Goal: Task Accomplishment & Management: Use online tool/utility

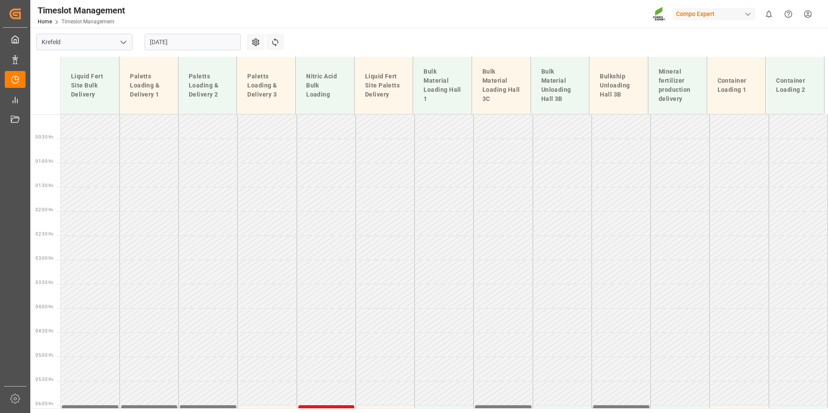
click at [201, 47] on input "22.08.2025" at bounding box center [193, 42] width 96 height 16
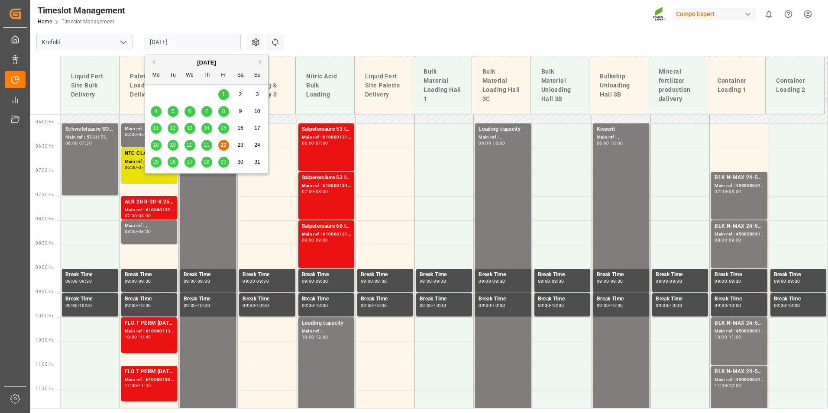
scroll to position [313, 0]
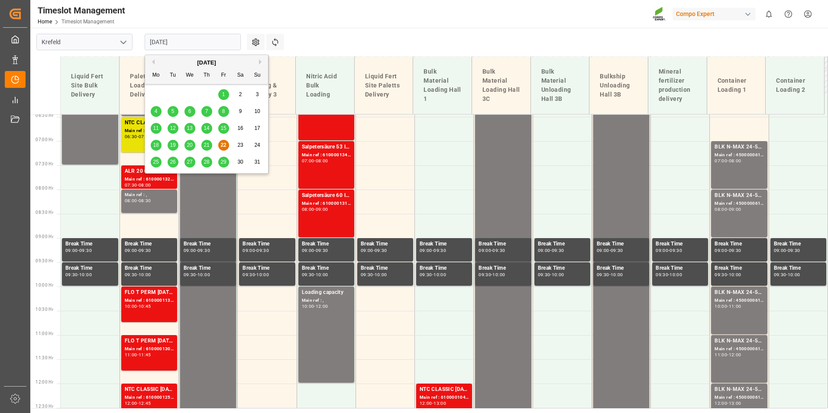
click at [175, 161] on span "26" at bounding box center [173, 162] width 6 height 6
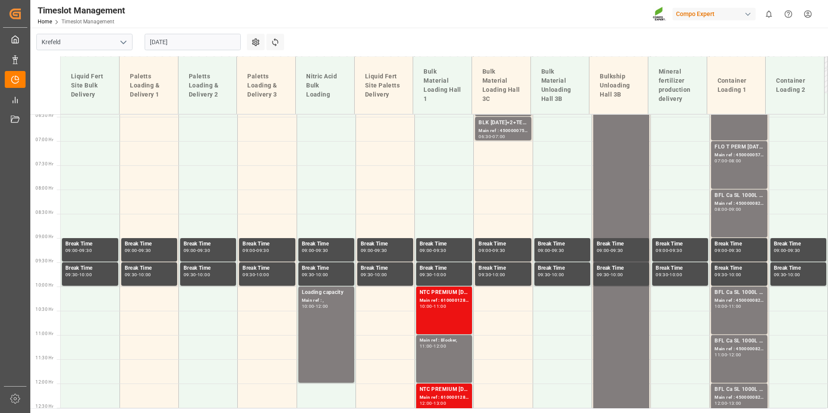
scroll to position [529, 0]
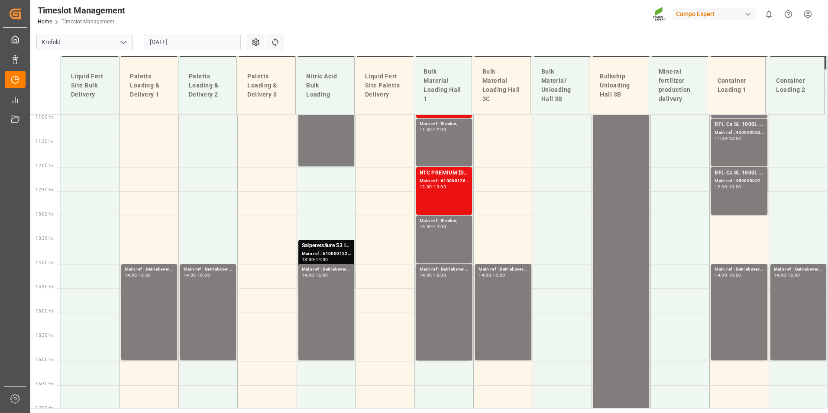
click at [210, 45] on input "[DATE]" at bounding box center [193, 42] width 96 height 16
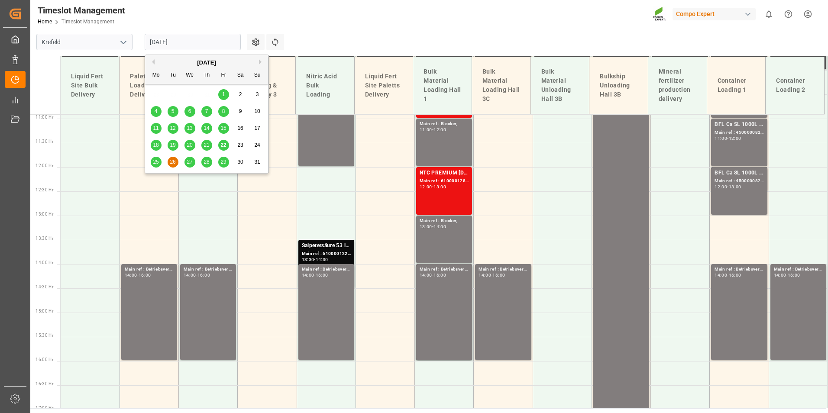
click at [184, 162] on div "27" at bounding box center [189, 162] width 11 height 10
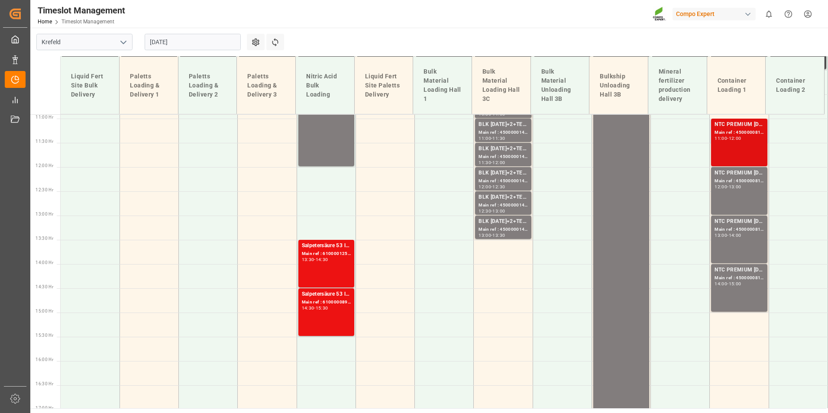
click at [733, 138] on div "12:00" at bounding box center [735, 138] width 13 height 4
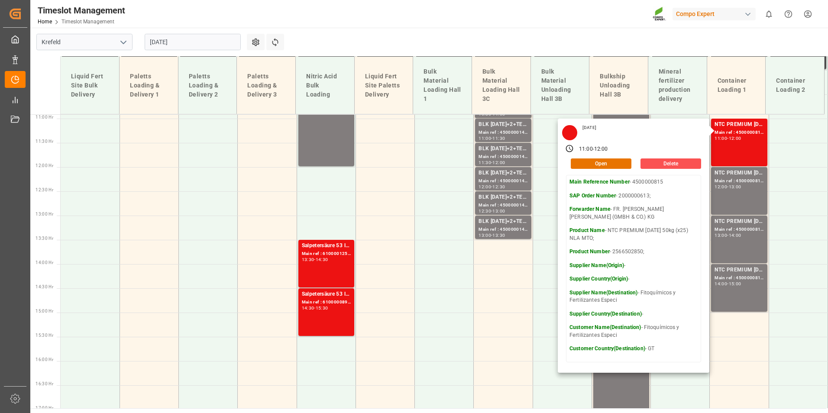
click at [188, 46] on input "[DATE]" at bounding box center [193, 42] width 96 height 16
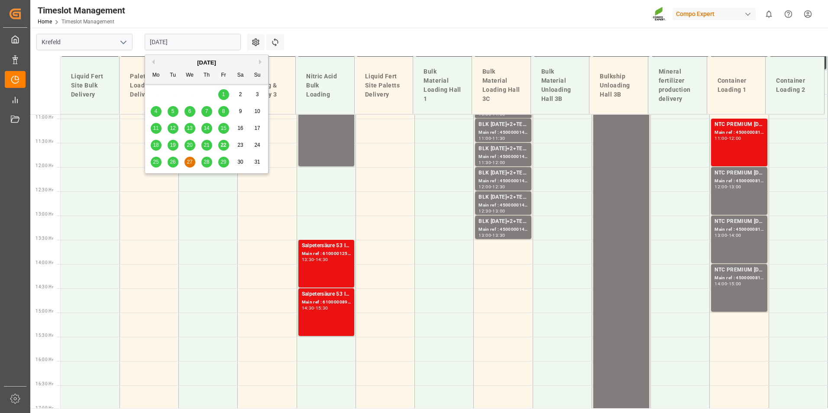
click at [225, 148] on span "22" at bounding box center [223, 145] width 6 height 6
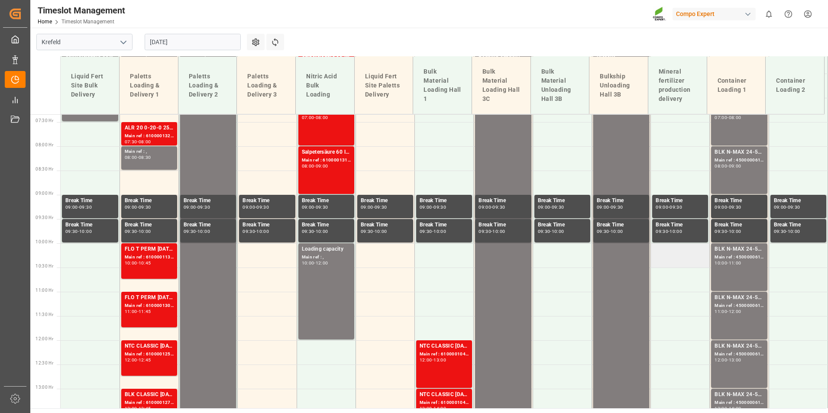
scroll to position [572, 0]
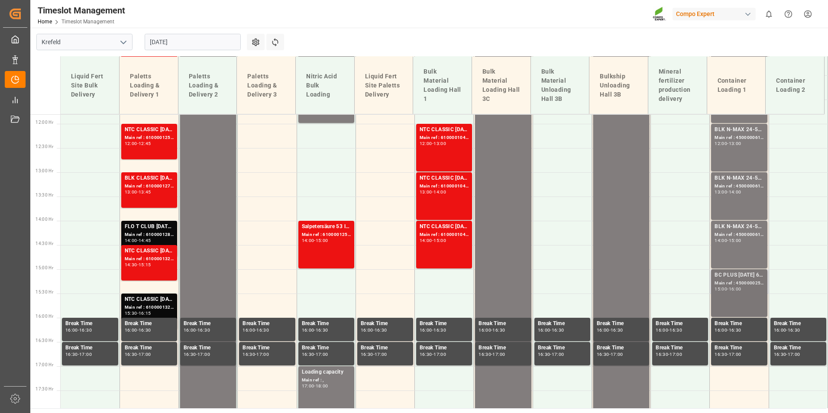
click at [722, 284] on div "Main ref : 4500000251, 2000000104;" at bounding box center [738, 283] width 49 height 7
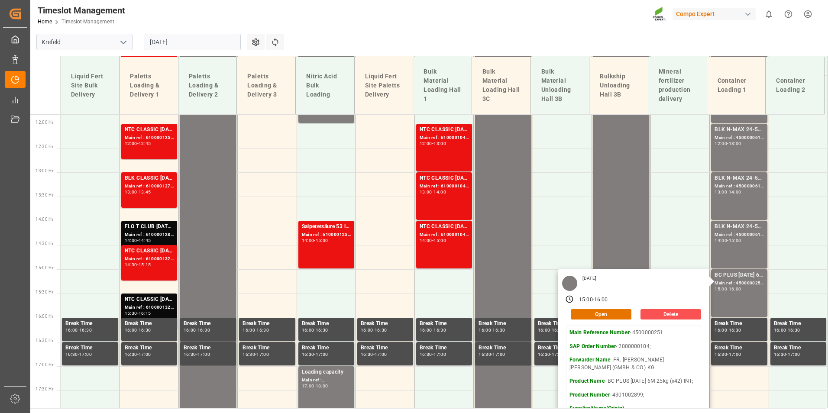
click at [477, 38] on main "[GEOGRAPHIC_DATA] [DATE] Settings Refresh Time Slots Liquid Fert Site Bulk Deli…" at bounding box center [428, 218] width 796 height 381
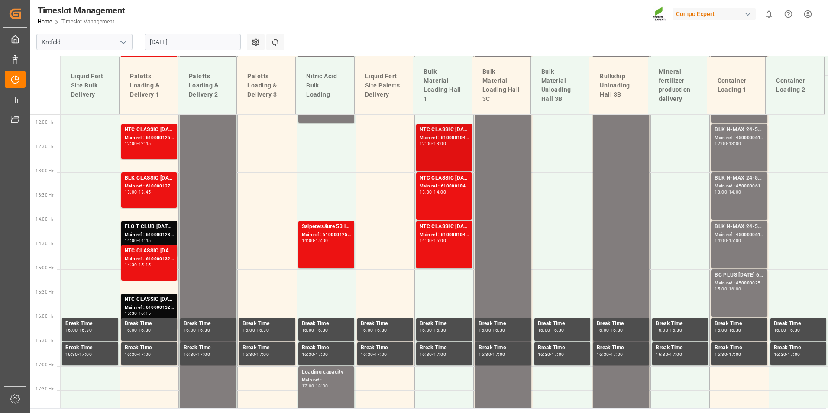
click at [443, 134] on div "Main ref : 6100001044, 2000000209;" at bounding box center [444, 137] width 49 height 7
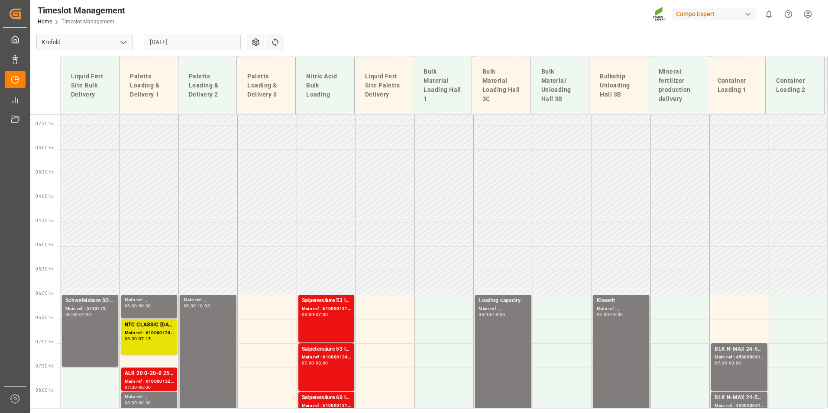
scroll to position [10, 0]
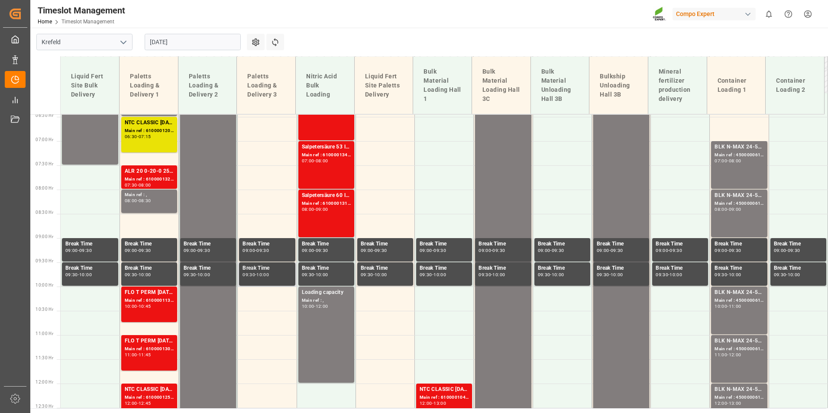
scroll to position [529, 0]
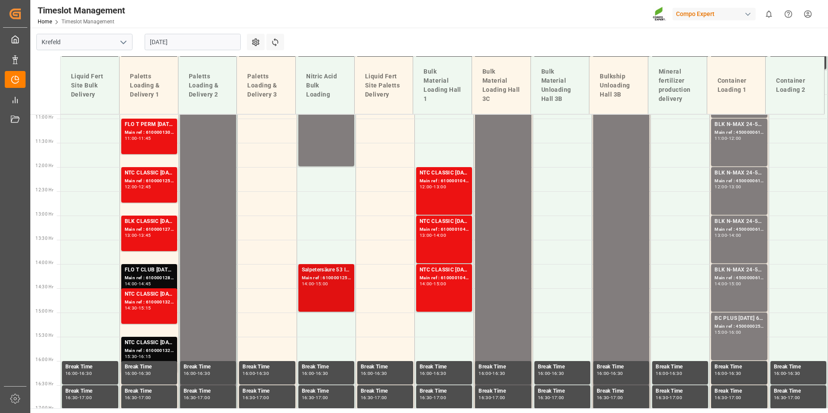
click at [310, 285] on div "14:00" at bounding box center [308, 284] width 13 height 4
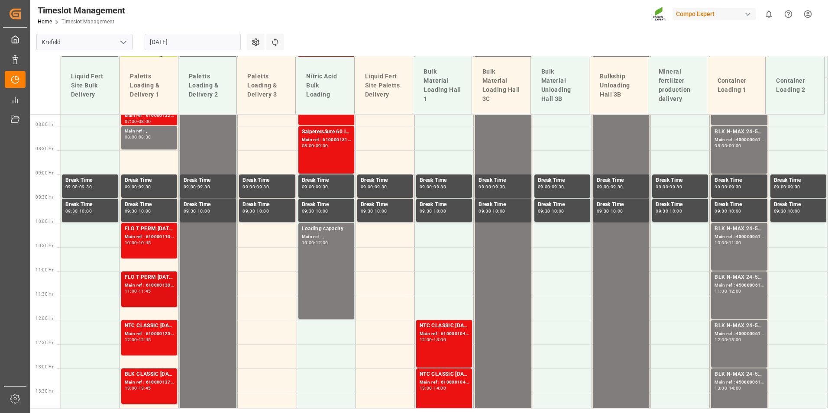
scroll to position [443, 0]
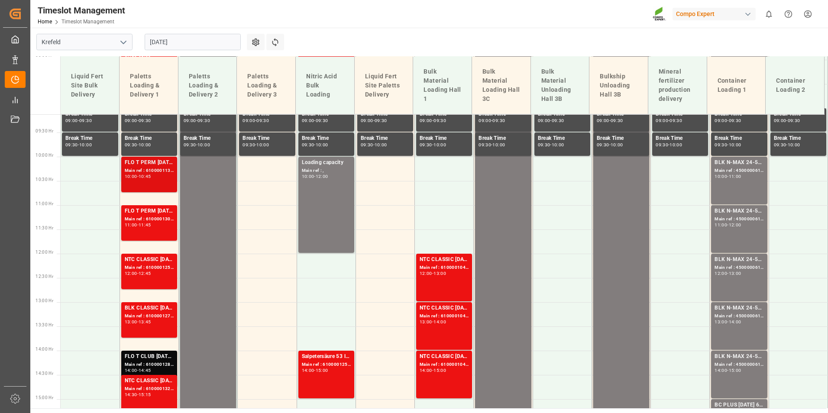
click at [142, 179] on div "FLO T PERM [DATE] 25kg (x40) INT;NTC SUPREM [DATE] 25kg (x40)A,D,EN,I,SI;FLO T …" at bounding box center [149, 174] width 49 height 32
click at [151, 257] on div "NTC CLASSIC [DATE]+3+TE 600kg BB;" at bounding box center [149, 259] width 49 height 9
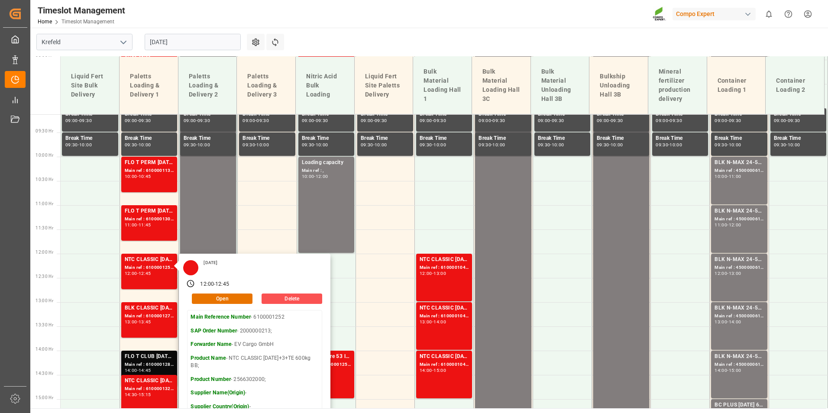
scroll to position [572, 0]
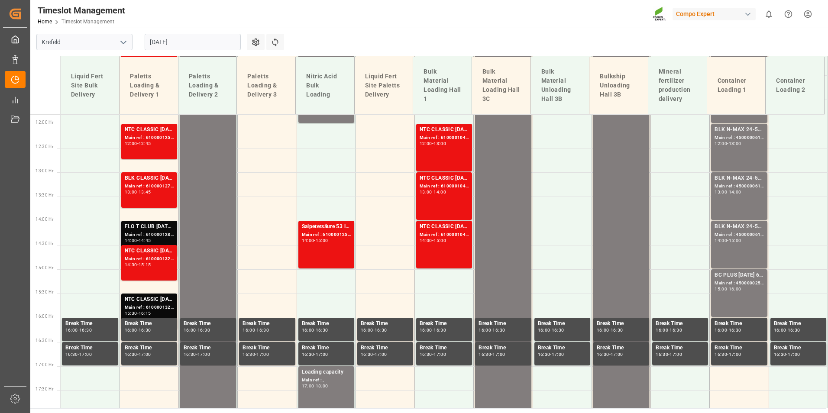
click at [149, 231] on div "Main ref : 6100001282, 2000001072; 2000001072;2000000616;" at bounding box center [149, 234] width 49 height 7
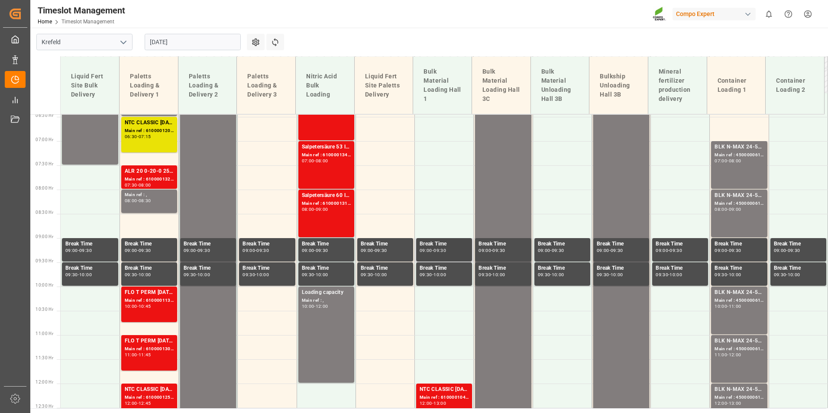
scroll to position [443, 0]
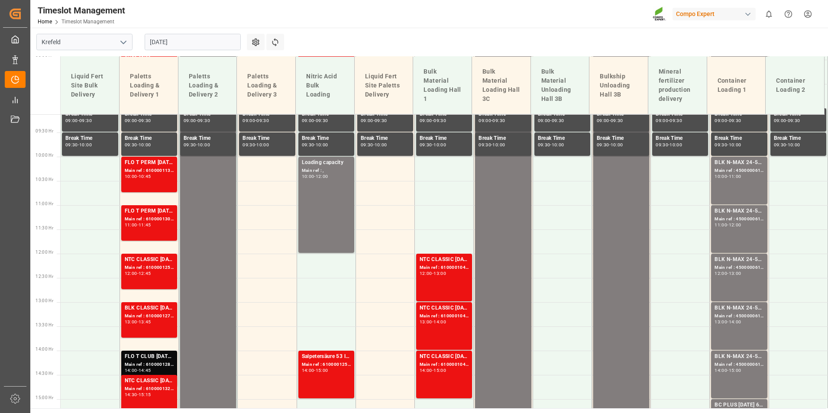
click at [387, 44] on main "[GEOGRAPHIC_DATA] [DATE] Settings Refresh Time Slots Liquid Fert Site Bulk Deli…" at bounding box center [428, 218] width 796 height 381
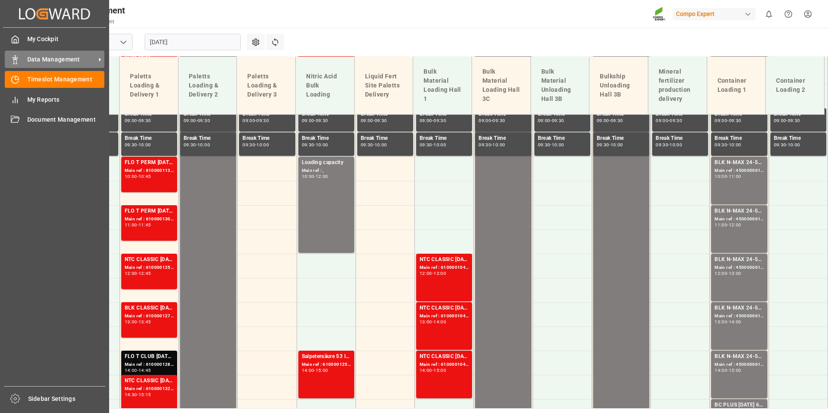
click at [20, 60] on div "Data Management Data Management" at bounding box center [55, 59] width 100 height 17
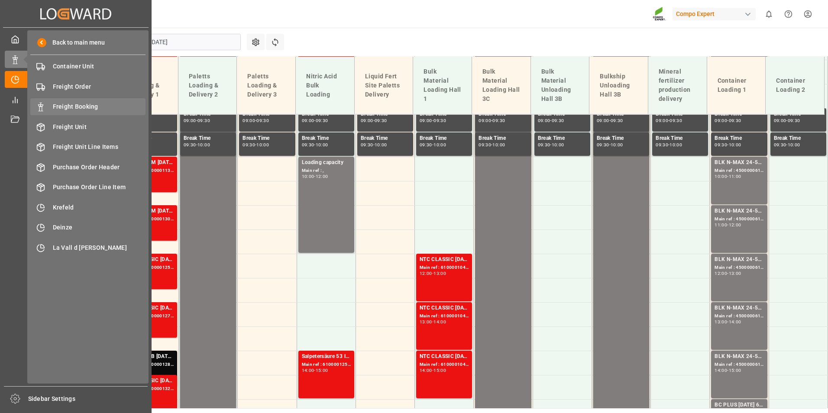
click at [88, 106] on span "Freight Booking" at bounding box center [99, 106] width 93 height 9
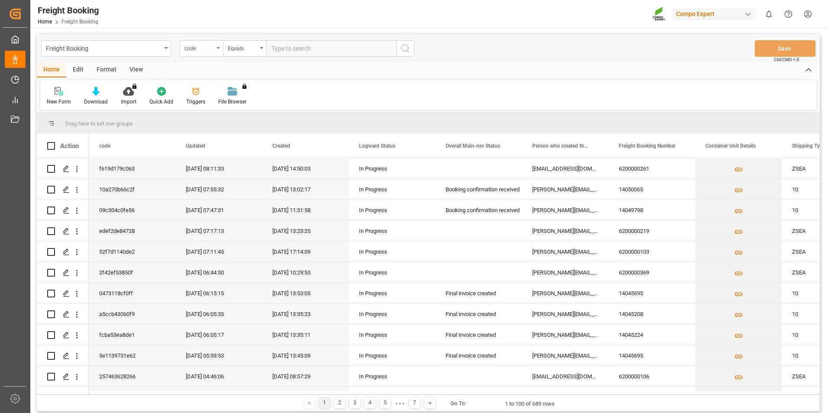
click at [215, 52] on div "code" at bounding box center [201, 48] width 43 height 16
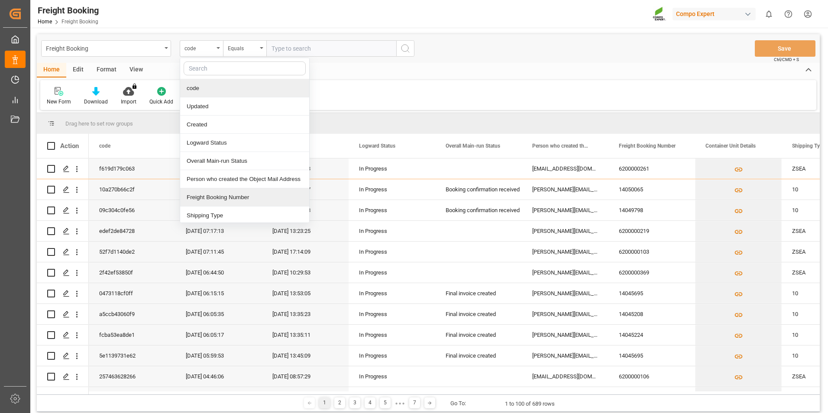
click at [220, 193] on div "Freight Booking Number" at bounding box center [244, 197] width 129 height 18
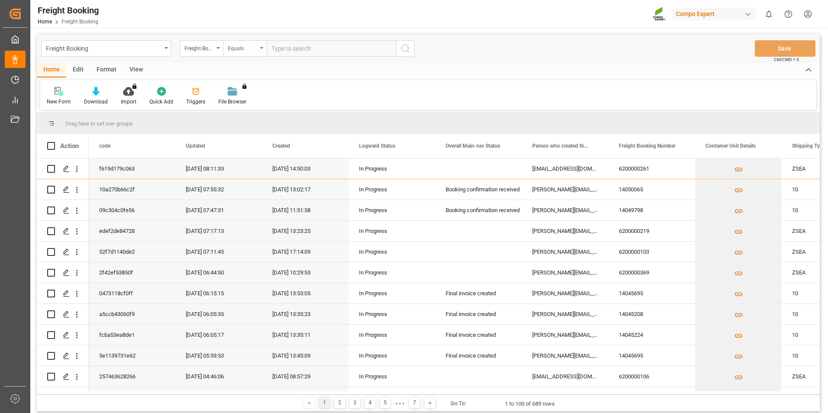
click at [262, 52] on div "Equals" at bounding box center [244, 48] width 43 height 16
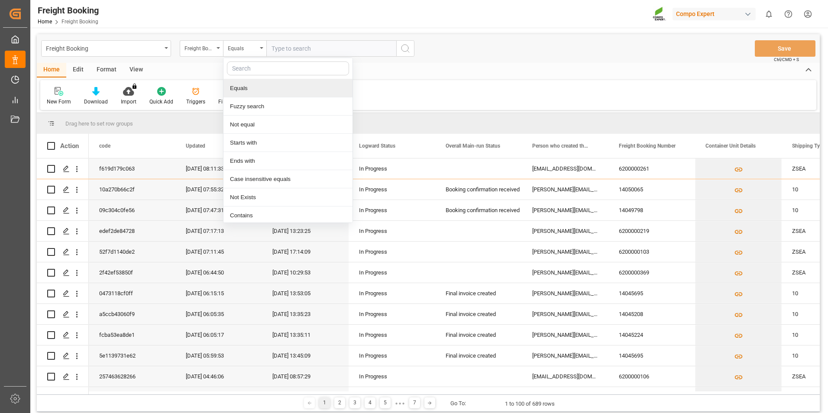
click at [291, 44] on input "text" at bounding box center [331, 48] width 130 height 16
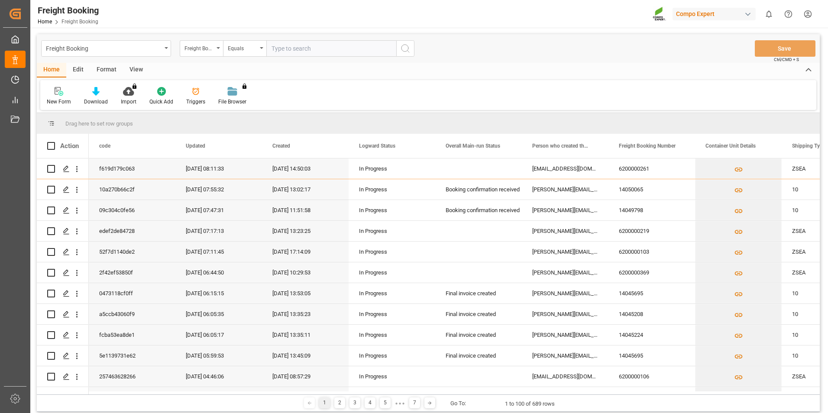
paste input "4510352956"
type input "4510352956"
click at [407, 49] on icon "search button" at bounding box center [405, 48] width 10 height 10
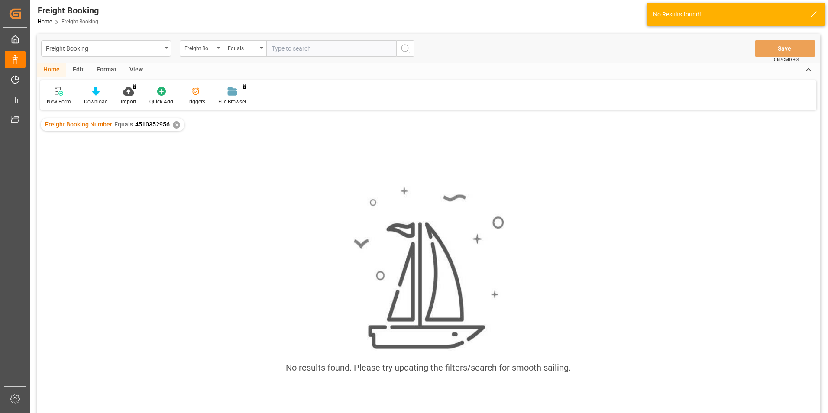
click at [175, 124] on div "✕" at bounding box center [176, 124] width 7 height 7
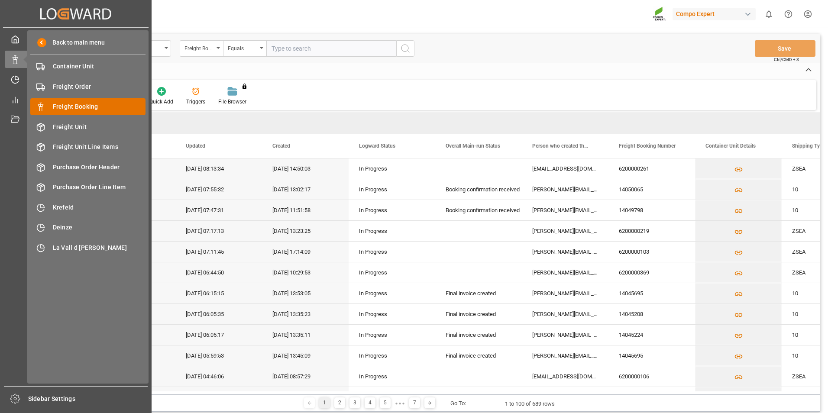
click at [70, 107] on span "Freight Booking" at bounding box center [99, 106] width 93 height 9
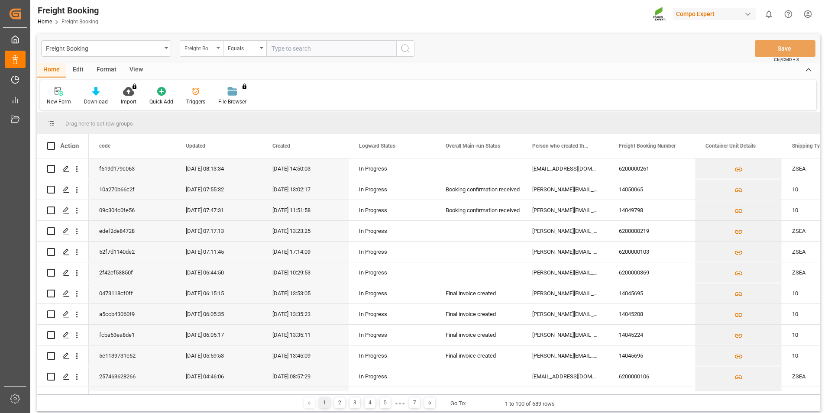
click at [212, 51] on div "Freight Booking Number" at bounding box center [198, 47] width 29 height 10
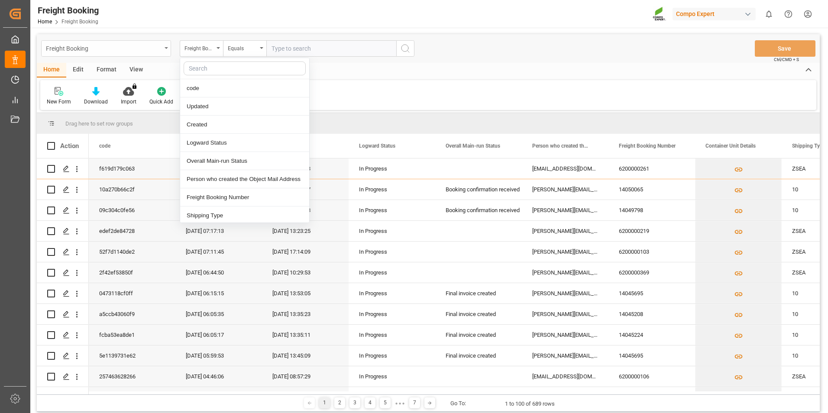
click at [143, 50] on div "Freight Booking" at bounding box center [104, 47] width 116 height 11
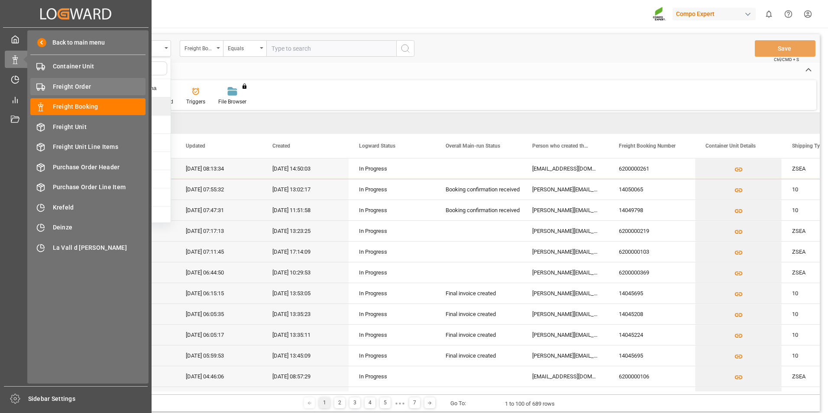
click at [48, 84] on div "Freight Order Freight Order" at bounding box center [87, 86] width 115 height 17
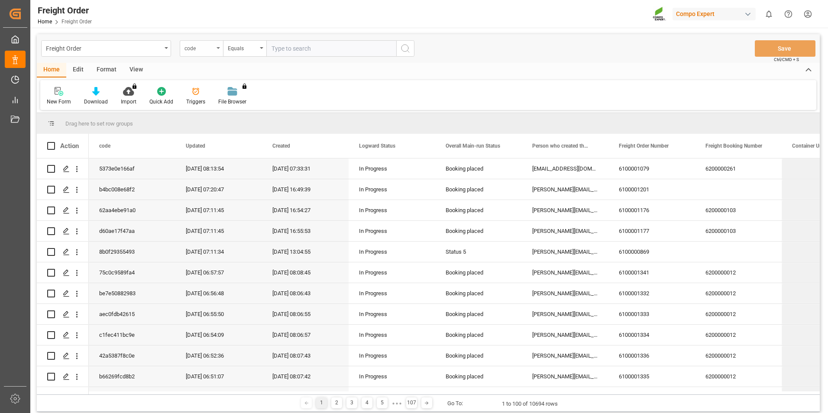
click at [218, 48] on icon "open menu" at bounding box center [218, 48] width 3 height 2
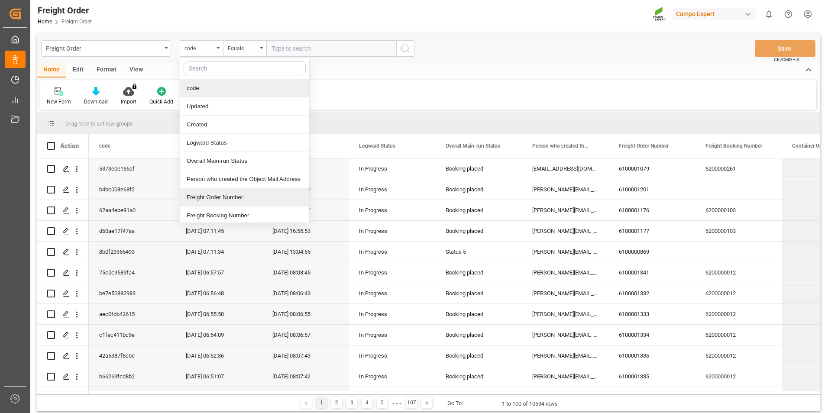
click at [225, 201] on div "Freight Order Number" at bounding box center [244, 197] width 129 height 18
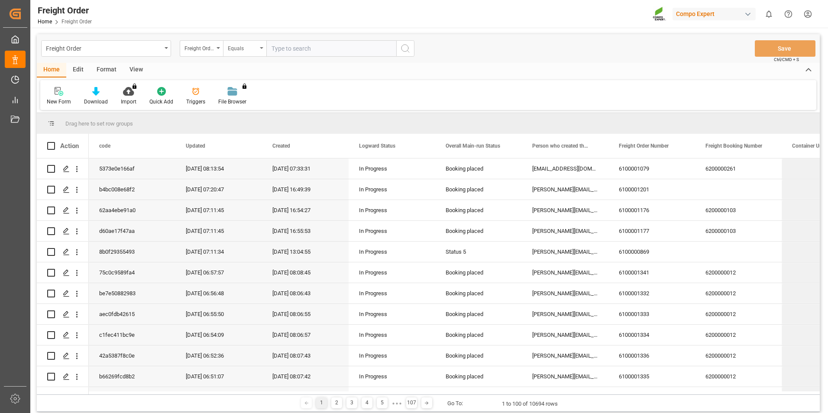
click at [240, 44] on div "Equals" at bounding box center [242, 47] width 29 height 10
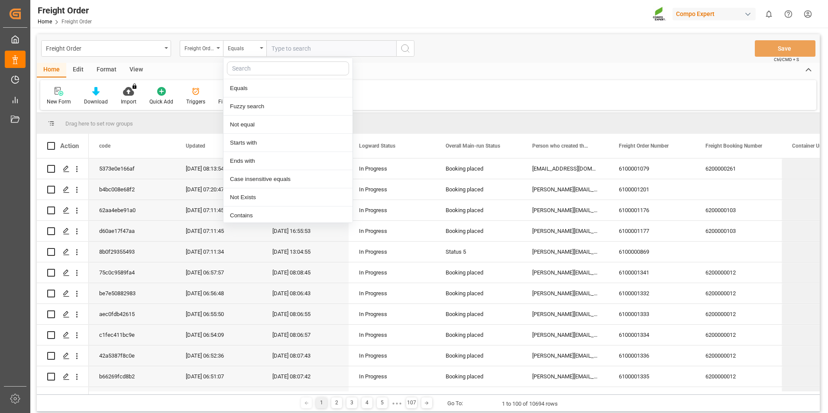
click at [285, 49] on input "text" at bounding box center [331, 48] width 130 height 16
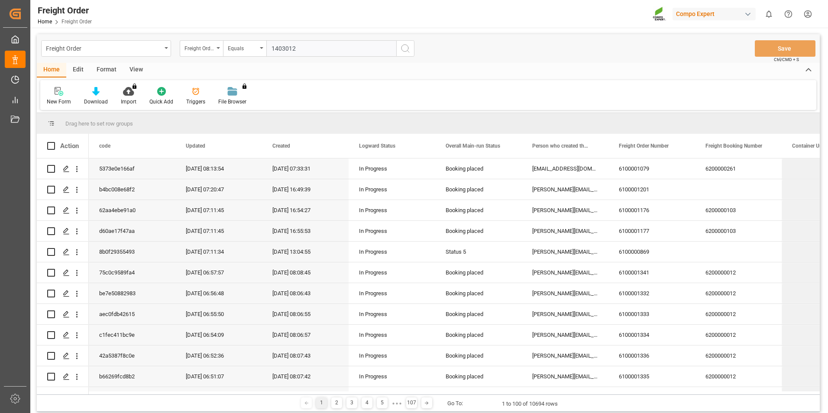
type input "1403012"
click at [403, 52] on icon "search button" at bounding box center [405, 48] width 10 height 10
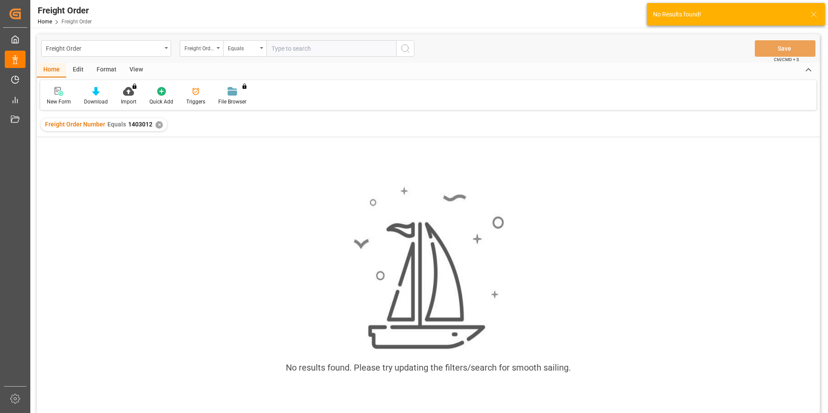
click at [155, 127] on div "✕" at bounding box center [158, 124] width 7 height 7
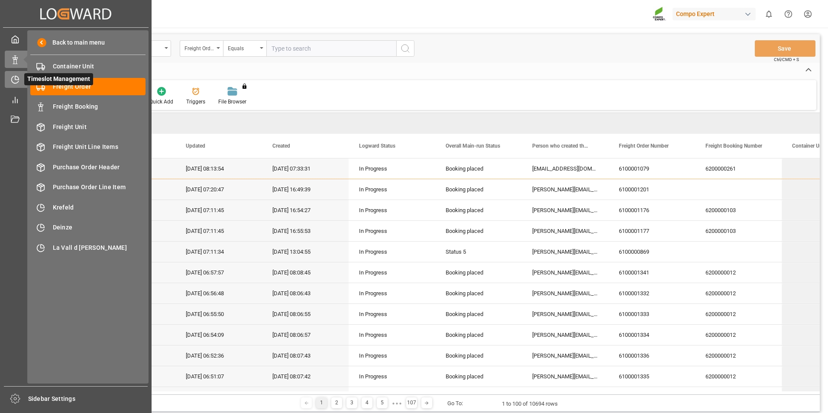
click at [19, 75] on div at bounding box center [12, 79] width 15 height 9
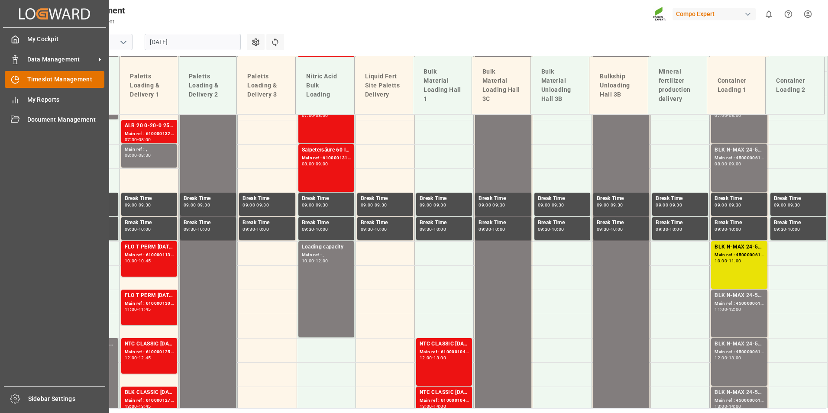
scroll to position [361, 0]
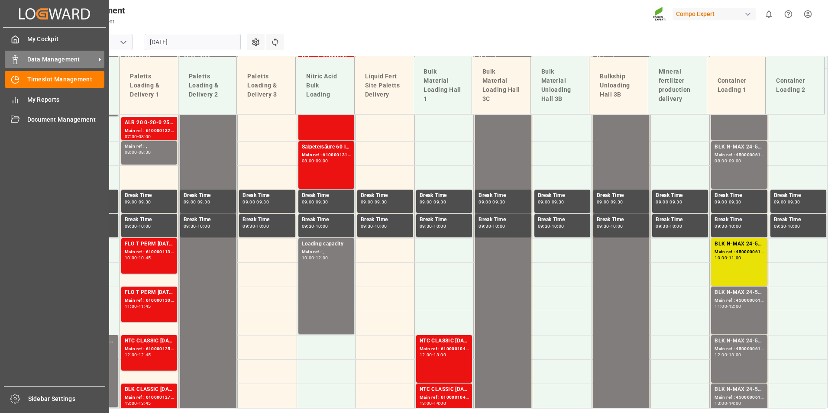
click at [20, 65] on div "Data Management Data Management" at bounding box center [55, 59] width 100 height 17
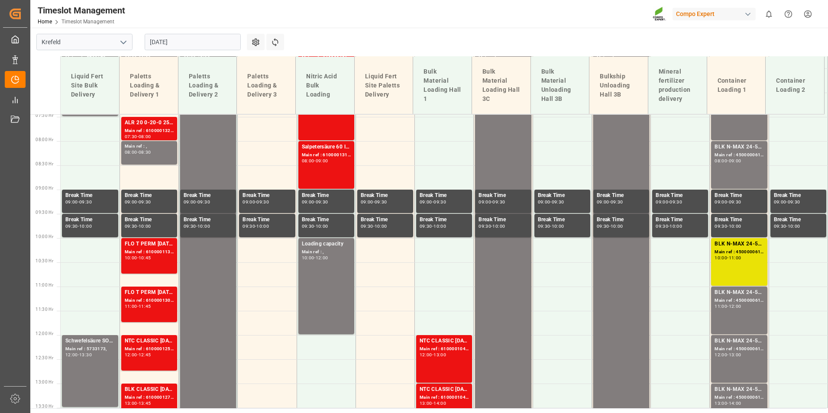
scroll to position [275, 0]
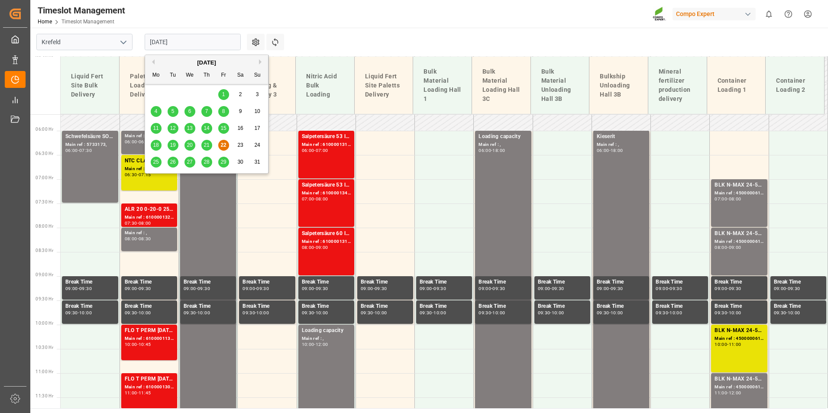
click at [216, 41] on input "[DATE]" at bounding box center [193, 42] width 96 height 16
click at [156, 166] on div "25" at bounding box center [156, 162] width 11 height 10
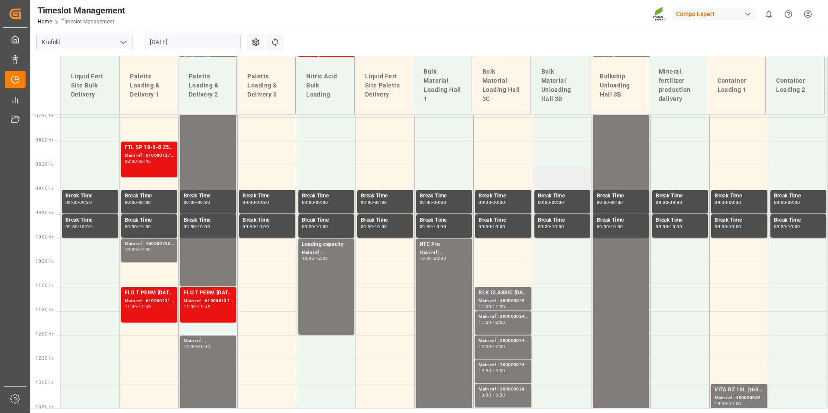
scroll to position [361, 0]
click at [505, 299] on div "Main ref : 4500000293, 2000000240;" at bounding box center [502, 300] width 49 height 7
click at [507, 325] on div "Main ref : 2000000240, 11:30 - 12:00" at bounding box center [502, 323] width 49 height 20
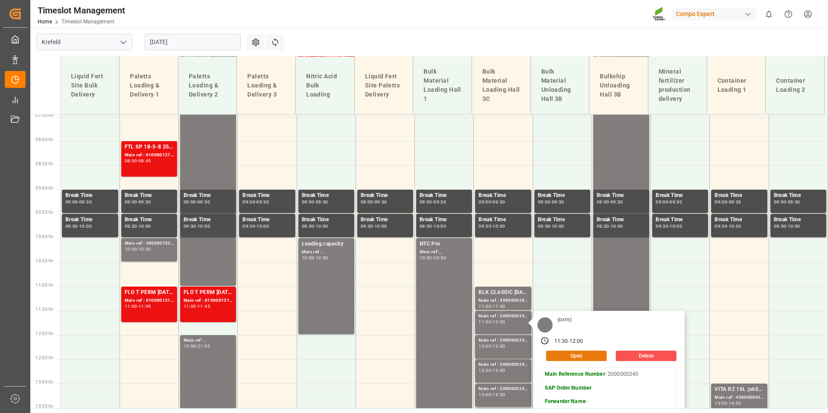
click at [575, 354] on button "Open" at bounding box center [576, 356] width 61 height 10
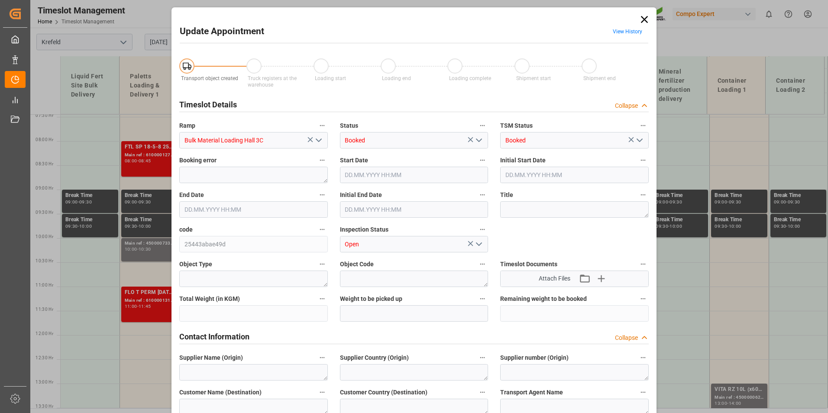
type input "[DATE] 11:30"
type input "[DATE] 12:00"
type input "[DATE] 07:31"
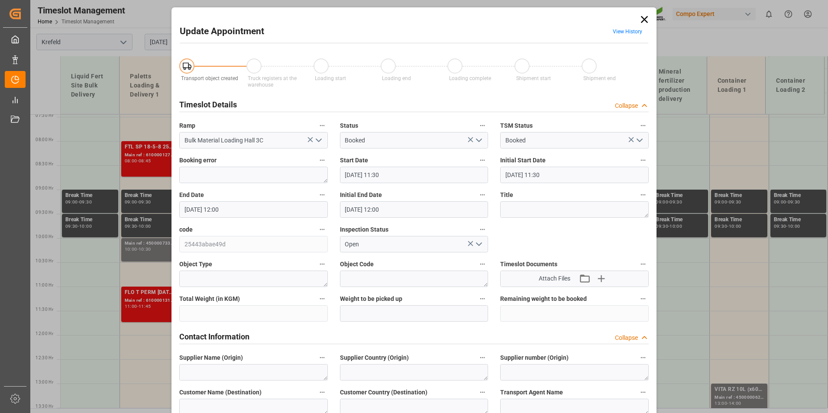
scroll to position [260, 0]
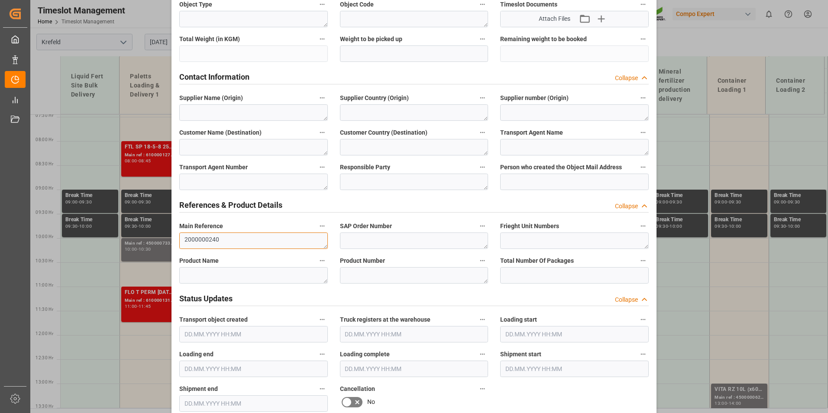
drag, startPoint x: 221, startPoint y: 241, endPoint x: 153, endPoint y: 240, distance: 68.0
click at [153, 240] on div "Update Appointment View History Transport object created Truck registers at the…" at bounding box center [414, 206] width 828 height 413
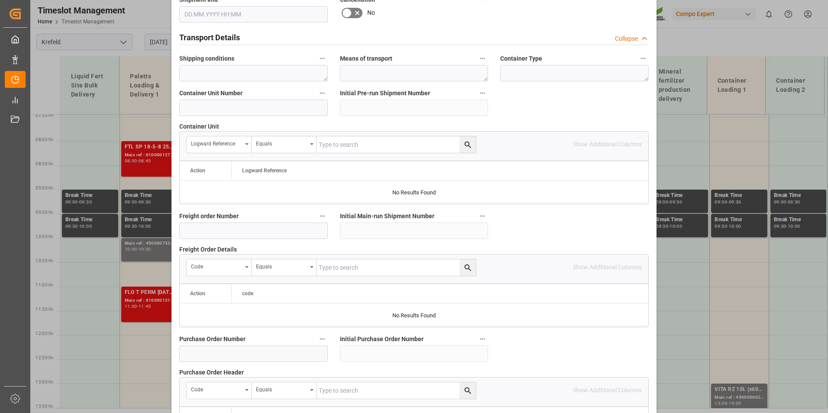
scroll to position [650, 0]
click at [258, 111] on input at bounding box center [253, 107] width 149 height 16
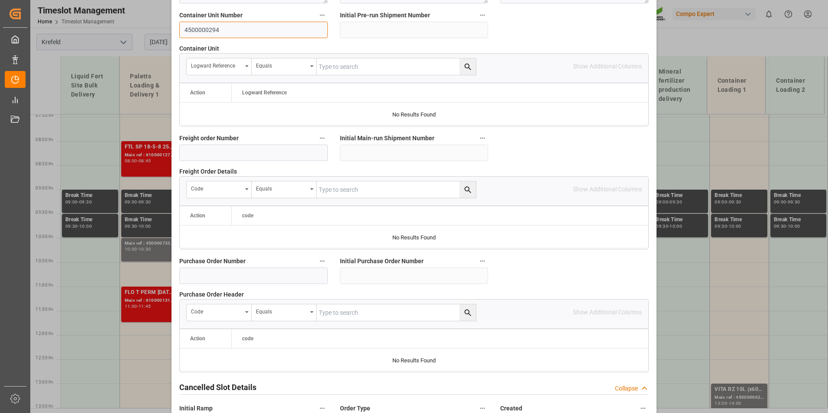
scroll to position [789, 0]
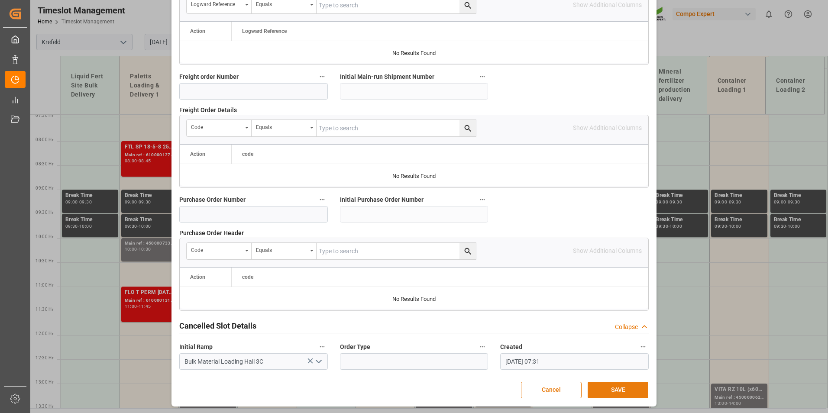
type input "4500000294"
click at [611, 390] on button "SAVE" at bounding box center [618, 390] width 61 height 16
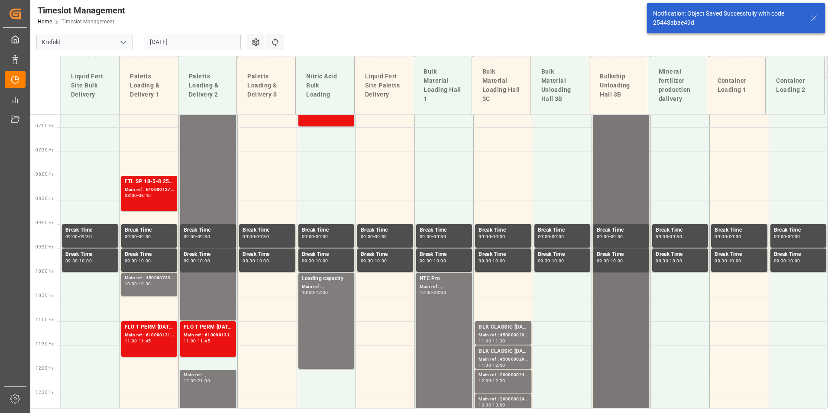
scroll to position [507, 0]
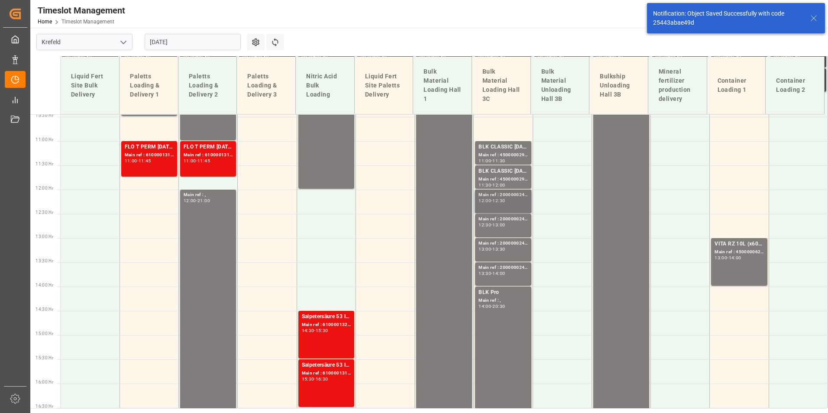
click at [496, 206] on div "Main ref : 2000000240, 12:00 - 12:30" at bounding box center [502, 201] width 49 height 20
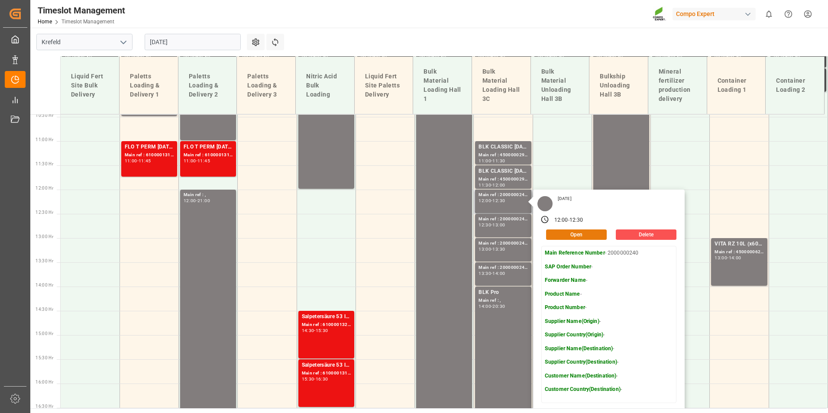
click at [583, 236] on button "Open" at bounding box center [576, 235] width 61 height 10
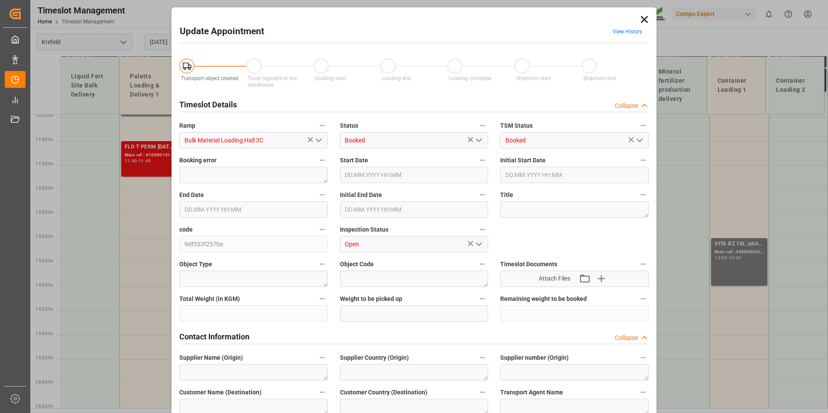
type input "[DATE] 12:00"
type input "[DATE] 12:30"
type input "[DATE] 07:32"
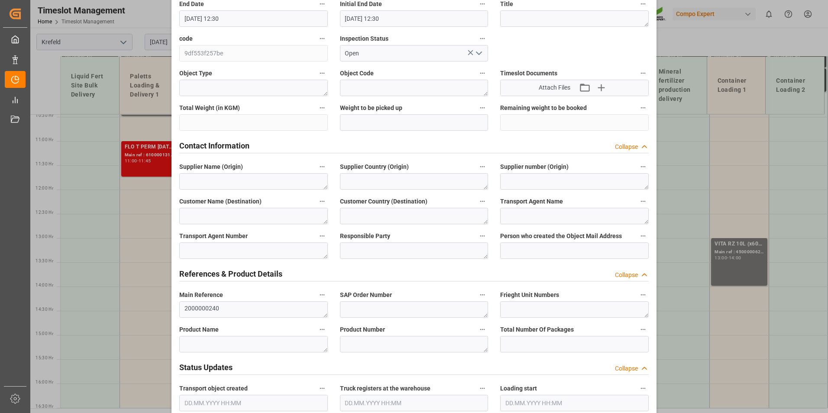
scroll to position [260, 0]
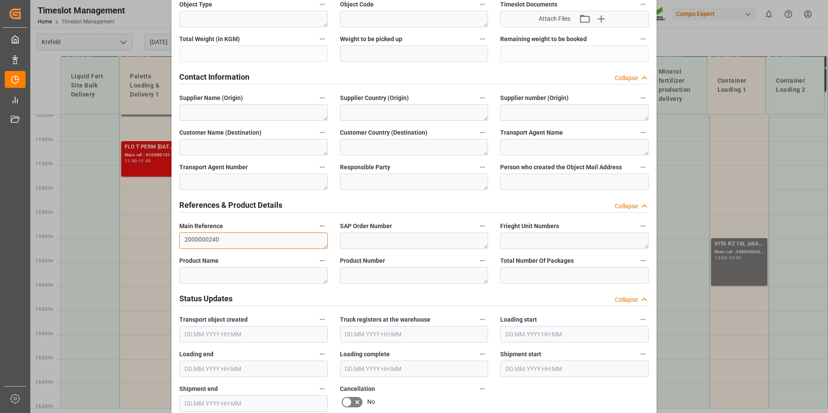
drag, startPoint x: 216, startPoint y: 242, endPoint x: 184, endPoint y: 242, distance: 31.6
click at [184, 242] on textarea "2000000240" at bounding box center [253, 241] width 149 height 16
type textarea "2"
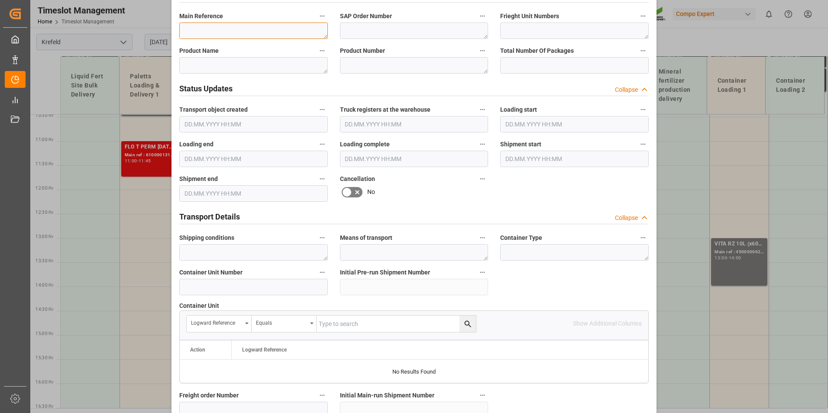
scroll to position [538, 0]
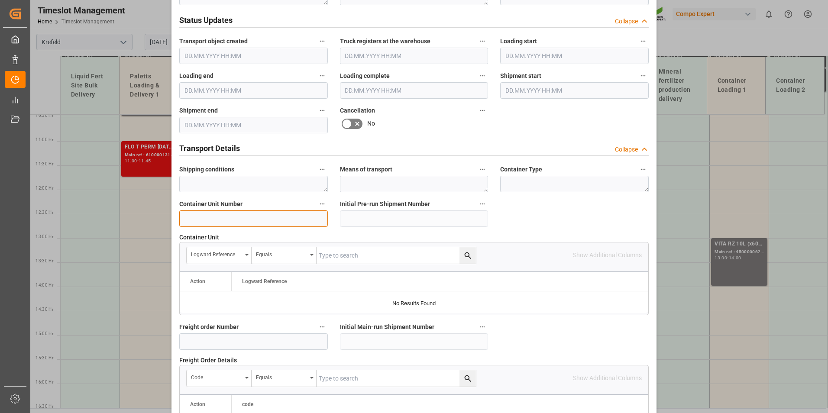
click at [232, 218] on input at bounding box center [253, 218] width 149 height 16
type input "4500000295"
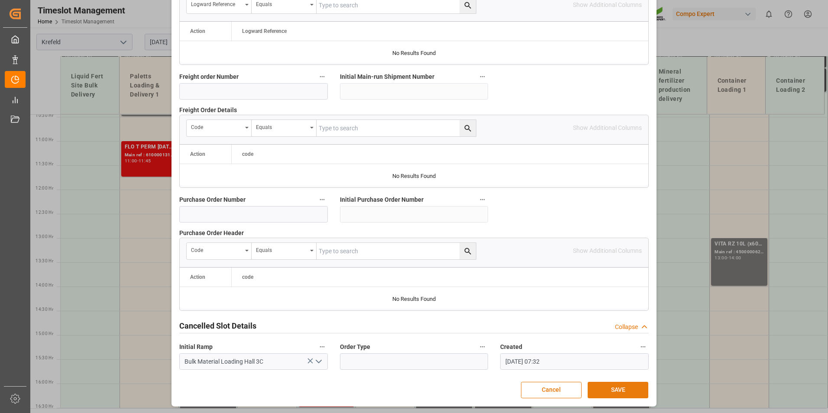
click at [620, 390] on button "SAVE" at bounding box center [618, 390] width 61 height 16
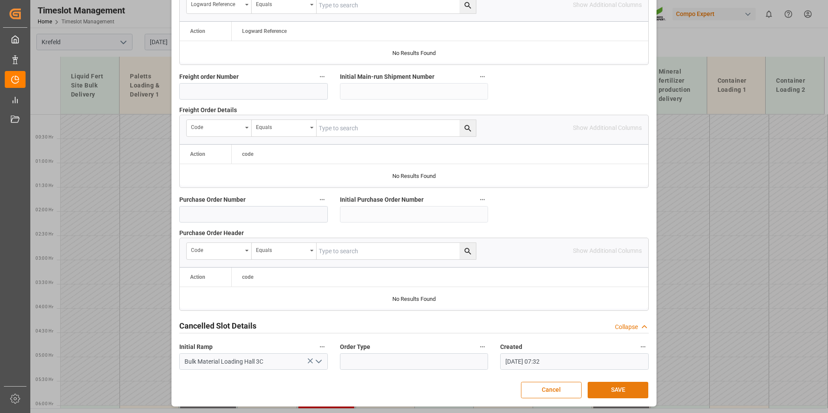
click at [599, 385] on button "SAVE" at bounding box center [618, 390] width 61 height 16
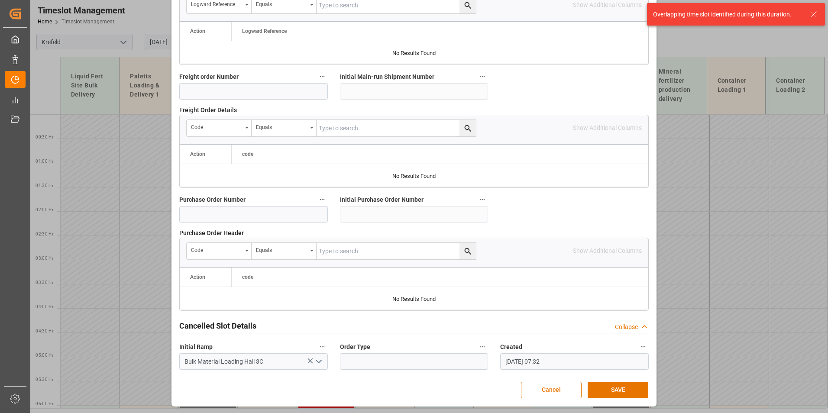
click at [538, 391] on button "Cancel" at bounding box center [551, 390] width 61 height 16
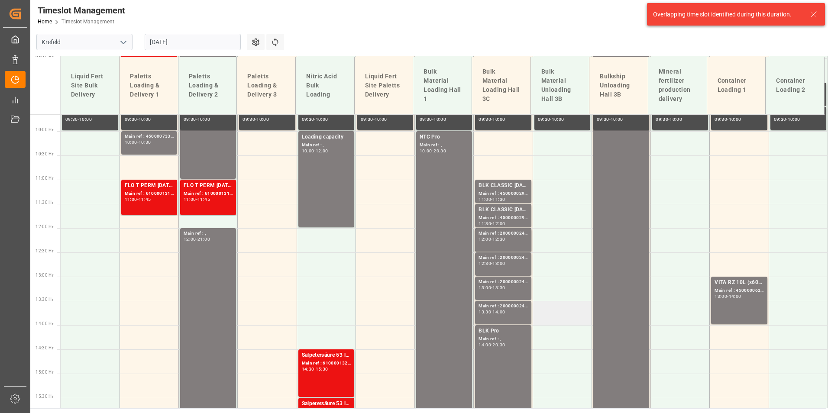
scroll to position [476, 0]
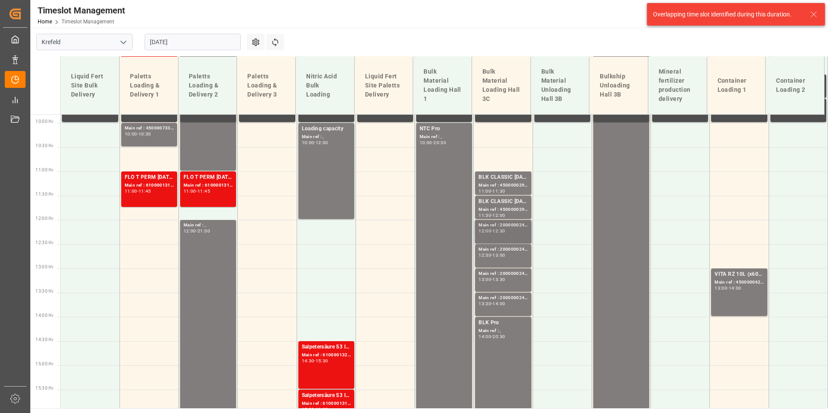
click at [505, 234] on div "Main ref : 2000000240, 12:00 - 12:30" at bounding box center [502, 232] width 49 height 20
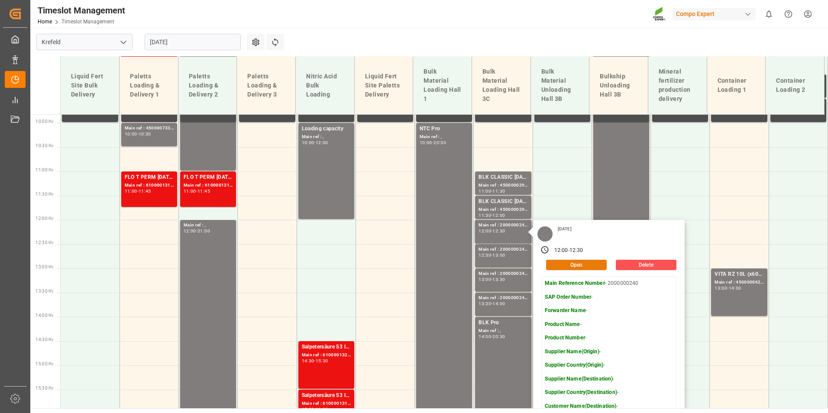
click at [578, 263] on button "Open" at bounding box center [576, 265] width 61 height 10
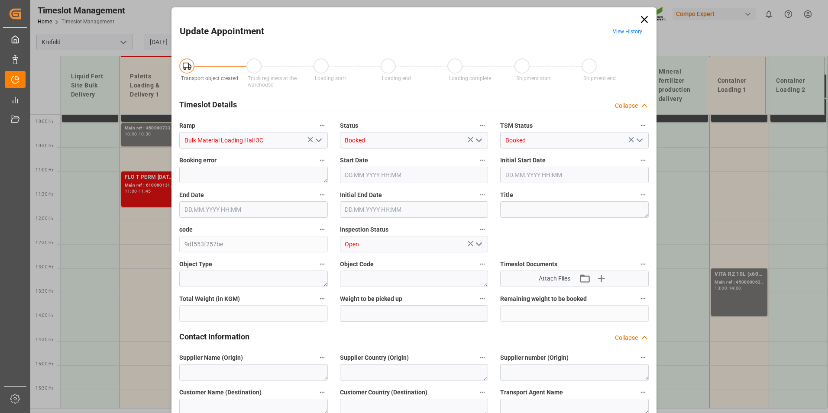
type input "[DATE] 12:00"
type input "[DATE] 12:30"
type input "[DATE] 07:32"
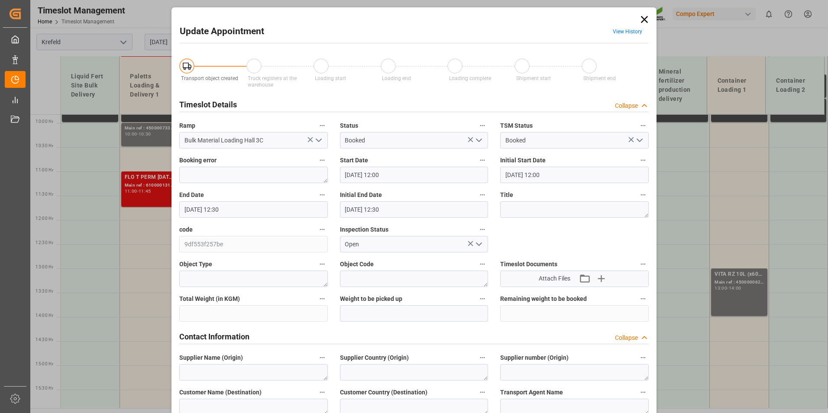
click at [644, 19] on icon at bounding box center [644, 19] width 12 height 12
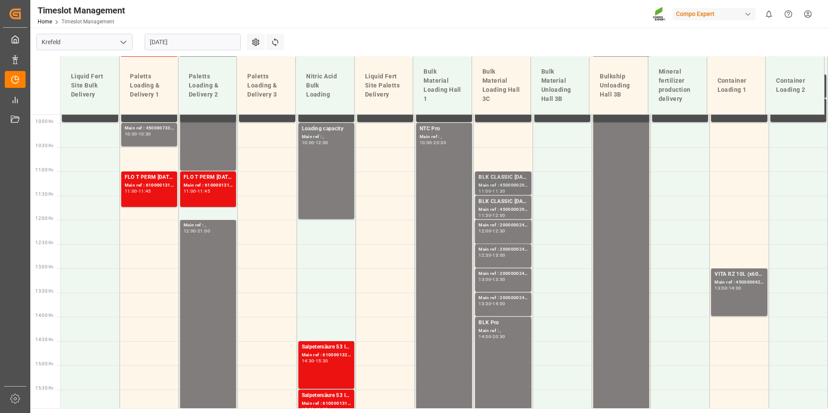
click at [525, 189] on div "11:00 - 11:30" at bounding box center [502, 191] width 49 height 5
click at [511, 210] on div "Main ref : 4500000294, 2000000240;" at bounding box center [502, 209] width 49 height 7
click at [505, 233] on div "12:00 - 12:30" at bounding box center [502, 231] width 49 height 5
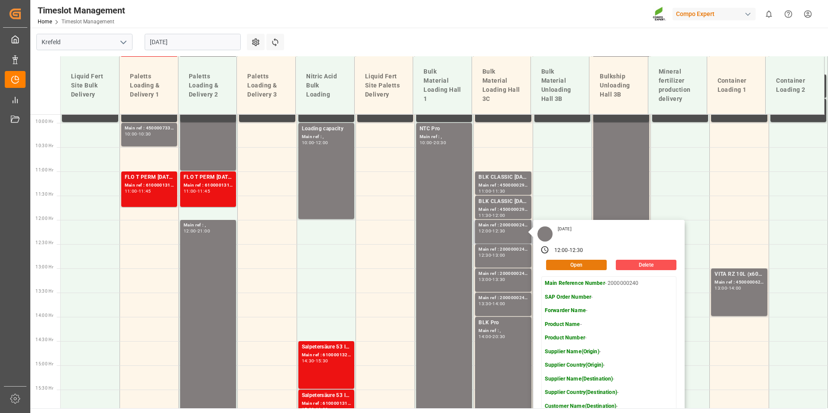
click at [559, 265] on button "Open" at bounding box center [576, 265] width 61 height 10
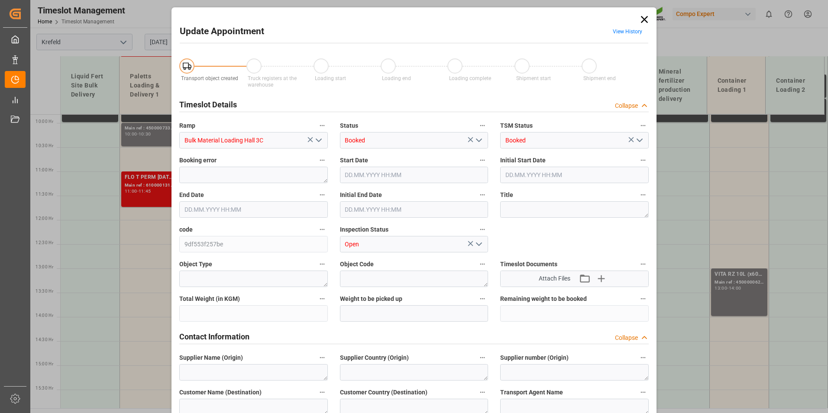
type input "[DATE] 12:00"
type input "[DATE] 12:30"
type input "[DATE] 07:32"
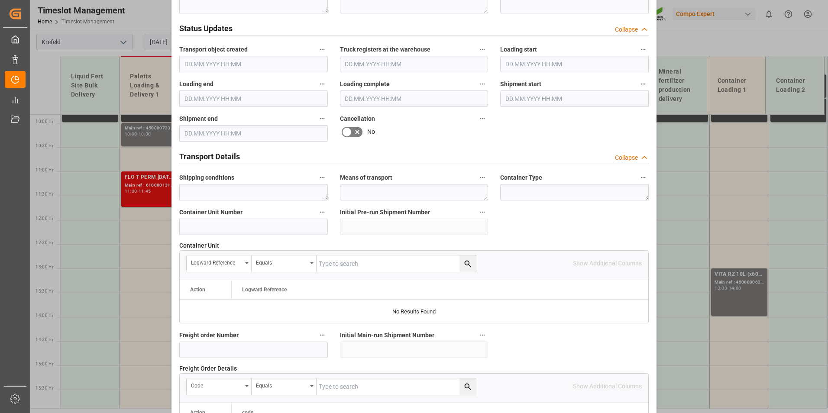
scroll to position [693, 0]
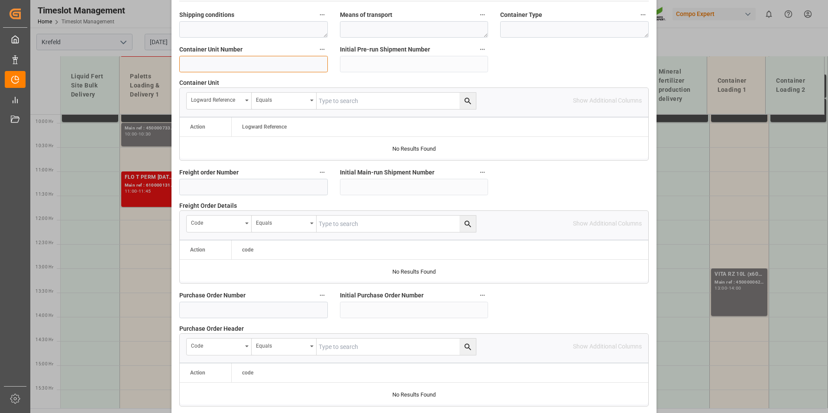
click at [229, 67] on input at bounding box center [253, 64] width 149 height 16
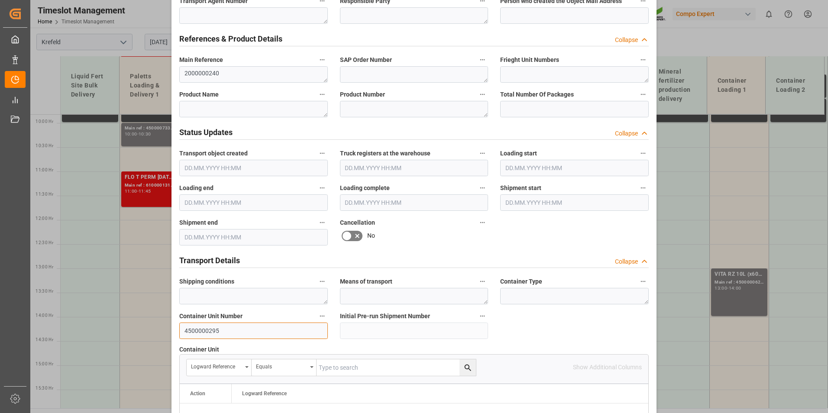
scroll to position [346, 0]
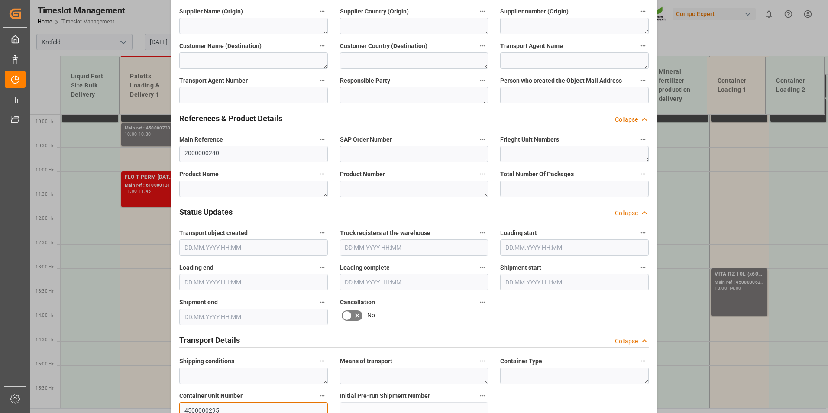
type input "4500000295"
drag, startPoint x: 223, startPoint y: 157, endPoint x: 181, endPoint y: 157, distance: 41.1
click at [181, 157] on textarea "2000000240" at bounding box center [253, 154] width 149 height 16
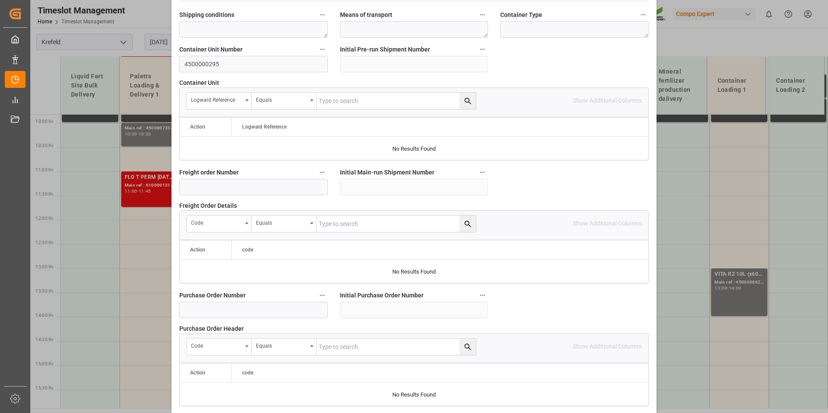
scroll to position [789, 0]
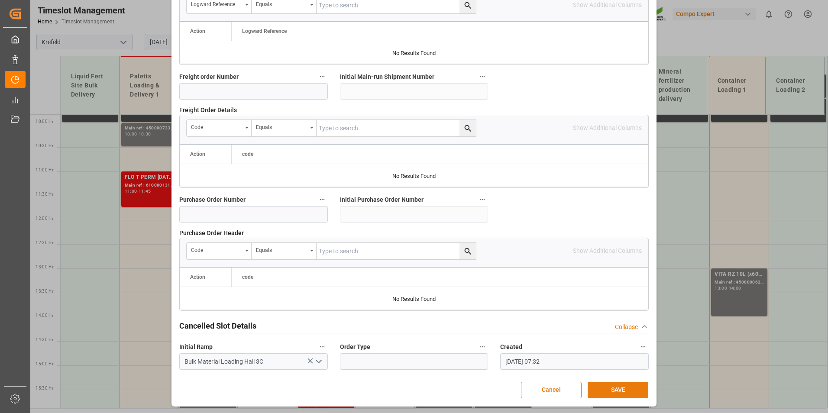
click at [635, 386] on button "SAVE" at bounding box center [618, 390] width 61 height 16
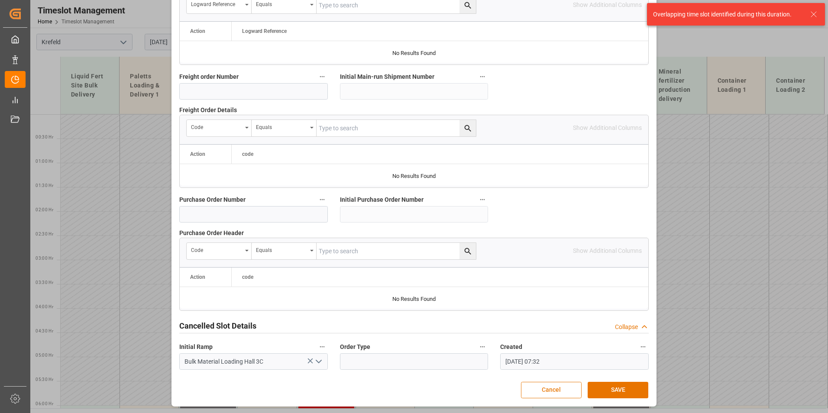
click at [555, 393] on button "Cancel" at bounding box center [551, 390] width 61 height 16
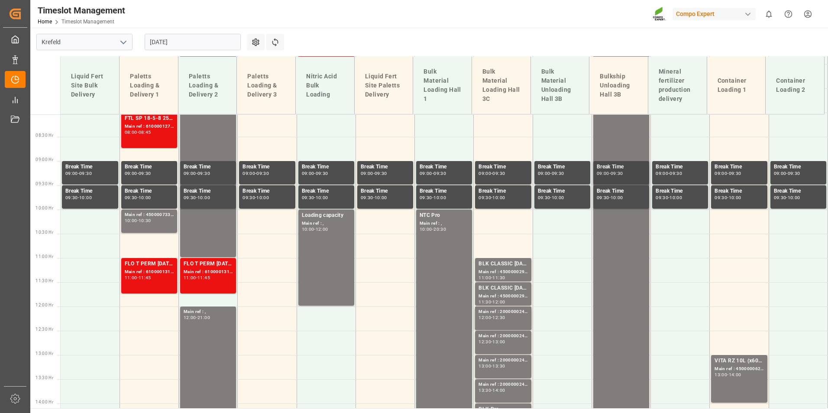
scroll to position [476, 0]
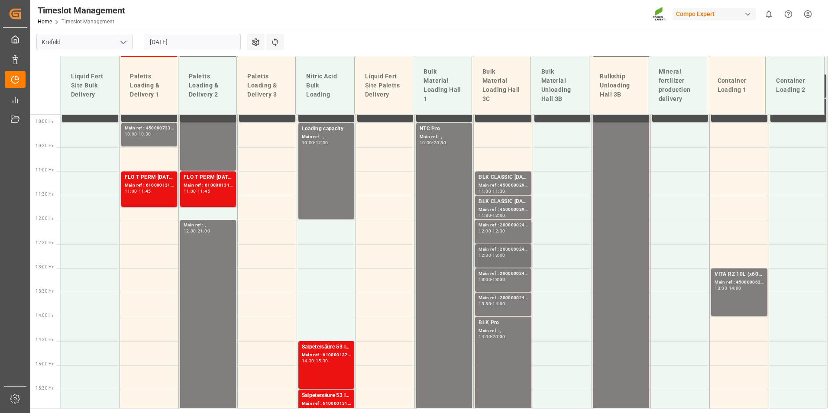
click at [511, 258] on div "12:30 - 13:00" at bounding box center [502, 255] width 49 height 5
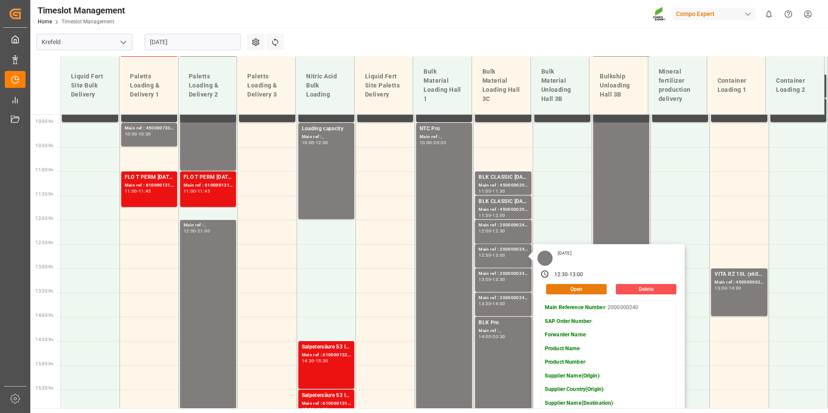
click at [571, 288] on button "Open" at bounding box center [576, 289] width 61 height 10
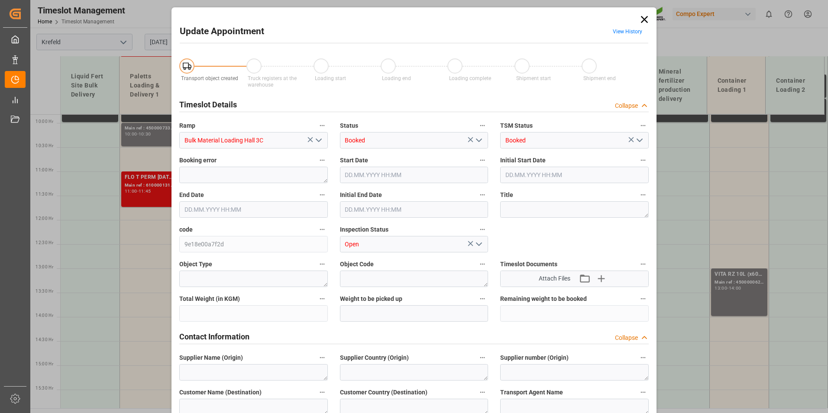
type input "[DATE] 12:30"
type input "[DATE] 13:00"
type input "[DATE] 07:32"
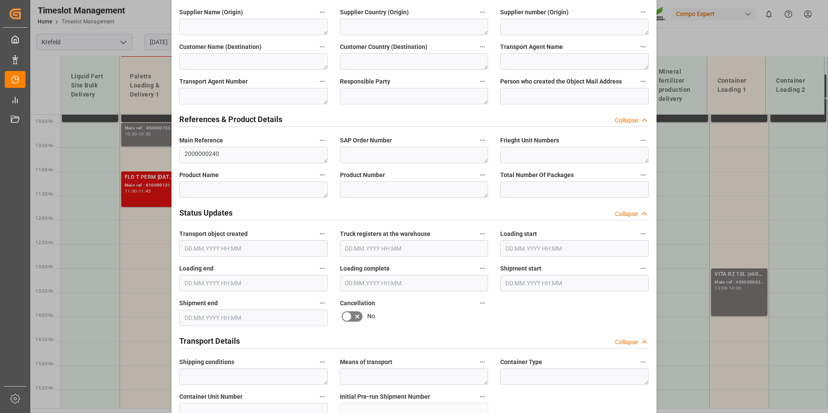
scroll to position [433, 0]
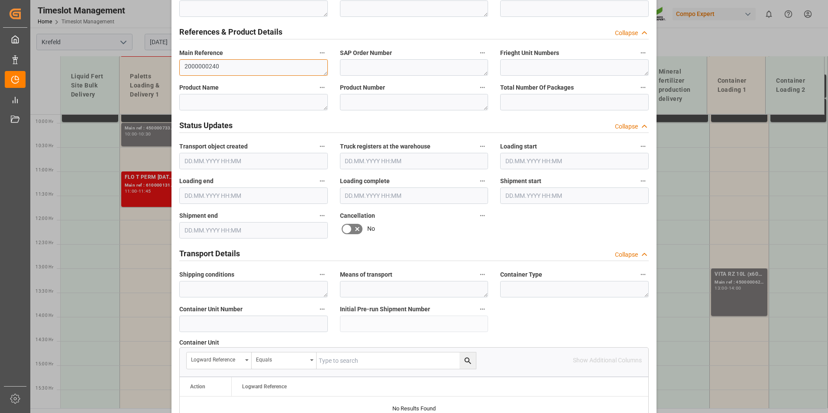
drag, startPoint x: 232, startPoint y: 71, endPoint x: 180, endPoint y: 71, distance: 52.4
click at [180, 71] on textarea "2000000240" at bounding box center [253, 67] width 149 height 16
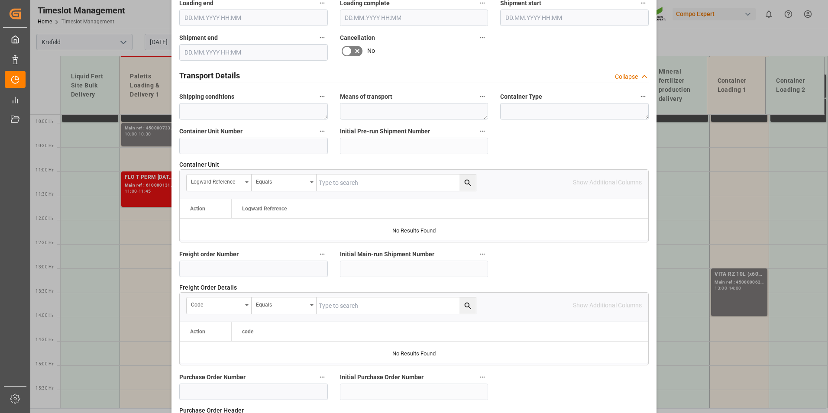
scroll to position [606, 0]
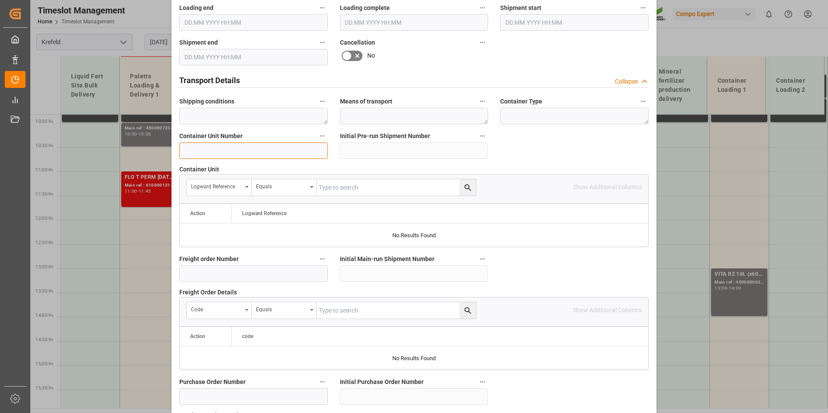
click at [222, 146] on input at bounding box center [253, 150] width 149 height 16
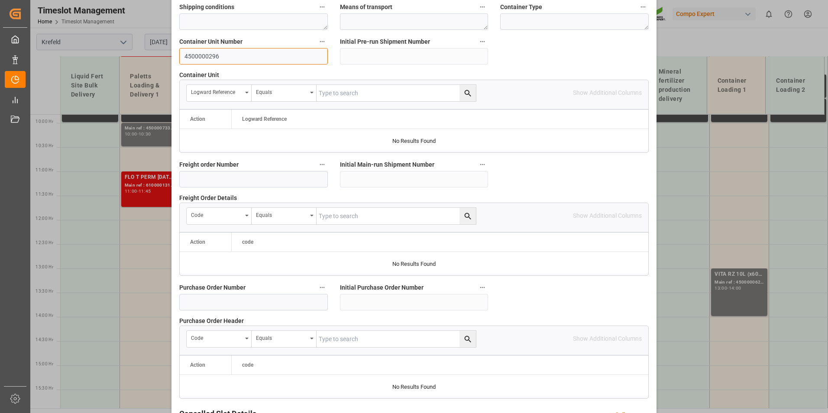
scroll to position [789, 0]
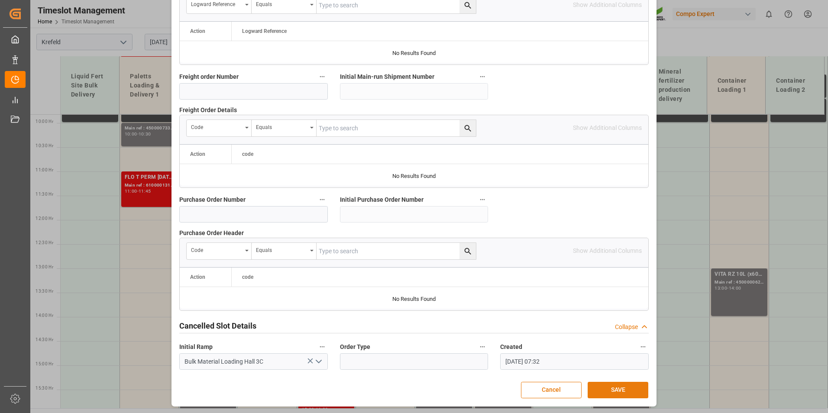
type input "4500000296"
click at [591, 383] on button "SAVE" at bounding box center [618, 390] width 61 height 16
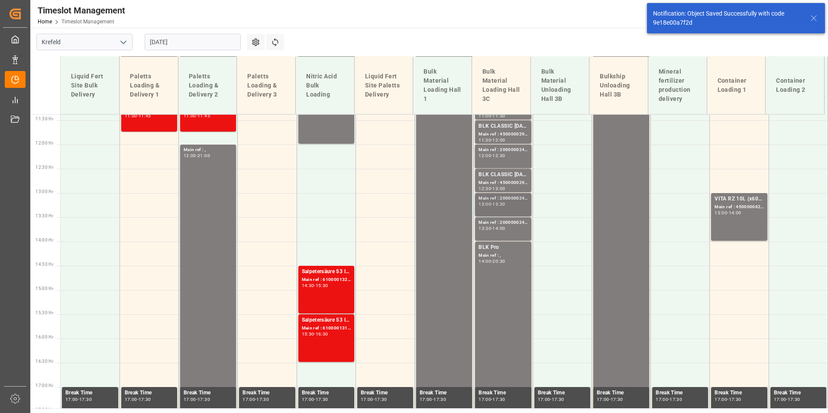
scroll to position [555, 0]
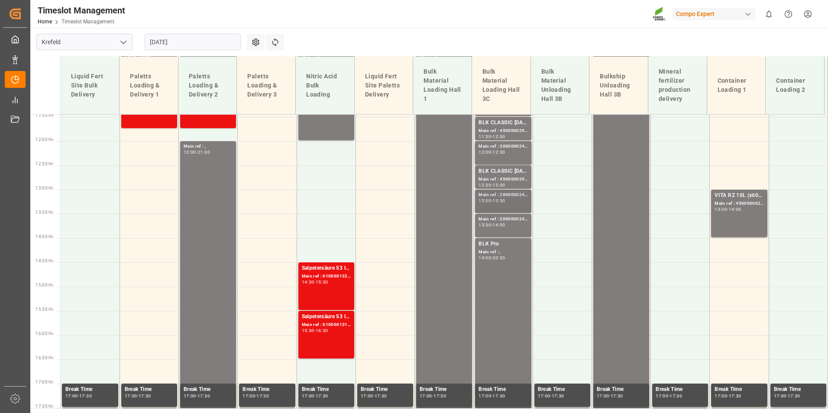
click at [509, 203] on div "13:00 - 13:30" at bounding box center [502, 201] width 49 height 5
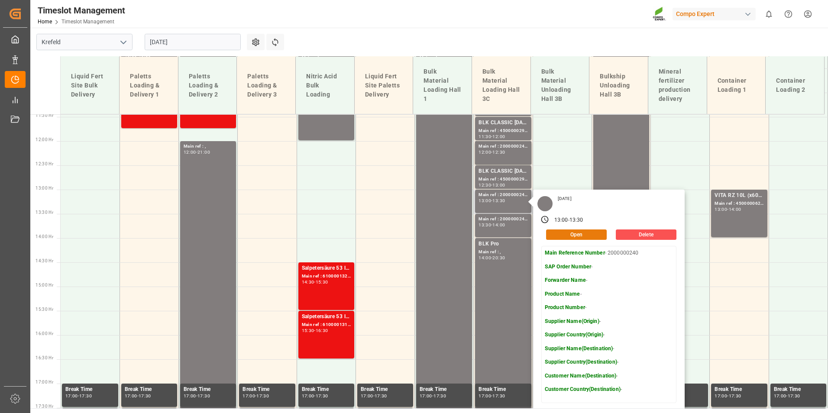
click at [597, 233] on button "Open" at bounding box center [576, 235] width 61 height 10
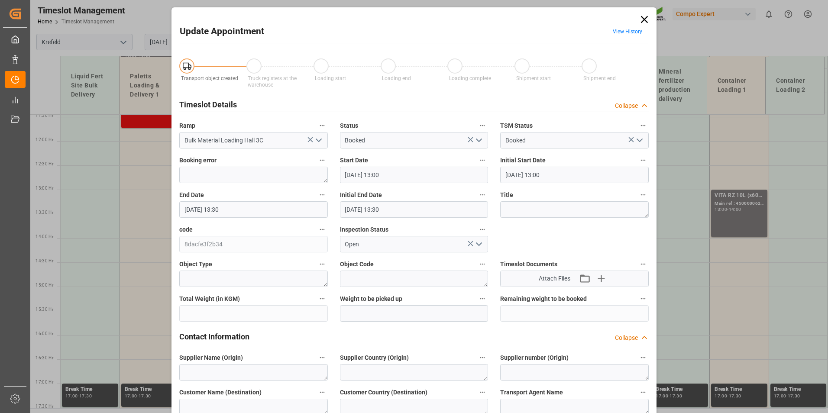
type input "[DATE] 13:00"
type input "[DATE] 13:30"
type input "[DATE] 07:33"
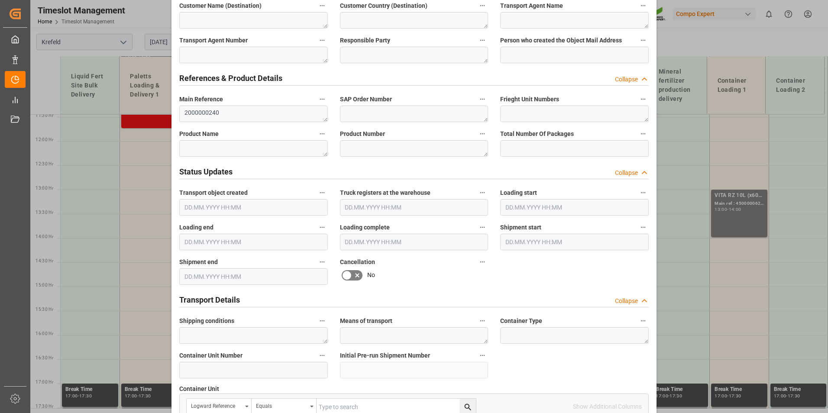
scroll to position [476, 0]
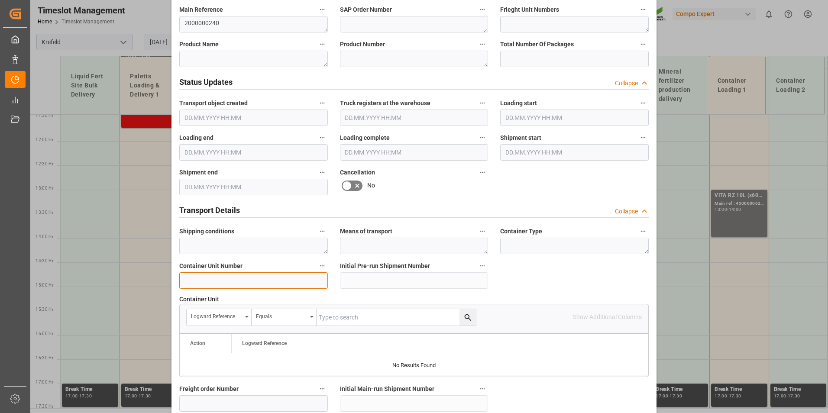
click at [220, 277] on input at bounding box center [253, 280] width 149 height 16
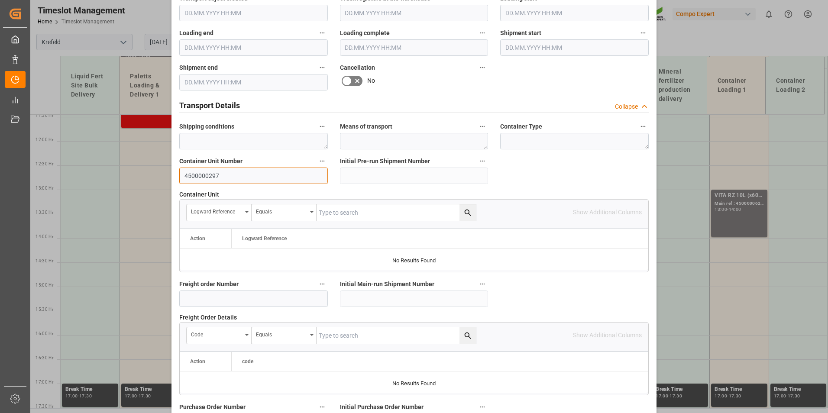
scroll to position [789, 0]
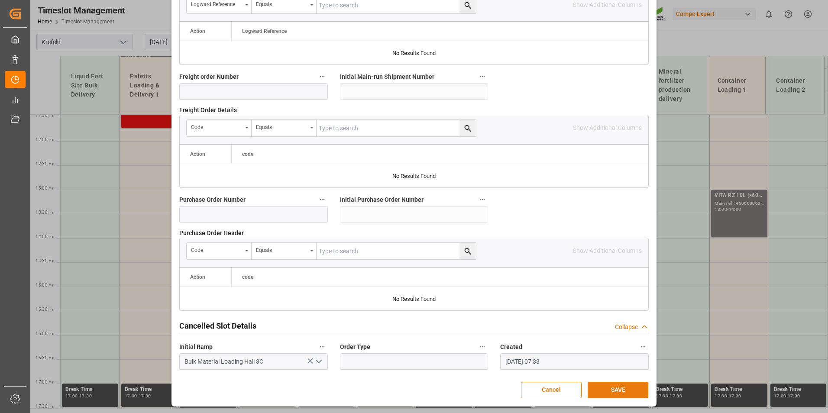
type input "4500000297"
click at [600, 382] on button "SAVE" at bounding box center [618, 390] width 61 height 16
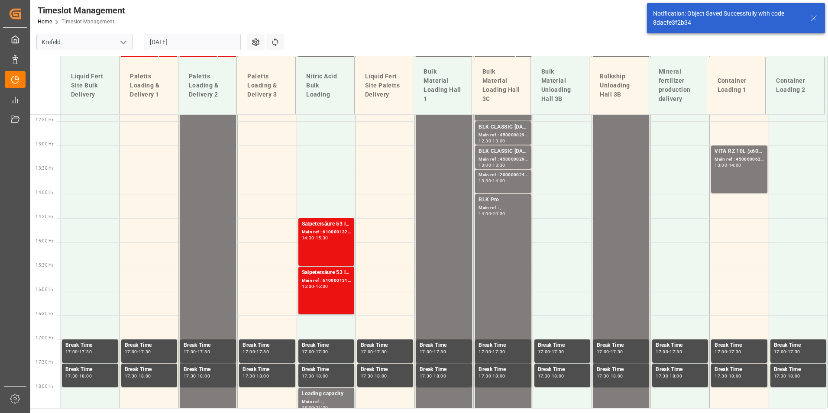
scroll to position [604, 0]
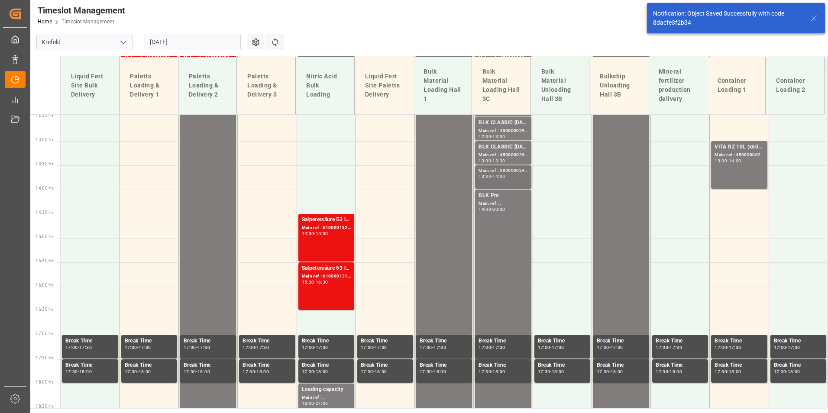
click at [504, 175] on div "14:00" at bounding box center [498, 177] width 13 height 4
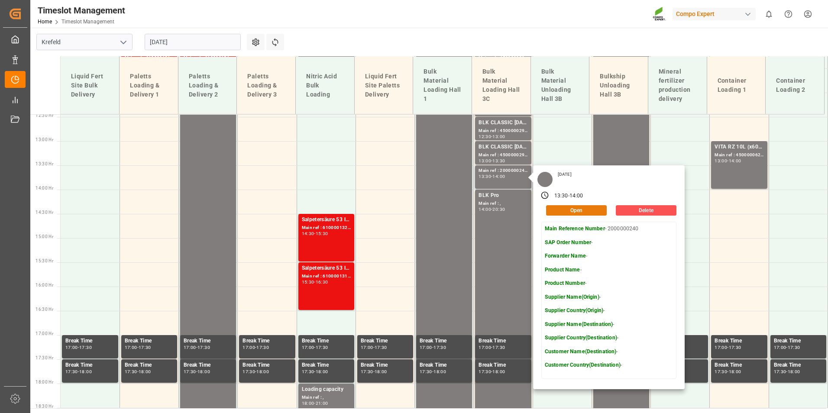
click at [567, 210] on button "Open" at bounding box center [576, 210] width 61 height 10
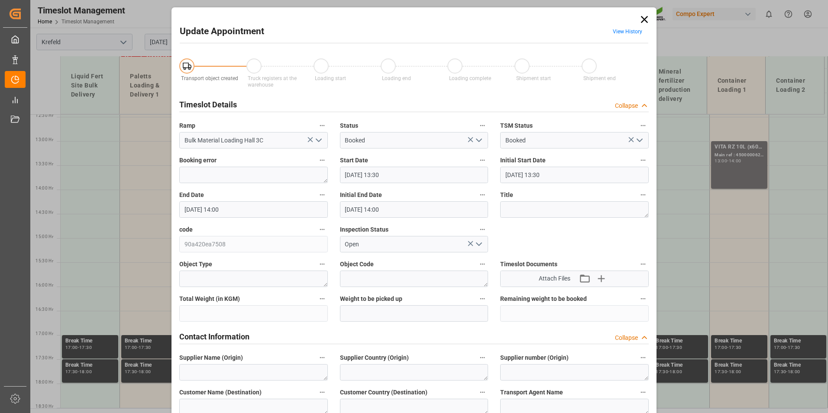
type input "[DATE] 13:30"
type input "[DATE] 14:00"
type input "[DATE] 07:33"
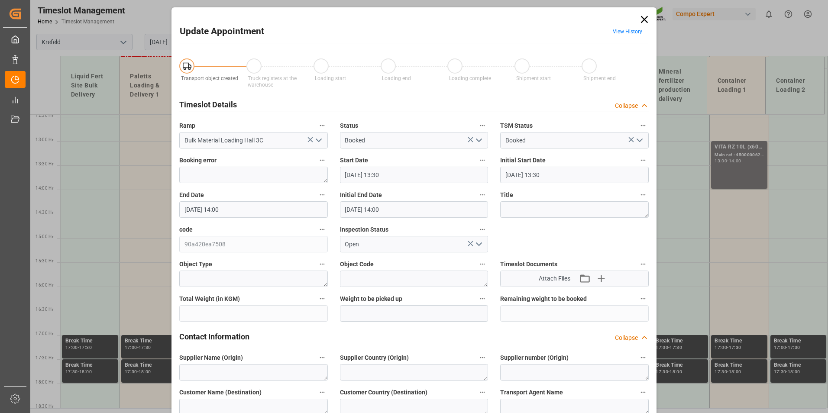
scroll to position [173, 0]
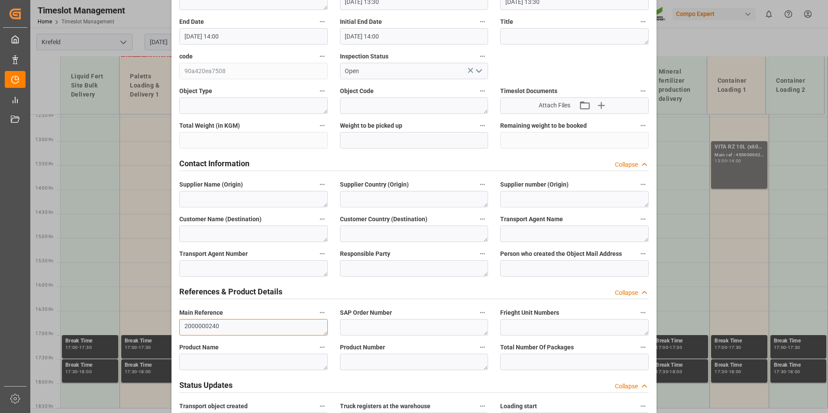
drag, startPoint x: 239, startPoint y: 327, endPoint x: 176, endPoint y: 330, distance: 63.3
click at [176, 331] on div "Main Reference 2000000240" at bounding box center [253, 321] width 161 height 35
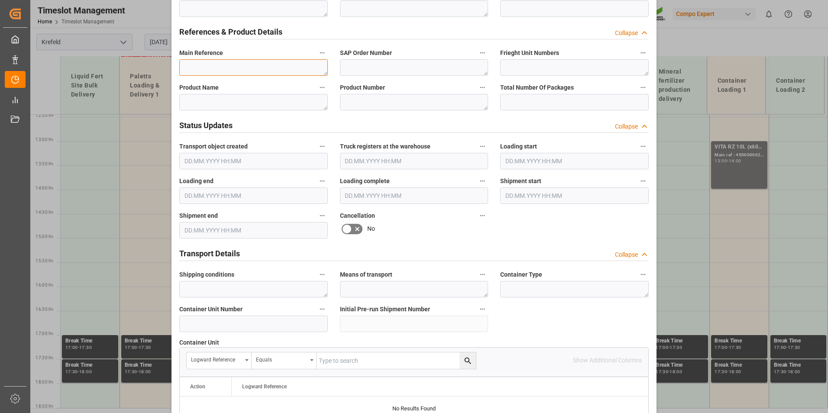
scroll to position [520, 0]
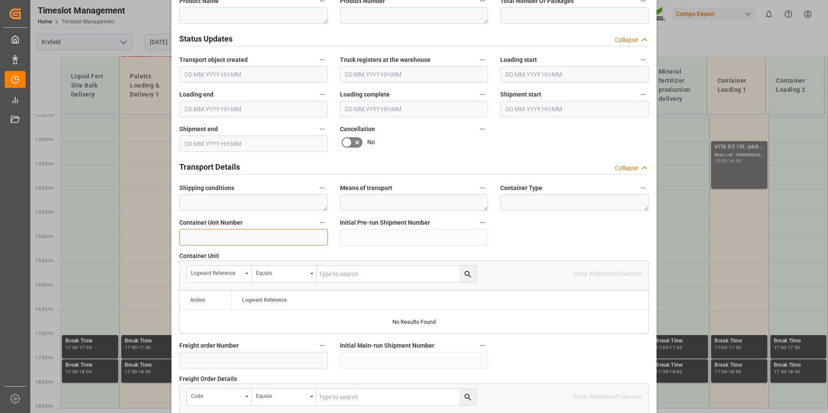
click at [217, 232] on input at bounding box center [253, 237] width 149 height 16
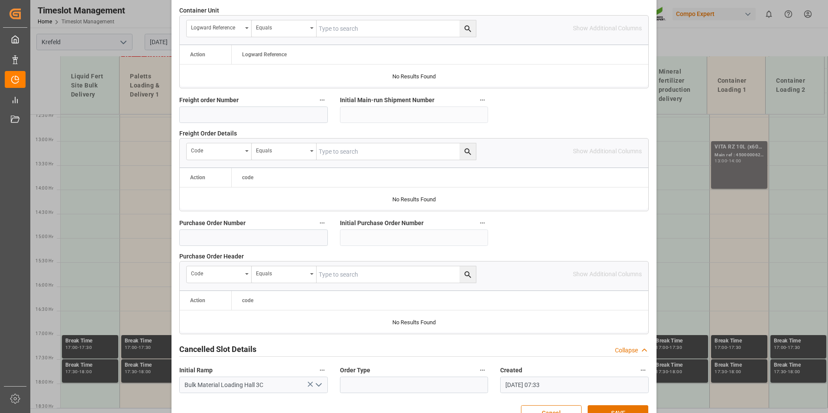
scroll to position [789, 0]
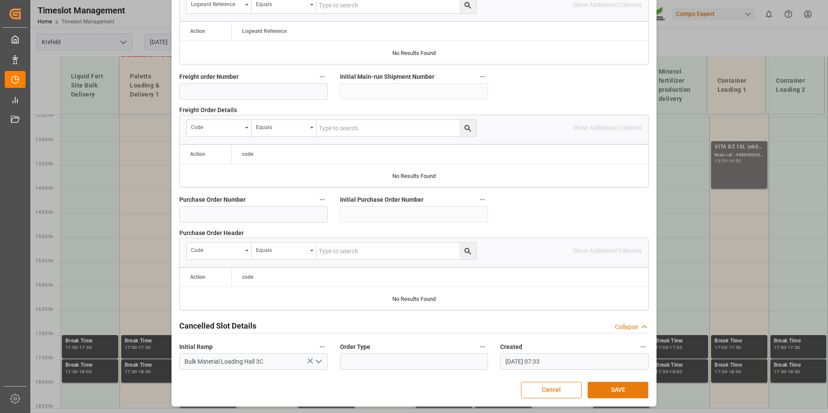
type input "4500000298"
click at [634, 389] on button "SAVE" at bounding box center [618, 390] width 61 height 16
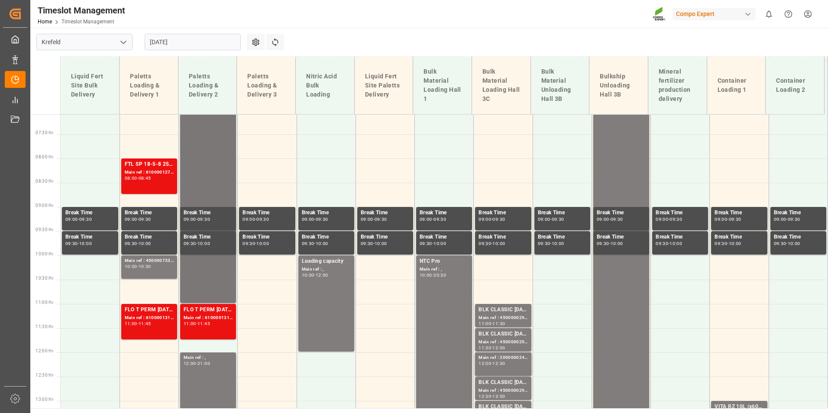
scroll to position [257, 0]
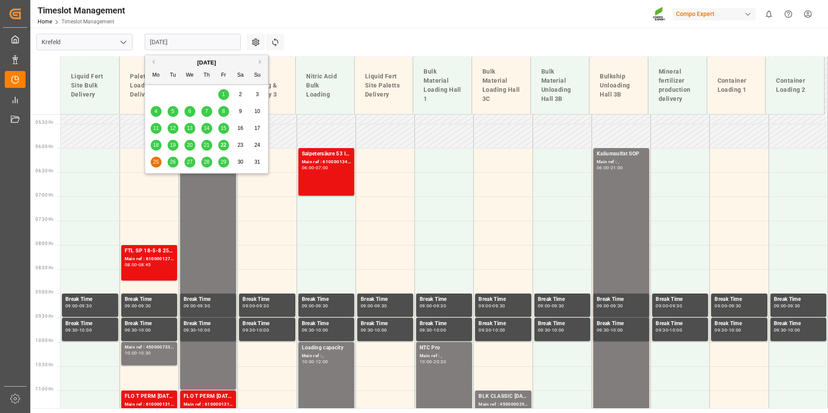
click at [210, 49] on input "[DATE]" at bounding box center [193, 42] width 96 height 16
click at [223, 144] on span "22" at bounding box center [223, 145] width 6 height 6
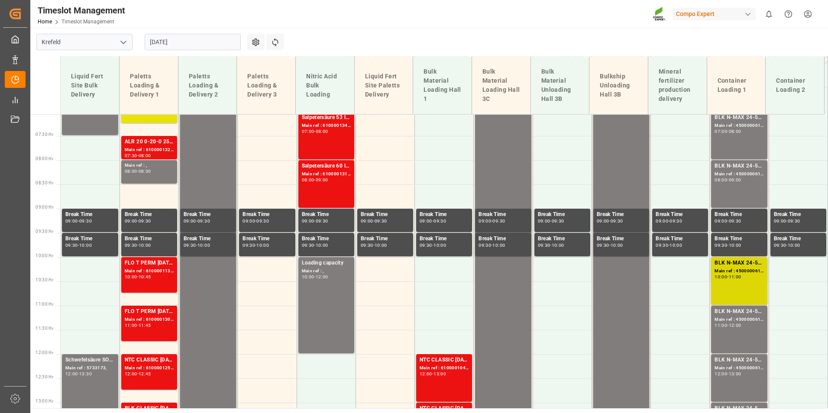
scroll to position [275, 0]
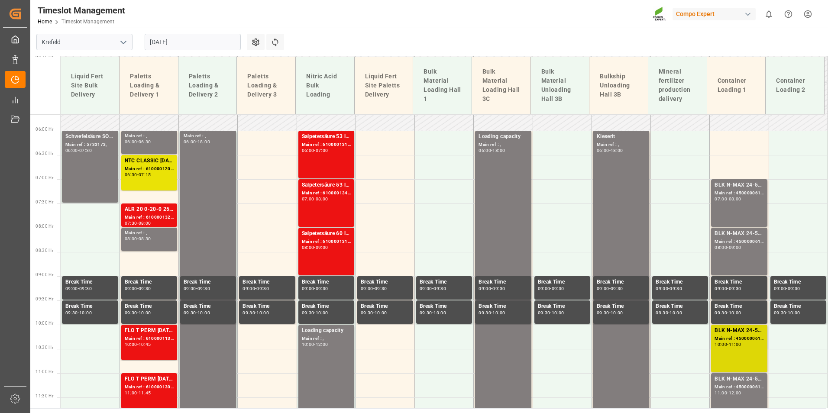
click at [738, 343] on div "11:00" at bounding box center [735, 345] width 13 height 4
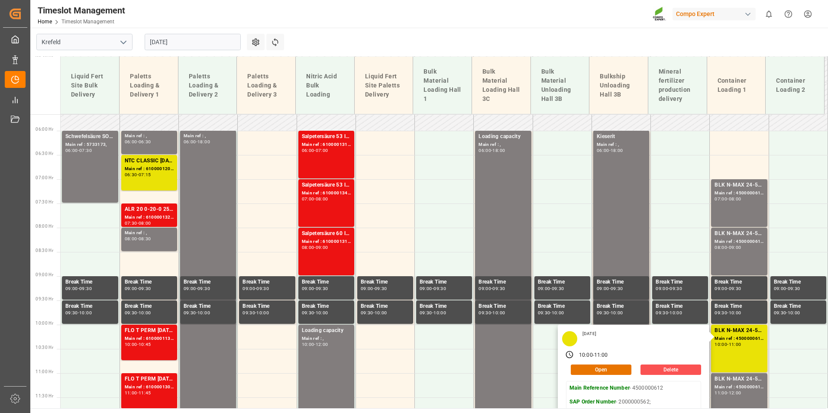
click at [407, 50] on main "[GEOGRAPHIC_DATA] [DATE] Settings Refresh Time Slots Liquid Fert Site Bulk Deli…" at bounding box center [428, 218] width 796 height 381
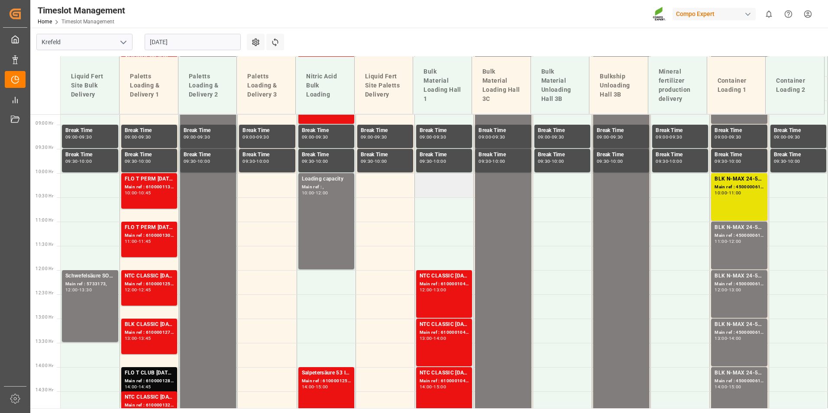
scroll to position [534, 0]
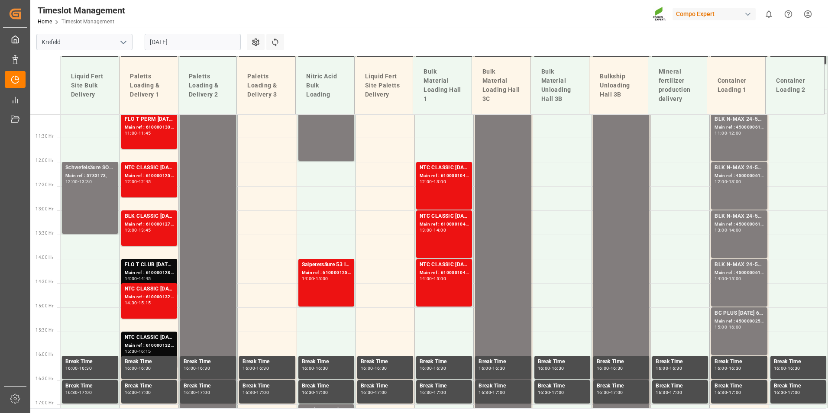
click at [214, 39] on input "[DATE]" at bounding box center [193, 42] width 96 height 16
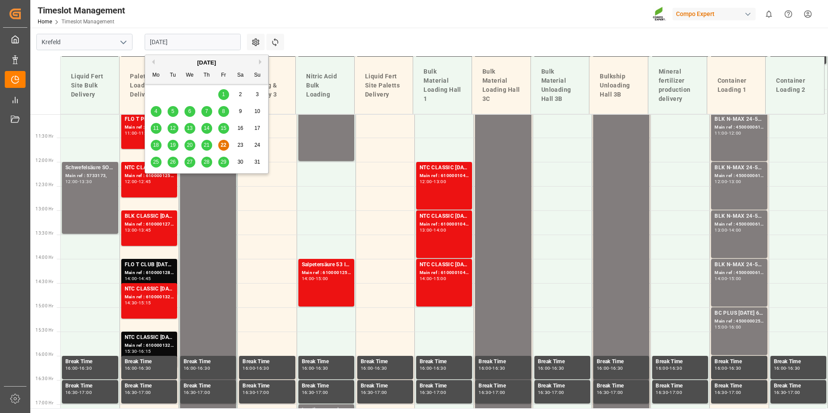
click at [170, 167] on div "26" at bounding box center [173, 162] width 11 height 10
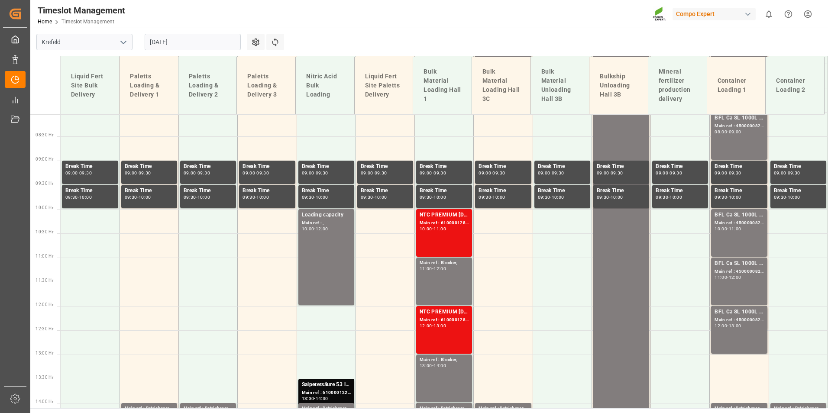
scroll to position [410, 0]
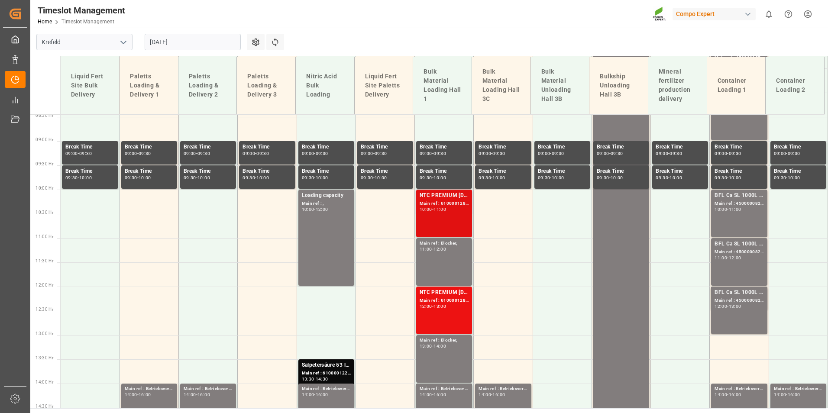
click at [430, 213] on div "NTC PREMIUM [DATE]+3+TE BULK; Main ref : 6100001283, 2000001116; 10:00 - 11:00" at bounding box center [444, 213] width 49 height 44
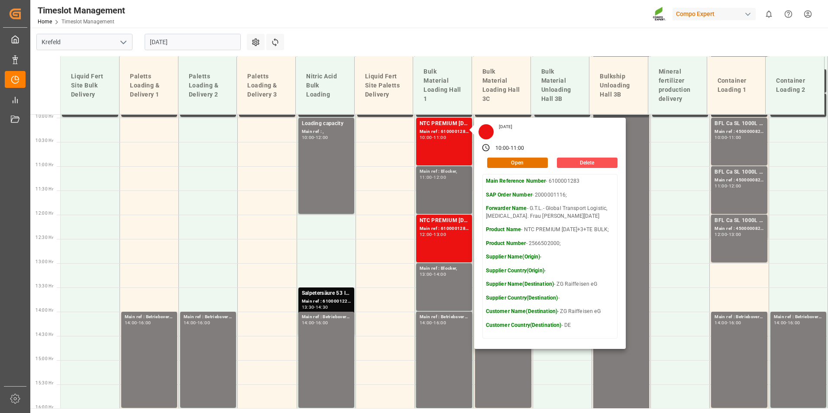
scroll to position [540, 0]
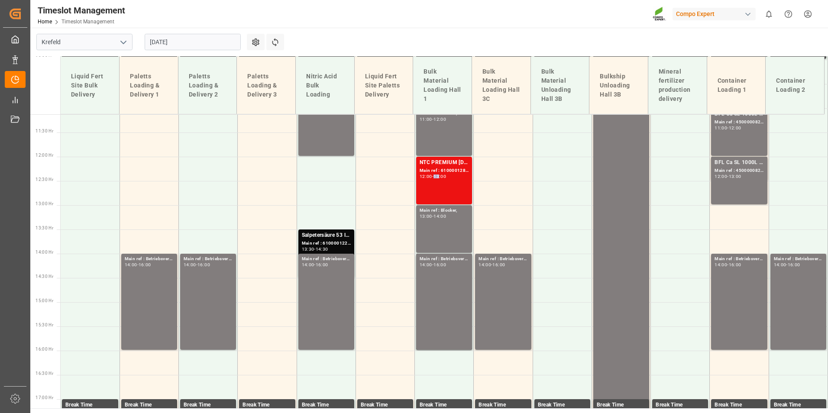
click at [439, 177] on div "13:00" at bounding box center [439, 177] width 13 height 4
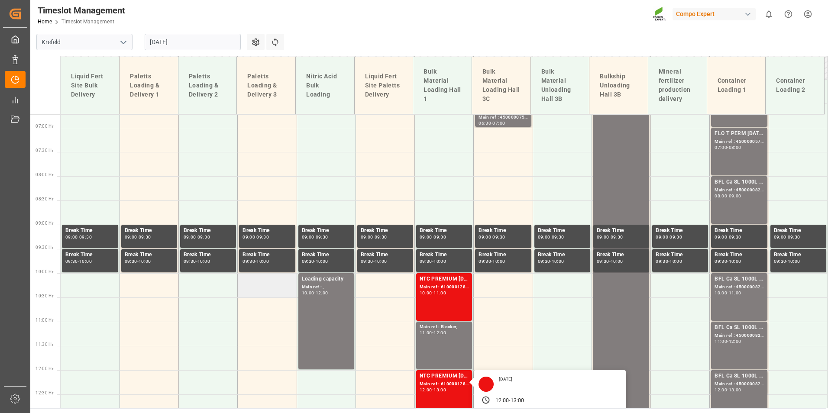
scroll to position [236, 0]
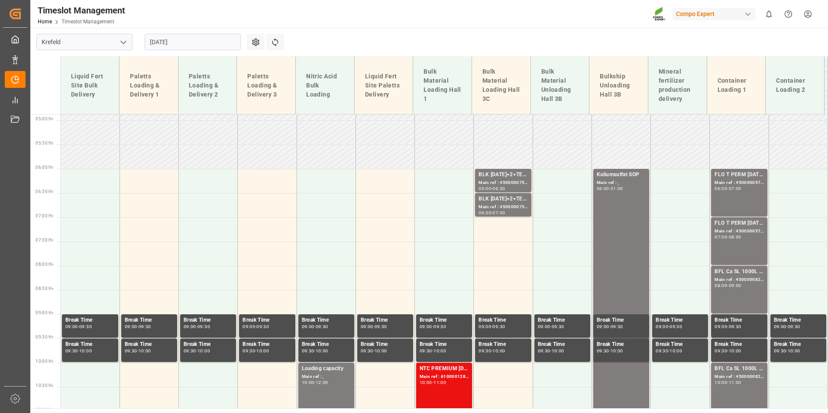
click at [203, 42] on input "[DATE]" at bounding box center [193, 42] width 96 height 16
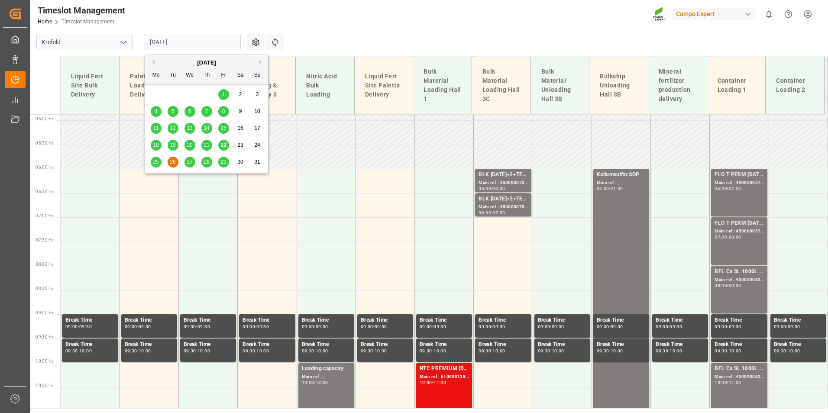
click at [160, 160] on div "25" at bounding box center [156, 162] width 11 height 10
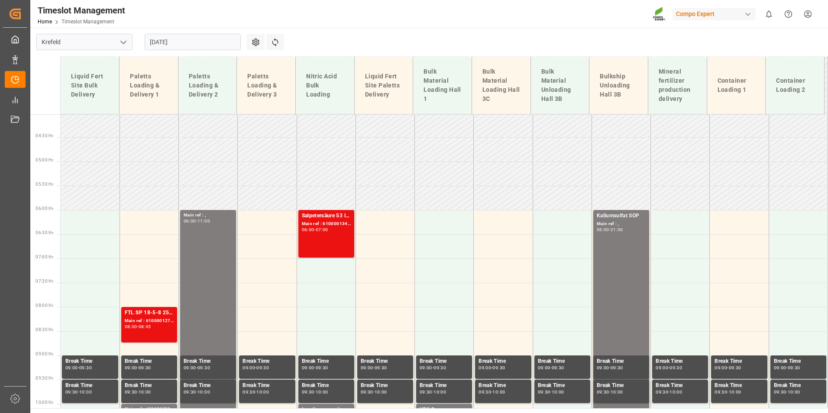
scroll to position [193, 0]
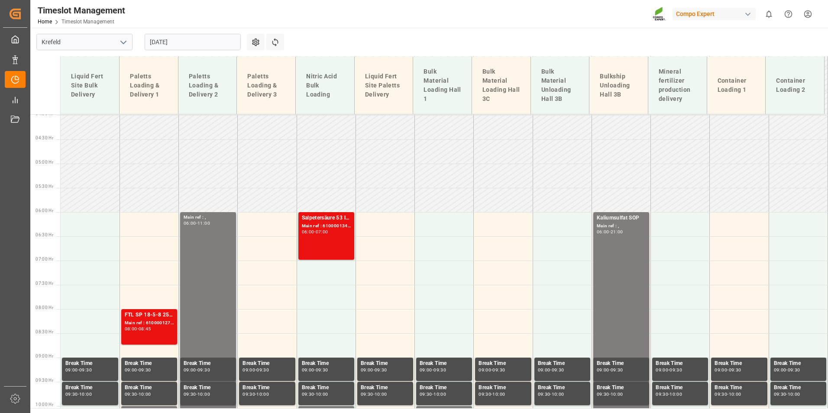
click at [181, 41] on input "[DATE]" at bounding box center [193, 42] width 96 height 16
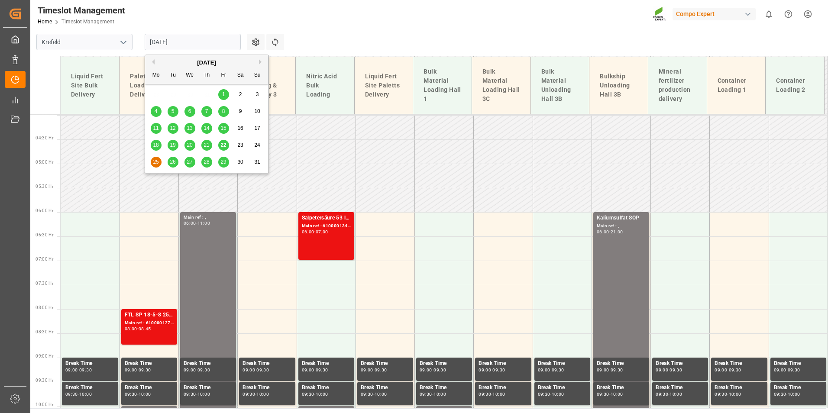
click at [175, 160] on span "26" at bounding box center [173, 162] width 6 height 6
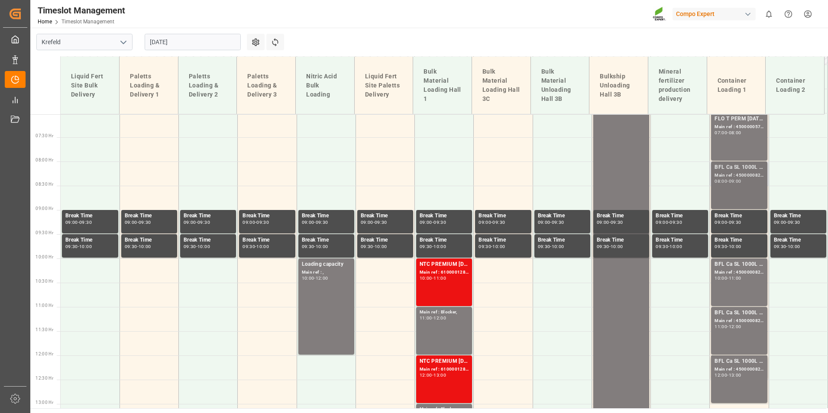
scroll to position [410, 0]
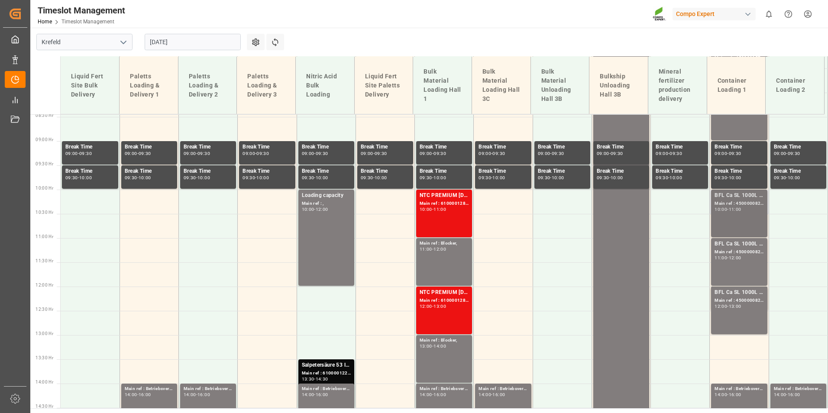
click at [726, 222] on div "BFL Ca SL 1000L IBC MTO; Main ref : 4500000822, 2000000630; 10:00 - 11:00" at bounding box center [738, 213] width 49 height 44
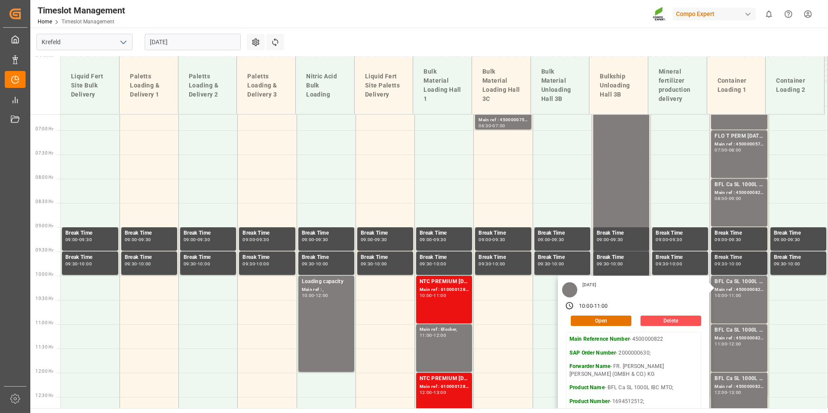
scroll to position [323, 0]
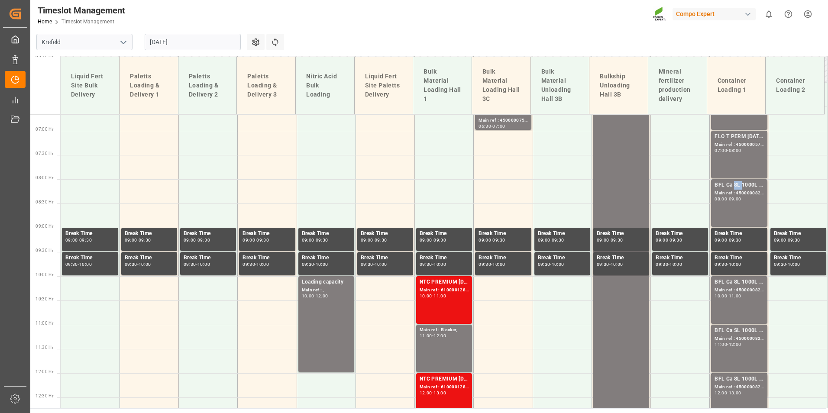
click at [732, 183] on div "BFL Ca SL 1000L IBC MTO;" at bounding box center [738, 185] width 49 height 9
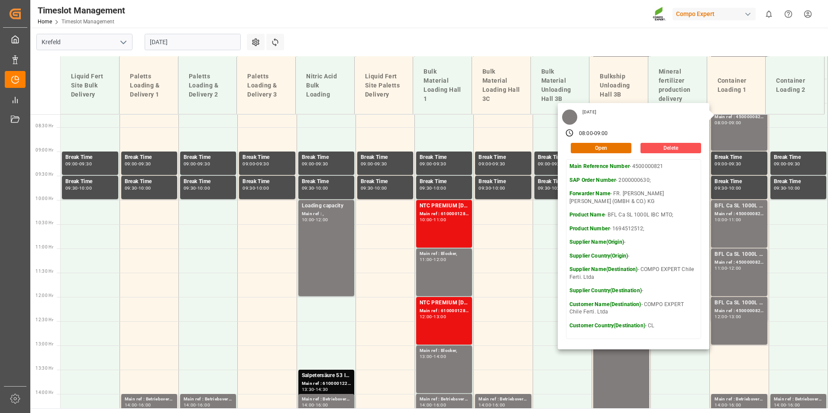
scroll to position [410, 0]
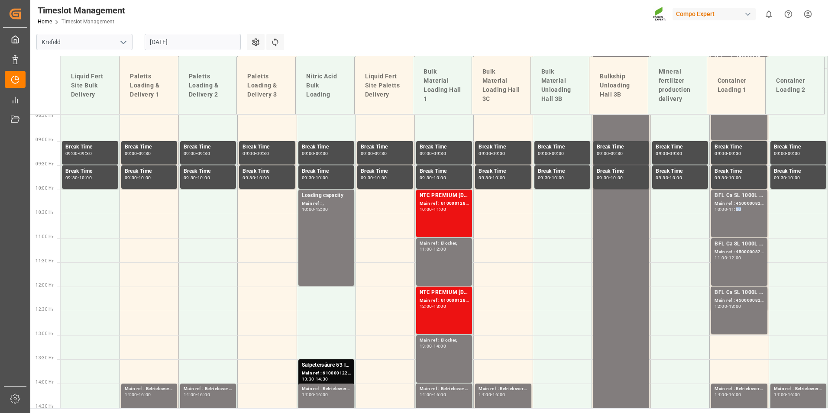
click at [738, 210] on div "11:00" at bounding box center [735, 209] width 13 height 4
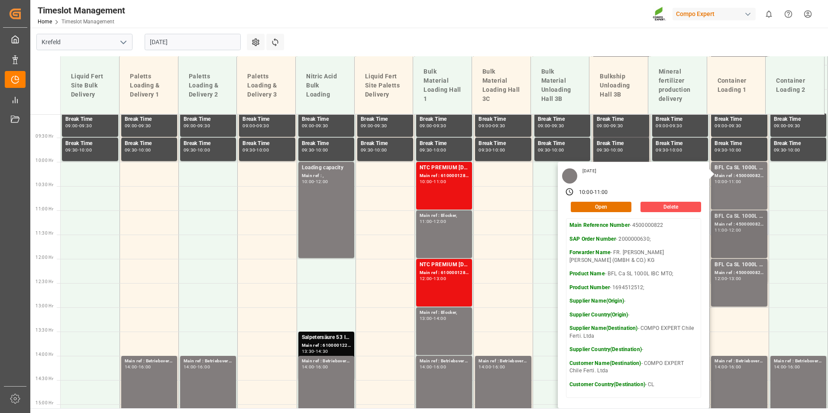
scroll to position [453, 0]
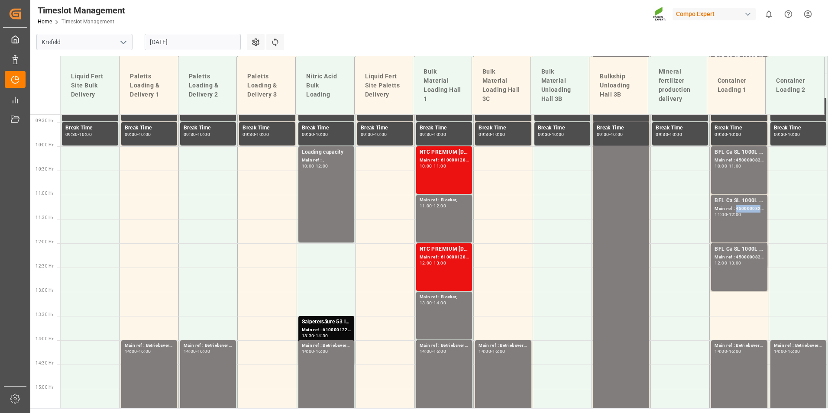
click at [736, 207] on div "Main ref : 4500000823, 2000000630;" at bounding box center [738, 208] width 49 height 7
click at [736, 262] on div "13:00" at bounding box center [735, 263] width 13 height 4
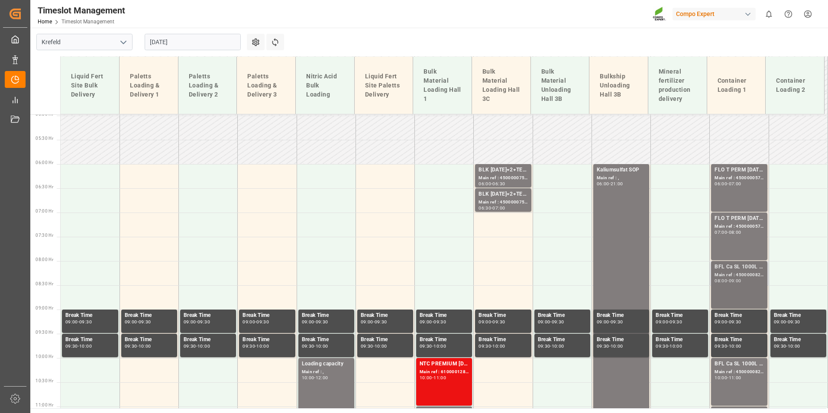
scroll to position [193, 0]
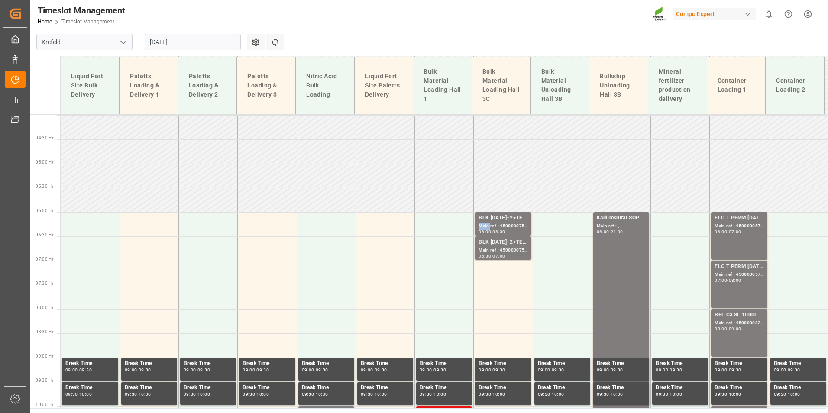
click at [478, 223] on div "Main ref : 4500000755, 2000000628;" at bounding box center [502, 226] width 49 height 7
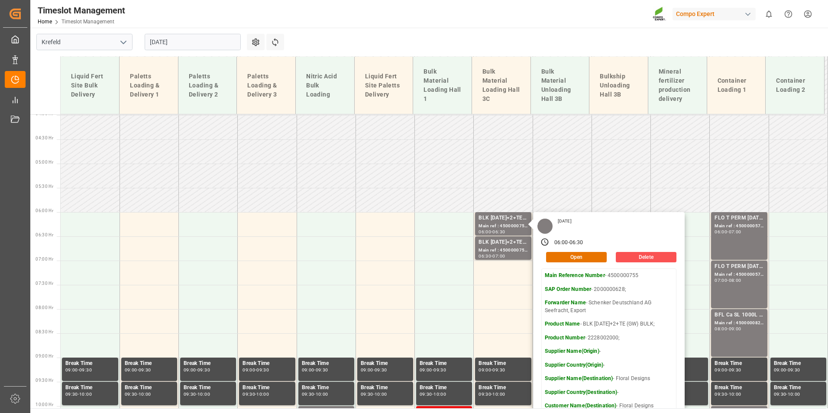
click at [210, 40] on input "[DATE]" at bounding box center [193, 42] width 96 height 16
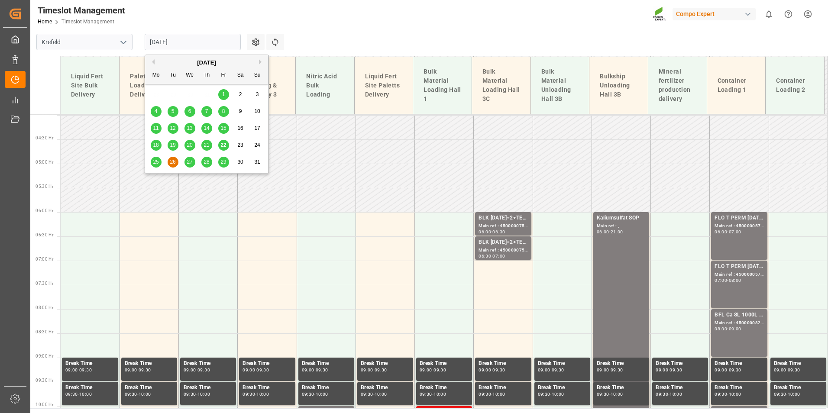
click at [193, 165] on div "27" at bounding box center [189, 162] width 11 height 10
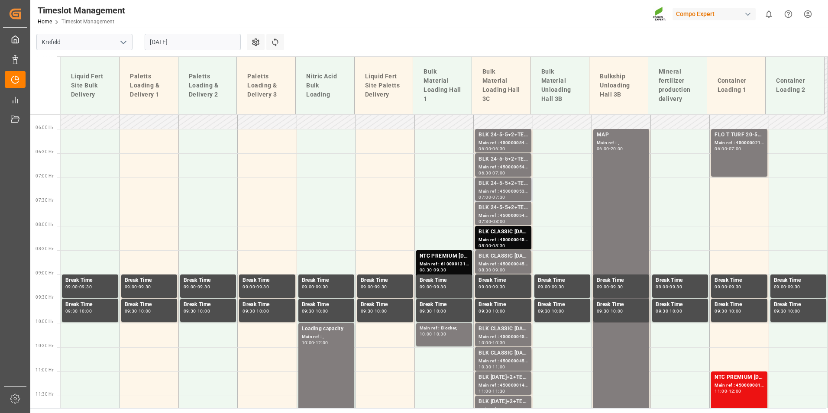
scroll to position [280, 0]
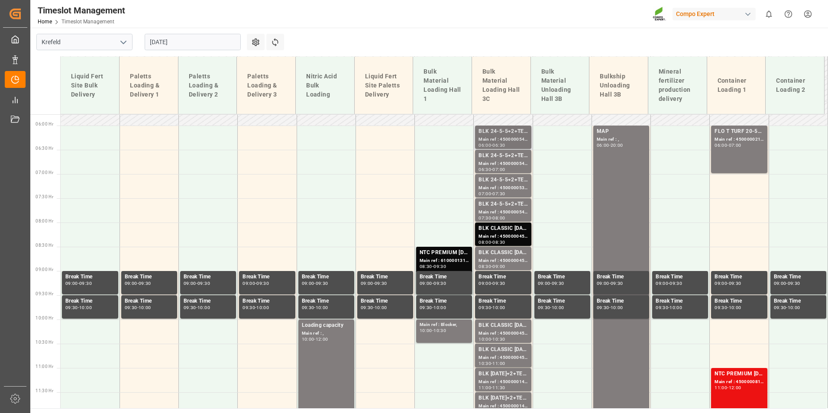
click at [495, 137] on div "Main ref : 4500000542, 2000000406;" at bounding box center [502, 139] width 49 height 7
click at [498, 154] on div "BLK 24-5-5+2+TE bulk;" at bounding box center [502, 156] width 49 height 9
click at [500, 178] on div "BLK 24-5-5+2+TE bulk;" at bounding box center [502, 180] width 49 height 9
click at [500, 210] on div "Main ref : 4500000541, 2000000406;" at bounding box center [502, 212] width 49 height 7
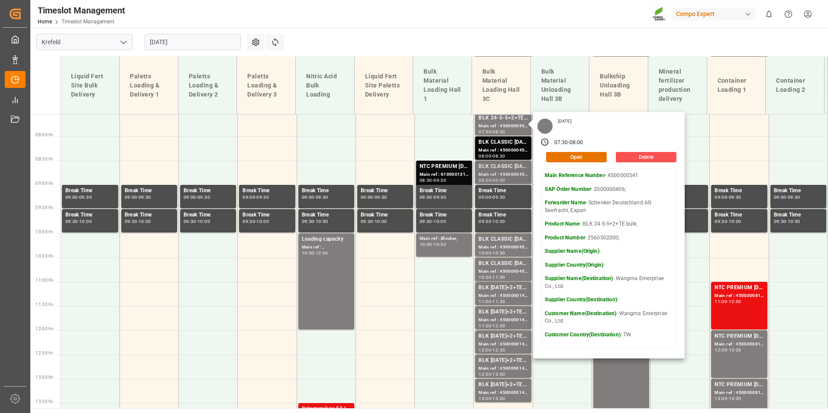
scroll to position [366, 0]
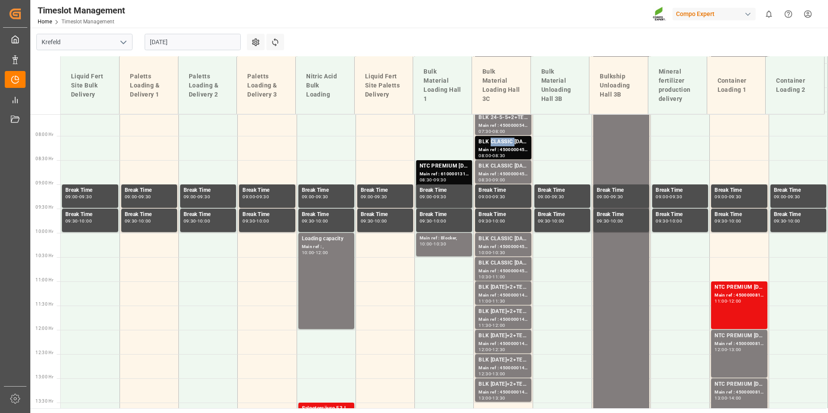
click at [500, 139] on div "BLK CLASSIC [DATE]+3+TE BULK;" at bounding box center [502, 142] width 49 height 9
click at [501, 171] on div "Main ref : 4500000454, 2000000389;" at bounding box center [502, 174] width 49 height 7
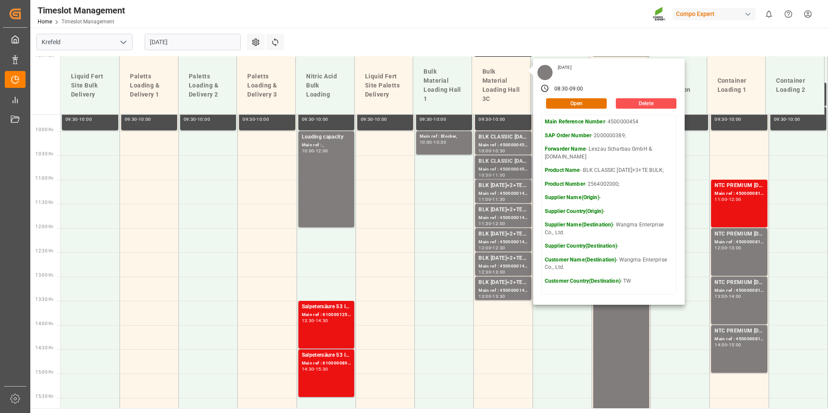
scroll to position [453, 0]
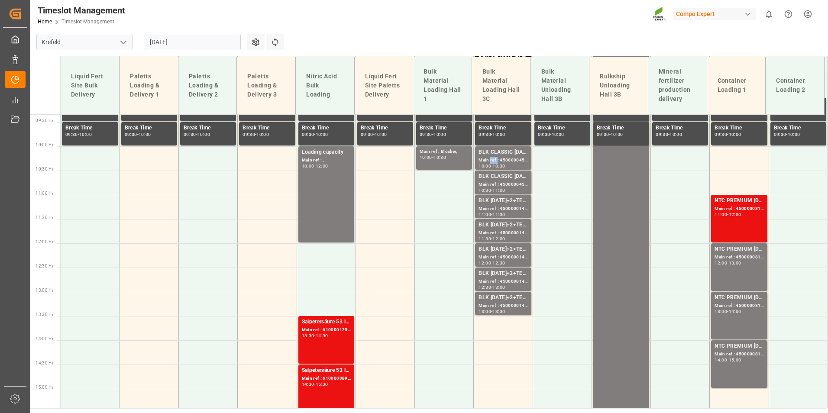
click at [492, 158] on div "Main ref : 4500000455, 2000000389;" at bounding box center [502, 160] width 49 height 7
click at [495, 176] on div "BLK CLASSIC [DATE]+3+TE BULK;" at bounding box center [502, 176] width 49 height 9
click at [504, 198] on div "BLK [DATE]+2+TE (GW) BULK;" at bounding box center [502, 201] width 49 height 9
click at [500, 232] on div "Main ref : 4500000147, 2000000108;" at bounding box center [502, 233] width 49 height 7
click at [500, 259] on div "Main ref : 4500000146, 2000000108;" at bounding box center [502, 257] width 49 height 7
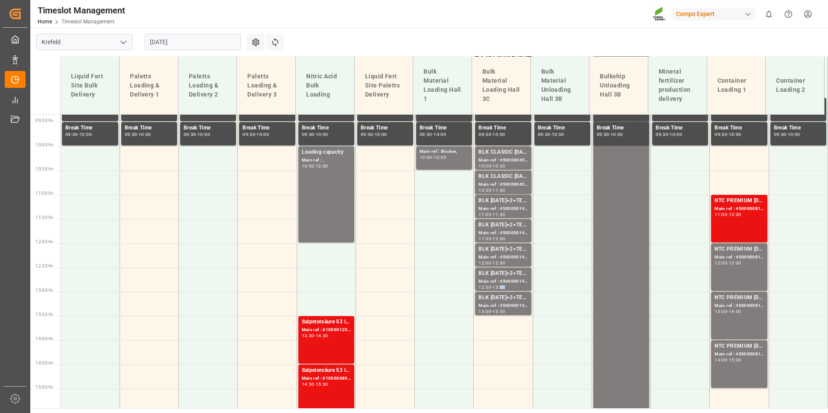
click at [503, 287] on div "13:00" at bounding box center [498, 287] width 13 height 4
click at [506, 295] on div "BLK [DATE]+2+TE (GW) BULK;" at bounding box center [502, 298] width 49 height 9
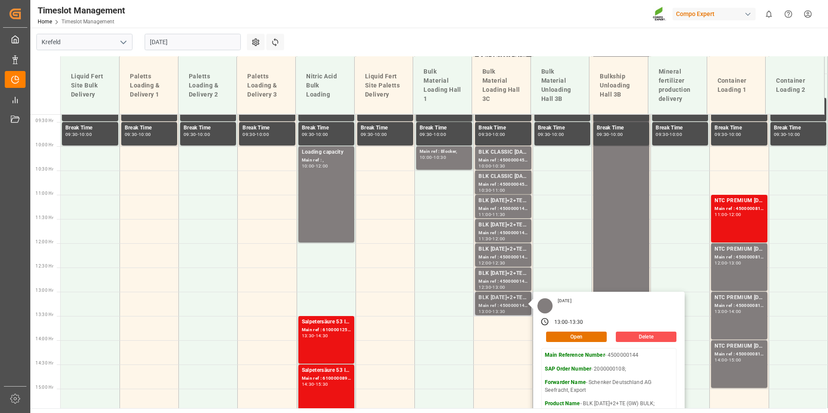
scroll to position [280, 0]
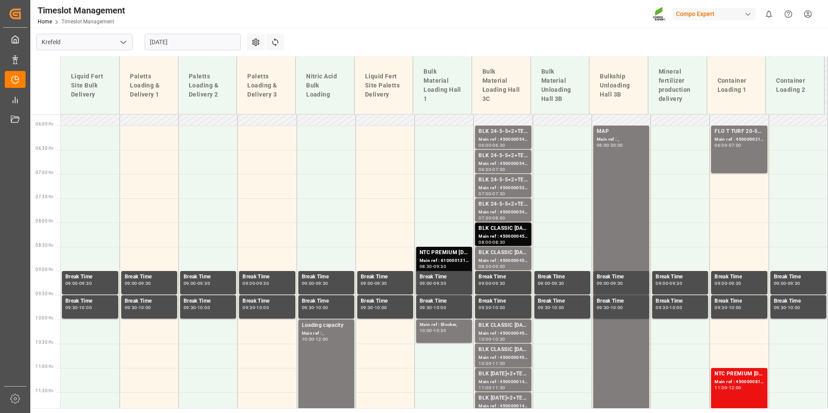
click at [497, 264] on div "Main ref : 4500000454, 2000000389;" at bounding box center [502, 260] width 49 height 7
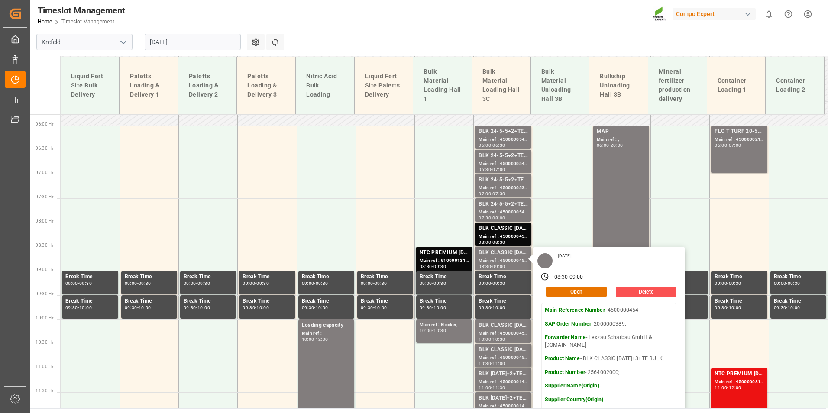
click at [180, 38] on input "[DATE]" at bounding box center [193, 42] width 96 height 16
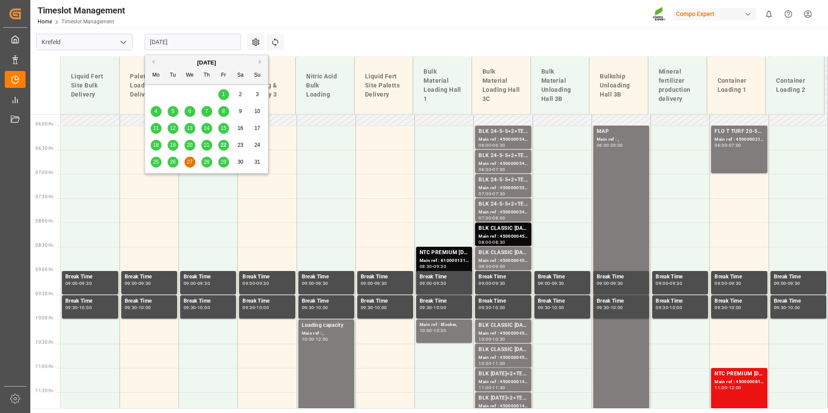
click at [204, 163] on span "28" at bounding box center [207, 162] width 6 height 6
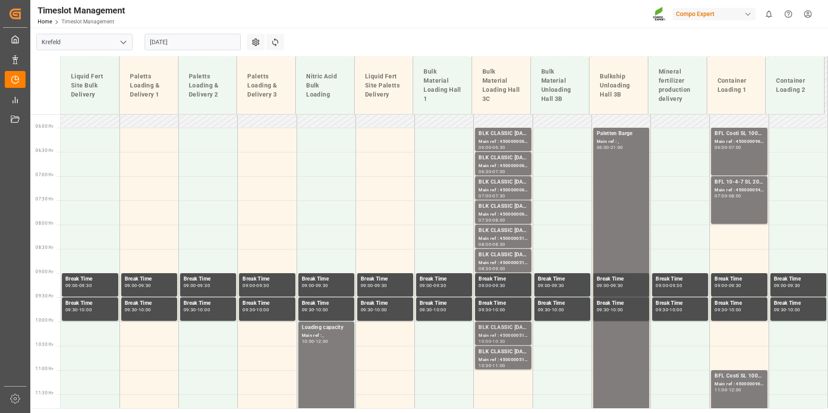
scroll to position [236, 0]
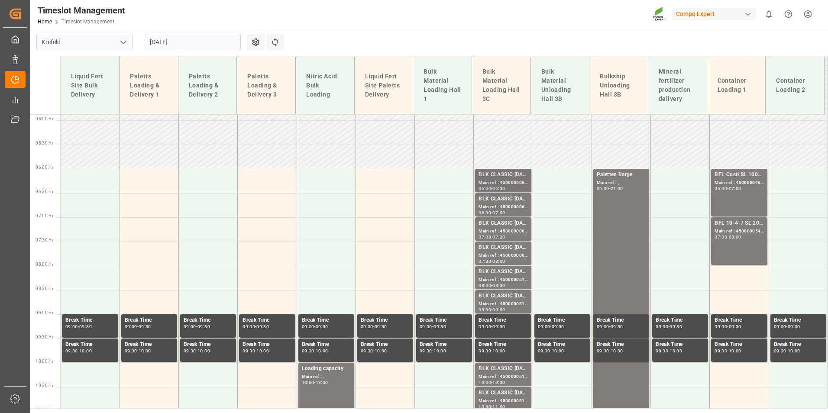
click at [514, 182] on div "Main ref : 4500000066, 2000000015;" at bounding box center [502, 182] width 49 height 7
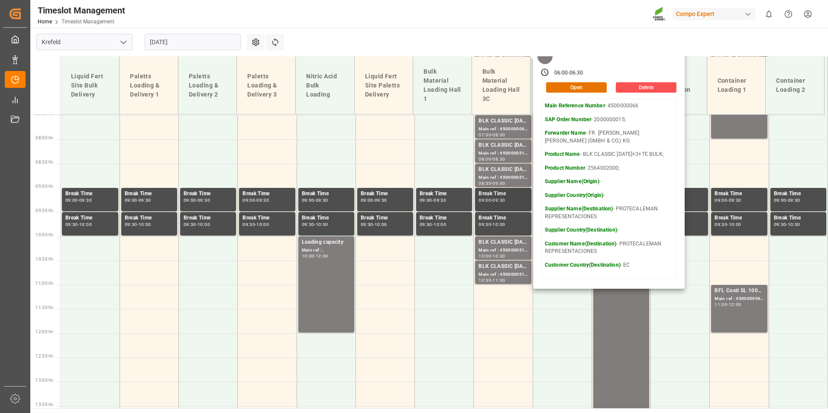
scroll to position [366, 0]
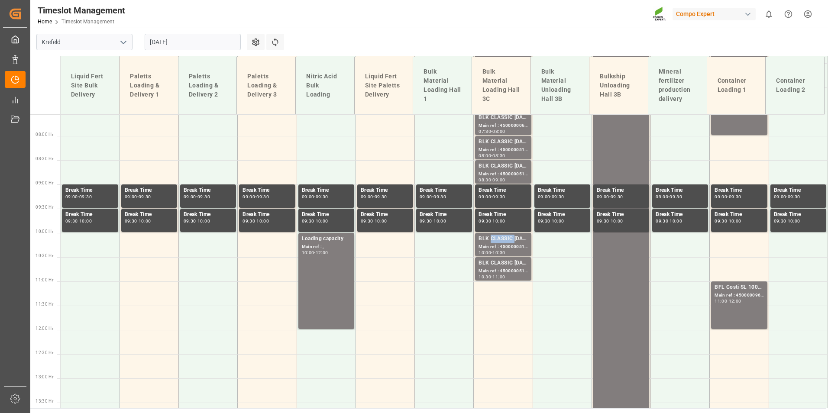
click at [507, 237] on div "BLK CLASSIC [DATE]+3+TE BULK;" at bounding box center [502, 239] width 49 height 9
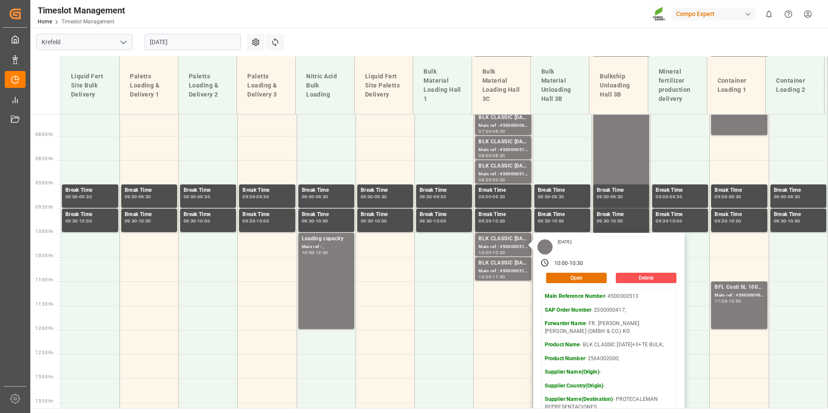
click at [177, 45] on input "[DATE]" at bounding box center [193, 42] width 96 height 16
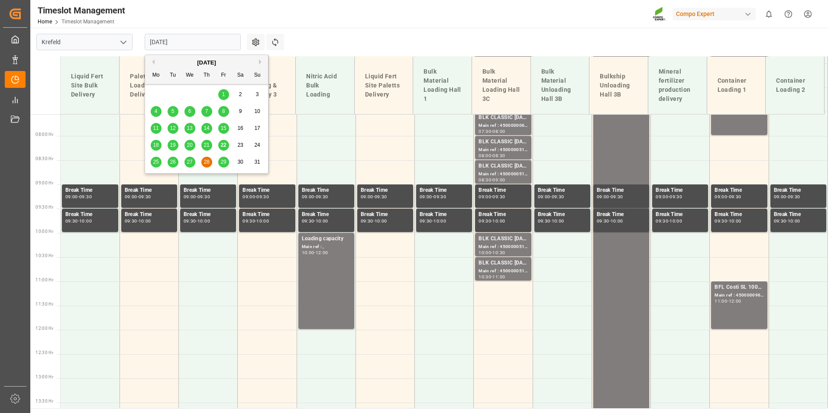
click at [220, 169] on div "25 26 27 28 29 30 31" at bounding box center [207, 162] width 118 height 17
click at [220, 165] on span "29" at bounding box center [223, 162] width 6 height 6
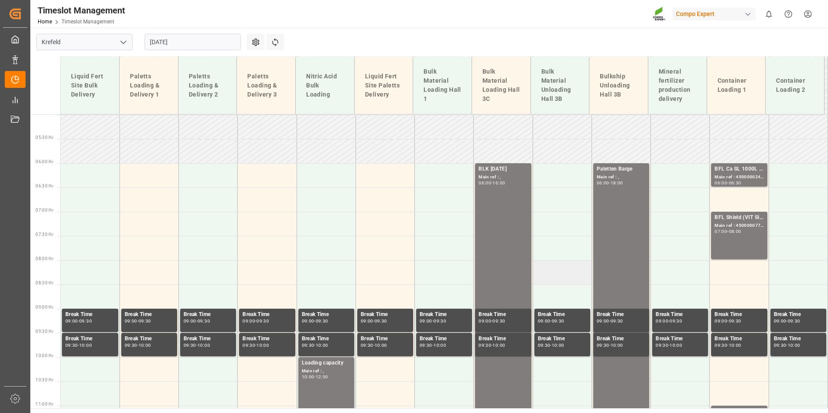
scroll to position [323, 0]
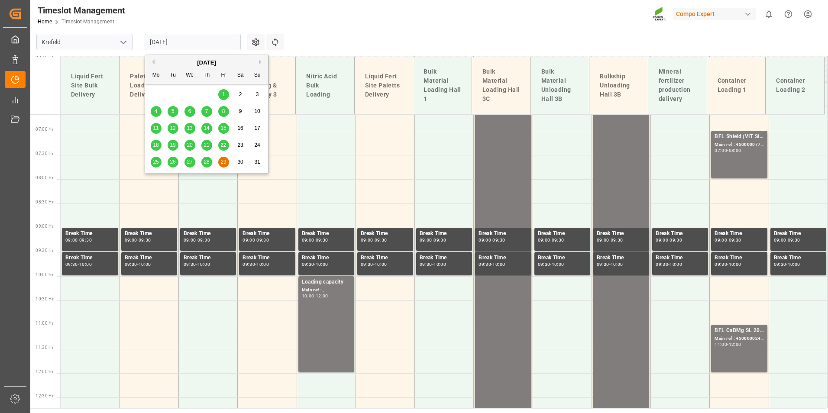
click at [182, 46] on input "[DATE]" at bounding box center [193, 42] width 96 height 16
click at [156, 166] on div "25" at bounding box center [156, 162] width 11 height 10
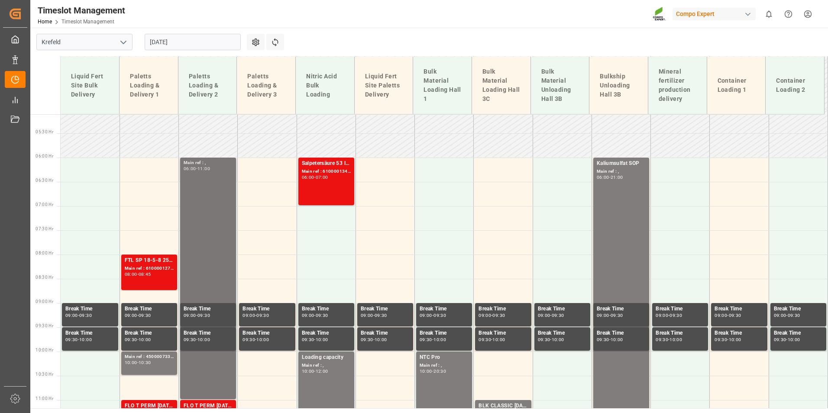
scroll to position [236, 0]
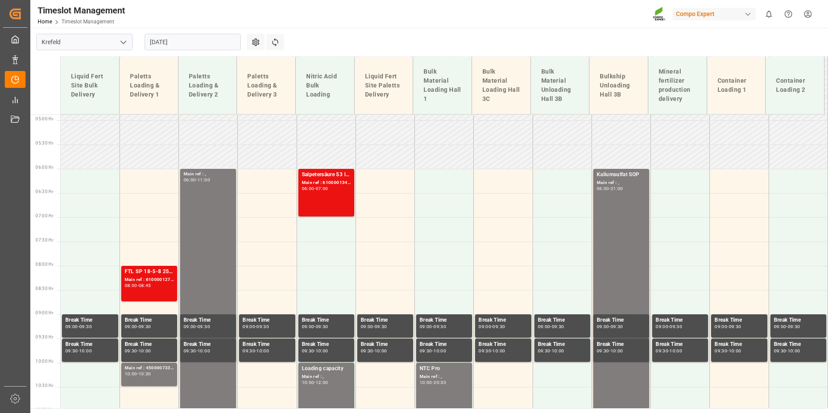
click at [206, 46] on input "[DATE]" at bounding box center [193, 42] width 96 height 16
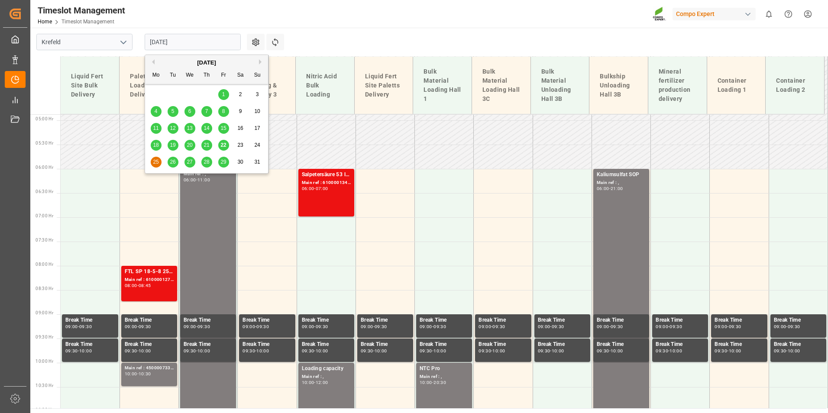
click at [223, 149] on div "22" at bounding box center [223, 145] width 11 height 10
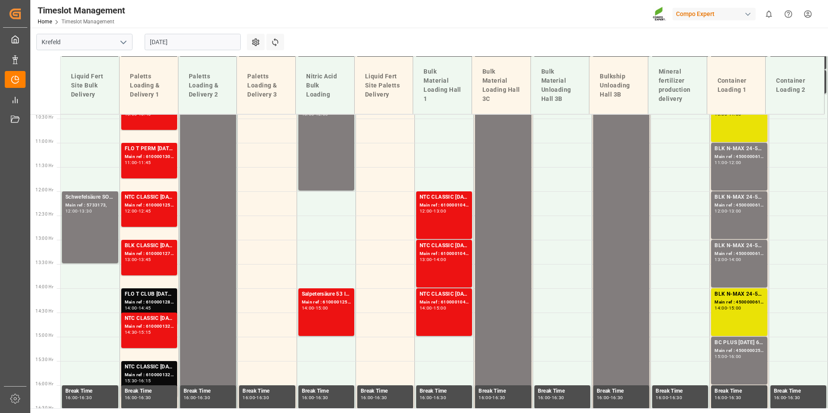
scroll to position [540, 0]
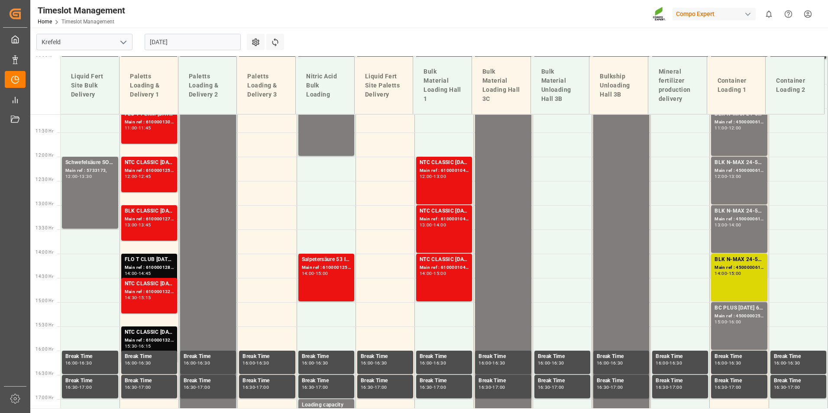
click at [754, 283] on div "BLK N-MAX 24-5-5 25KG (x42) INT MTO; Main ref : 4500000613, 2000000562; 14:00 -…" at bounding box center [738, 277] width 49 height 44
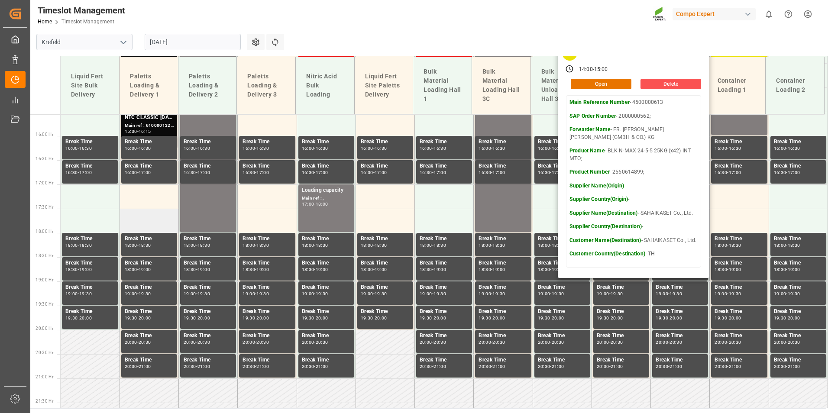
scroll to position [756, 0]
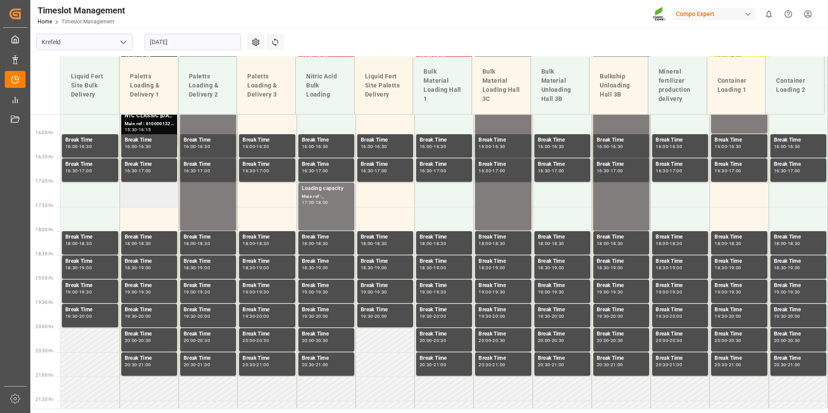
click at [149, 196] on td at bounding box center [149, 195] width 59 height 24
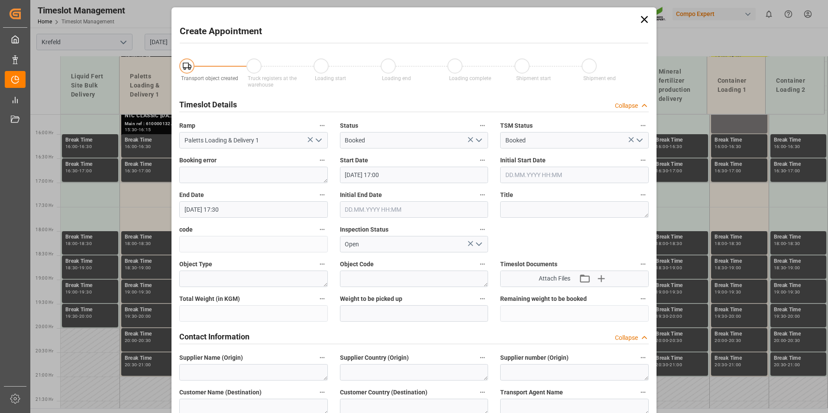
type input "[DATE] 17:00"
type input "[DATE] 17:30"
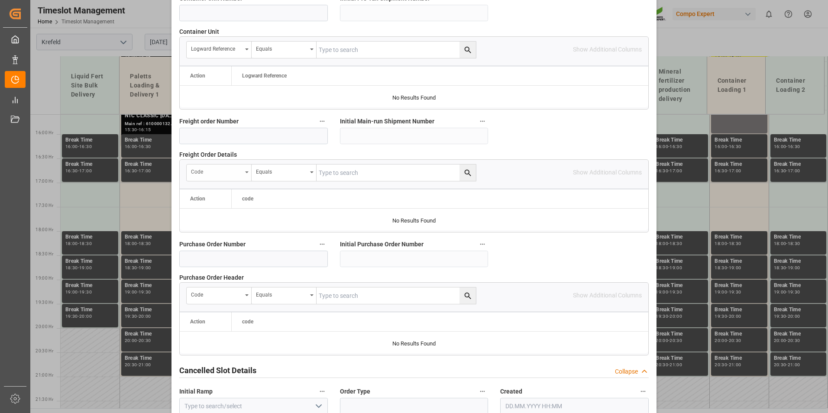
scroll to position [702, 0]
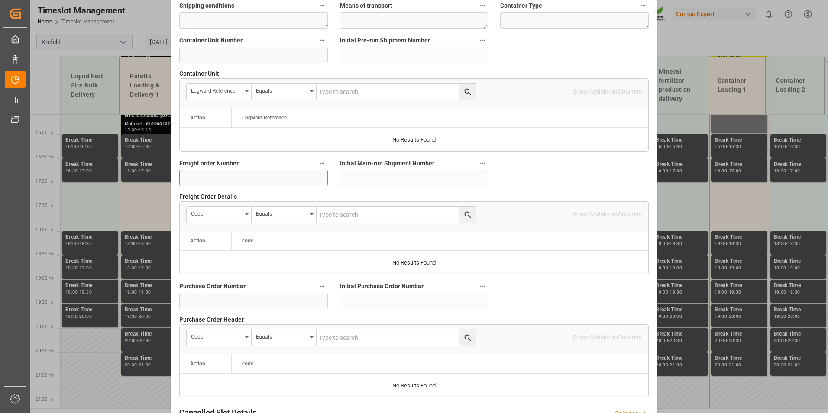
click at [226, 177] on input at bounding box center [253, 178] width 149 height 16
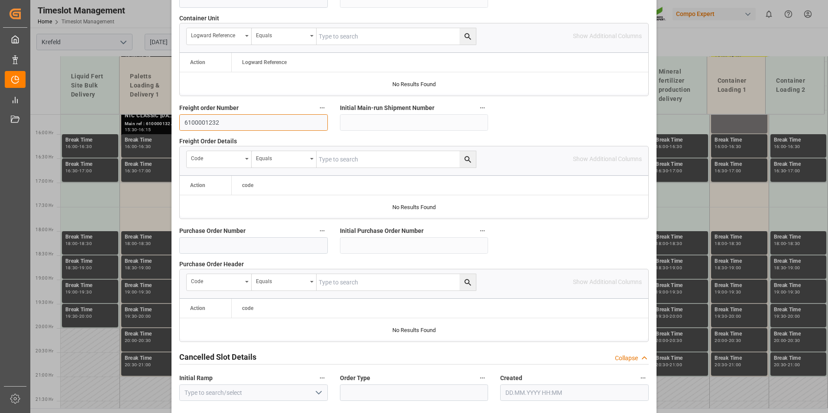
scroll to position [789, 0]
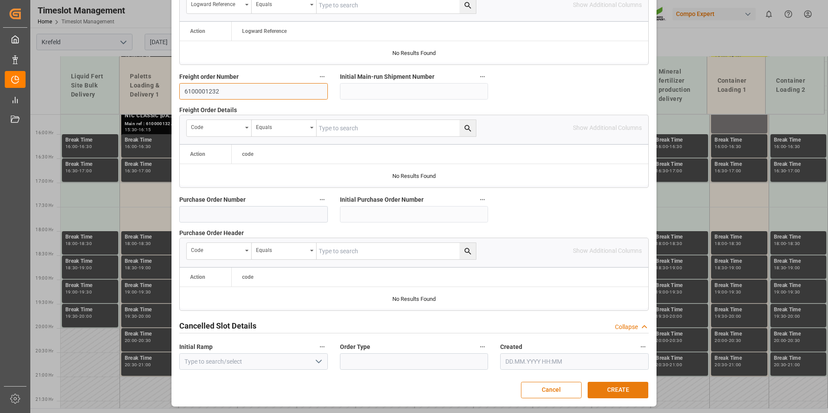
type input "6100001232"
click at [632, 388] on button "CREATE" at bounding box center [618, 390] width 61 height 16
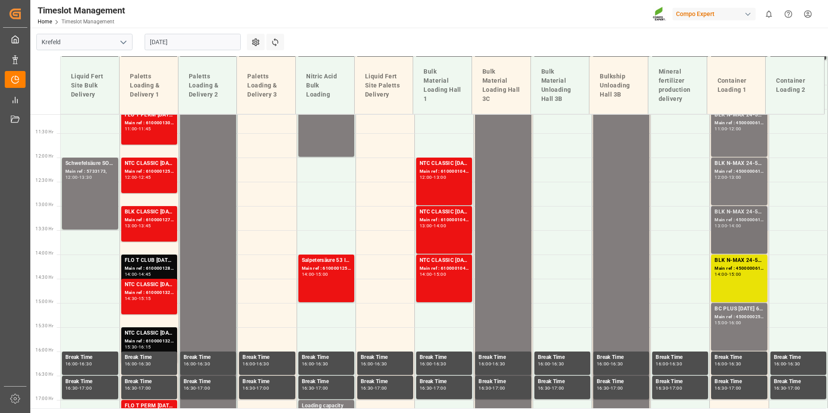
scroll to position [538, 0]
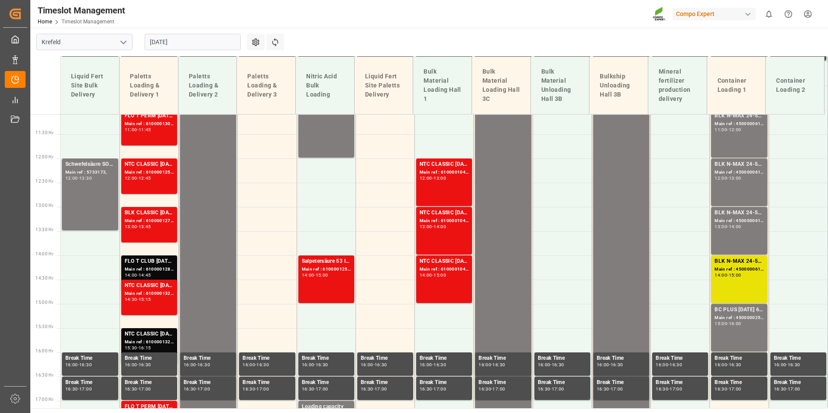
click at [170, 45] on input "[DATE]" at bounding box center [193, 42] width 96 height 16
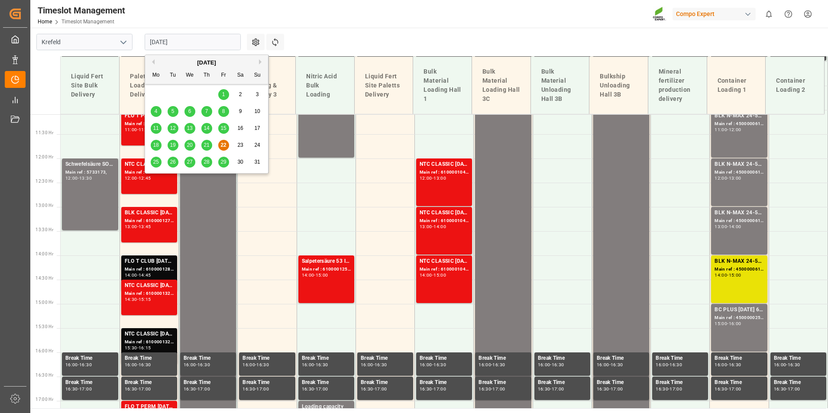
click at [172, 164] on span "26" at bounding box center [173, 162] width 6 height 6
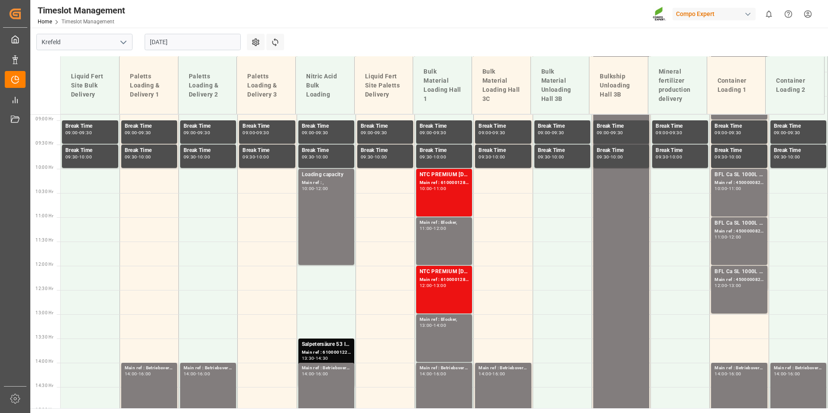
scroll to position [415, 0]
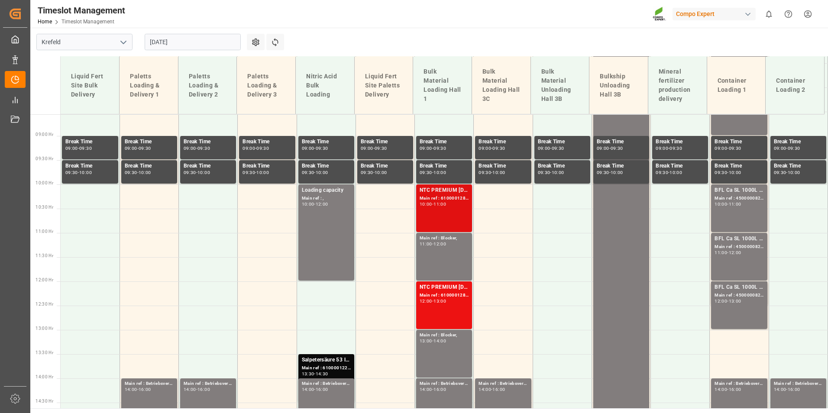
click at [435, 197] on div "Main ref : 6100001283, 2000001116;" at bounding box center [444, 198] width 49 height 7
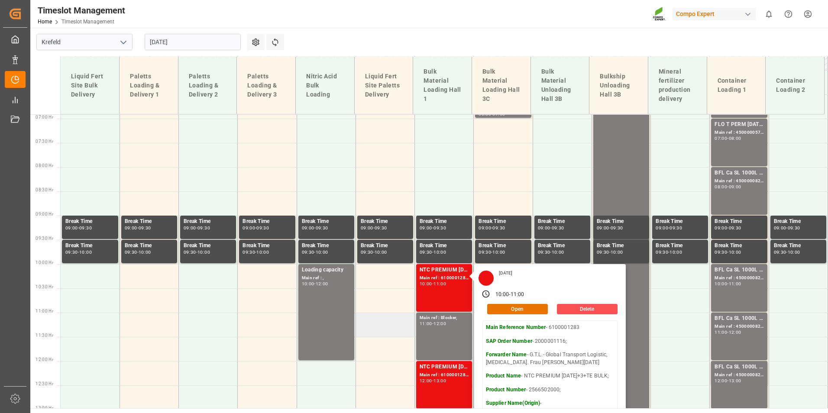
scroll to position [242, 0]
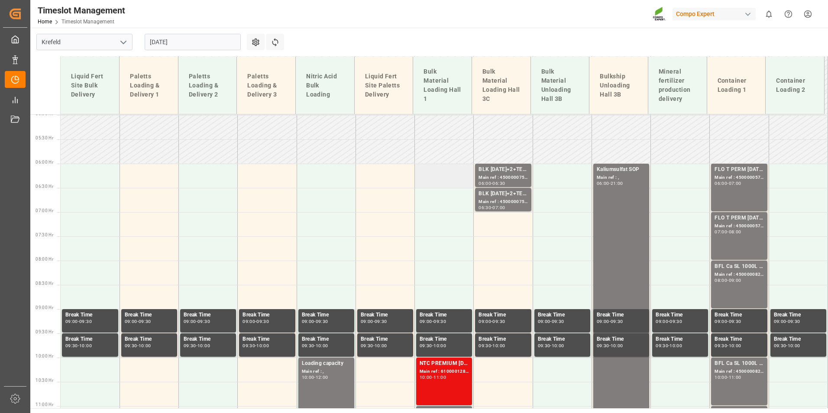
click at [426, 179] on td at bounding box center [444, 176] width 59 height 24
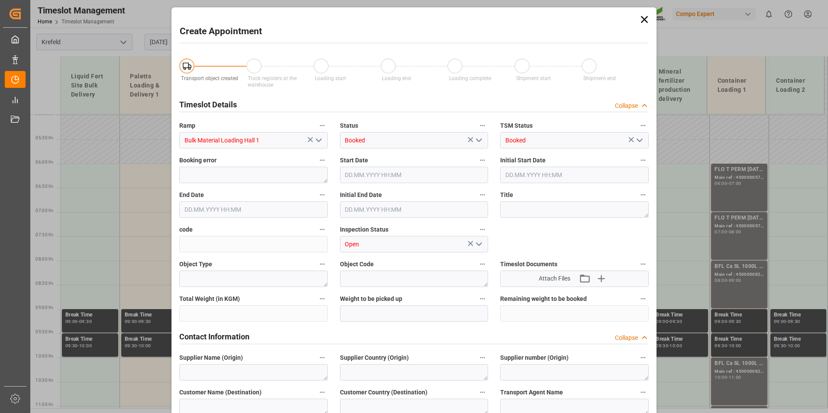
type input "[DATE] 06:00"
type input "[DATE] 06:30"
drag, startPoint x: 641, startPoint y: 19, endPoint x: 521, endPoint y: 109, distance: 149.8
click at [642, 19] on icon at bounding box center [644, 19] width 12 height 12
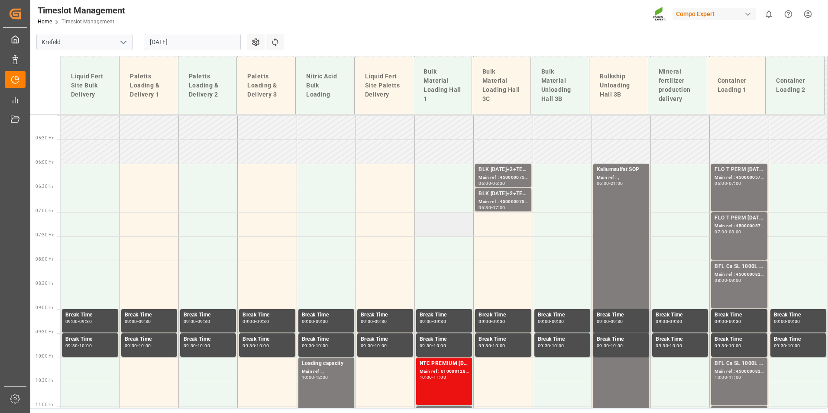
click at [452, 223] on td at bounding box center [444, 224] width 59 height 24
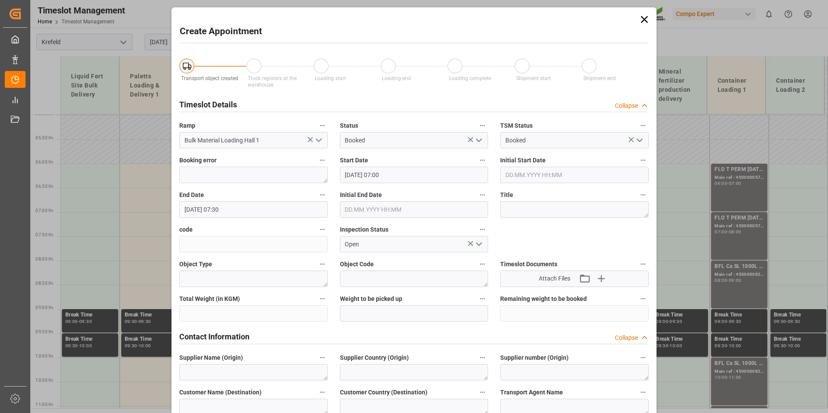
type input "[DATE] 07:00"
click at [241, 217] on div "End Date [DATE] 07:30" at bounding box center [253, 203] width 161 height 35
click at [300, 207] on input "[DATE] 07:30" at bounding box center [253, 209] width 149 height 16
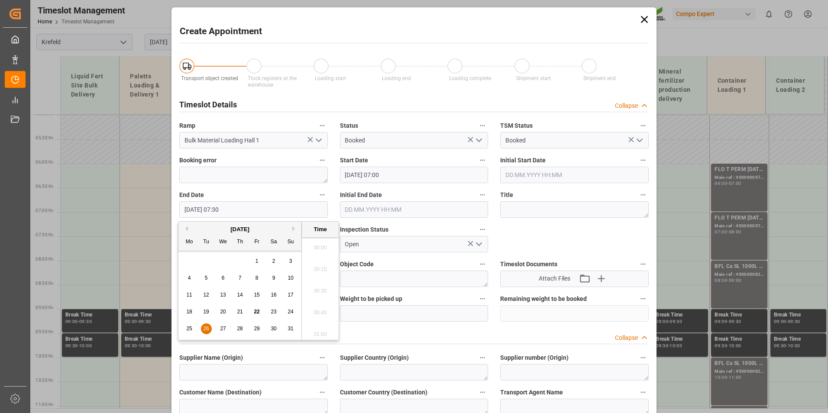
scroll to position [609, 0]
click at [207, 331] on span "26" at bounding box center [206, 329] width 6 height 6
click at [323, 326] on li "08:00" at bounding box center [320, 332] width 37 height 22
type input "[DATE] 08:00"
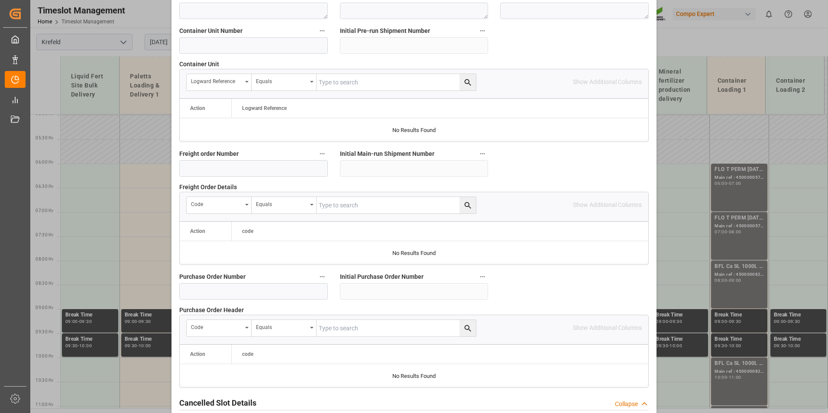
scroll to position [702, 0]
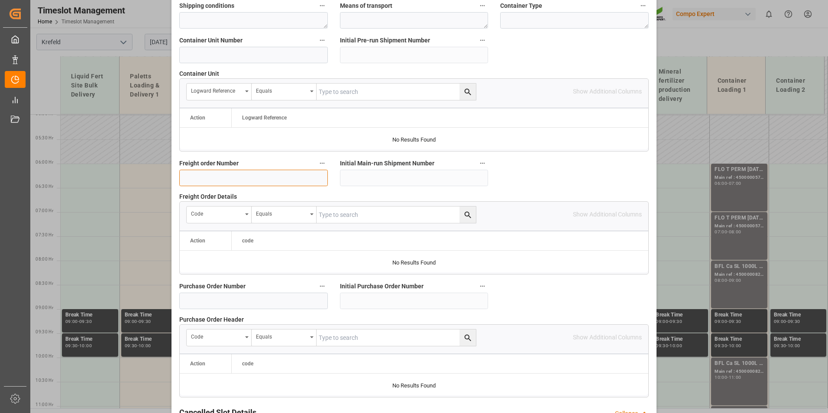
click at [227, 181] on input at bounding box center [253, 178] width 149 height 16
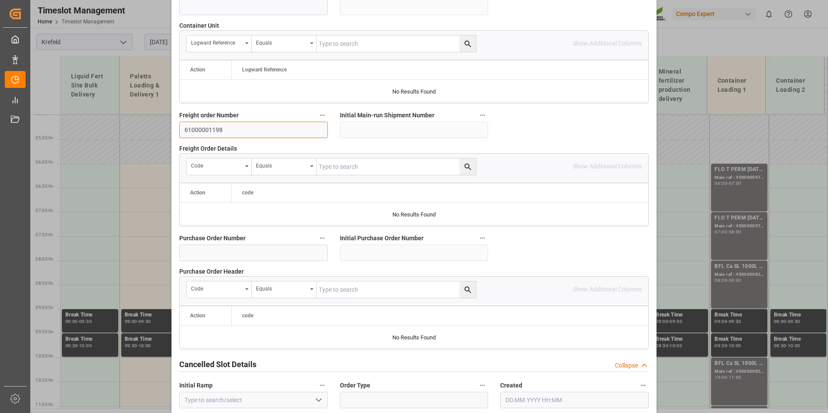
scroll to position [789, 0]
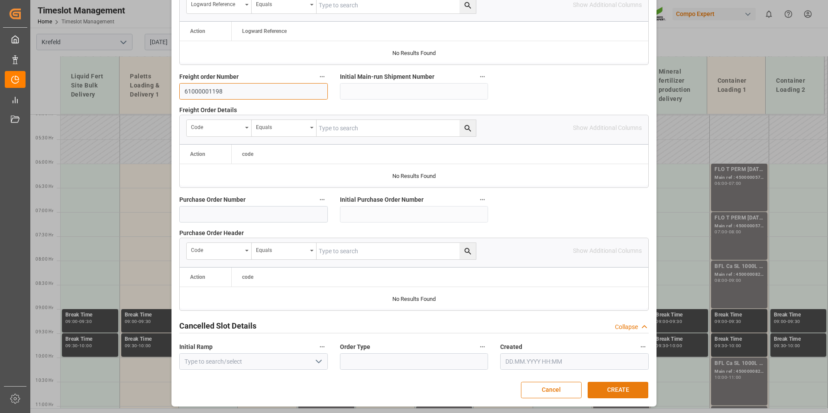
type input "61000001198"
click at [625, 390] on button "CREATE" at bounding box center [618, 390] width 61 height 16
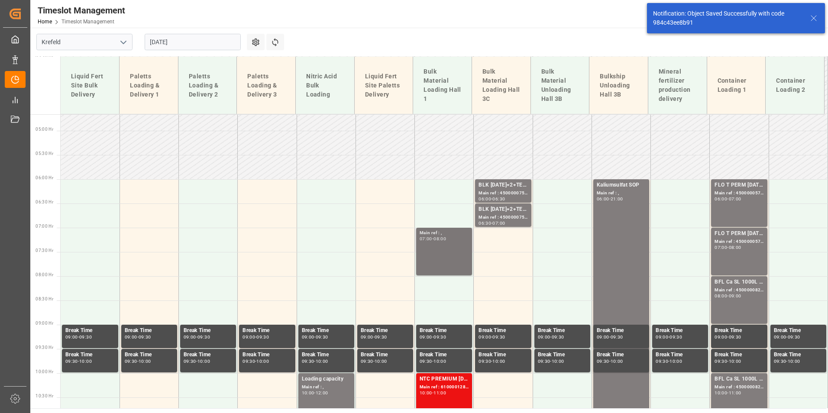
scroll to position [139, 0]
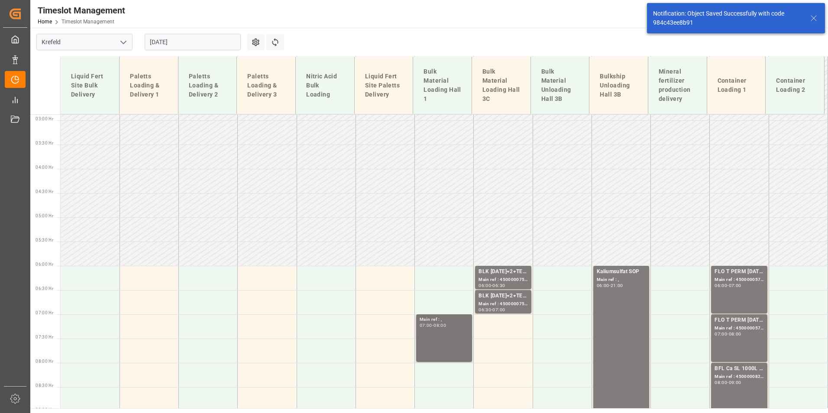
click at [451, 326] on div "07:00 - 08:00" at bounding box center [444, 325] width 49 height 5
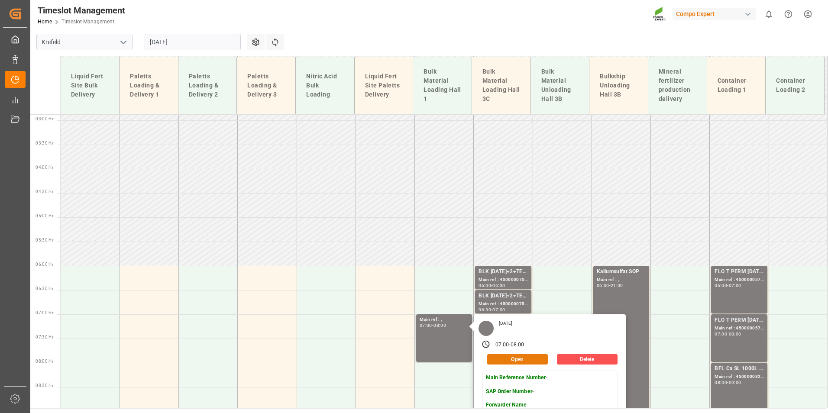
click at [523, 362] on button "Open" at bounding box center [517, 359] width 61 height 10
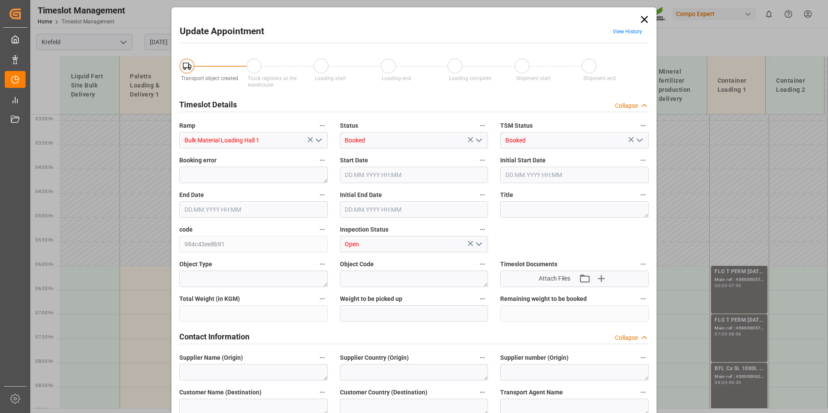
type input "[DATE] 07:00"
type input "[DATE] 08:00"
type input "[DATE] 07:52"
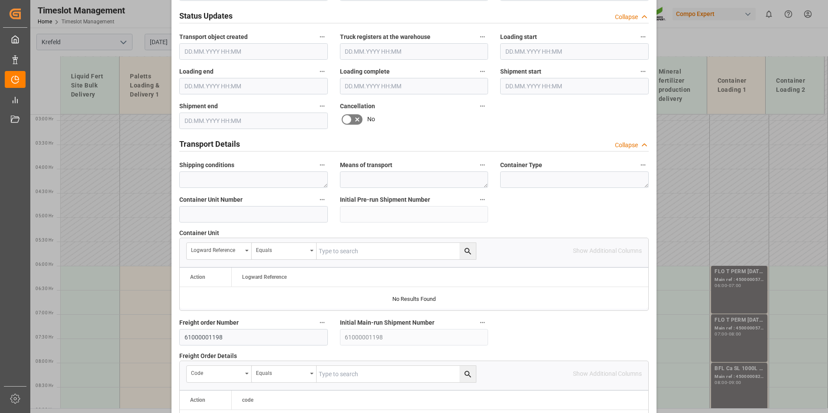
scroll to position [563, 0]
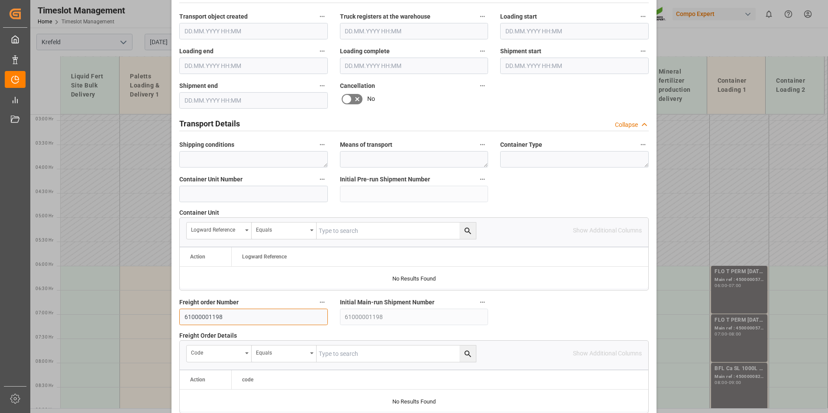
click at [199, 316] on input "61000001198" at bounding box center [253, 317] width 149 height 16
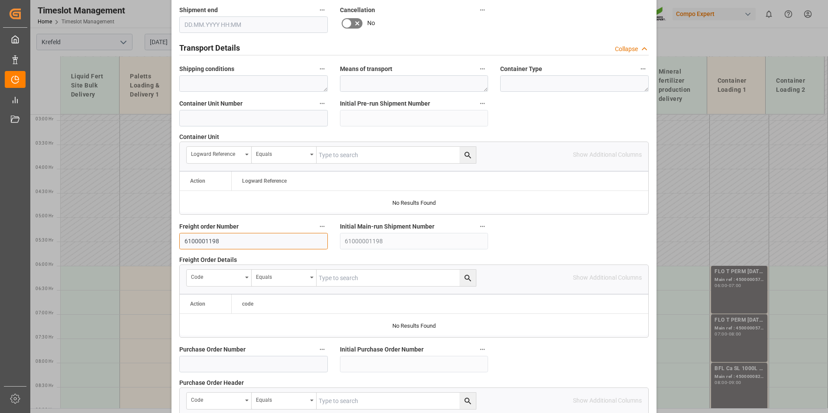
scroll to position [789, 0]
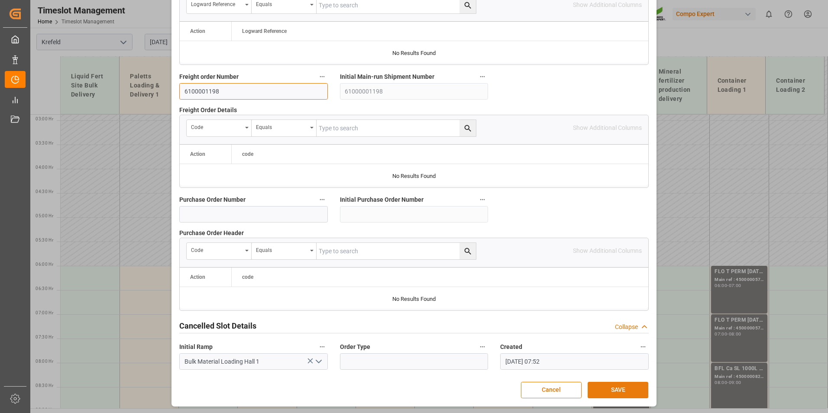
type input "6100001198"
click at [642, 391] on button "SAVE" at bounding box center [618, 390] width 61 height 16
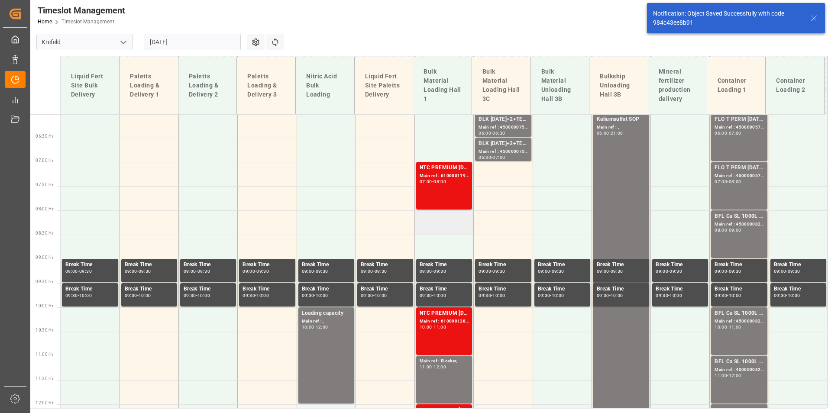
scroll to position [313, 0]
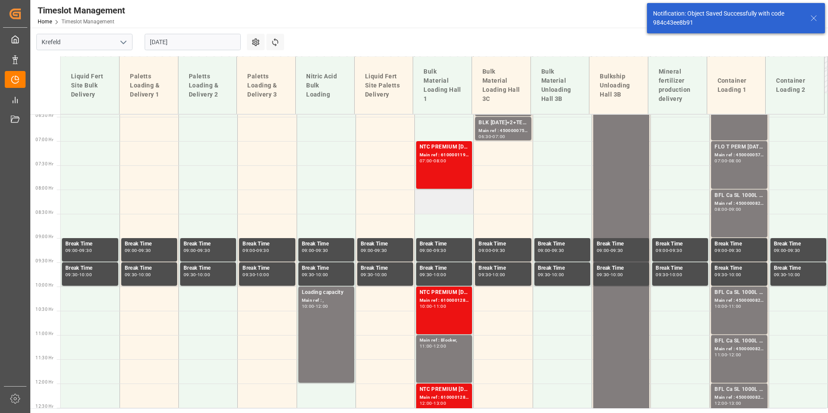
click at [439, 207] on td at bounding box center [444, 202] width 59 height 24
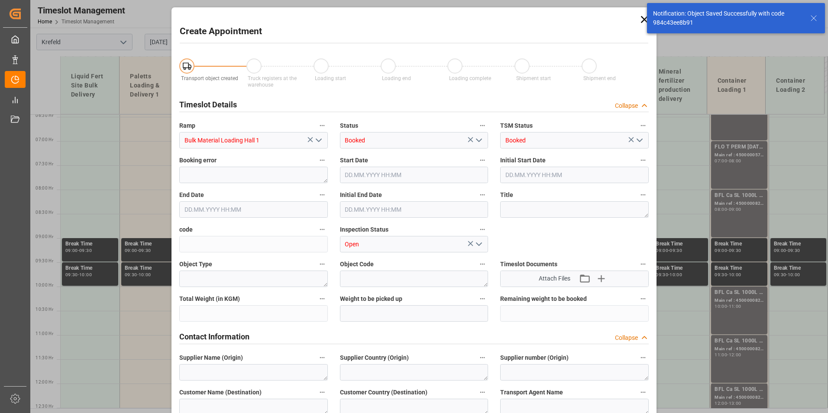
type input "[DATE] 08:00"
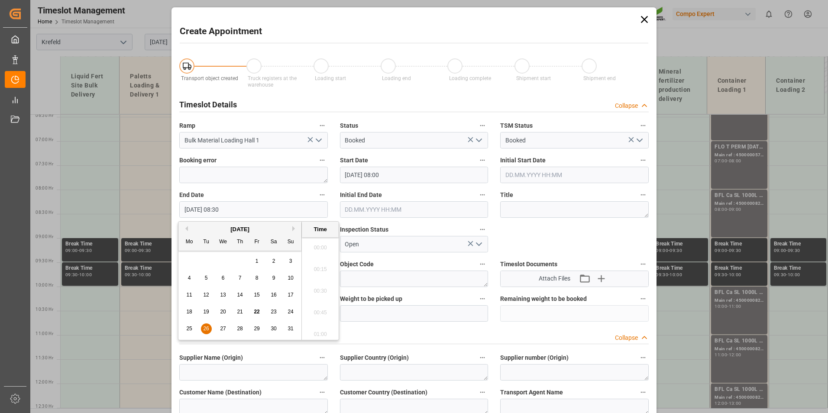
click at [294, 207] on input "[DATE] 08:30" at bounding box center [253, 209] width 149 height 16
click at [206, 327] on span "26" at bounding box center [206, 329] width 6 height 6
click at [326, 329] on li "09:00" at bounding box center [320, 332] width 37 height 22
type input "[DATE] 09:00"
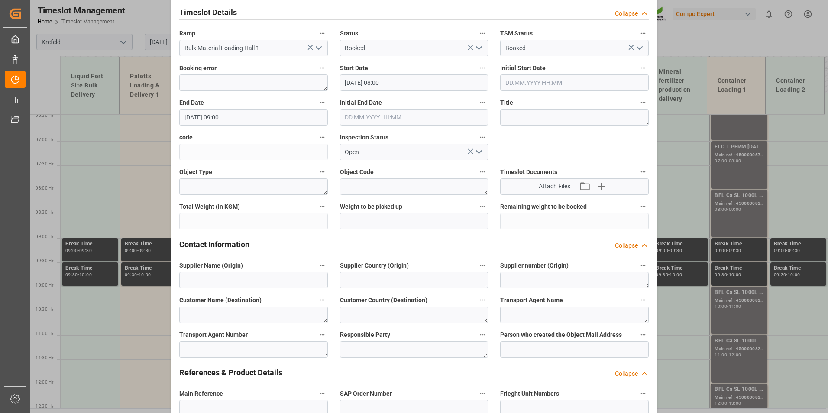
scroll to position [303, 0]
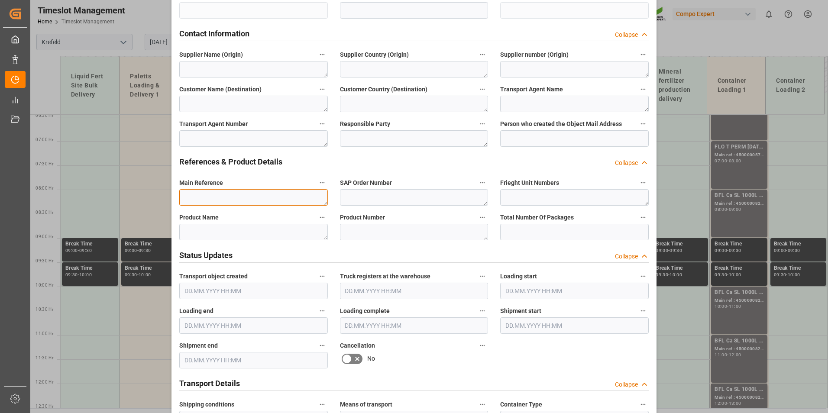
click at [229, 197] on textarea at bounding box center [253, 197] width 149 height 16
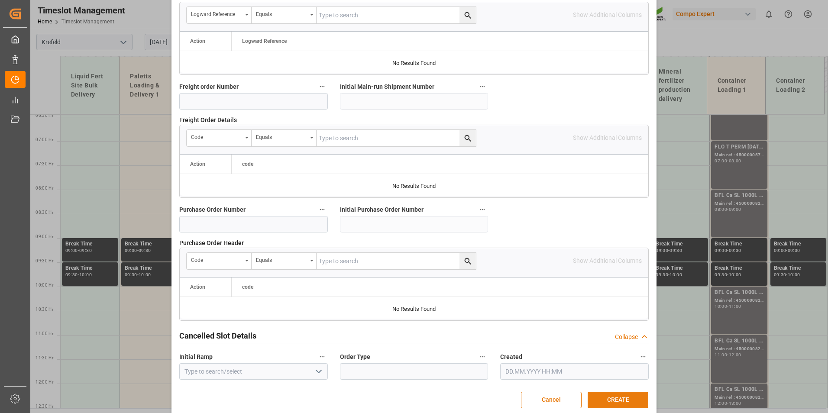
scroll to position [779, 0]
type textarea "Blocker"
click at [624, 400] on button "CREATE" at bounding box center [618, 399] width 61 height 16
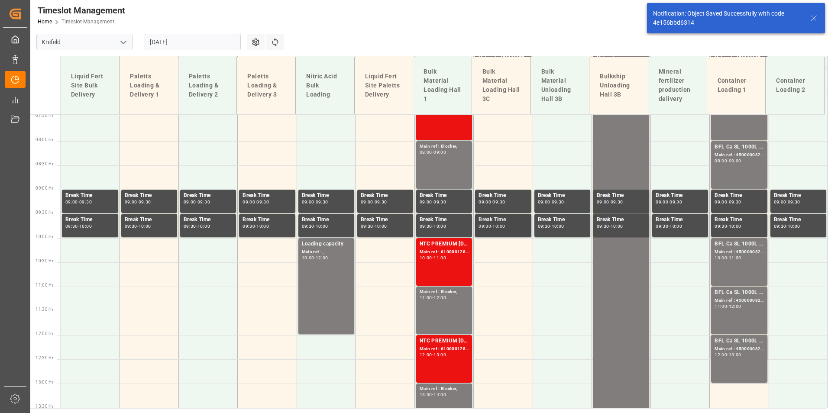
scroll to position [145, 0]
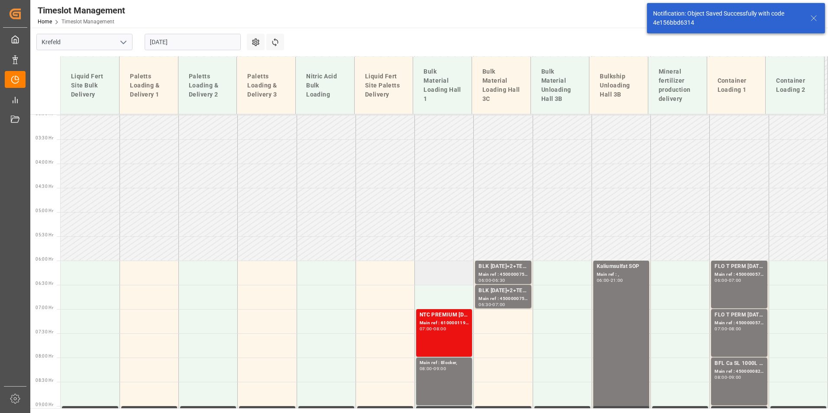
click at [447, 271] on td at bounding box center [444, 273] width 59 height 24
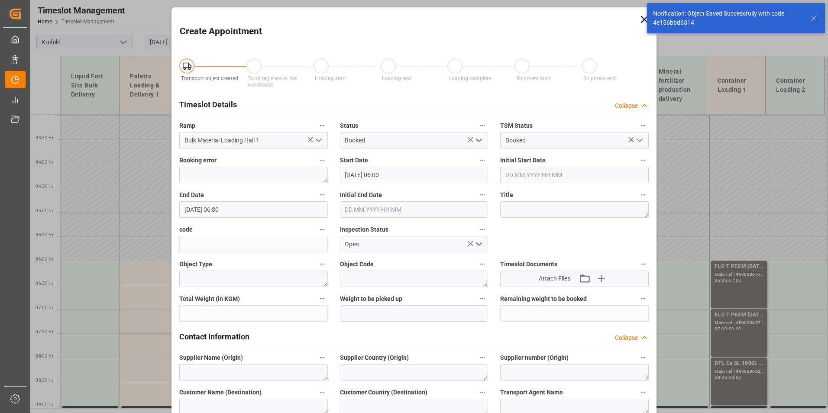
type input "[DATE] 06:00"
type input "[DATE] 06:30"
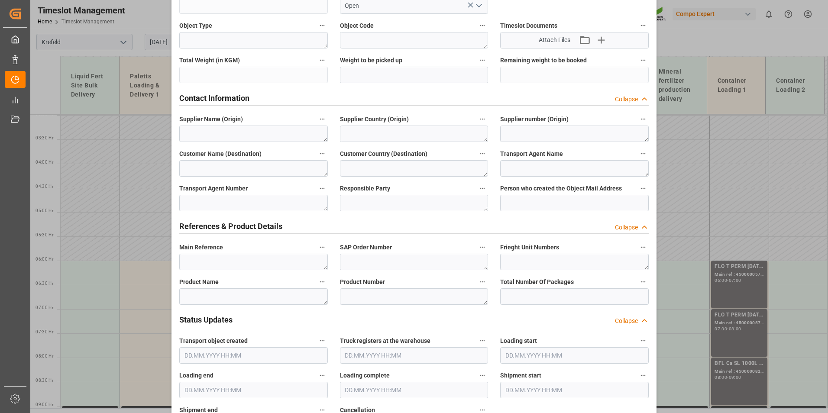
scroll to position [260, 0]
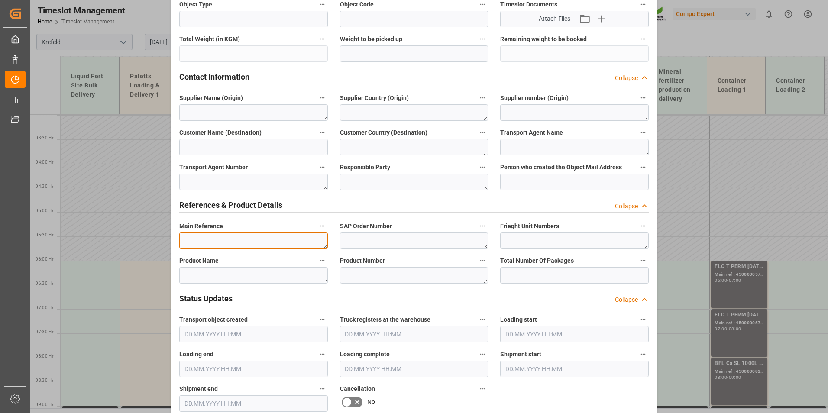
click at [249, 242] on textarea at bounding box center [253, 241] width 149 height 16
type textarea "b"
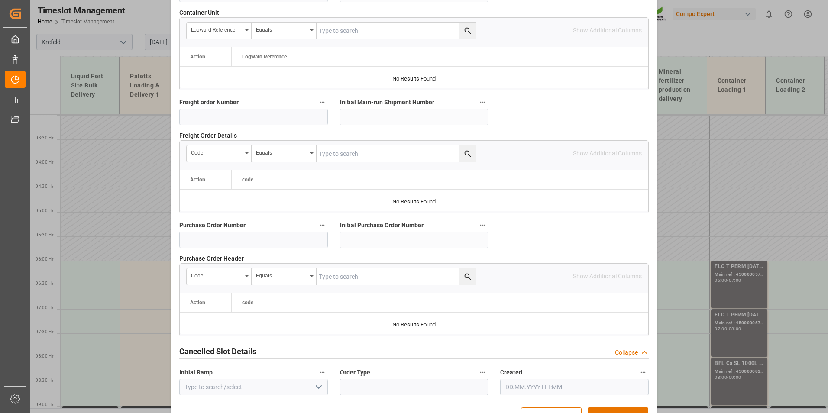
scroll to position [789, 0]
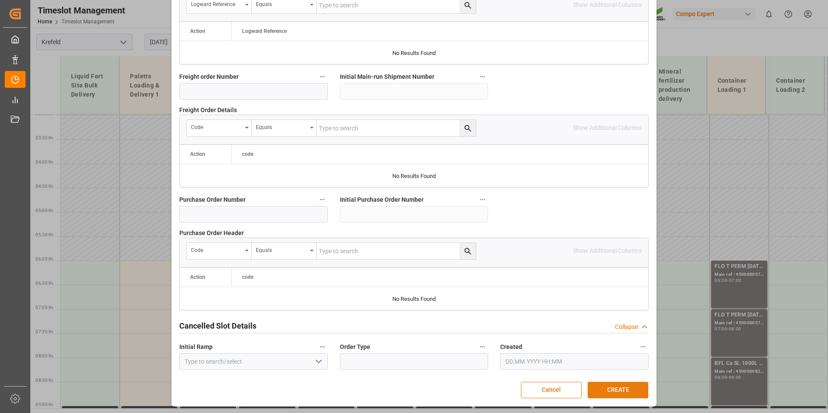
type textarea "Blocker"
click at [623, 388] on button "CREATE" at bounding box center [618, 390] width 61 height 16
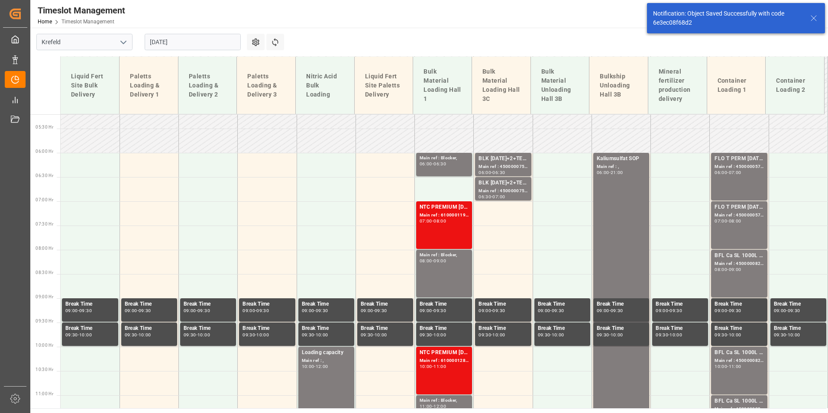
scroll to position [264, 0]
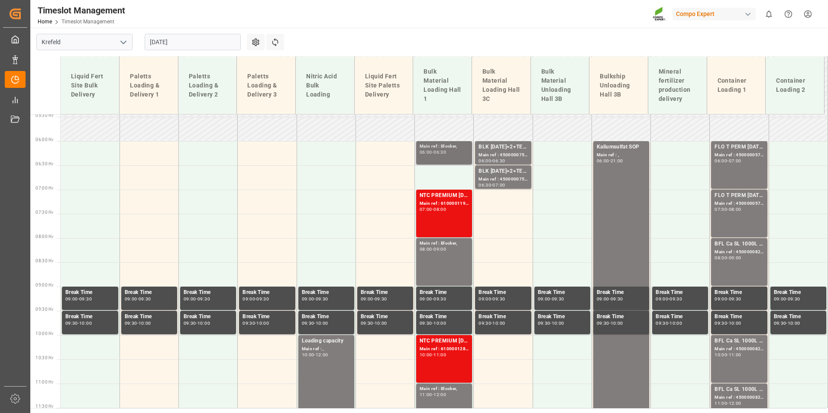
click at [452, 156] on div "Main ref : Blocker, 06:00 - 06:30" at bounding box center [444, 153] width 49 height 20
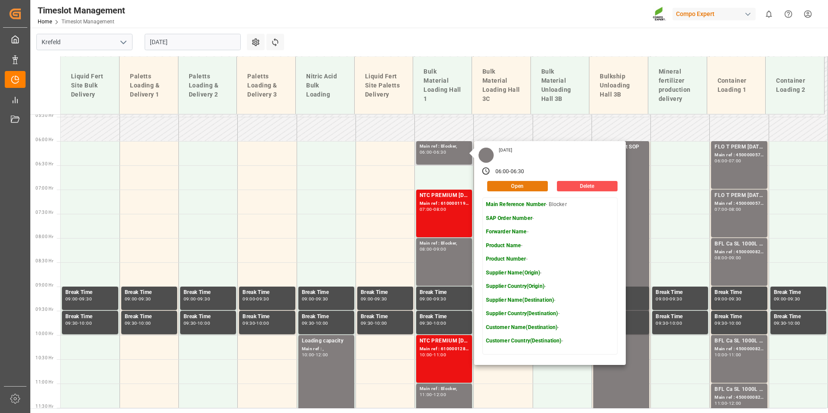
click at [517, 189] on button "Open" at bounding box center [517, 186] width 61 height 10
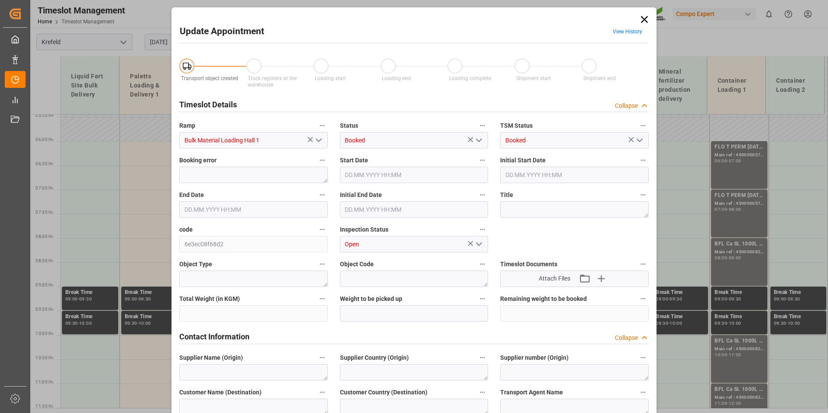
type input "[DATE] 06:00"
type input "[DATE] 06:30"
type input "[DATE] 07:53"
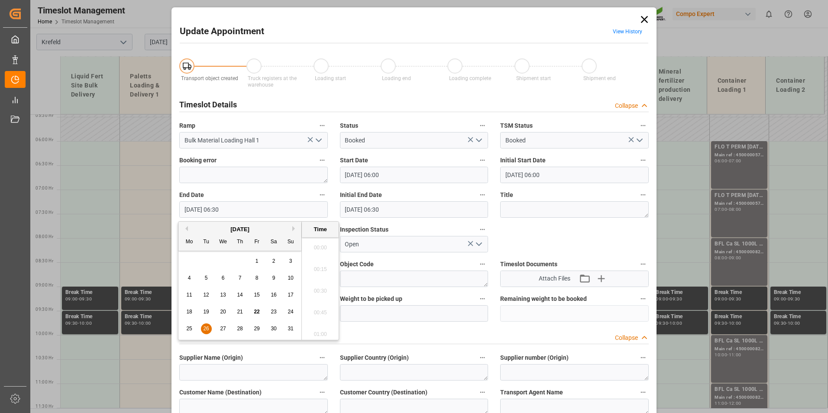
click at [295, 208] on input "[DATE] 06:30" at bounding box center [253, 209] width 149 height 16
click at [205, 332] on div "26" at bounding box center [206, 329] width 11 height 10
click at [323, 326] on li "07:00" at bounding box center [320, 332] width 37 height 22
type input "[DATE] 07:00"
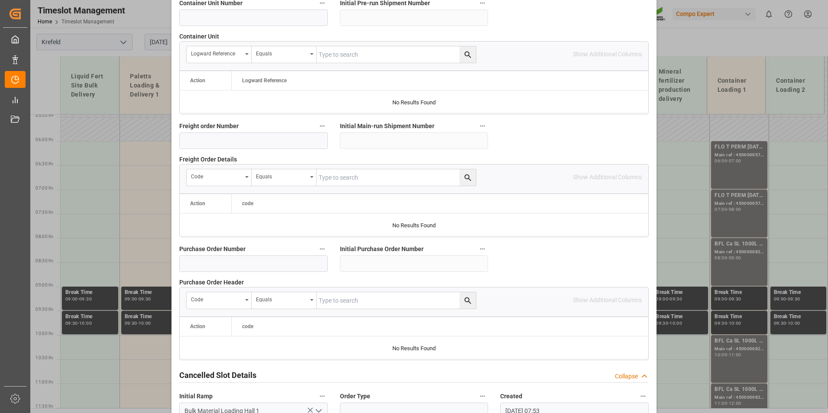
scroll to position [789, 0]
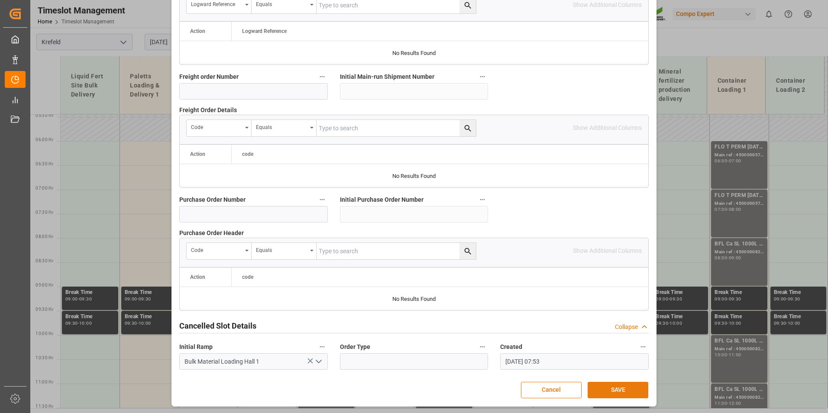
click at [615, 388] on button "SAVE" at bounding box center [618, 390] width 61 height 16
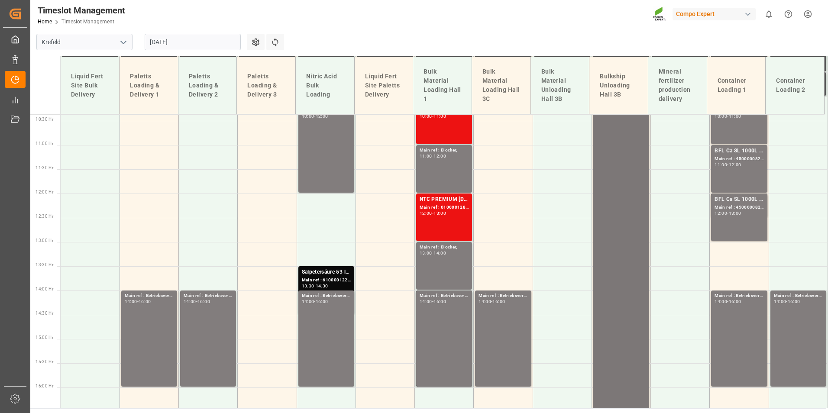
scroll to position [524, 0]
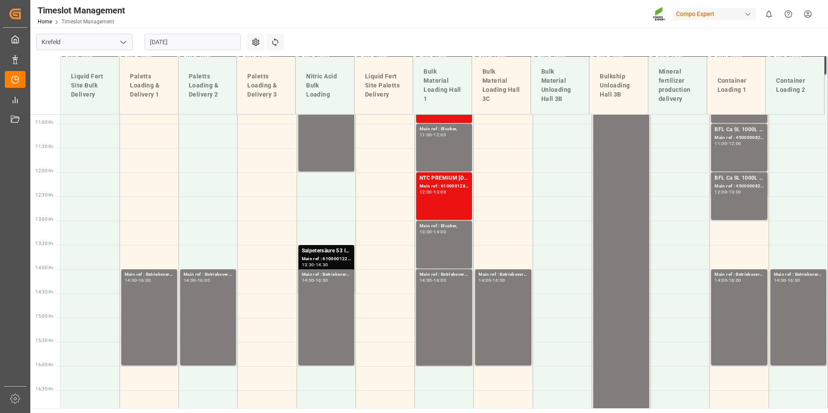
click at [176, 33] on div "[DATE]" at bounding box center [193, 42] width 108 height 29
click at [191, 45] on input "[DATE]" at bounding box center [193, 42] width 96 height 16
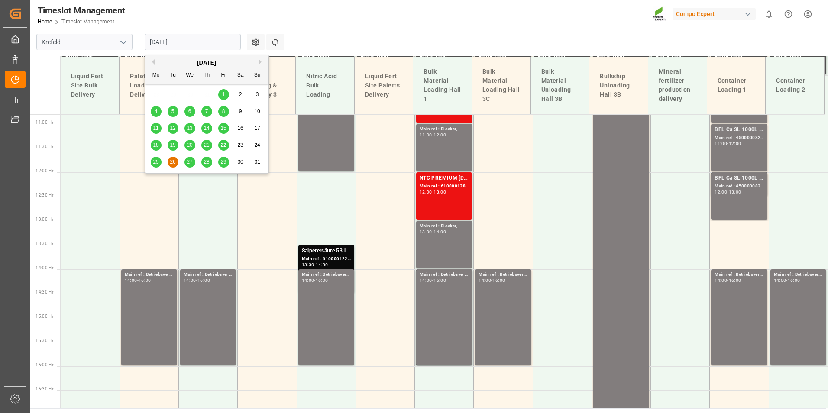
click at [220, 146] on div "22" at bounding box center [223, 145] width 11 height 10
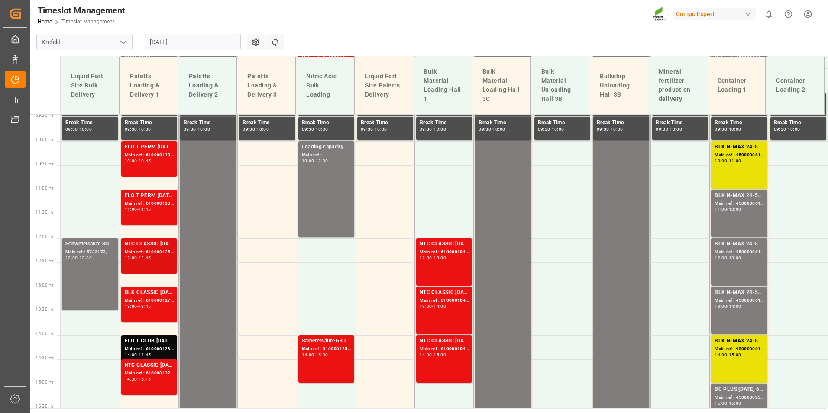
scroll to position [675, 0]
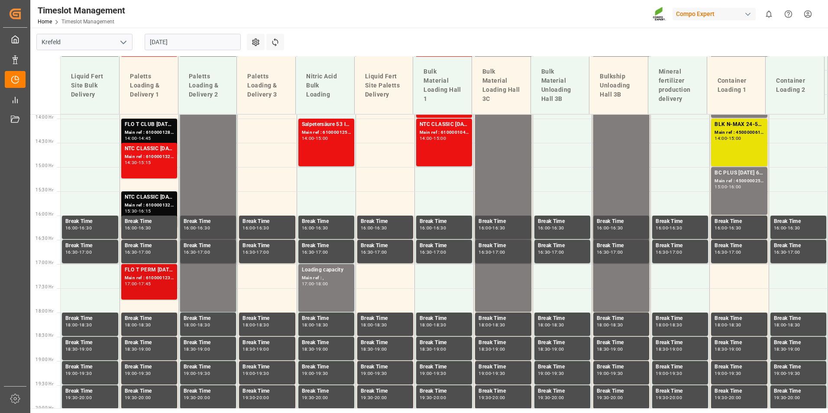
click at [159, 278] on div "Main ref : 6100001232, 2000000743;" at bounding box center [149, 278] width 49 height 7
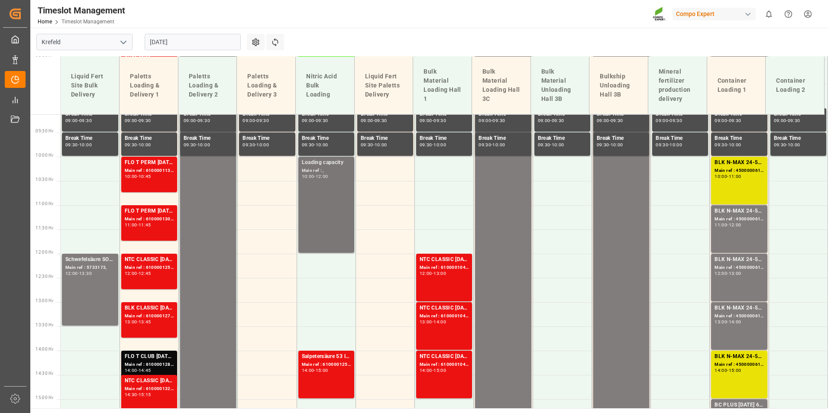
scroll to position [372, 0]
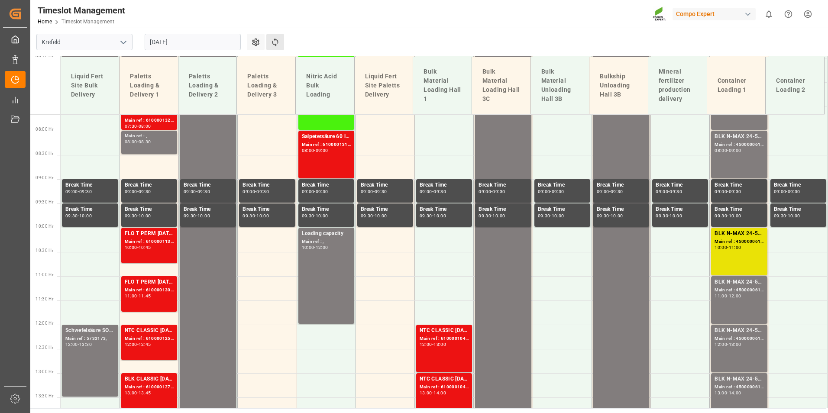
click at [279, 48] on button "Refresh Time Slots" at bounding box center [275, 42] width 18 height 16
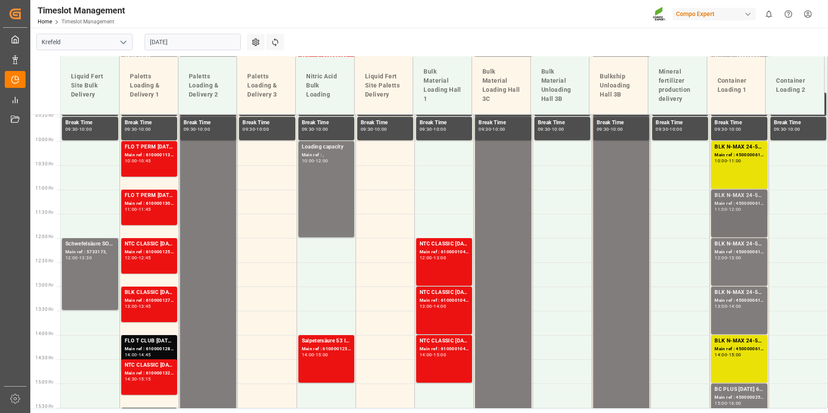
scroll to position [415, 0]
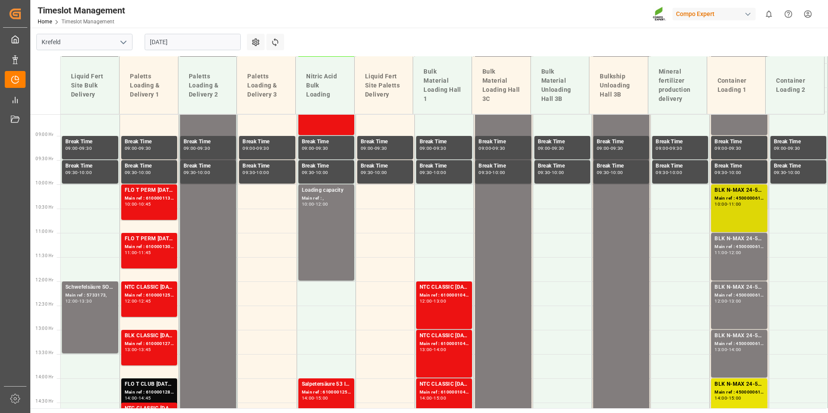
click at [730, 214] on div "BLK N-MAX 24-5-5 25KG (x42) INT MTO; Main ref : 4500000612, 2000000562; 10:00 -…" at bounding box center [738, 208] width 49 height 44
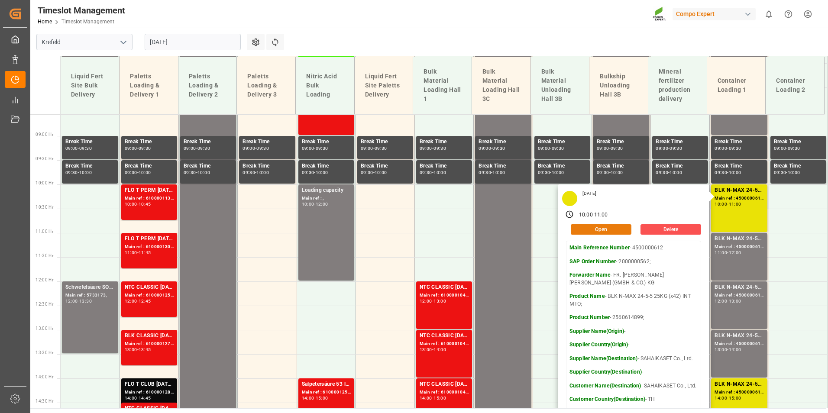
click at [592, 229] on button "Open" at bounding box center [601, 229] width 61 height 10
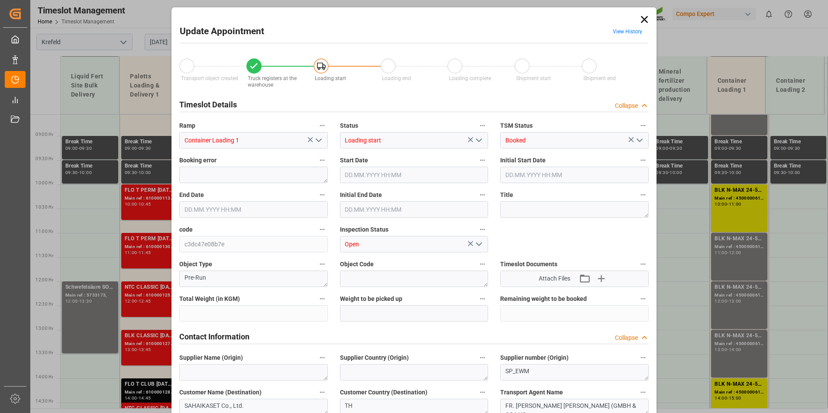
type input "54825"
type input "0"
type input "[DATE] 10:00"
type input "[DATE] 11:00"
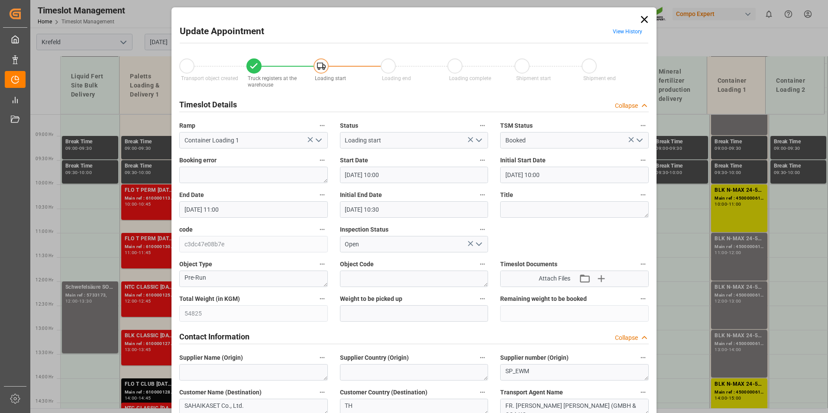
type input "[DATE] 10:30"
type input "[DATE] 08:21"
type input "[DATE] 10:53"
click at [622, 33] on link "View History" at bounding box center [627, 32] width 29 height 6
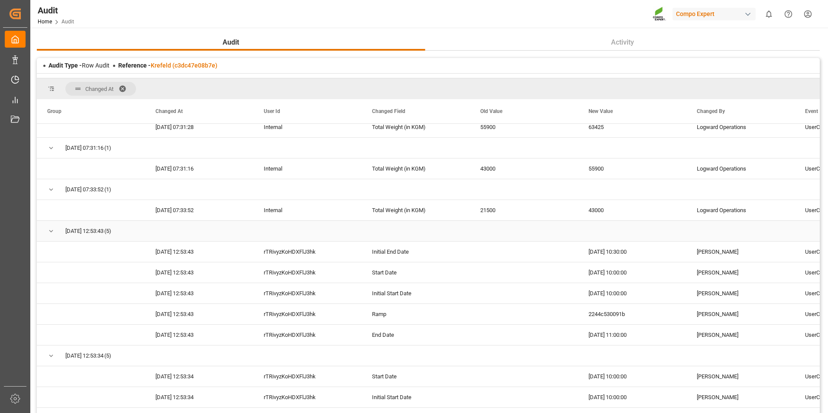
scroll to position [1950, 0]
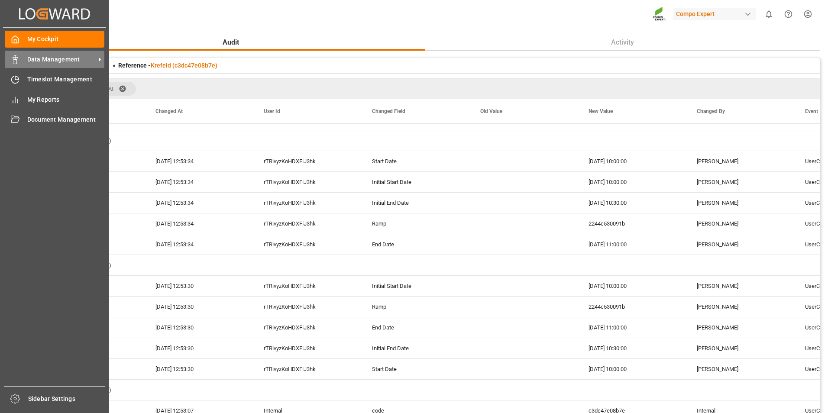
click at [16, 61] on icon at bounding box center [15, 59] width 9 height 9
click at [12, 52] on div "Data Management Data Management" at bounding box center [55, 59] width 100 height 17
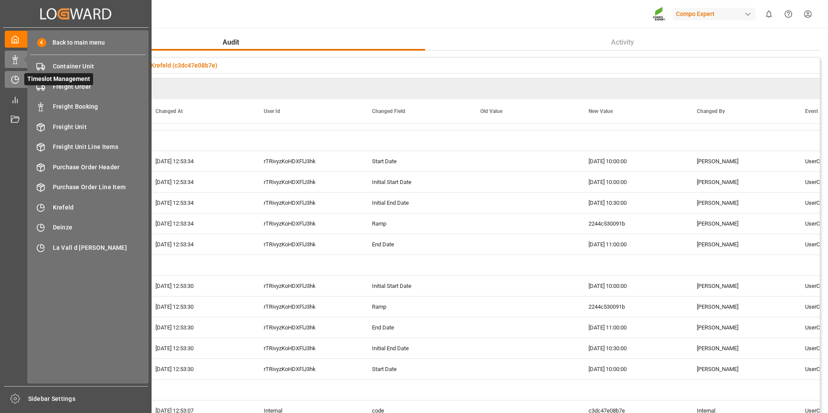
click at [16, 77] on icon at bounding box center [15, 79] width 9 height 9
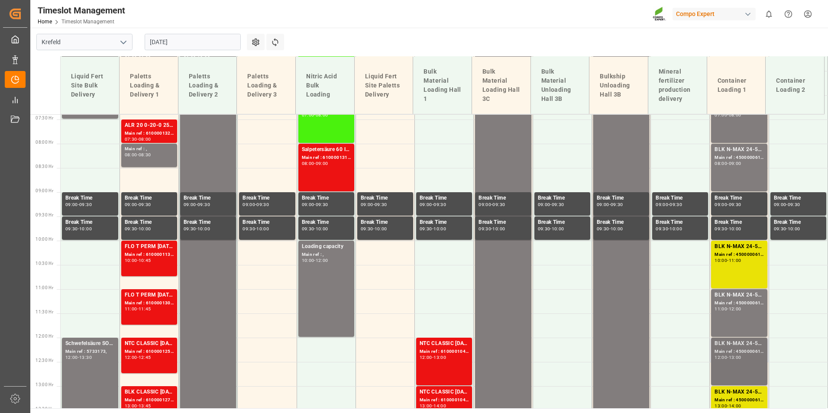
scroll to position [458, 0]
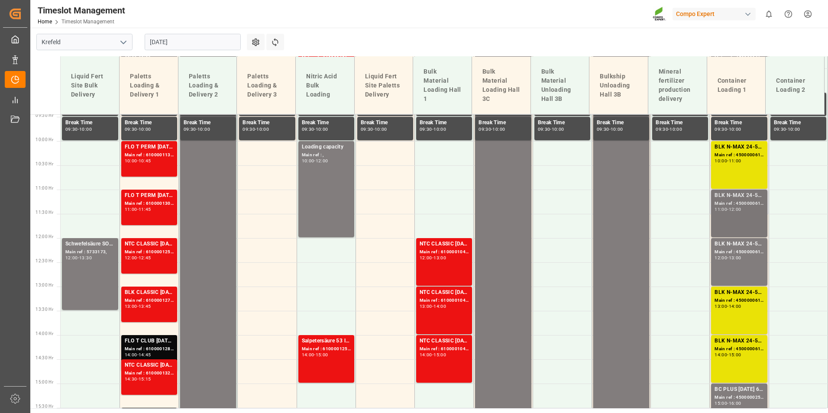
click at [734, 225] on div "BLK N-MAX 24-5-5 25KG (x42) INT MTO; Main ref : 4500000615, 2000000562; 11:00 -…" at bounding box center [738, 213] width 49 height 44
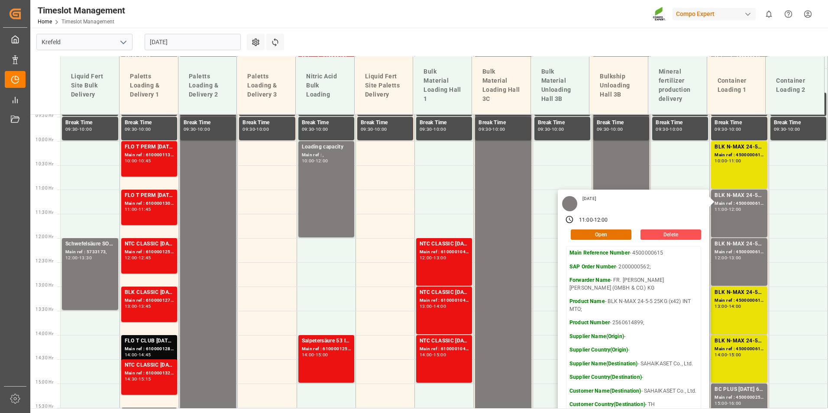
click at [562, 41] on main "[GEOGRAPHIC_DATA] [DATE] Settings Refresh Time Slots Liquid Fert Site Bulk Deli…" at bounding box center [428, 218] width 796 height 381
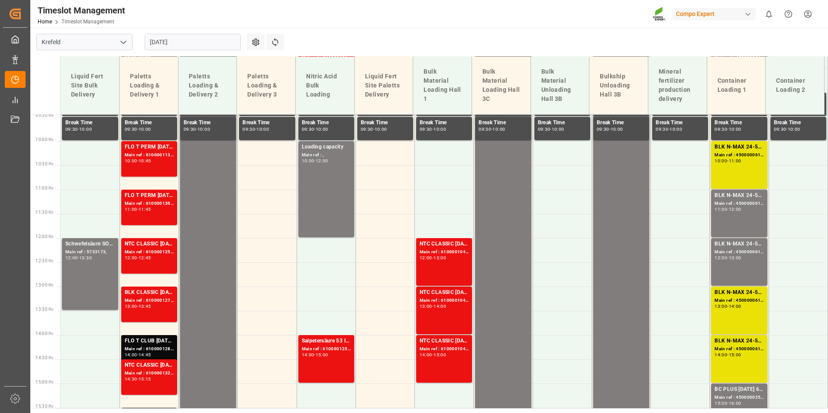
click at [214, 49] on input "[DATE]" at bounding box center [193, 42] width 96 height 16
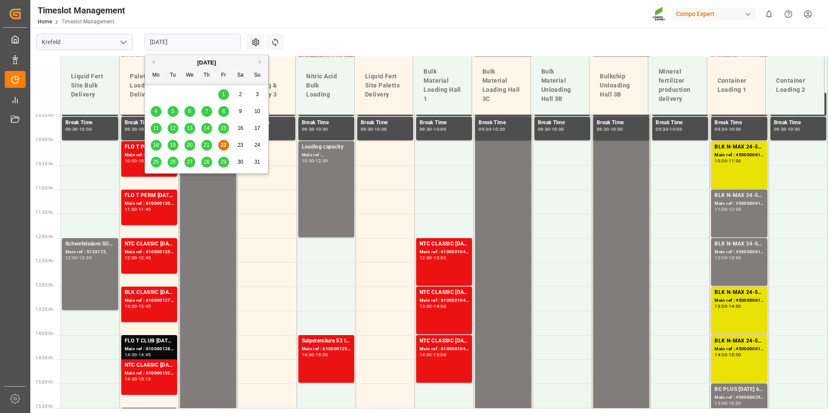
click at [156, 164] on span "25" at bounding box center [156, 162] width 6 height 6
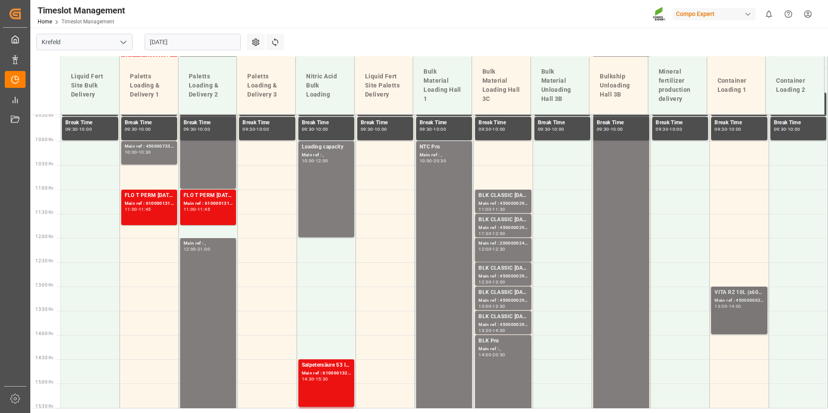
click at [753, 304] on div "Main ref : 4500000624, 2000000399;" at bounding box center [738, 300] width 49 height 7
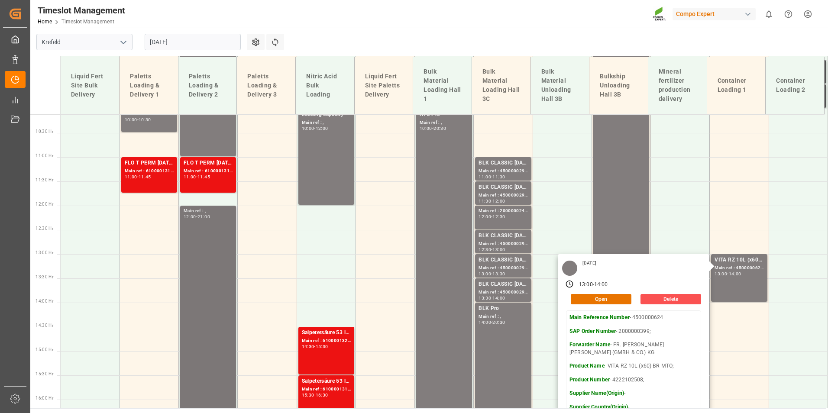
scroll to position [501, 0]
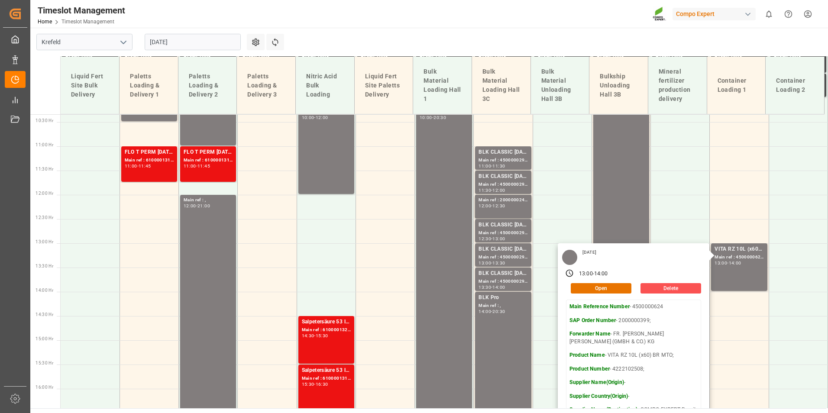
click at [206, 45] on input "[DATE]" at bounding box center [193, 42] width 96 height 16
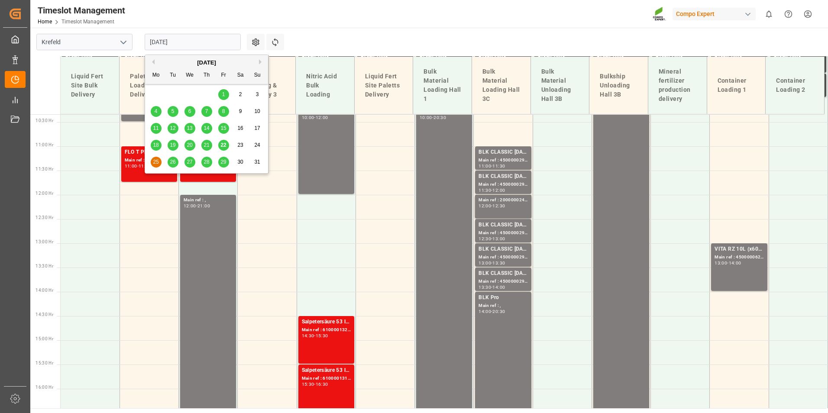
click at [227, 144] on div "22" at bounding box center [223, 145] width 11 height 10
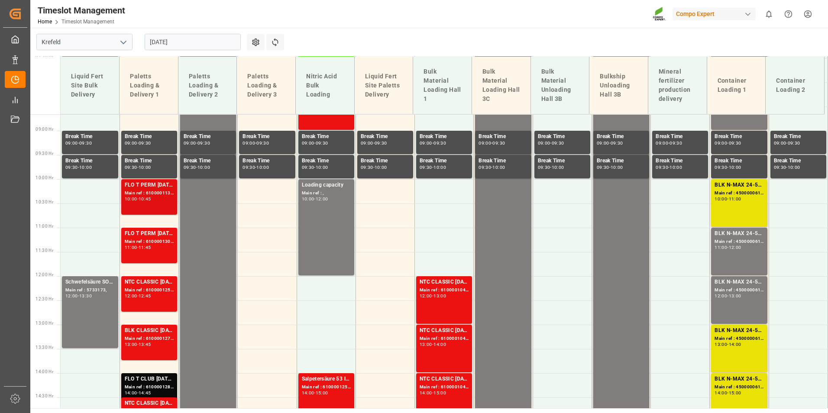
click at [166, 190] on div "Main ref : 6100001139, 2000000454;" at bounding box center [149, 193] width 49 height 7
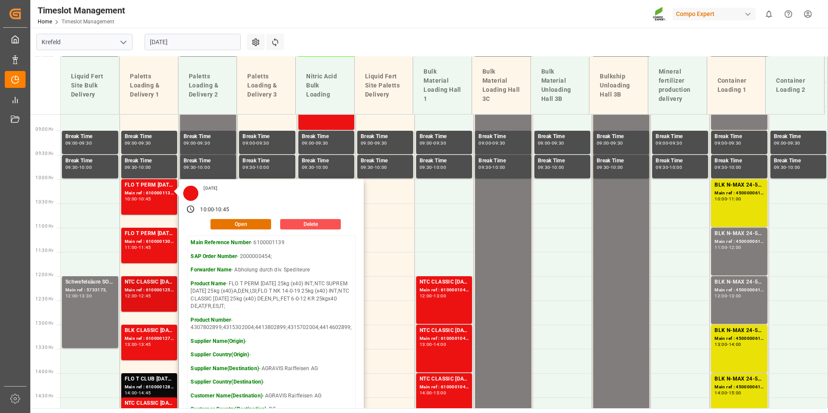
scroll to position [507, 0]
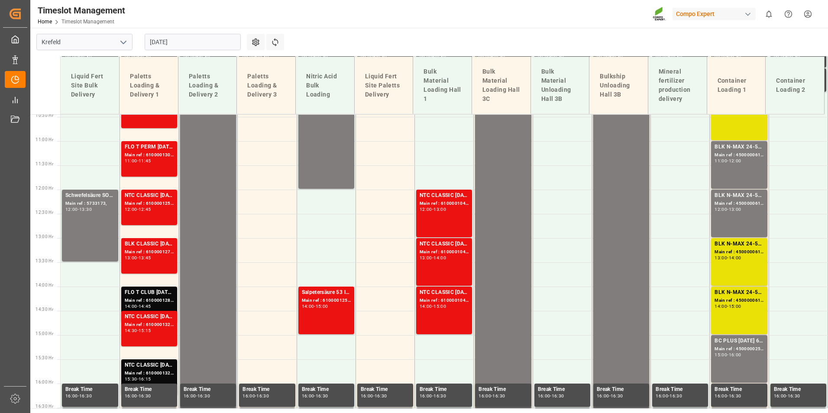
click at [158, 210] on div "12:00 - 12:45" at bounding box center [149, 209] width 49 height 5
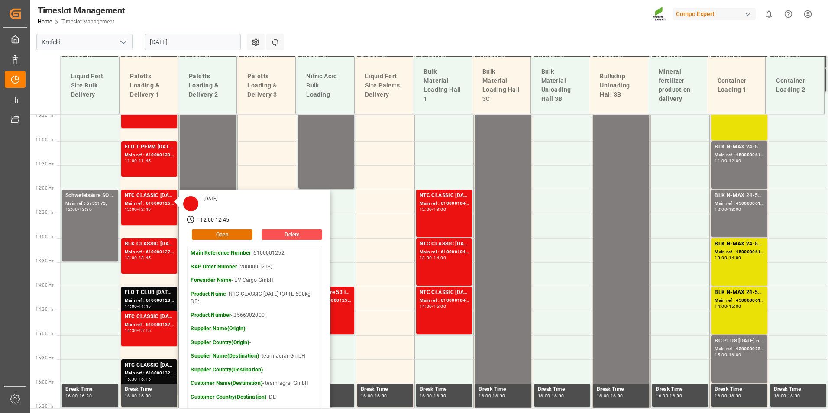
click at [346, 31] on main "[GEOGRAPHIC_DATA] [DATE] Settings Refresh Time Slots Liquid Fert Site Bulk Deli…" at bounding box center [428, 218] width 796 height 381
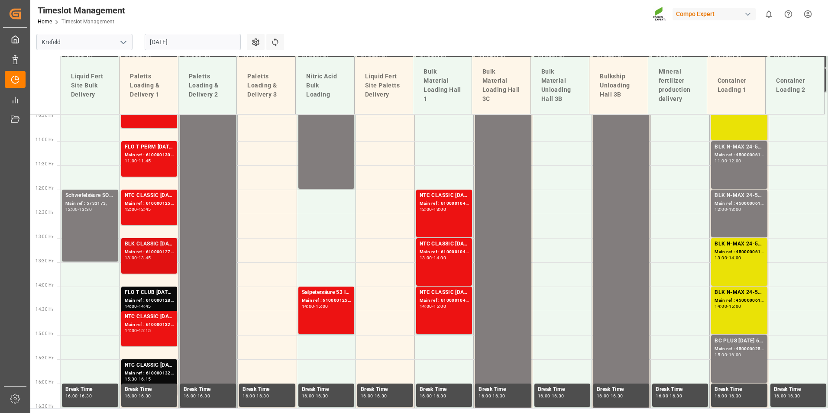
click at [160, 249] on div "Main ref : 6100001278, 2000000946;" at bounding box center [149, 252] width 49 height 7
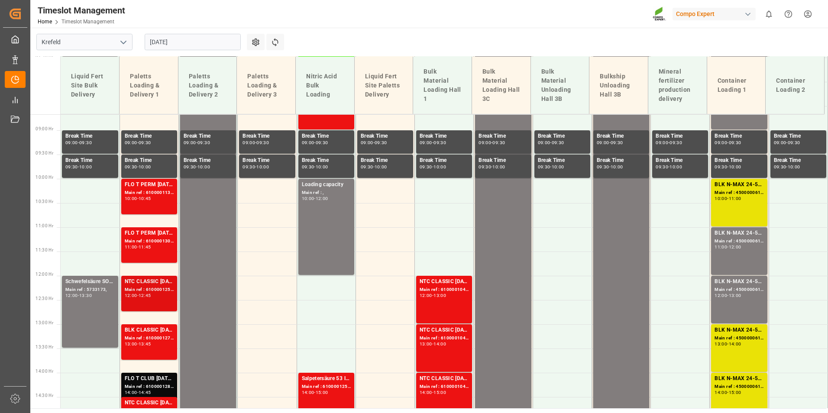
scroll to position [420, 0]
click at [157, 237] on div "FLO T PERM [DATE] 25kg (x40) INT;" at bounding box center [149, 234] width 49 height 9
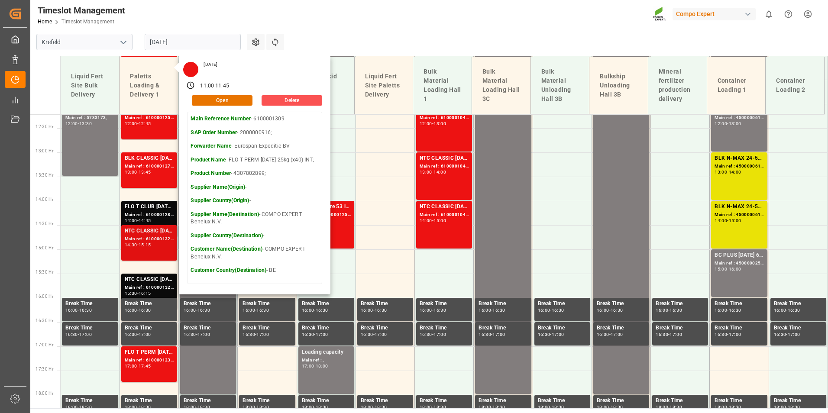
scroll to position [593, 0]
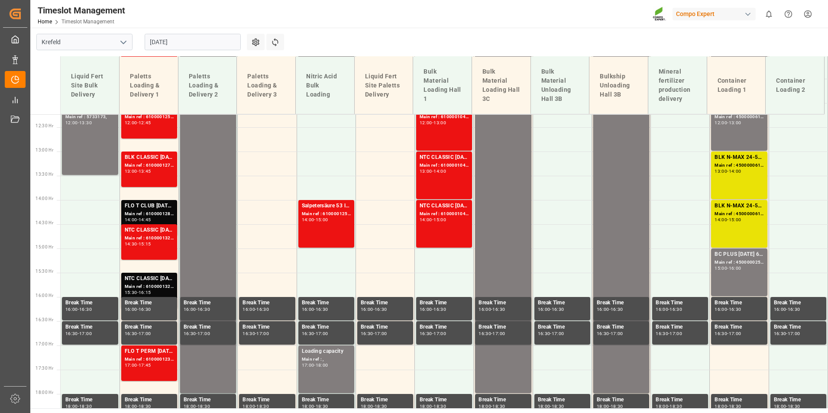
click at [160, 286] on div "Main ref : 6100001323, 2000000659;" at bounding box center [149, 286] width 49 height 7
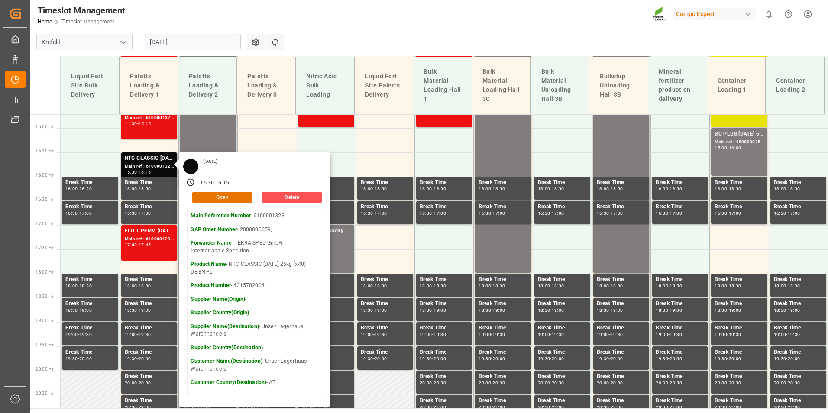
scroll to position [723, 0]
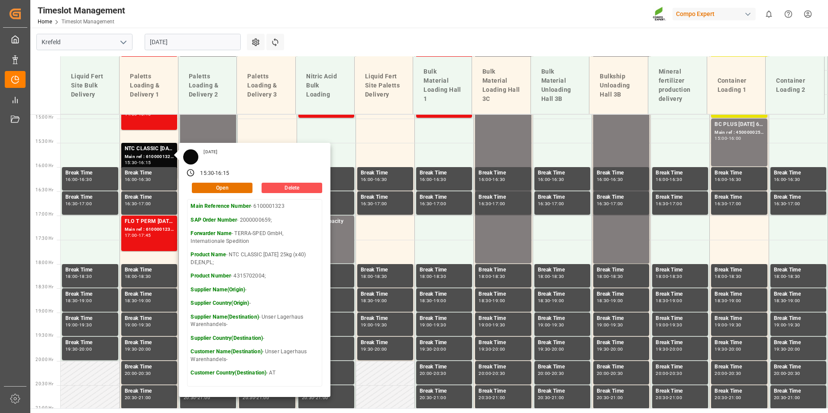
click at [339, 27] on div "Timeslot Management Home Timeslot Management Compo Expert 0 Notifications Only …" at bounding box center [426, 14] width 804 height 28
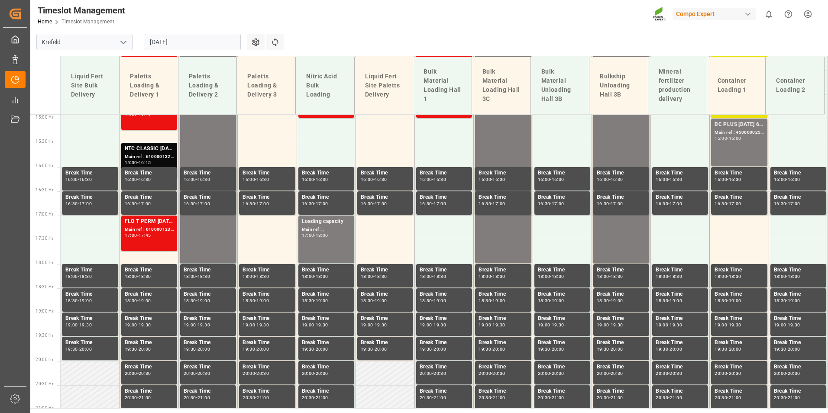
click at [221, 39] on input "[DATE]" at bounding box center [193, 42] width 96 height 16
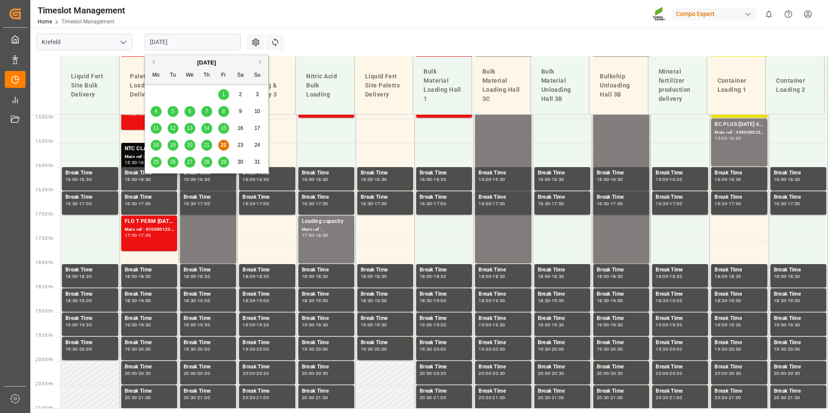
click at [203, 163] on div "28" at bounding box center [206, 162] width 11 height 10
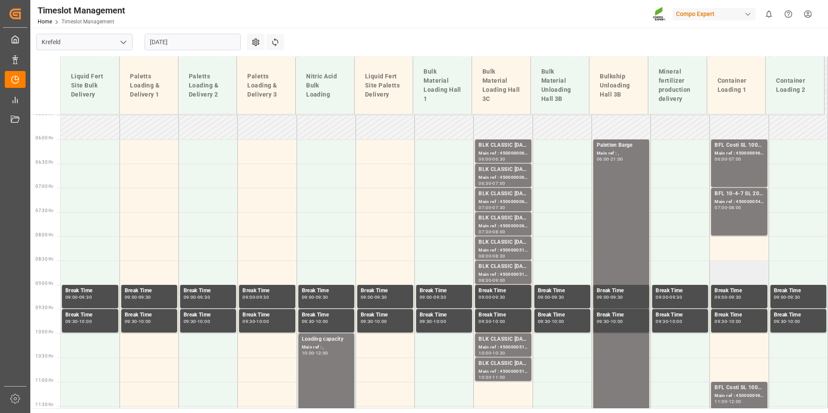
scroll to position [246, 0]
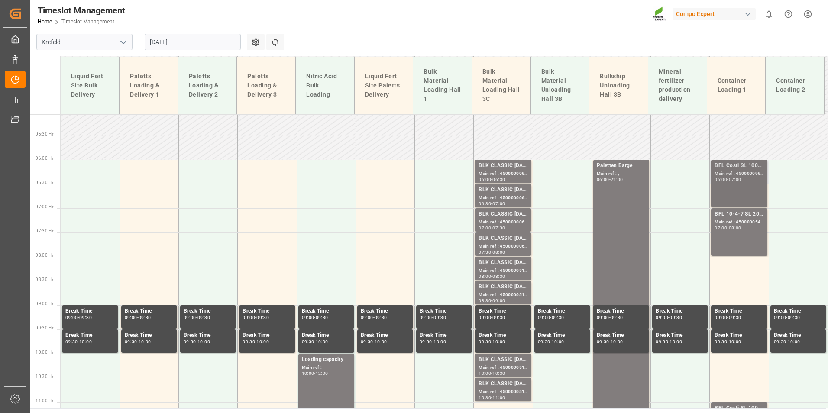
click at [717, 187] on div "BFL Costi SL 1000L IBC EGY; Main ref : 4500000963, 2000000357; 06:00 - 07:00" at bounding box center [738, 184] width 49 height 44
click at [738, 226] on div "08:00" at bounding box center [735, 228] width 13 height 4
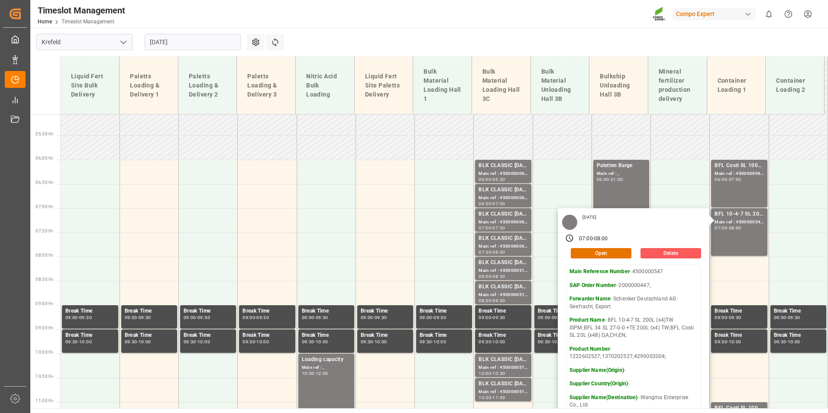
click at [656, 249] on button "Delete" at bounding box center [670, 253] width 61 height 10
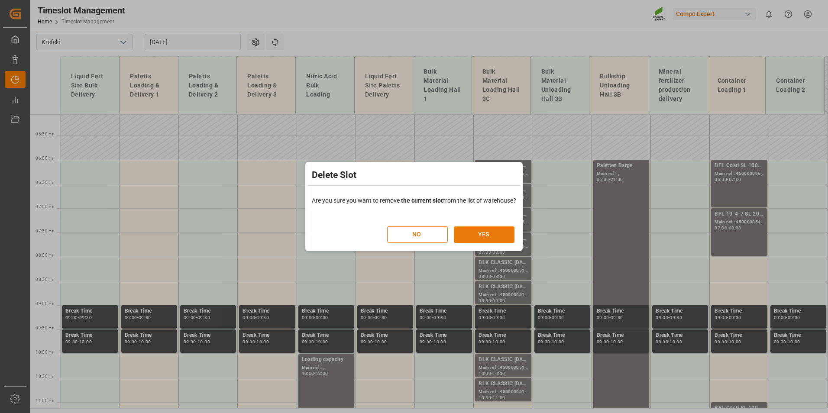
click at [480, 239] on button "YES" at bounding box center [484, 234] width 61 height 16
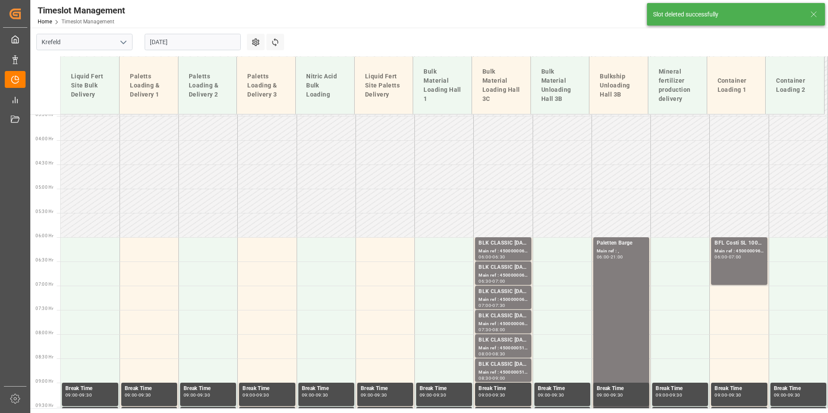
scroll to position [313, 0]
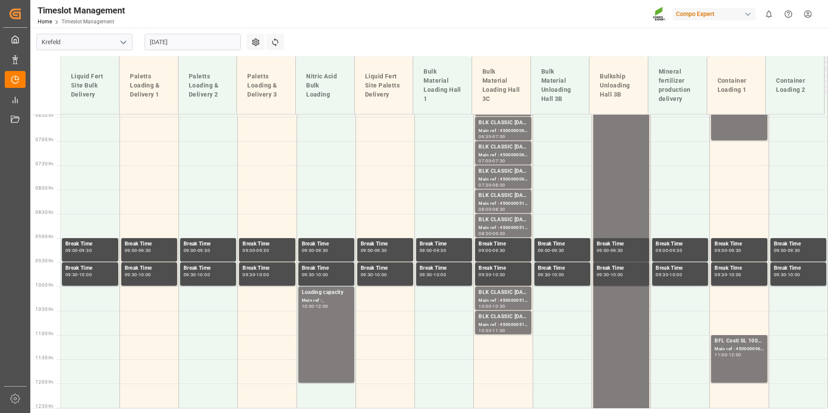
click at [213, 36] on input "[DATE]" at bounding box center [193, 42] width 96 height 16
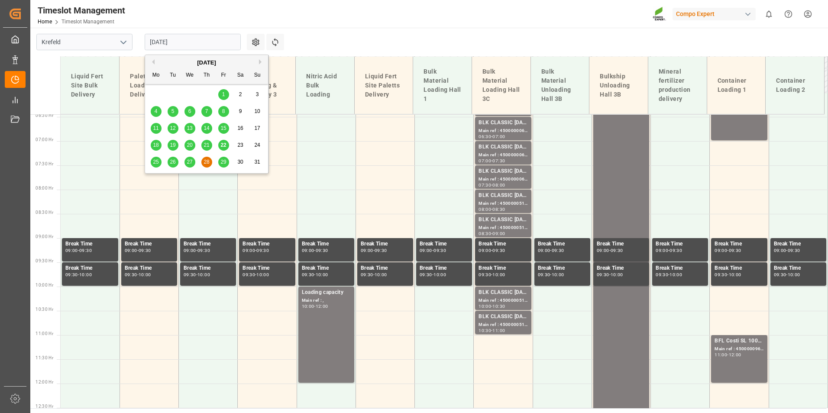
click at [156, 170] on div "25 26 27 28 29 30 31" at bounding box center [207, 162] width 118 height 17
click at [159, 164] on div "25" at bounding box center [156, 162] width 11 height 10
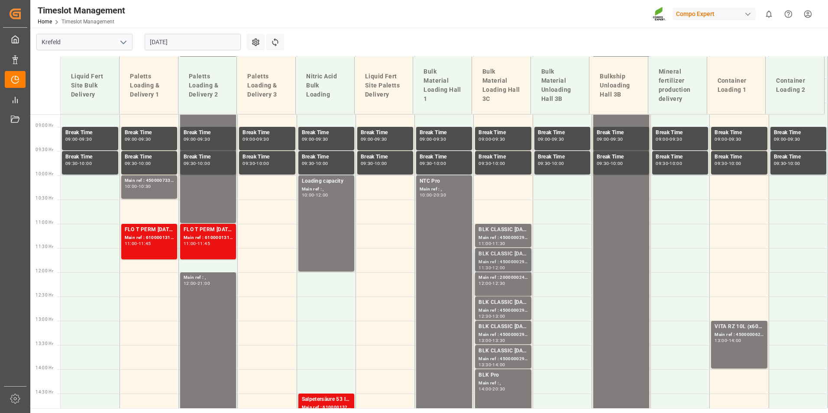
scroll to position [377, 0]
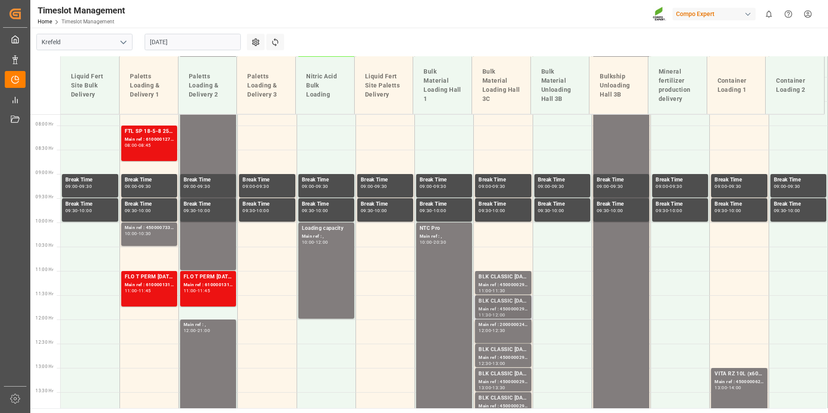
click at [489, 296] on div "BLK CLASSIC [DATE]+3+TE BULK; Main ref : 4500000294, 2000000240; 11:30 - 12:00" at bounding box center [503, 306] width 56 height 23
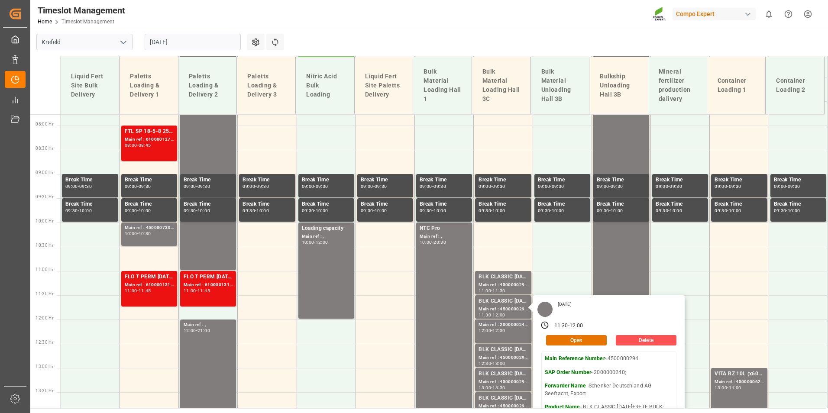
click at [184, 43] on input "[DATE]" at bounding box center [193, 42] width 96 height 16
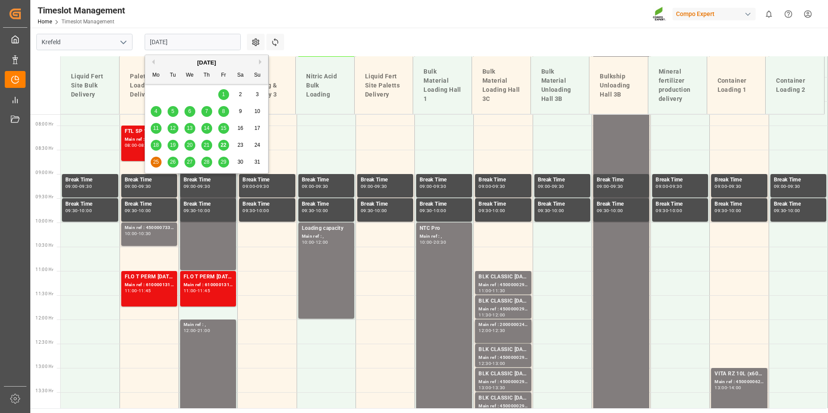
click at [170, 167] on div "26" at bounding box center [173, 162] width 11 height 10
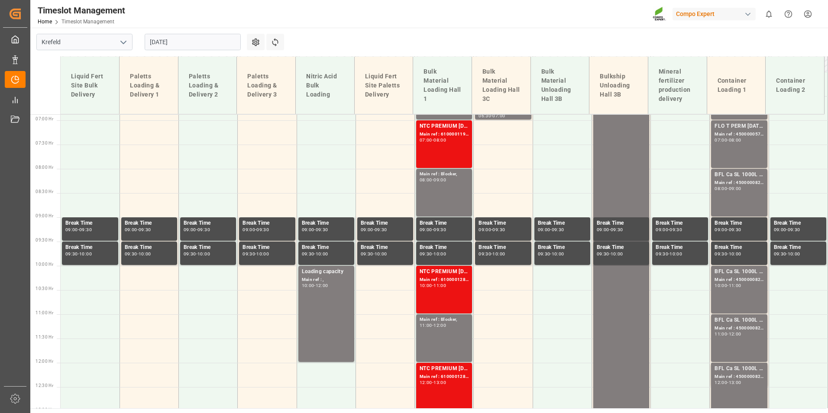
scroll to position [160, 0]
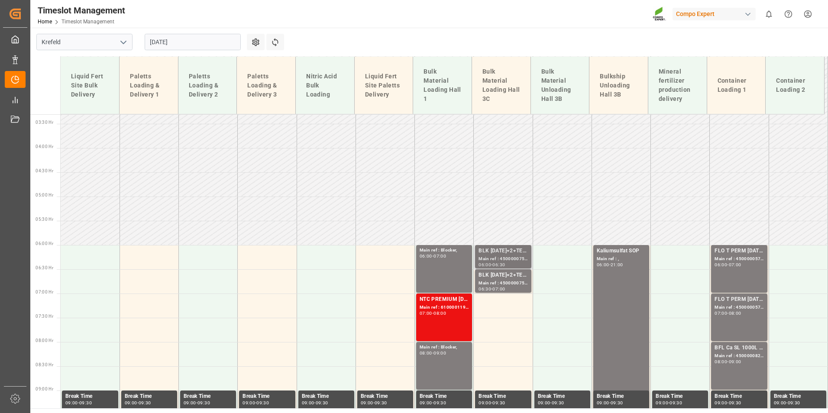
click at [497, 256] on div "Main ref : 4500000755, 2000000628;" at bounding box center [502, 258] width 49 height 7
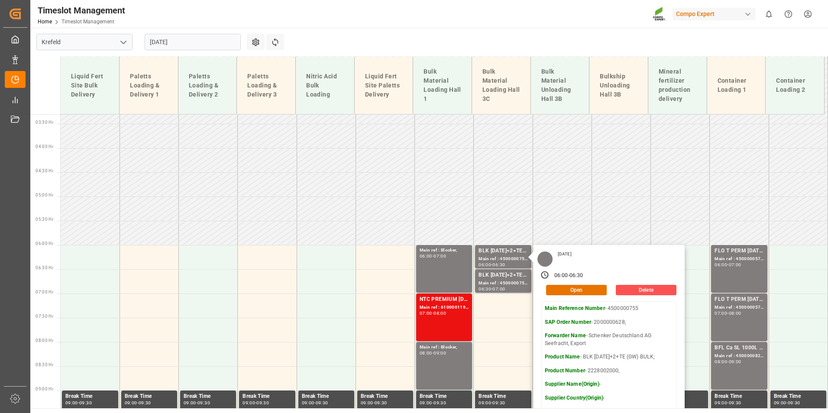
click at [198, 36] on input "[DATE]" at bounding box center [193, 42] width 96 height 16
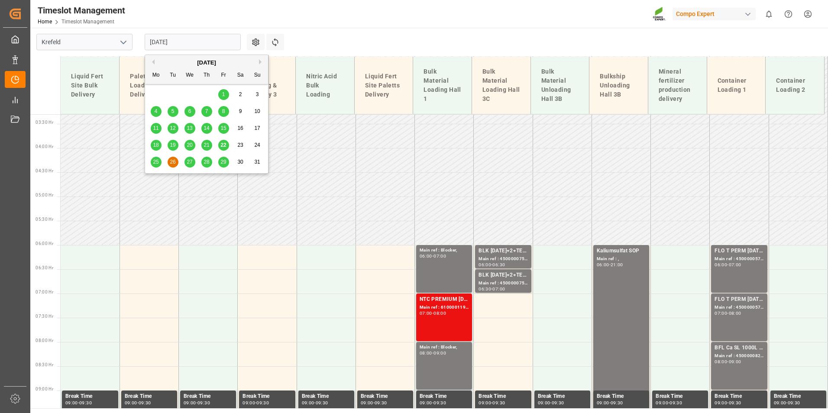
click at [193, 165] on div "27" at bounding box center [189, 162] width 11 height 10
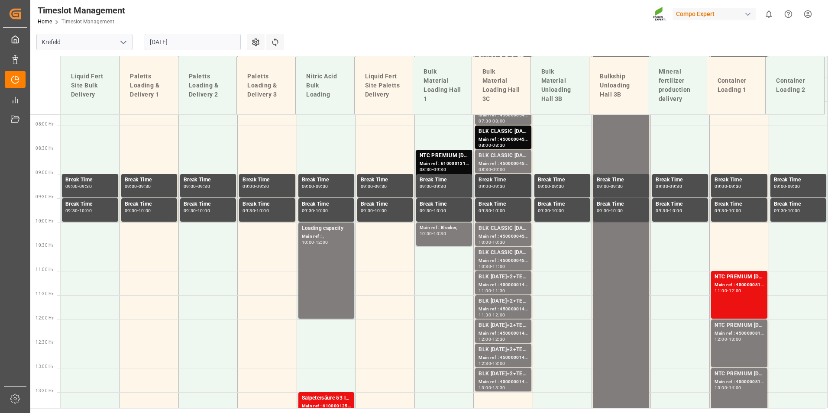
scroll to position [290, 0]
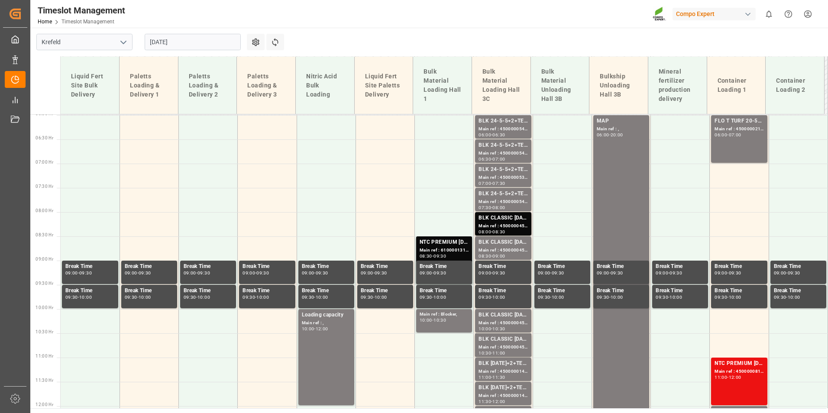
click at [495, 114] on td "Bulk Material Loading Hall 3C" at bounding box center [501, 86] width 59 height 58
click at [499, 124] on div "BLK 24-5-5+2+TE bulk;" at bounding box center [502, 121] width 49 height 9
click at [501, 142] on div "BLK 24-5-5+2+TE bulk;" at bounding box center [502, 145] width 49 height 9
click at [495, 171] on div "BLK 24-5-5+2+TE bulk;" at bounding box center [502, 169] width 49 height 9
click at [497, 190] on div "BLK 24-5-5+2+TE bulk;" at bounding box center [502, 194] width 49 height 9
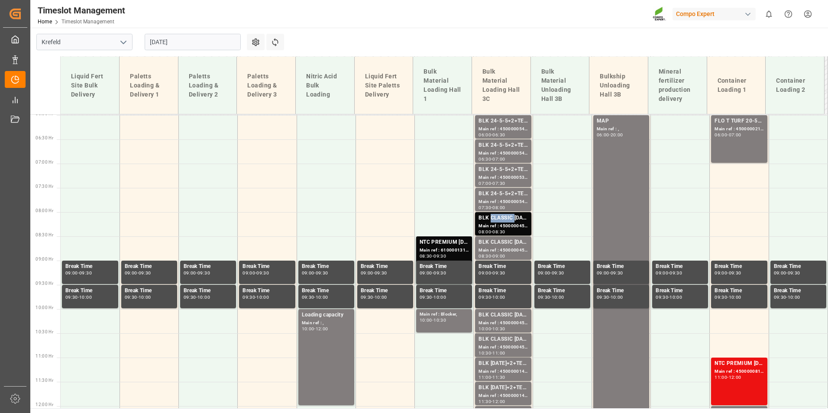
click at [499, 217] on div "BLK CLASSIC [DATE]+3+TE BULK;" at bounding box center [502, 218] width 49 height 9
click at [499, 239] on div "BLK CLASSIC [DATE]+3+TE BULK;" at bounding box center [502, 242] width 49 height 9
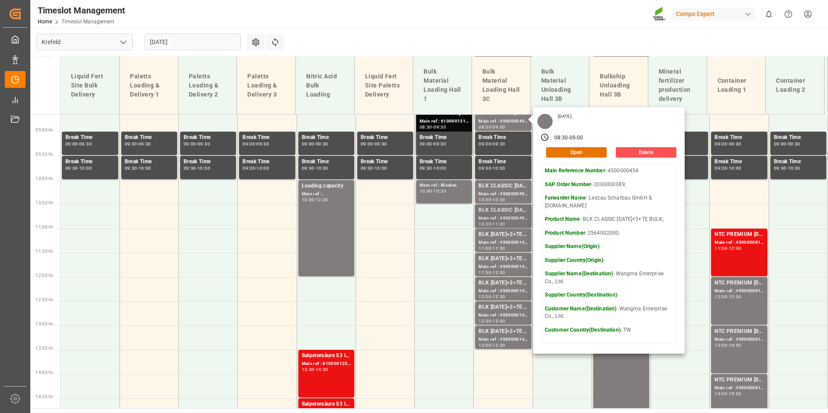
scroll to position [420, 0]
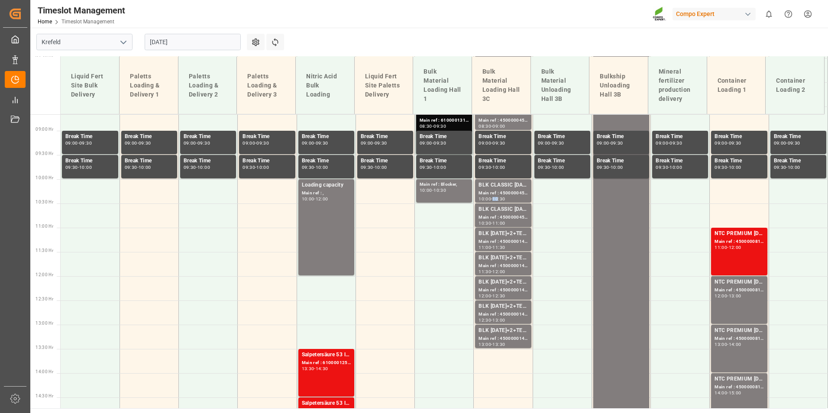
click at [497, 197] on div "10:30" at bounding box center [498, 199] width 13 height 4
click at [497, 209] on div "BLK CLASSIC [DATE]+3+TE BULK;" at bounding box center [502, 209] width 49 height 9
click at [508, 234] on div "BLK [DATE]+2+TE (GW) BULK;" at bounding box center [502, 234] width 49 height 9
click at [508, 259] on div "BLK [DATE]+2+TE (GW) BULK;" at bounding box center [502, 258] width 49 height 9
click at [500, 282] on div "BLK [DATE]+2+TE (GW) BULK;" at bounding box center [502, 282] width 49 height 9
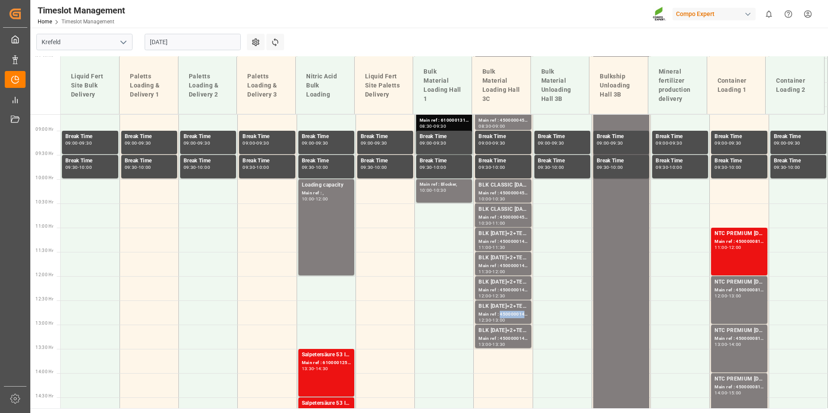
click at [506, 312] on div "Main ref : 4500000148, 2000000108;" at bounding box center [502, 314] width 49 height 7
click at [514, 338] on div "Main ref : 4500000144, 2000000108;" at bounding box center [502, 338] width 49 height 7
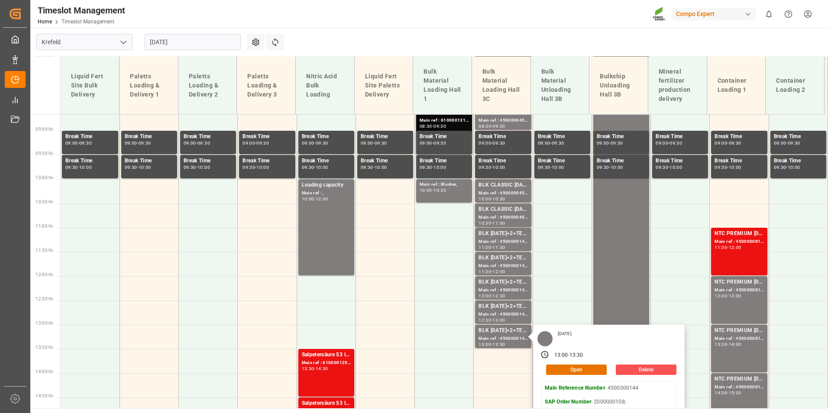
click at [202, 42] on input "[DATE]" at bounding box center [193, 42] width 96 height 16
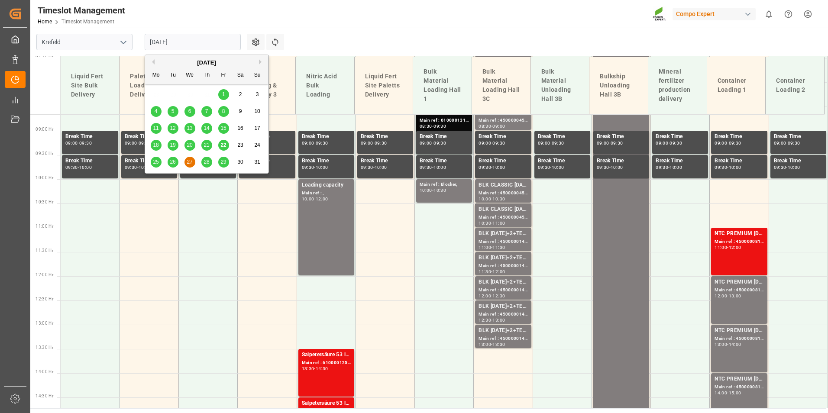
click at [205, 164] on span "28" at bounding box center [207, 162] width 6 height 6
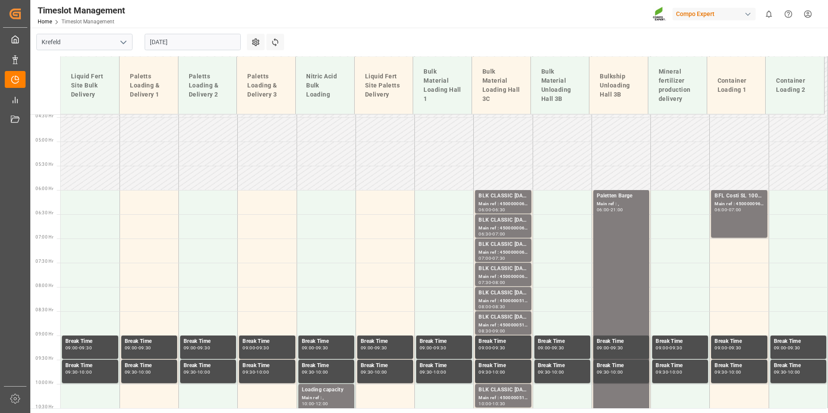
scroll to position [160, 0]
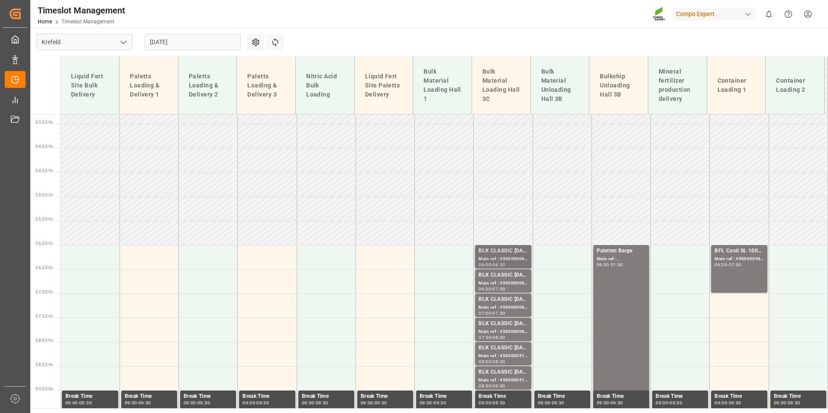
click at [517, 268] on div "BLK CLASSIC [DATE]+3+TE BULK; Main ref : 4500000066, 2000000015; 06:00 - 06:30" at bounding box center [503, 256] width 56 height 23
click at [511, 258] on div "Main ref : 4500000066, 2000000015;" at bounding box center [502, 258] width 49 height 7
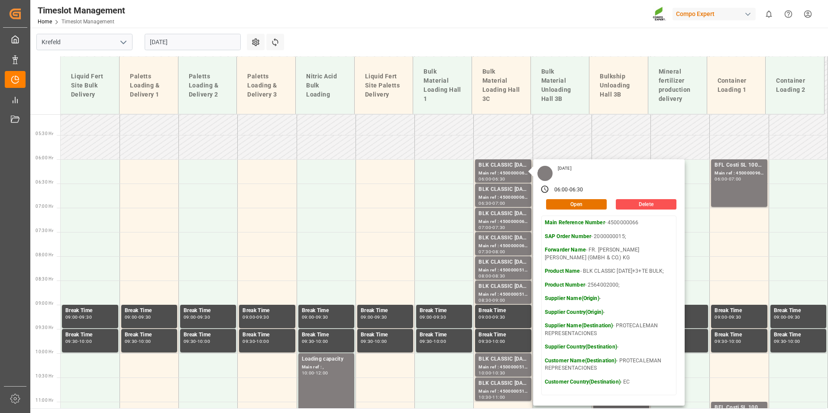
scroll to position [247, 0]
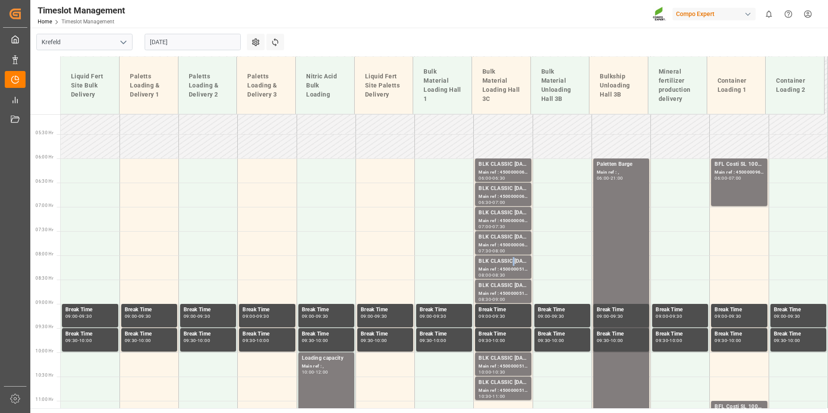
click at [510, 256] on div "BLK CLASSIC [DATE]+3+TE BULK; Main ref : 4500000514, 2000000417; 08:00 - 08:30" at bounding box center [503, 266] width 56 height 23
click at [504, 243] on div "Main ref : 4500000068, 2000000015;" at bounding box center [502, 245] width 49 height 7
click at [504, 217] on div "Main ref : 4500000067, 2000000015;" at bounding box center [502, 220] width 49 height 7
click at [504, 237] on div "BLK CLASSIC [DATE]+3+TE BULK;" at bounding box center [502, 237] width 49 height 9
click at [509, 258] on div "BLK CLASSIC [DATE]+3+TE BULK;" at bounding box center [502, 261] width 49 height 9
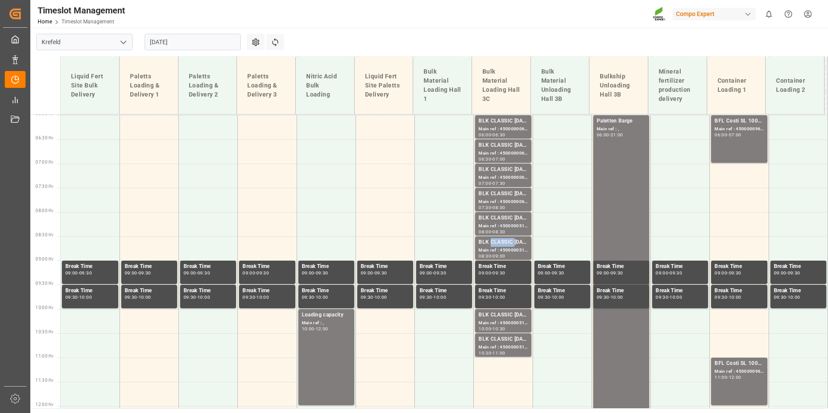
click at [506, 244] on div "BLK CLASSIC [DATE]+3+TE BULK;" at bounding box center [502, 242] width 49 height 9
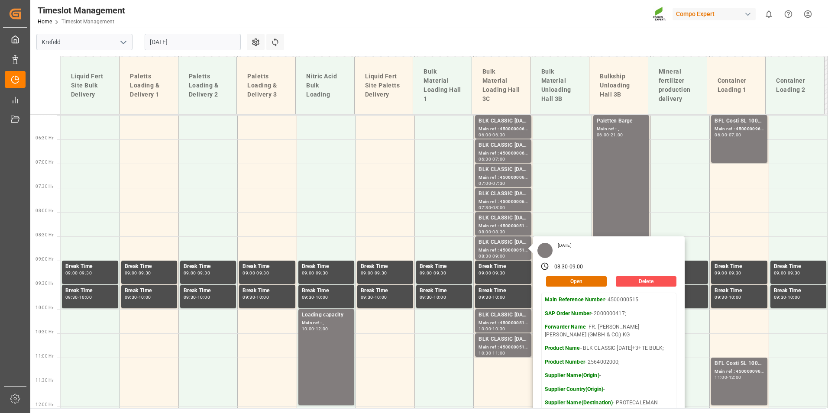
scroll to position [377, 0]
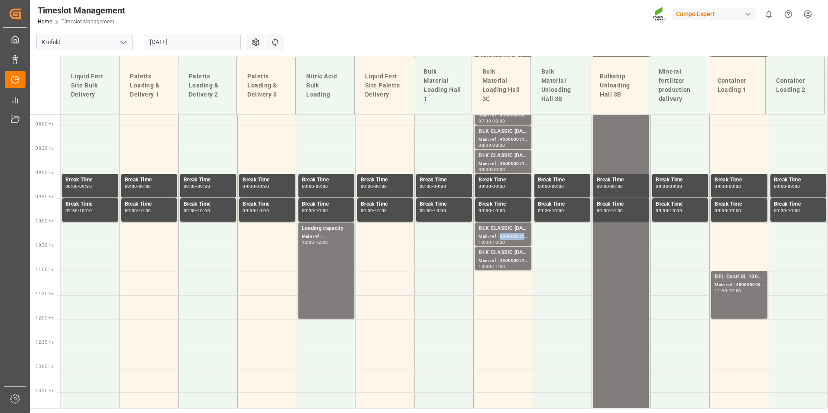
click at [500, 235] on div "Main ref : 4500000513, 2000000417;" at bounding box center [502, 236] width 49 height 7
drag, startPoint x: 500, startPoint y: 235, endPoint x: 309, endPoint y: 63, distance: 256.6
click at [504, 253] on div "BLK CLASSIC [DATE]+3+TE BULK; Main ref : 4500000512, 2000000417; 10:30 - 11:00" at bounding box center [502, 259] width 49 height 20
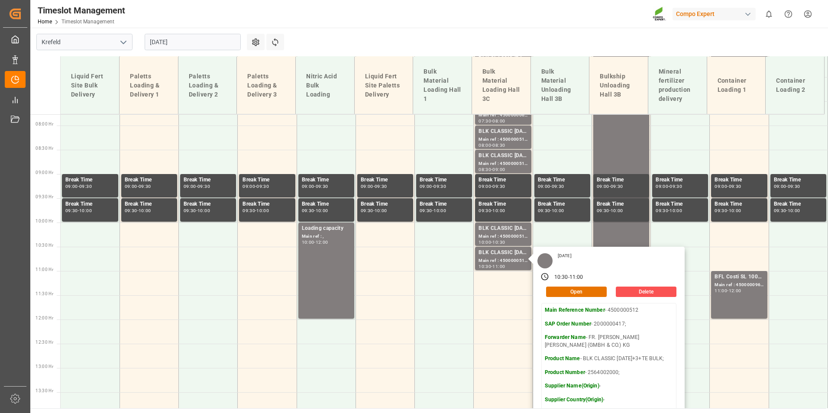
click at [197, 47] on input "[DATE]" at bounding box center [193, 42] width 96 height 16
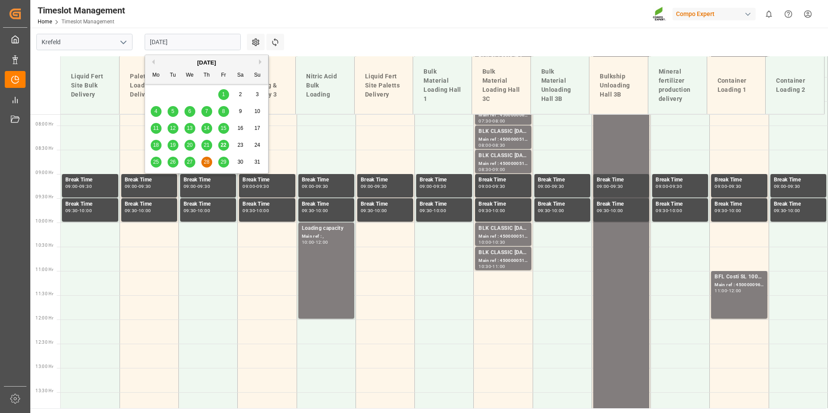
click at [222, 159] on span "29" at bounding box center [223, 162] width 6 height 6
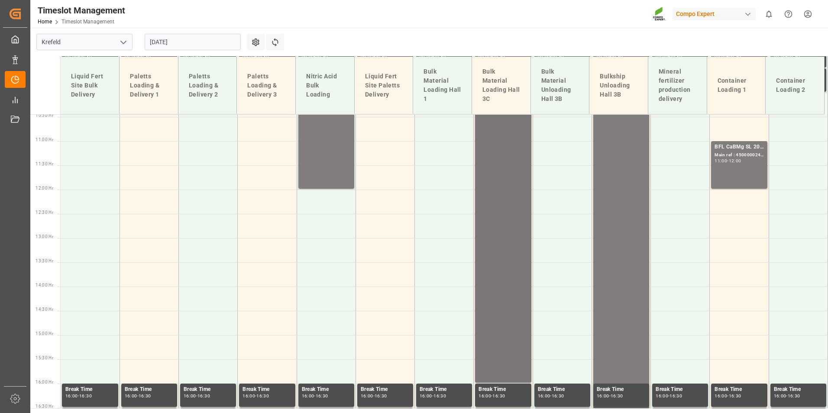
scroll to position [290, 0]
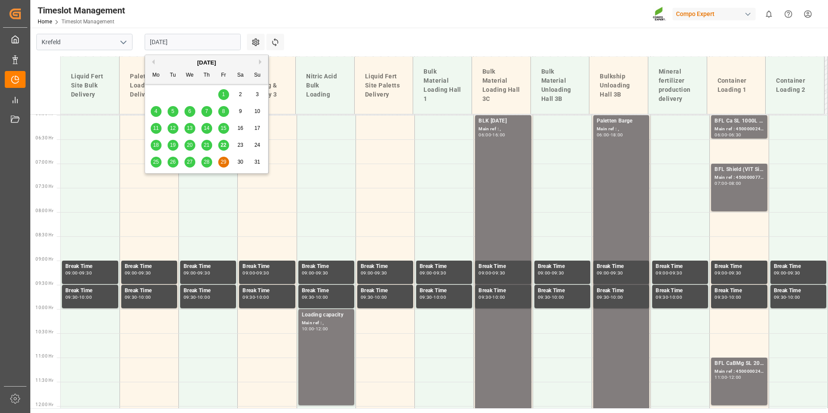
click at [203, 48] on input "[DATE]" at bounding box center [193, 42] width 96 height 16
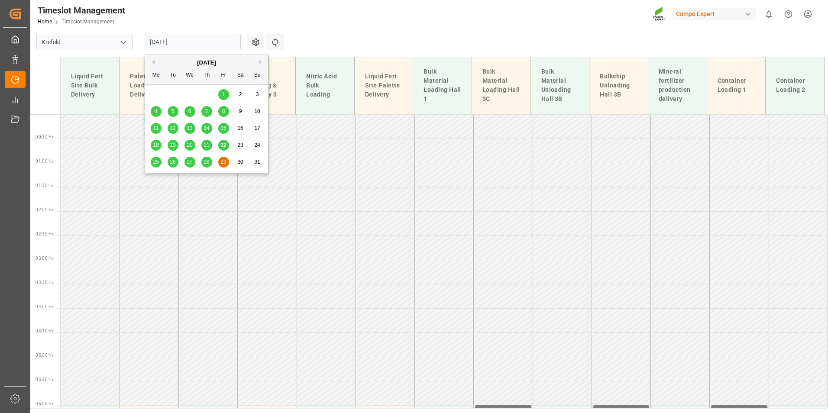
scroll to position [290, 0]
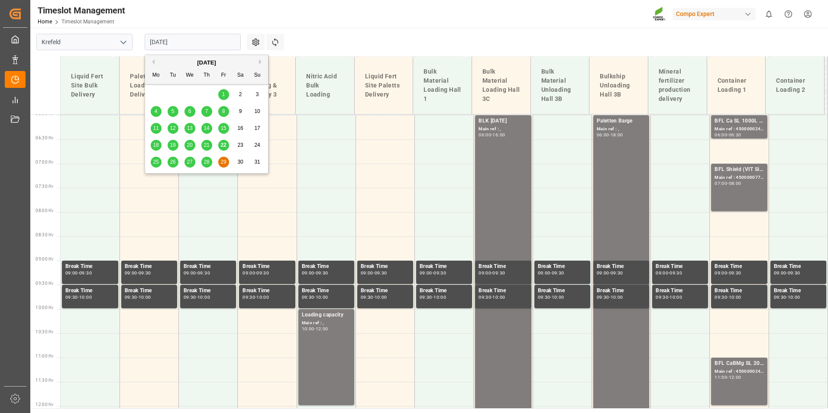
click at [343, 22] on div "Timeslot Management Home Timeslot Management Compo Expert 0 Notifications Only …" at bounding box center [426, 14] width 804 height 28
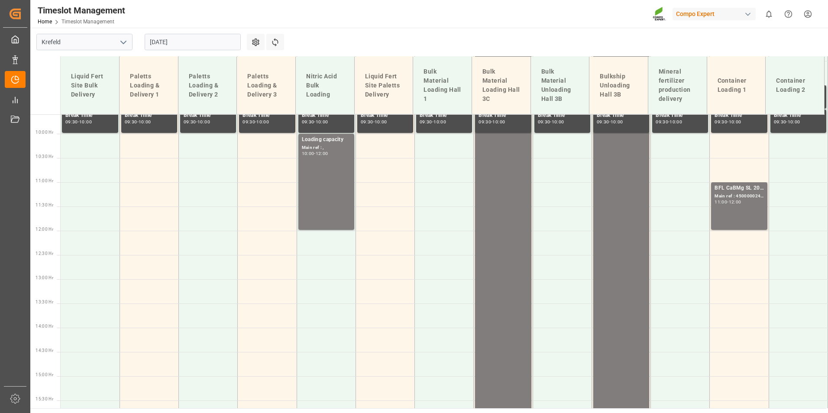
scroll to position [637, 0]
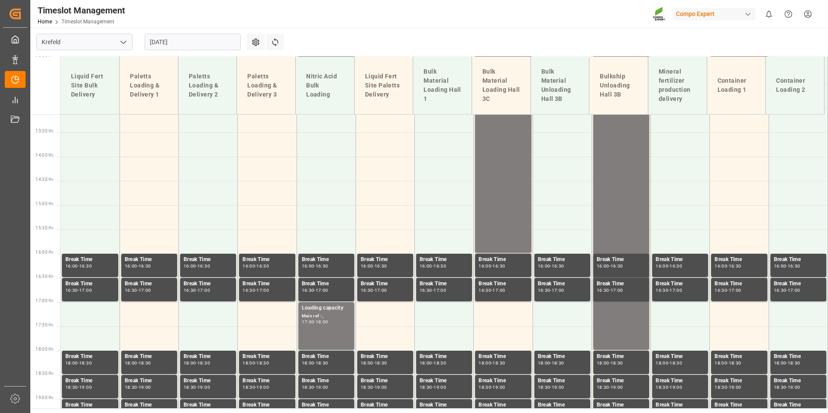
click at [196, 49] on input "[DATE]" at bounding box center [193, 42] width 96 height 16
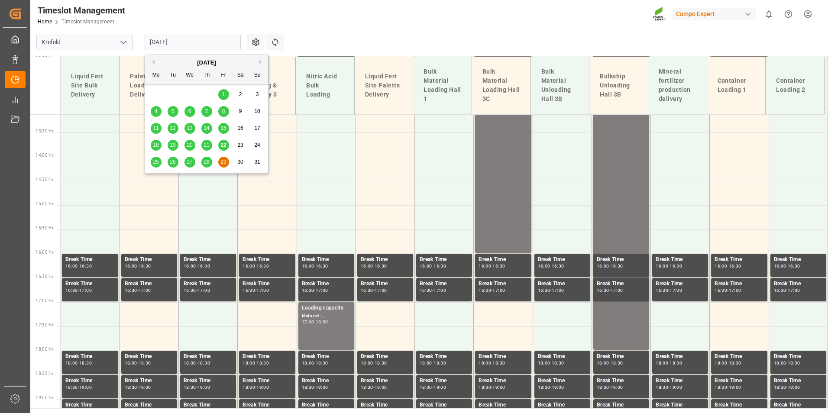
click at [258, 62] on div "[DATE]" at bounding box center [206, 62] width 123 height 9
click at [261, 64] on button "Next Month" at bounding box center [261, 61] width 5 height 5
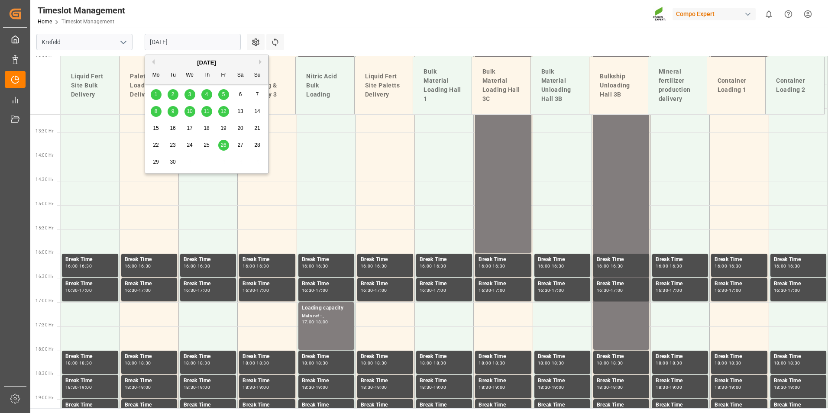
click at [157, 94] on span "1" at bounding box center [156, 94] width 3 height 6
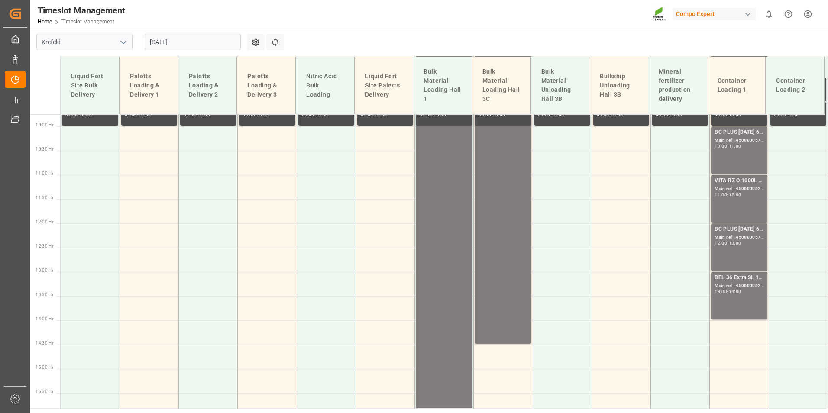
scroll to position [507, 0]
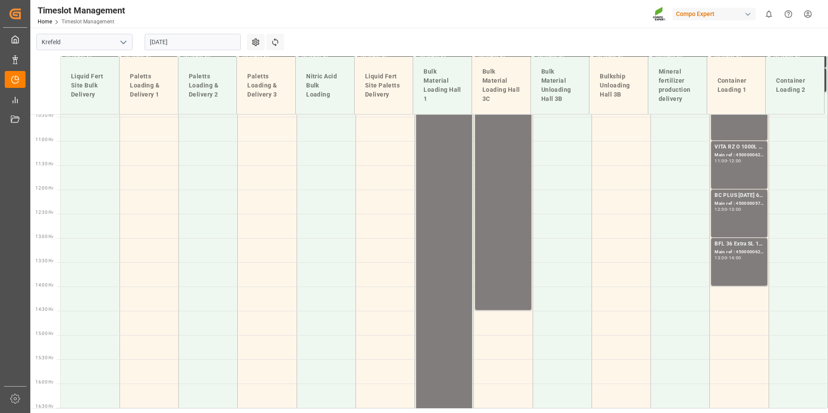
click at [198, 39] on input "01.09.2025" at bounding box center [193, 42] width 96 height 16
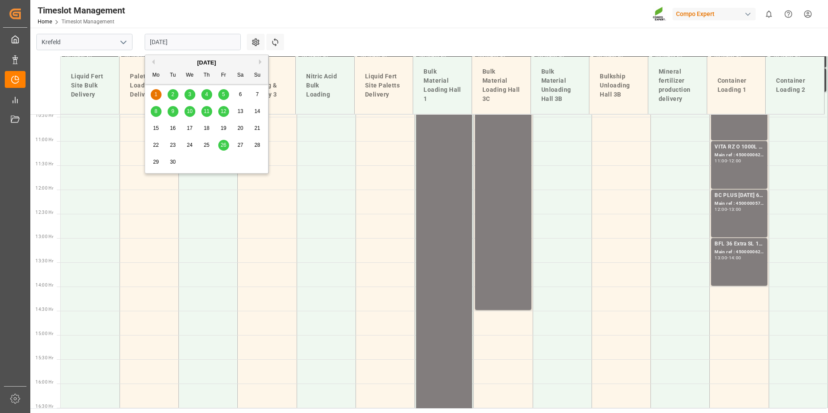
click at [171, 93] on div "2" at bounding box center [173, 95] width 11 height 10
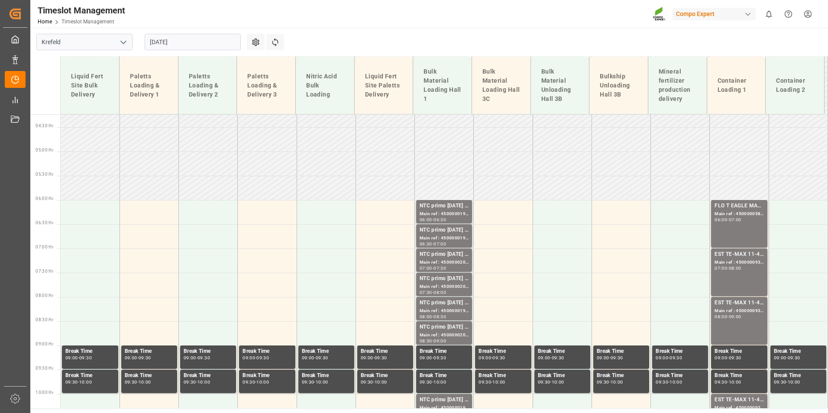
scroll to position [204, 0]
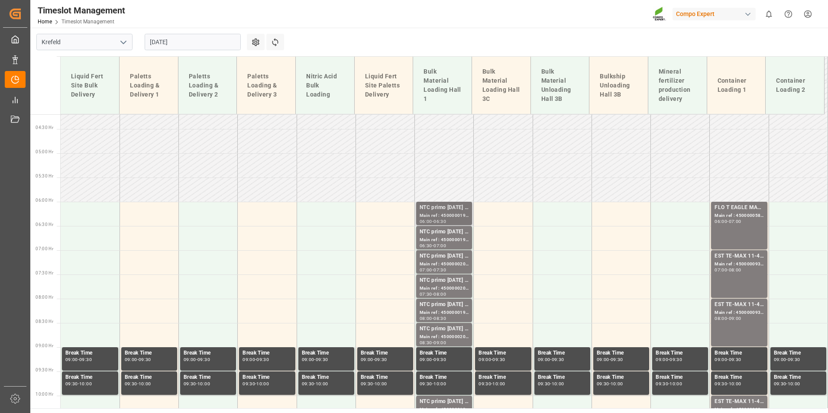
click at [436, 217] on div "Main ref : 4500000198, 2000000032;" at bounding box center [444, 215] width 49 height 7
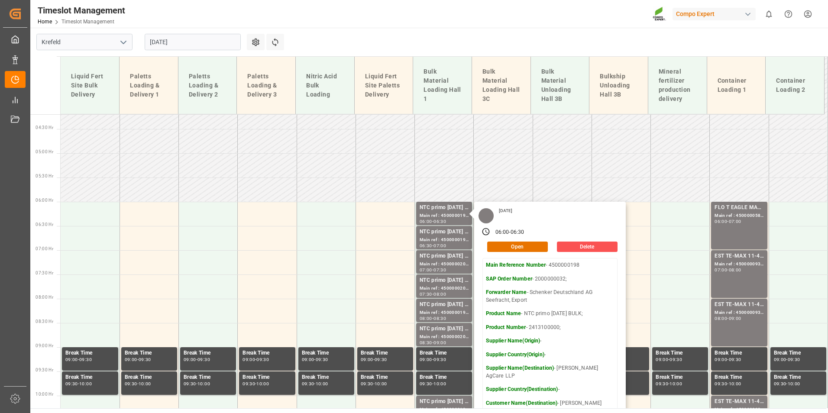
click at [198, 47] on input "02.09.2025" at bounding box center [193, 42] width 96 height 16
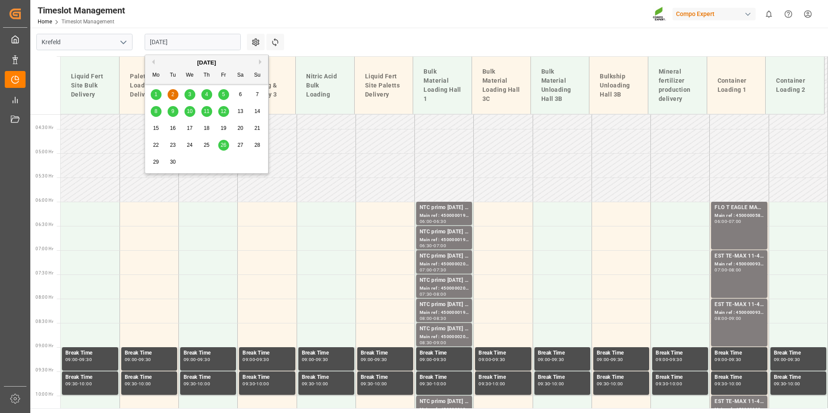
click at [187, 93] on div "3" at bounding box center [189, 95] width 11 height 10
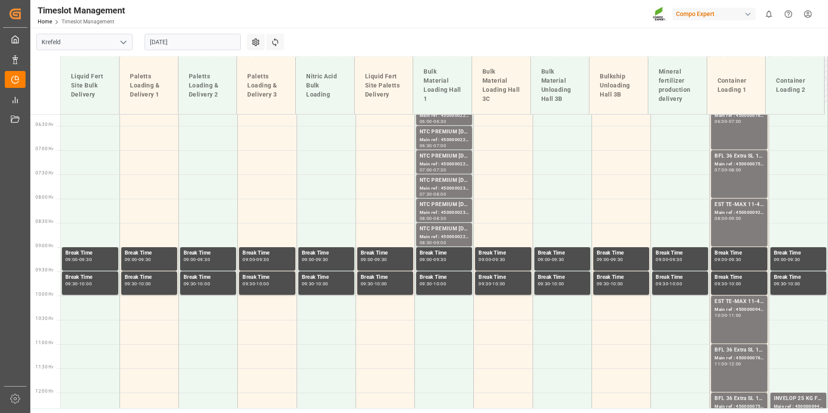
scroll to position [290, 0]
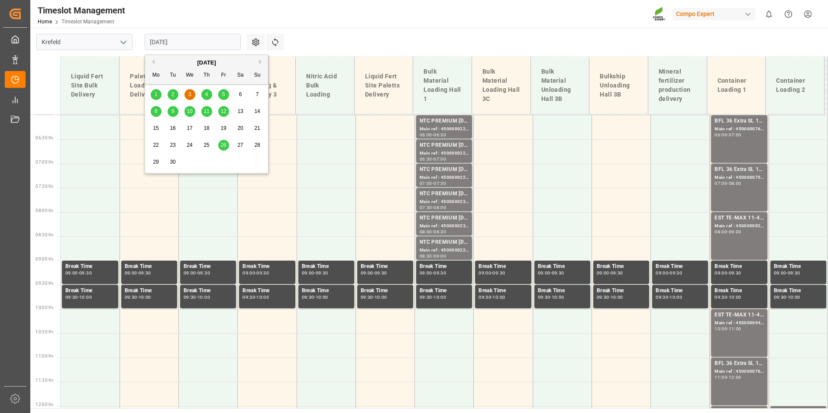
click at [208, 42] on input "03.09.2025" at bounding box center [193, 42] width 96 height 16
click at [207, 98] on div "4" at bounding box center [206, 95] width 11 height 10
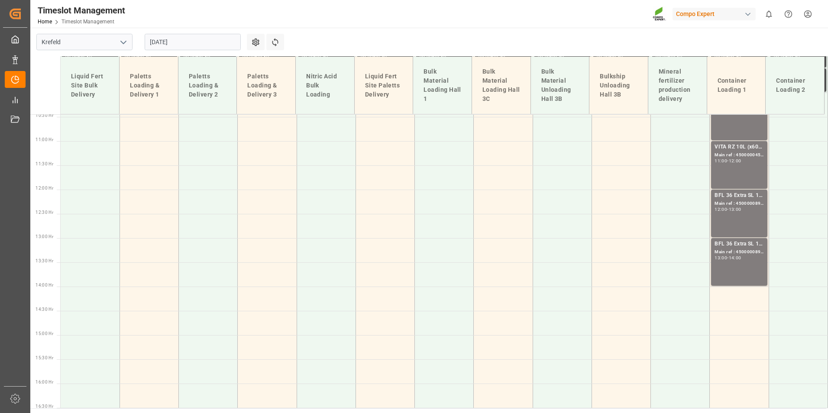
scroll to position [333, 0]
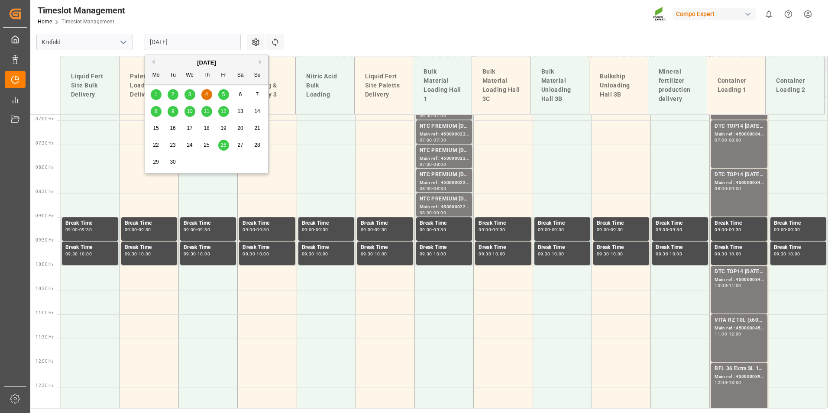
click at [216, 34] on input "04.09.2025" at bounding box center [193, 42] width 96 height 16
click at [212, 90] on div "1 2 3 4 5 6 7" at bounding box center [207, 94] width 118 height 17
click at [223, 93] on span "5" at bounding box center [223, 94] width 3 height 6
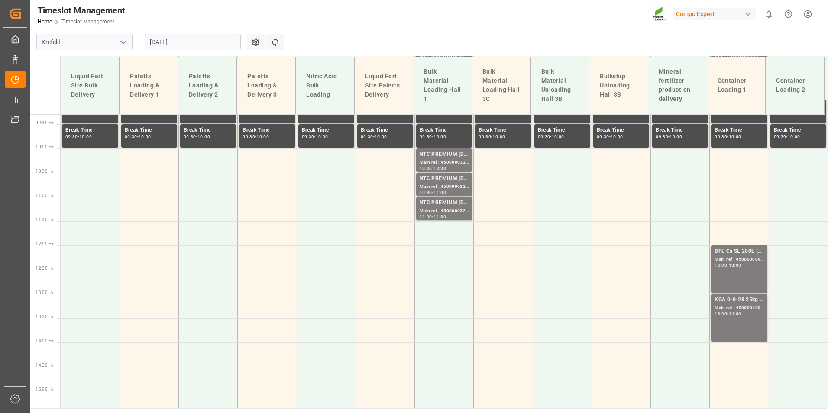
scroll to position [377, 0]
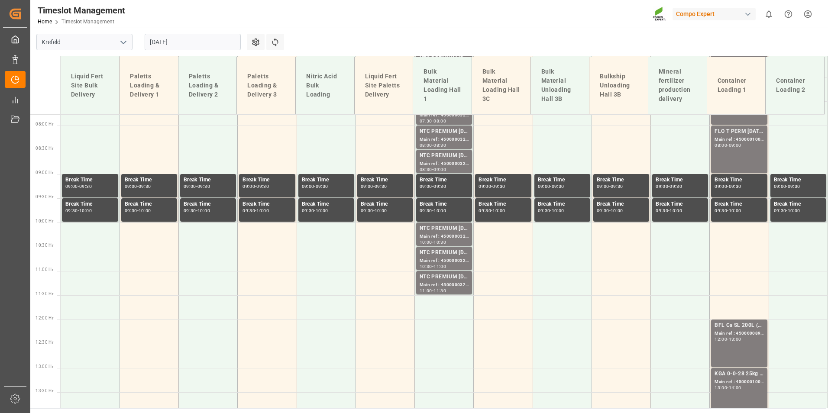
click at [219, 42] on input "05.09.2025" at bounding box center [193, 42] width 96 height 16
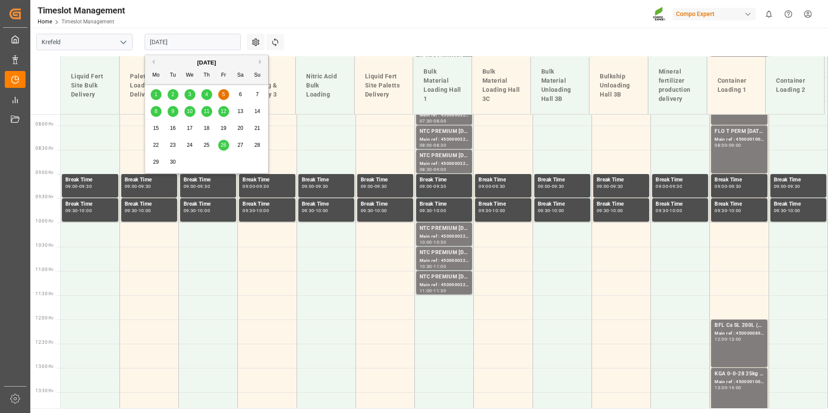
click at [156, 111] on span "8" at bounding box center [156, 111] width 3 height 6
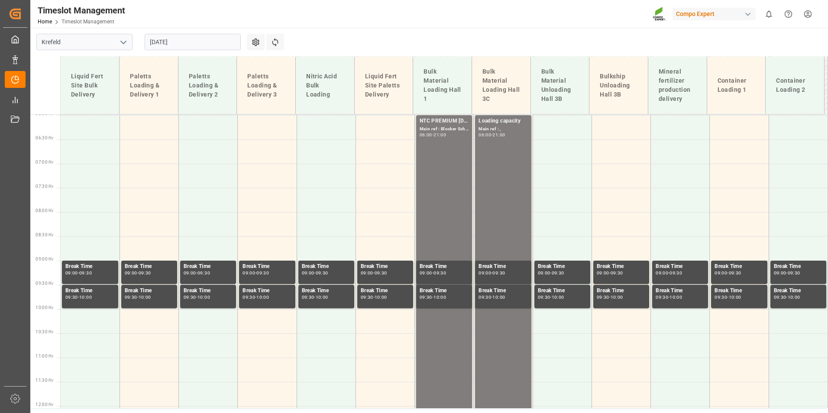
scroll to position [247, 0]
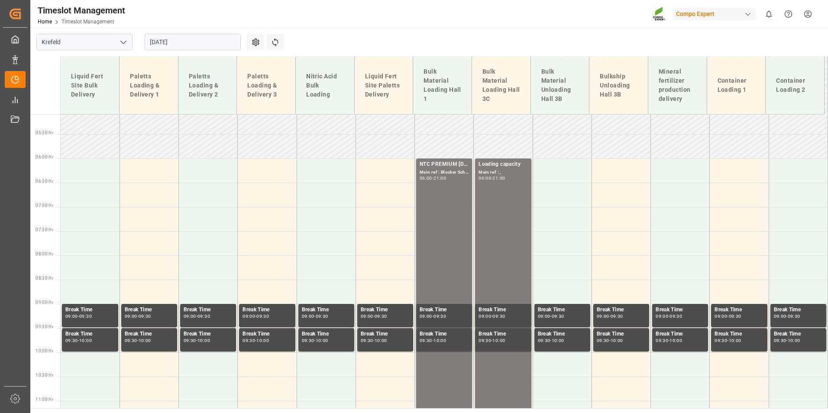
click at [197, 48] on input "08.09.2025" at bounding box center [193, 42] width 96 height 16
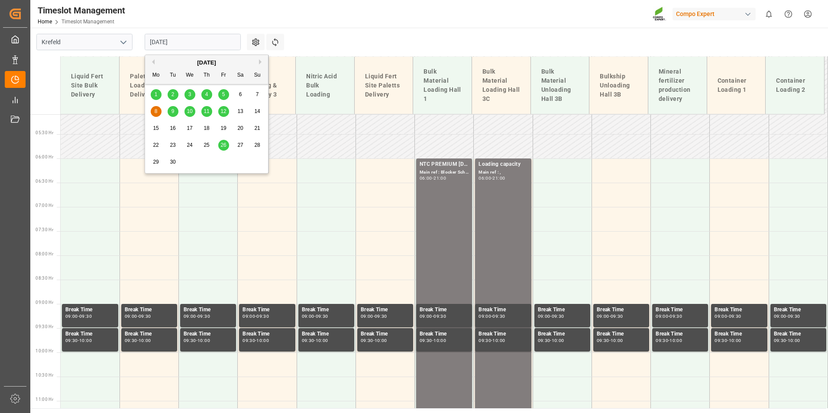
click at [172, 107] on div "9" at bounding box center [173, 112] width 11 height 10
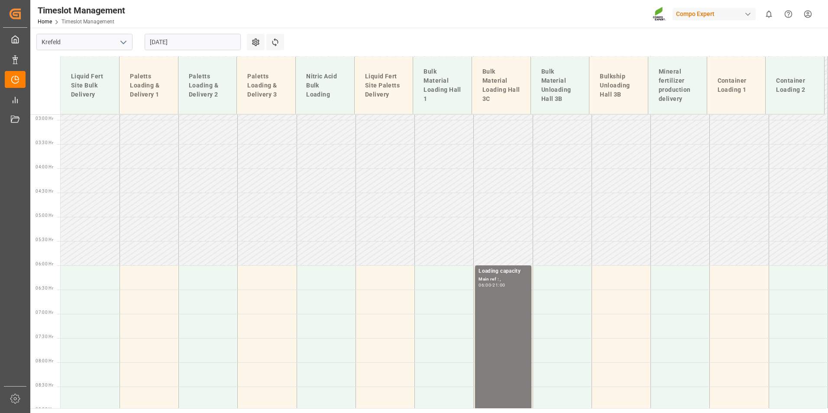
scroll to position [74, 0]
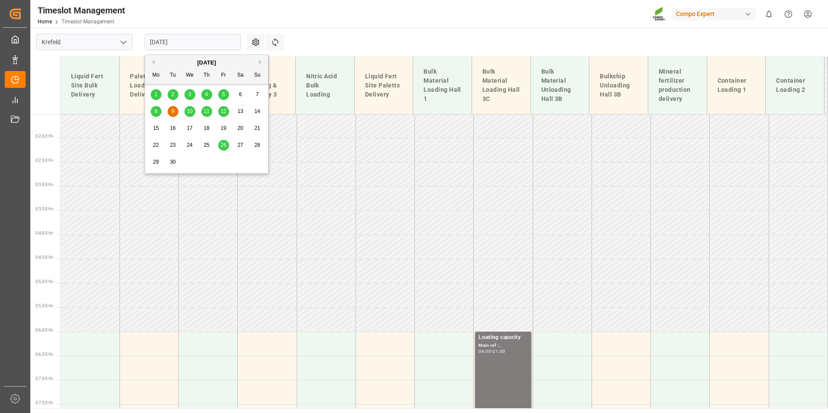
click at [194, 46] on input "09.09.2025" at bounding box center [193, 42] width 96 height 16
click at [154, 64] on button "Previous Month" at bounding box center [151, 61] width 5 height 5
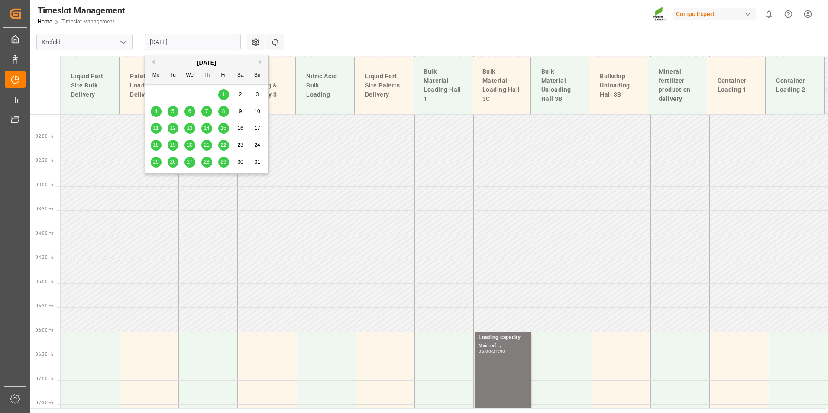
click at [158, 159] on span "25" at bounding box center [156, 162] width 6 height 6
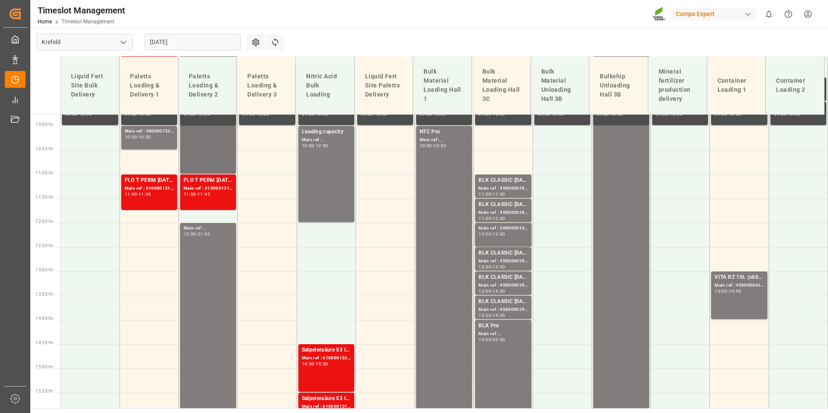
scroll to position [507, 0]
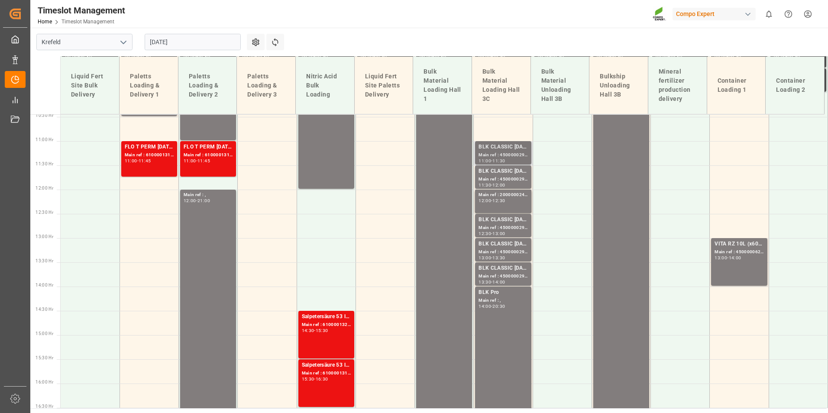
click at [514, 157] on div "Main ref : 4500000293, 2000000240;" at bounding box center [502, 155] width 49 height 7
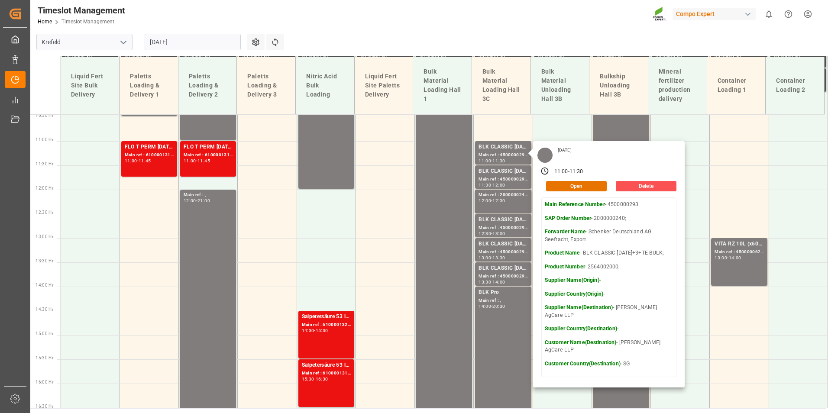
click at [187, 41] on input "[DATE]" at bounding box center [193, 42] width 96 height 16
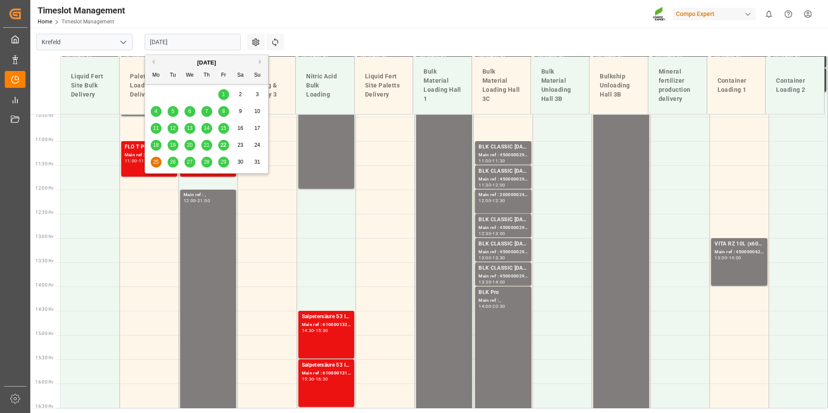
click at [173, 165] on div "26" at bounding box center [173, 162] width 11 height 10
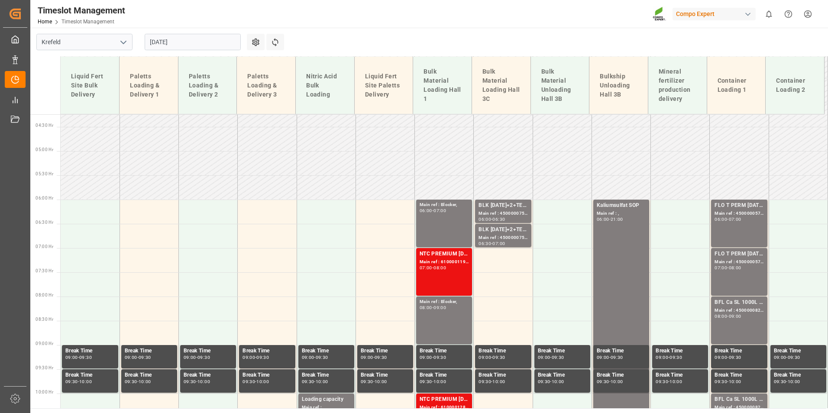
scroll to position [204, 0]
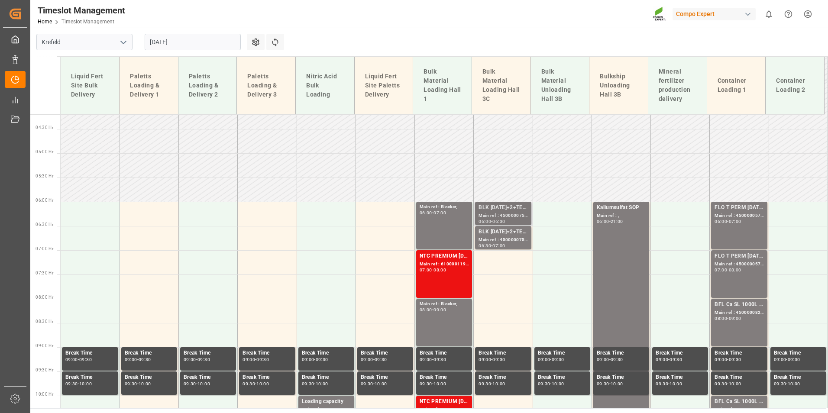
click at [503, 208] on div "BLK [DATE]+2+TE (GW) BULK;" at bounding box center [502, 208] width 49 height 9
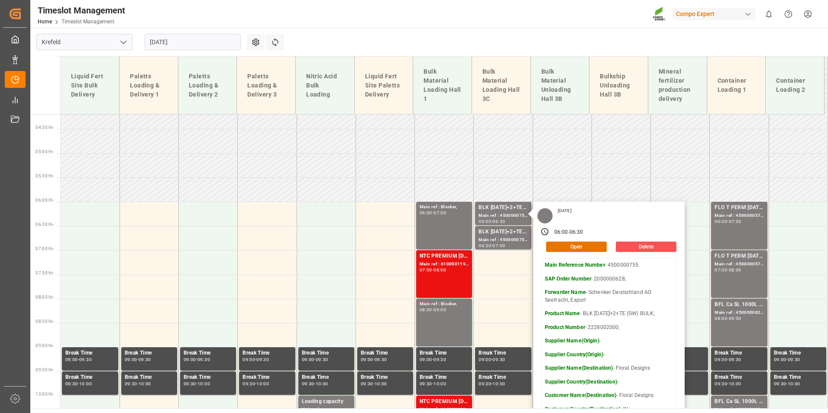
click at [194, 43] on input "[DATE]" at bounding box center [193, 42] width 96 height 16
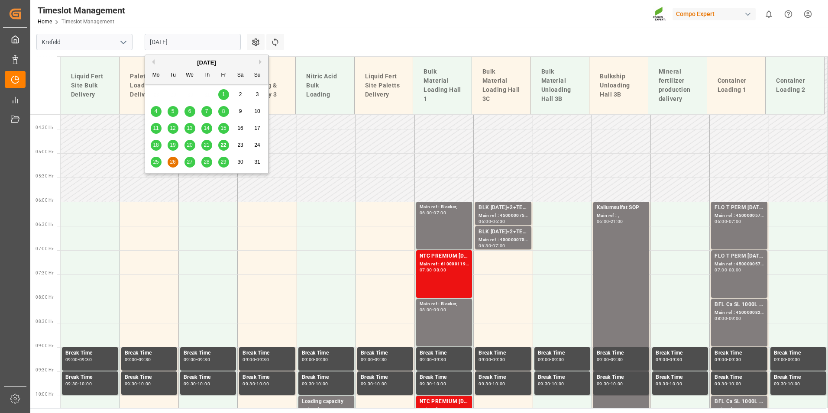
click at [191, 163] on span "27" at bounding box center [190, 162] width 6 height 6
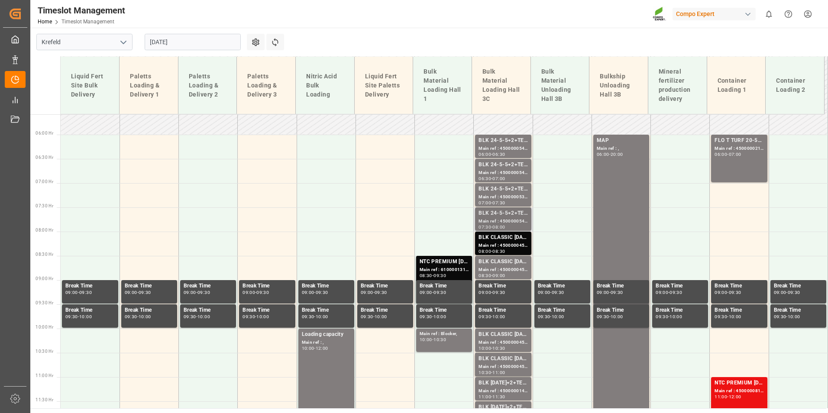
scroll to position [290, 0]
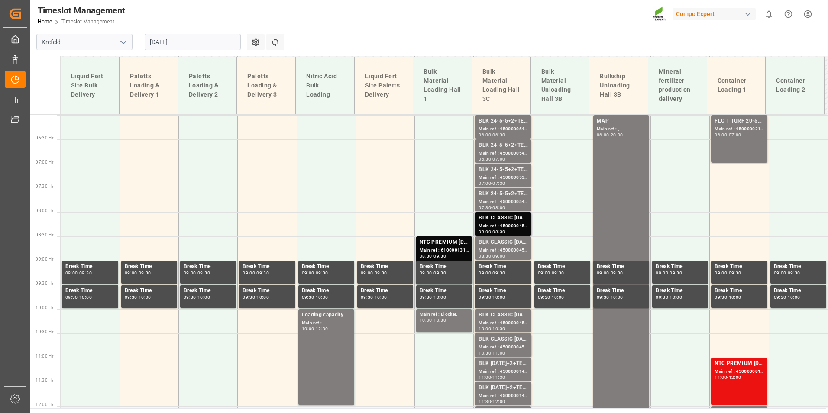
click at [502, 228] on div "Main ref : 4500000453, 2000000389;" at bounding box center [502, 226] width 49 height 7
click at [505, 243] on div "BLK CLASSIC [DATE]+3+TE BULK;" at bounding box center [502, 242] width 49 height 9
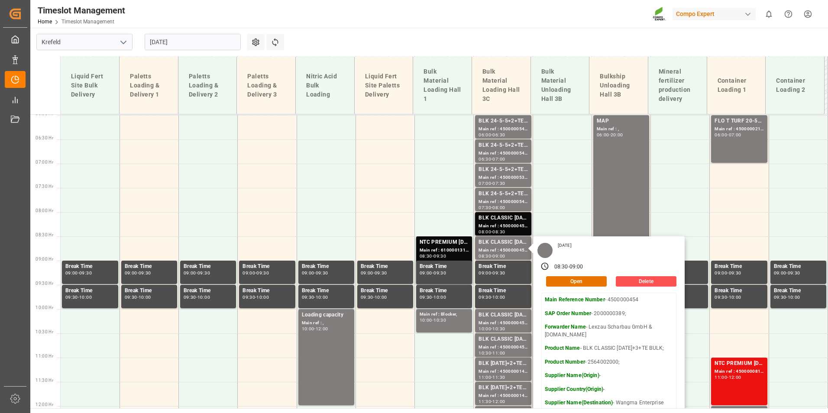
scroll to position [420, 0]
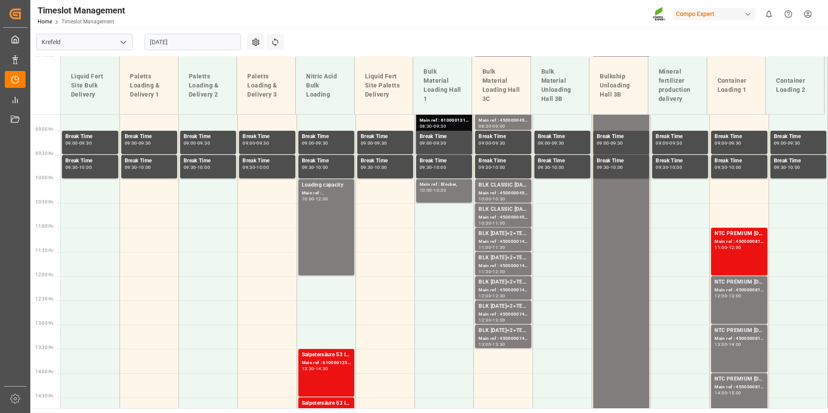
click at [497, 197] on div "10:30" at bounding box center [498, 199] width 13 height 4
click at [497, 221] on div "11:00" at bounding box center [498, 223] width 13 height 4
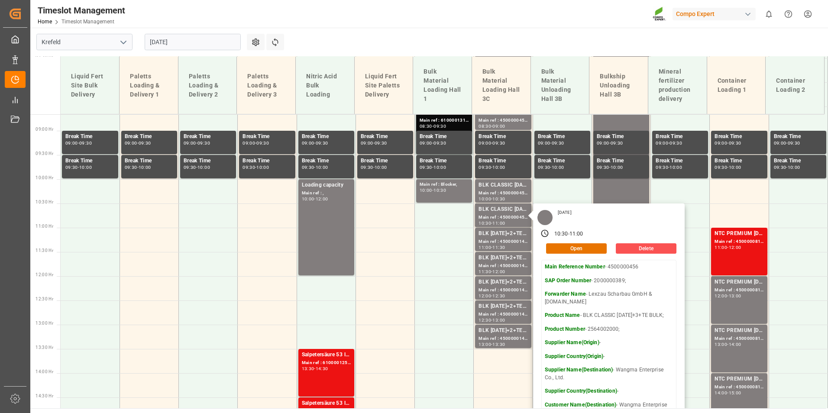
click at [226, 40] on input "[DATE]" at bounding box center [193, 42] width 96 height 16
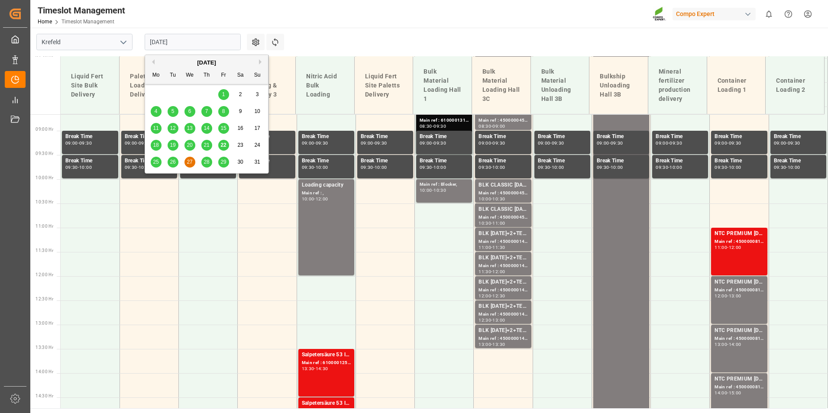
click at [208, 161] on span "28" at bounding box center [207, 162] width 6 height 6
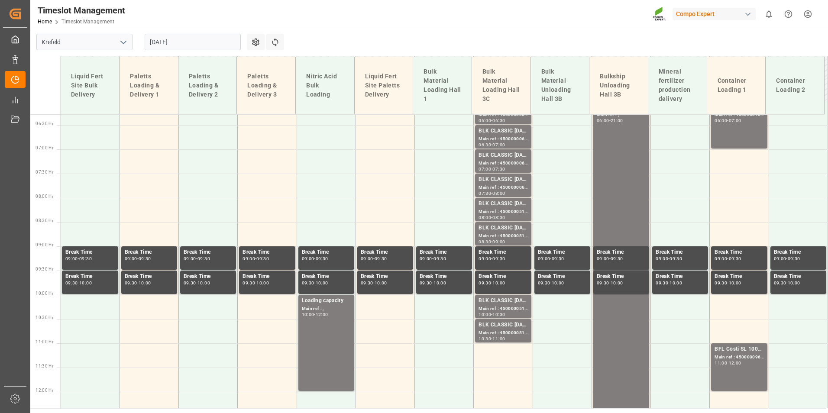
scroll to position [247, 0]
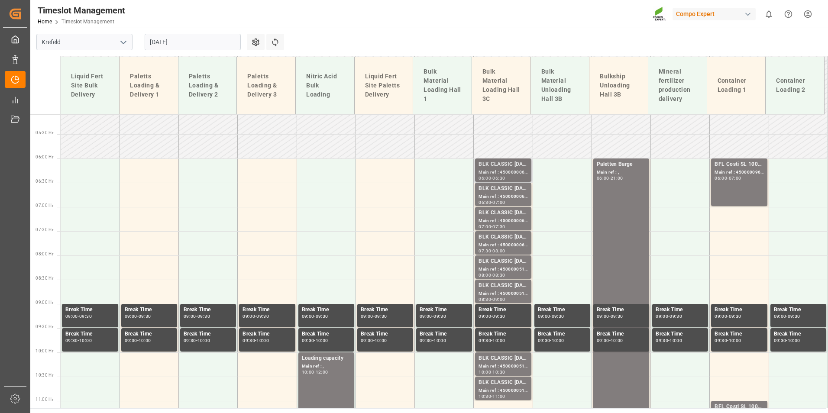
click at [498, 174] on div "Main ref : 4500000066, 2000000015;" at bounding box center [502, 172] width 49 height 7
click at [502, 194] on div "Main ref : 4500000069, 2000000015;" at bounding box center [502, 196] width 49 height 7
click at [503, 213] on div "BLK CLASSIC [DATE]+3+TE BULK;" at bounding box center [502, 213] width 49 height 9
click at [500, 244] on div "Main ref : 4500000068, 2000000015;" at bounding box center [502, 245] width 49 height 7
click at [499, 270] on div "Main ref : 4500000514, 2000000417;" at bounding box center [502, 269] width 49 height 7
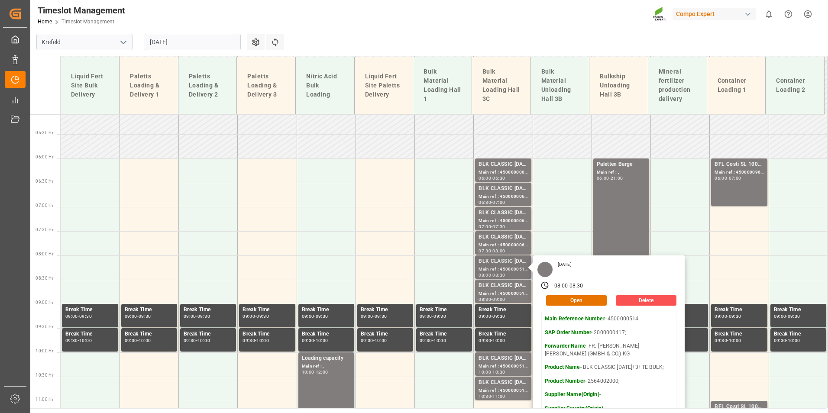
scroll to position [333, 0]
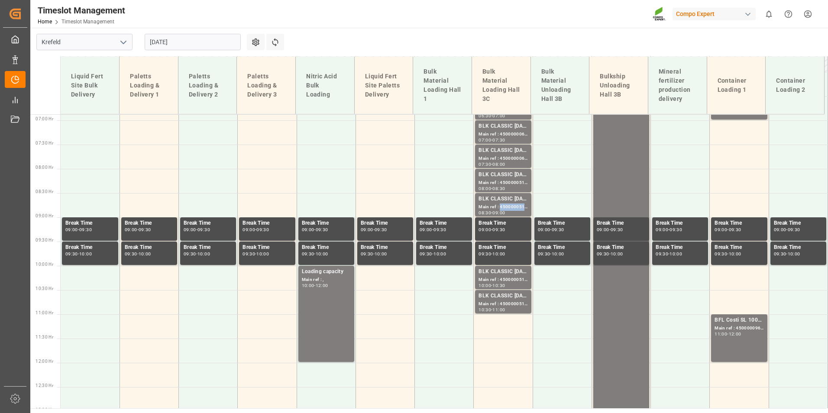
click at [499, 205] on div "Main ref : 4500000515, 2000000417;" at bounding box center [502, 207] width 49 height 7
click at [500, 278] on div "Main ref : 4500000513, 2000000417;" at bounding box center [502, 279] width 49 height 7
click at [498, 303] on div "Main ref : 4500000512, 2000000417;" at bounding box center [502, 304] width 49 height 7
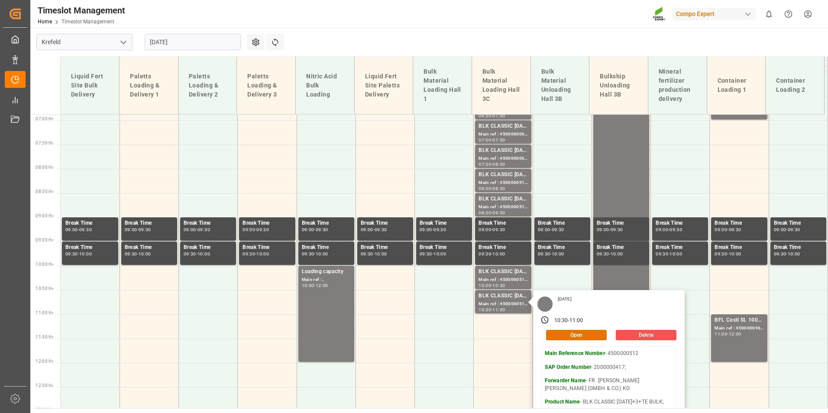
click at [183, 44] on input "[DATE]" at bounding box center [193, 42] width 96 height 16
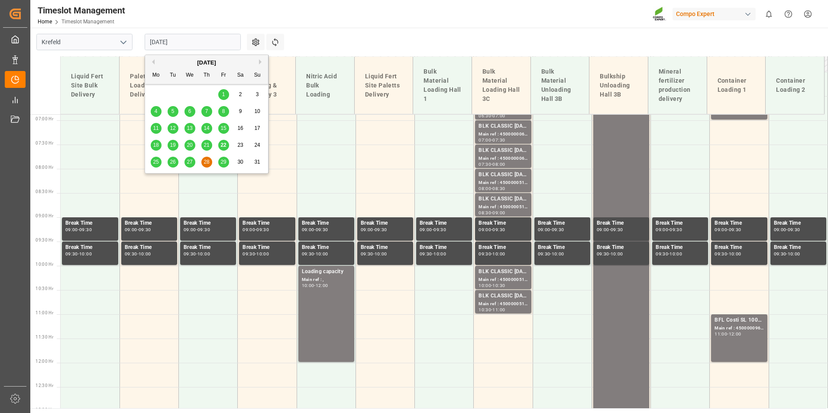
click at [220, 163] on span "29" at bounding box center [223, 162] width 6 height 6
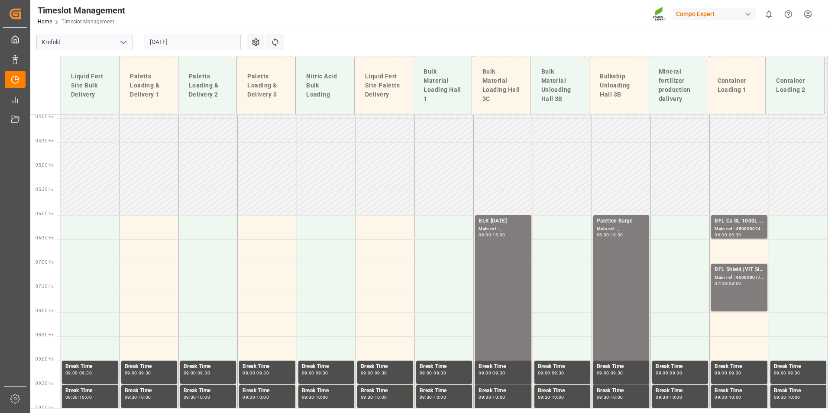
scroll to position [117, 0]
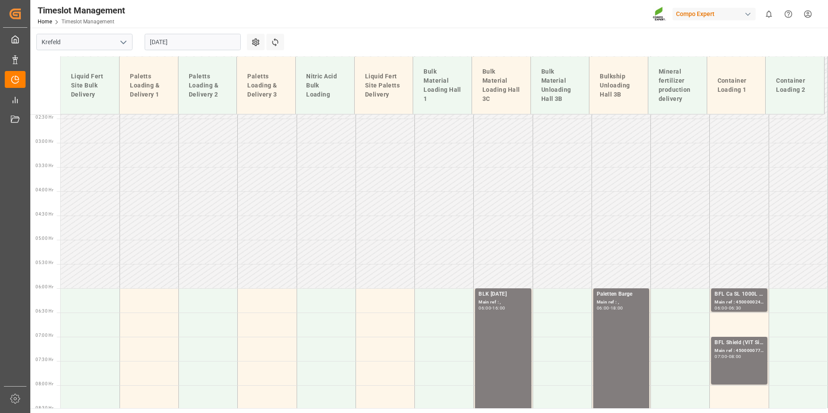
click at [216, 44] on input "[DATE]" at bounding box center [193, 42] width 96 height 16
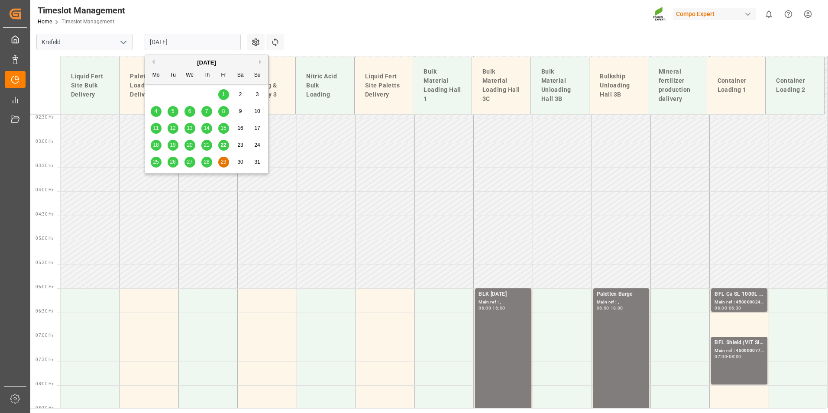
click at [210, 145] on div "21" at bounding box center [206, 145] width 11 height 10
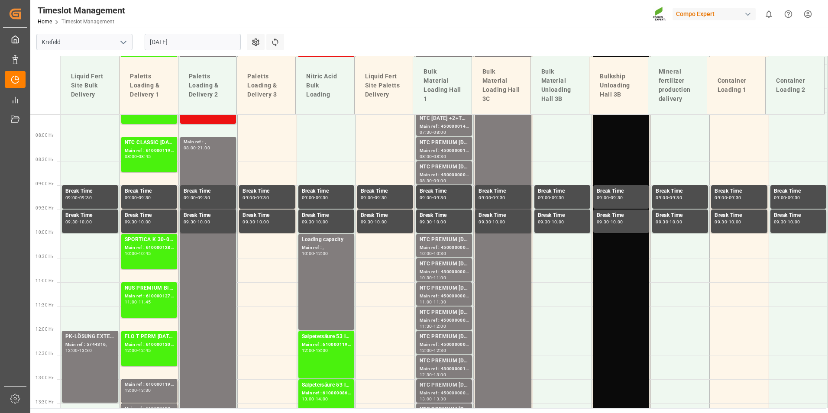
scroll to position [333, 0]
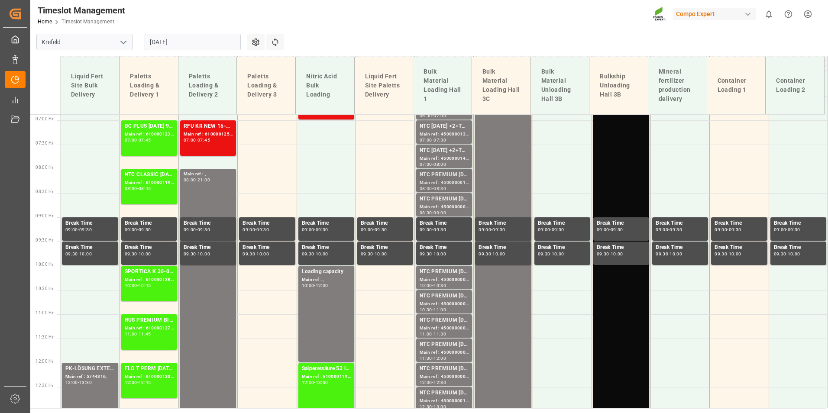
click at [446, 180] on div "Main ref : 4500000012, 2000000014;" at bounding box center [444, 182] width 49 height 7
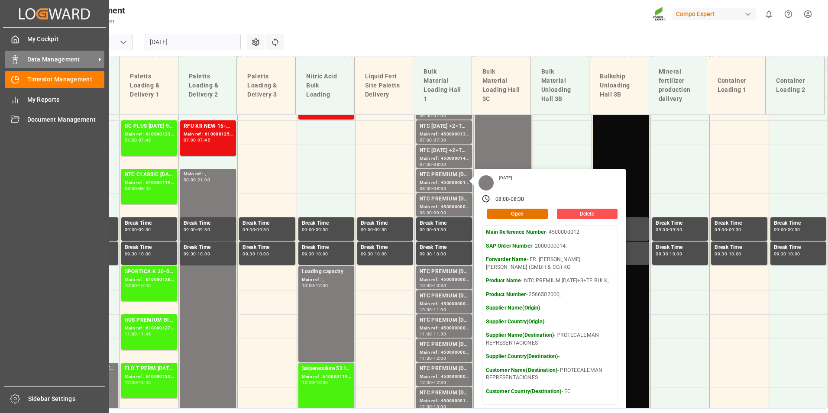
drag, startPoint x: 10, startPoint y: 65, endPoint x: 62, endPoint y: 58, distance: 52.4
click at [10, 65] on div "Data Management Data Management" at bounding box center [55, 59] width 100 height 17
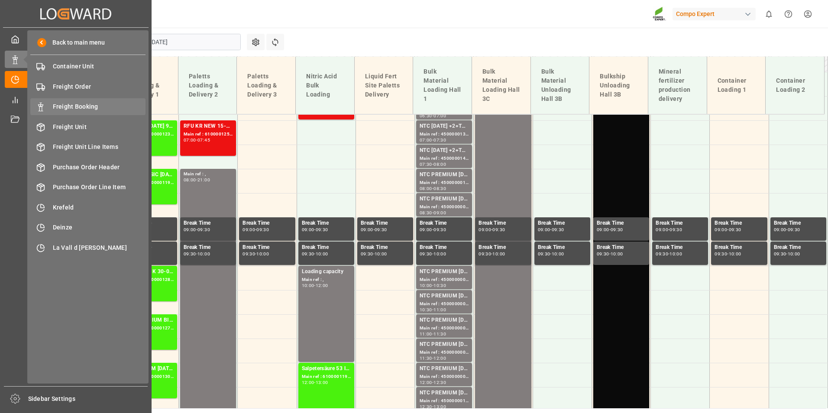
click at [92, 102] on div "Freight Booking Freight Booking" at bounding box center [87, 106] width 115 height 17
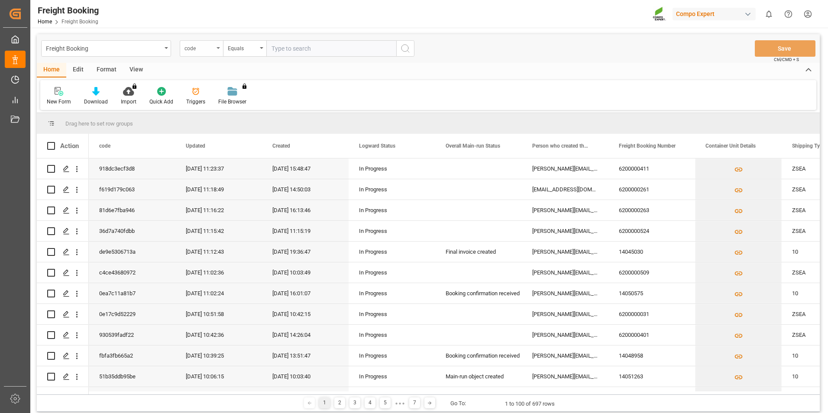
click at [212, 52] on div "code" at bounding box center [198, 47] width 29 height 10
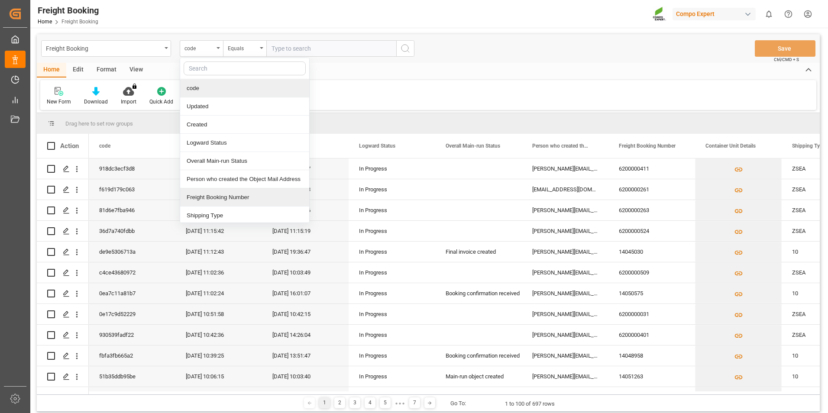
click at [237, 201] on div "Freight Booking Number" at bounding box center [244, 197] width 129 height 18
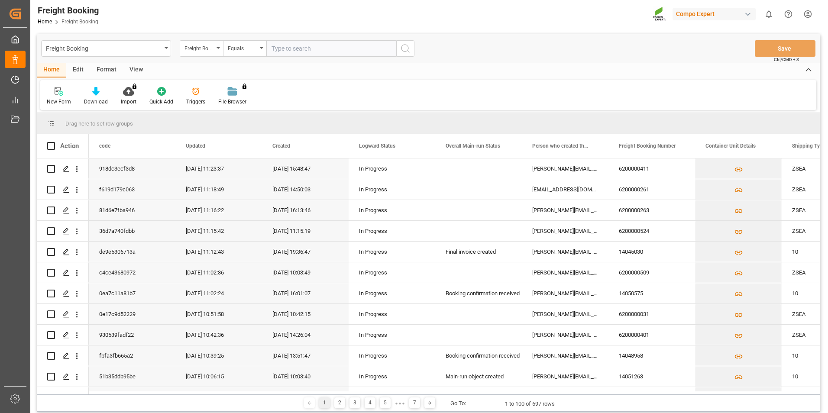
click at [316, 50] on input "text" at bounding box center [331, 48] width 130 height 16
type input "6200000012"
click at [407, 48] on icon "search button" at bounding box center [405, 48] width 10 height 10
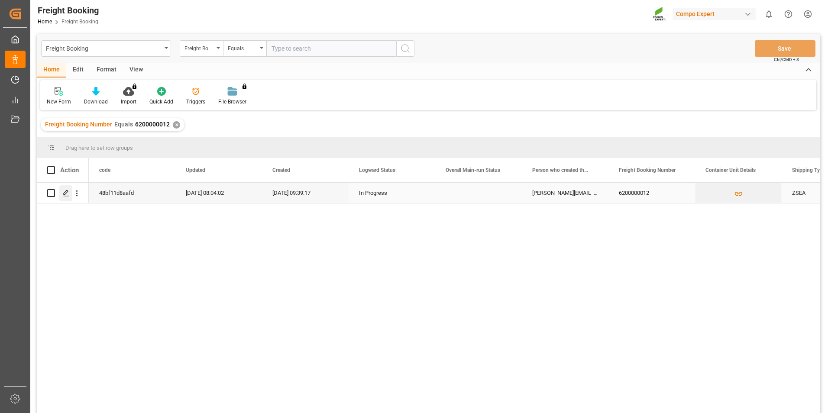
click at [65, 192] on icon "Press SPACE to select this row." at bounding box center [66, 193] width 7 height 7
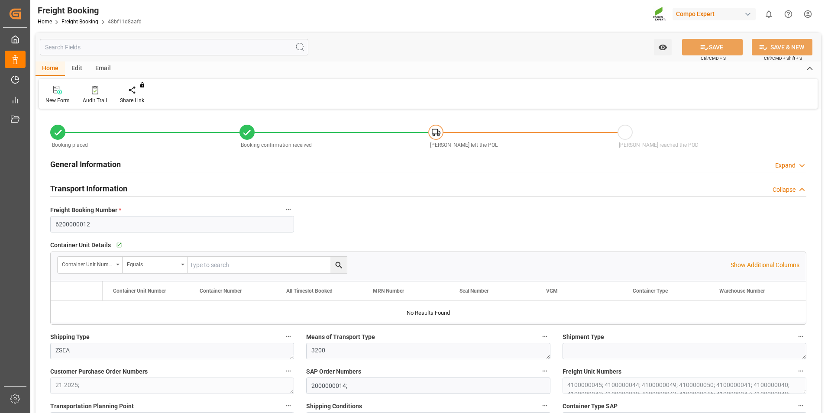
type input "6200000012"
type textarea "ZSEA"
type textarea "3200"
type textarea "21-2025;"
type input "2000000014;"
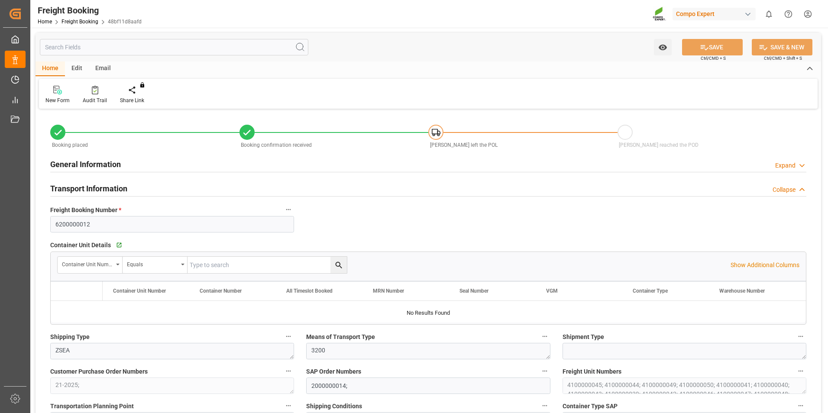
type textarea "4100000045; 4100000044; 4100000049; 4100000050; 4100000041; 4100000040; 4100000…"
type textarea "ZSEA"
type textarea "de"
type input "HLCU"
type input "32051077"
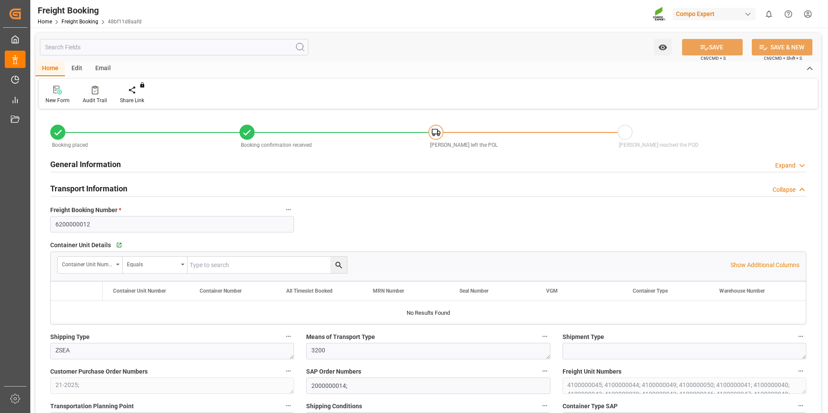
type input "COSCO SHIPPING SEINE"
type input "Antwerp"
type input "Posorja"
type textarea "CIF"
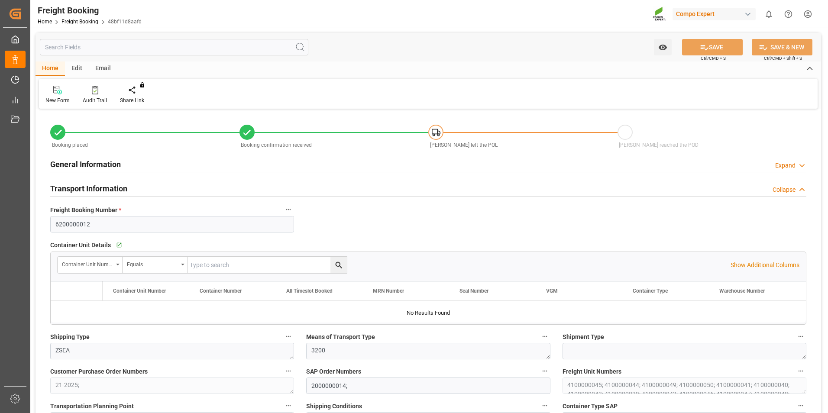
type textarea "SP_KREF"
type textarea "NTC PREMIUM [DATE]+3+TE BULK;"
type textarea "2566502000;"
type input "SP_KREF"
type input "Logistics Service Provider"
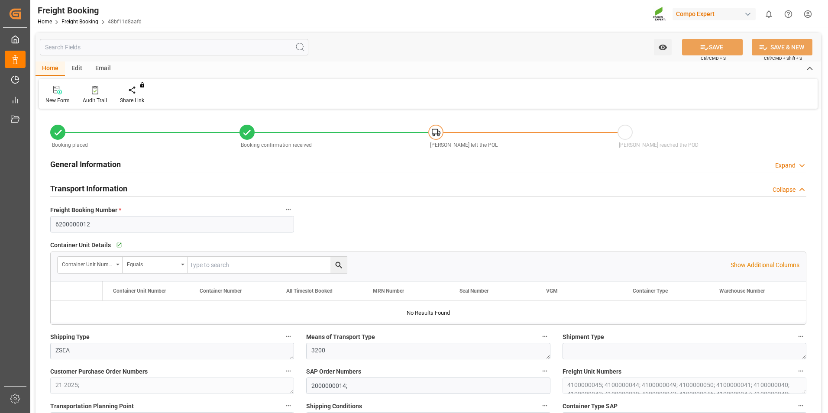
type input "Hapag Lloyd"
type input "Hapag Lloyd Aktiengesellschaft"
type input "9731949"
type input "BEANR"
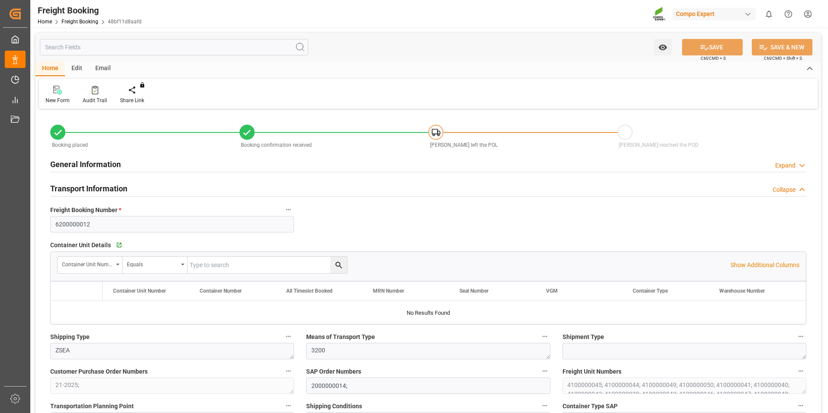
type input "ECPSJ"
type input "0"
type input "1007000"
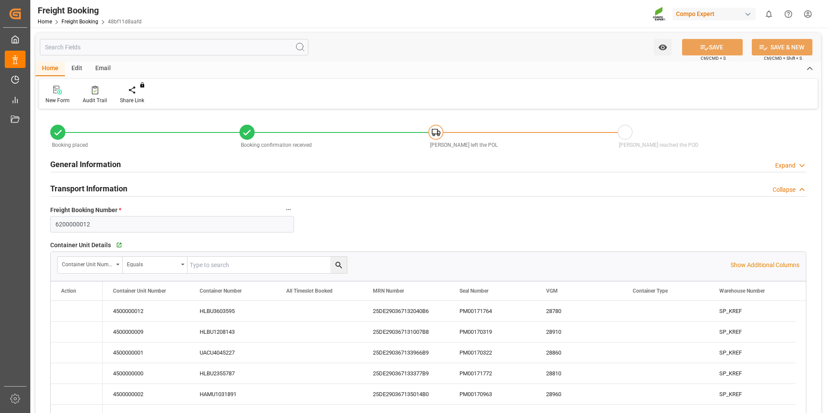
type input "21.08.2025 01:00"
type input "29.08.2025 00:00"
type input "22.09.2025 08:00"
type input "28.08.2025 22:00"
type input "22.09.2025 17:00"
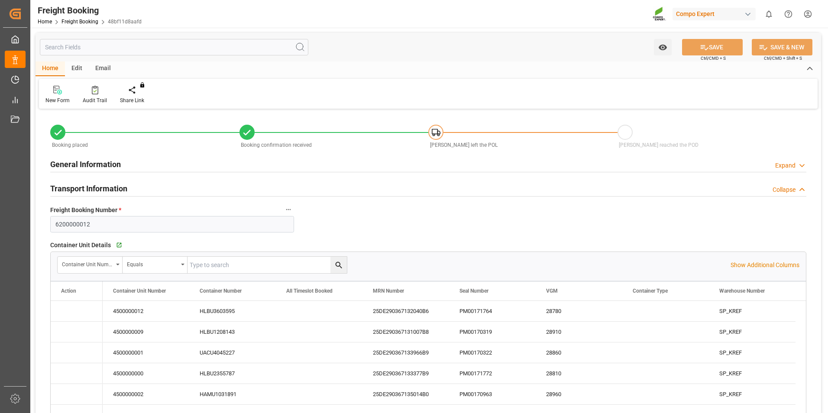
type input "08.08.2025 18:14"
type input "05.08.2025 09:39"
type input "07.08.2025 10:52"
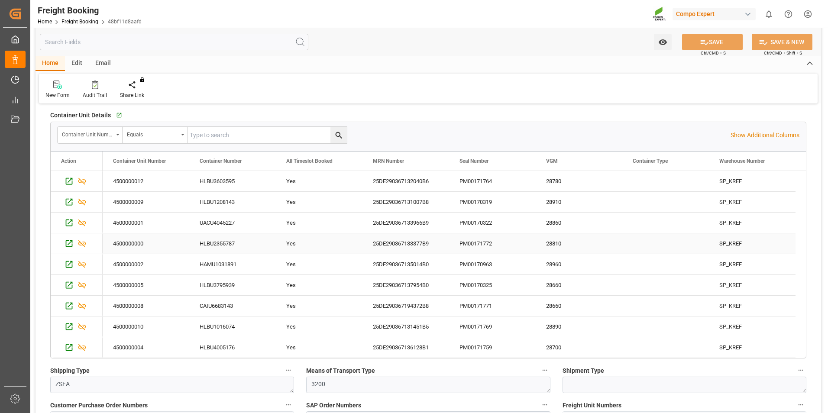
scroll to position [87, 0]
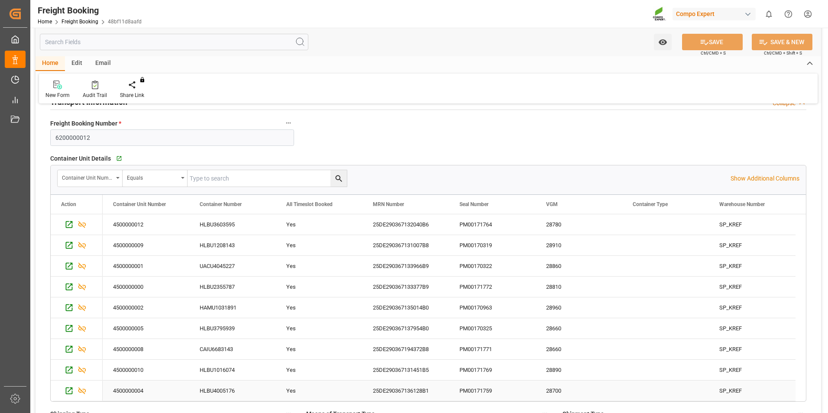
click at [498, 387] on div "PM00171759" at bounding box center [492, 391] width 87 height 20
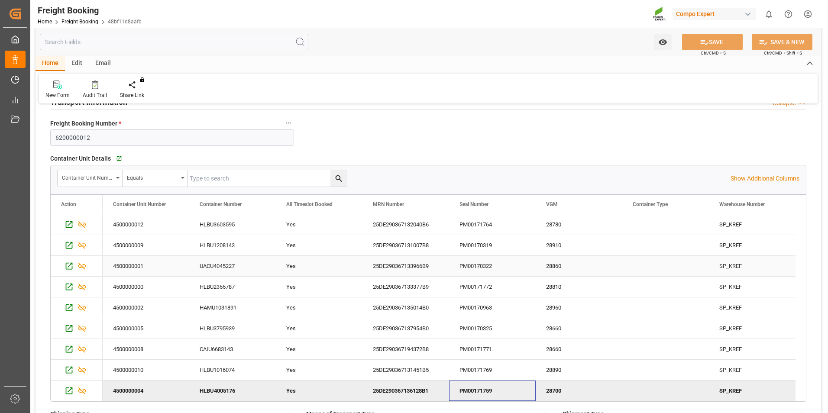
scroll to position [83, 0]
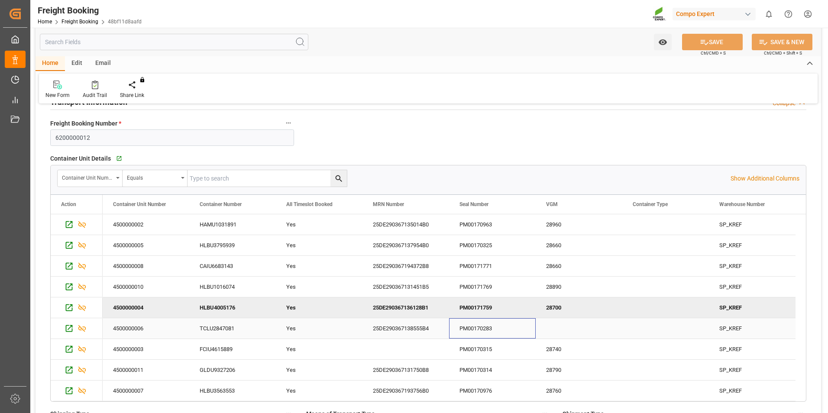
click at [488, 328] on div "PM00170283" at bounding box center [492, 328] width 87 height 20
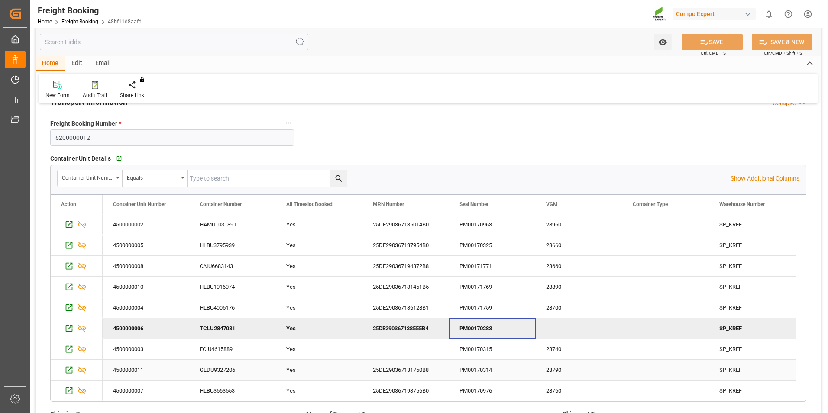
click at [495, 365] on div "PM00170314" at bounding box center [492, 370] width 87 height 20
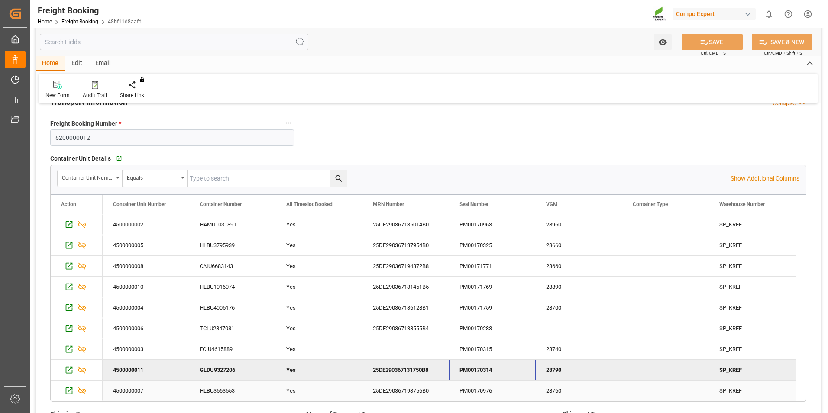
click at [501, 384] on div "PM00170976" at bounding box center [492, 391] width 87 height 20
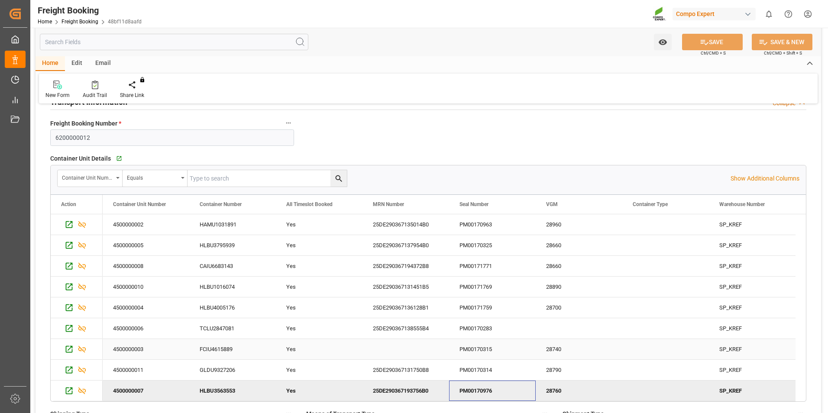
click at [168, 352] on div "4500000003" at bounding box center [146, 349] width 87 height 20
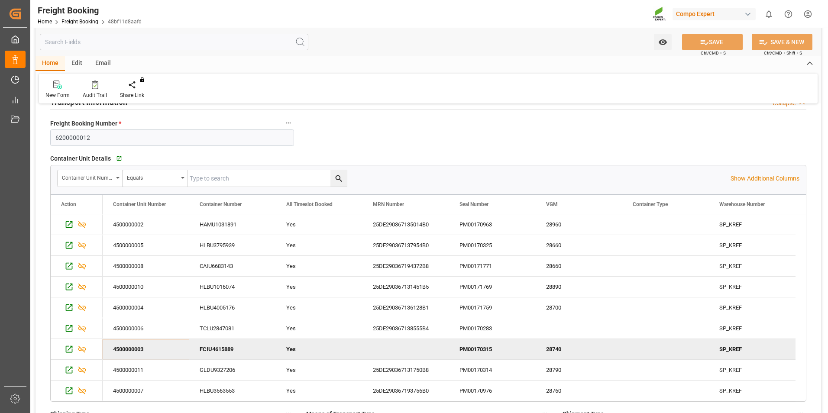
click at [460, 155] on div "Container Unit Details   Go to Container Unit Grid" at bounding box center [428, 158] width 756 height 13
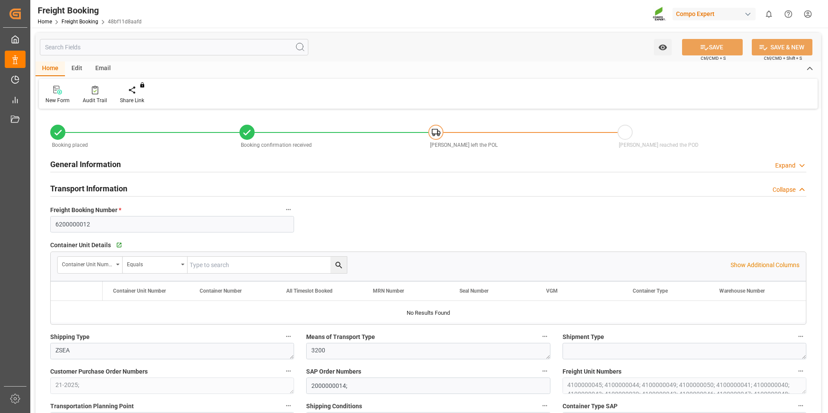
type input "Hapag [PERSON_NAME]"
type input "Hapag [PERSON_NAME] Aktiengesellschaft"
type input "9731949"
type input "BEANR"
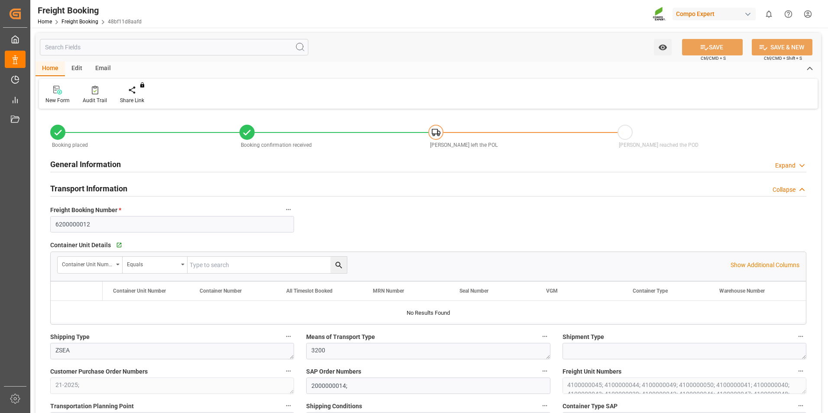
type input "ECPSJ"
type input "0"
type input "1007000"
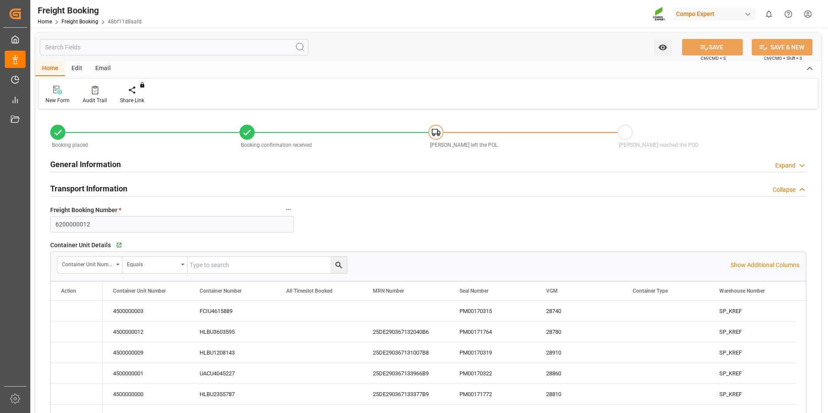
type input "21.08.2025 01:00"
type input "29.08.2025 00:00"
type input "22.09.2025 08:00"
type input "28.08.2025 22:00"
type input "22.09.2025 17:00"
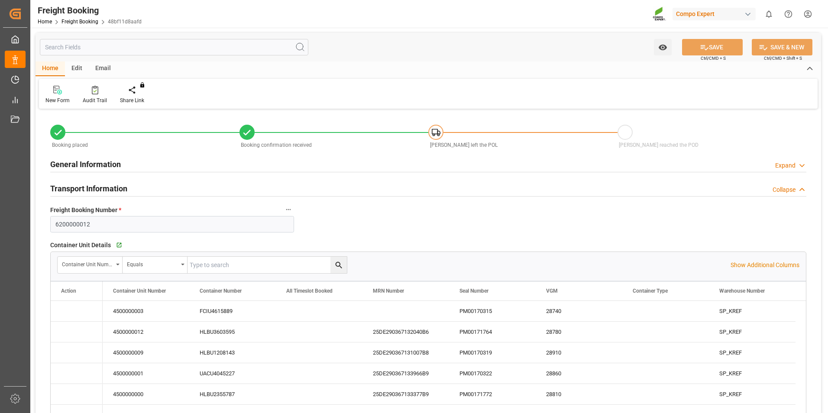
type input "08.08.2025 18:14"
type input "05.08.2025 09:39"
type input "07.08.2025 10:52"
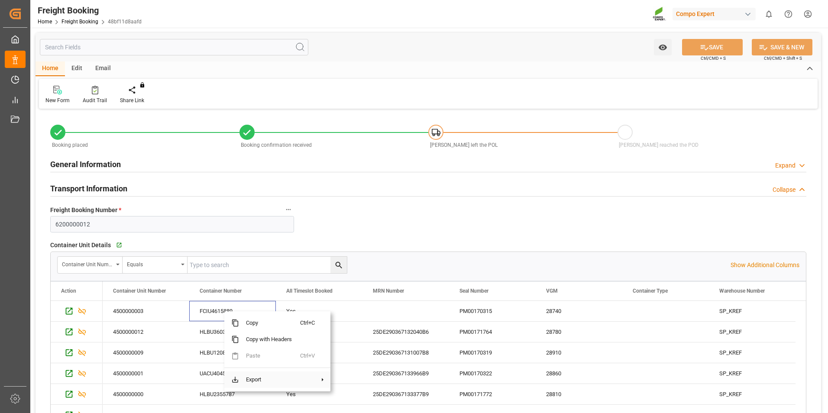
click at [265, 381] on span "Export" at bounding box center [269, 380] width 61 height 16
click at [301, 377] on span at bounding box center [309, 380] width 19 height 16
click at [351, 399] on span "Excel Export" at bounding box center [366, 399] width 45 height 16
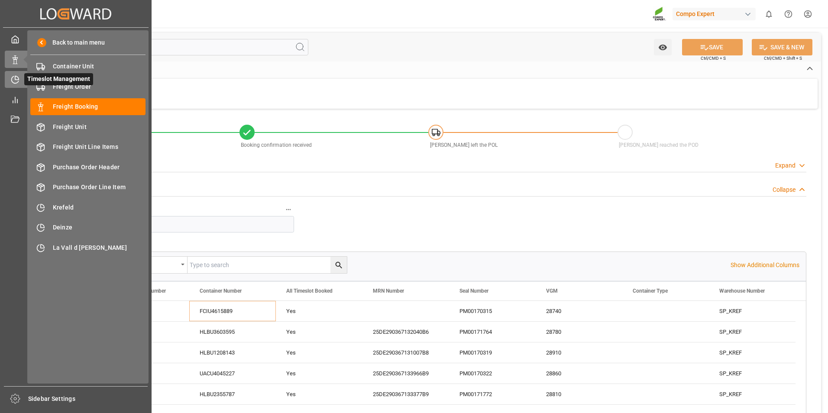
click at [21, 82] on div "Timeslot Management Timeslot Management" at bounding box center [76, 79] width 142 height 17
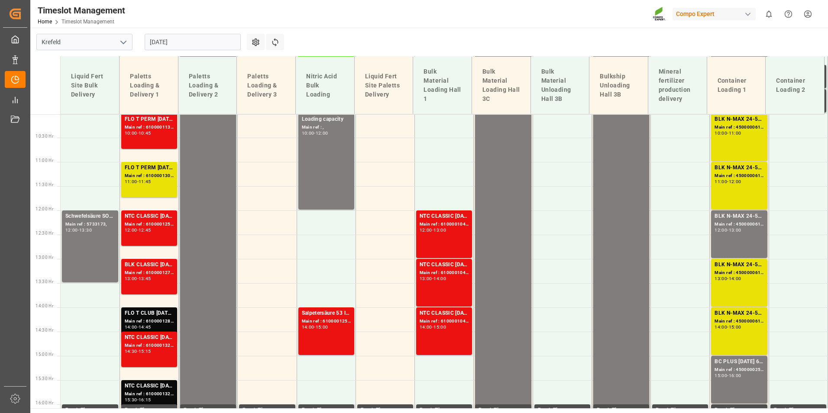
scroll to position [555, 0]
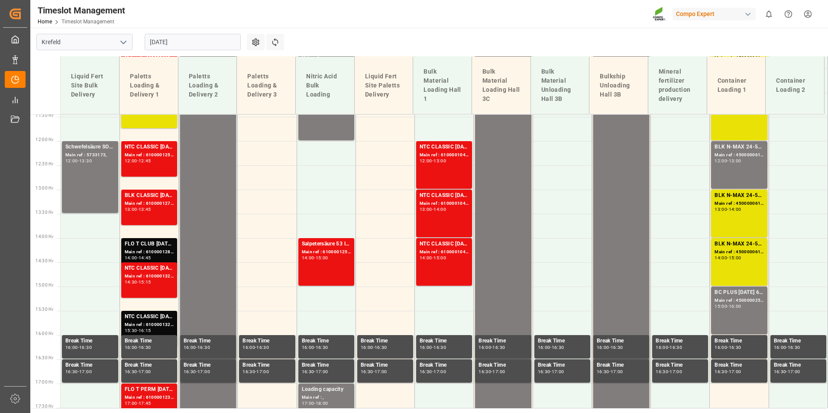
click at [213, 38] on input "[DATE]" at bounding box center [193, 42] width 96 height 16
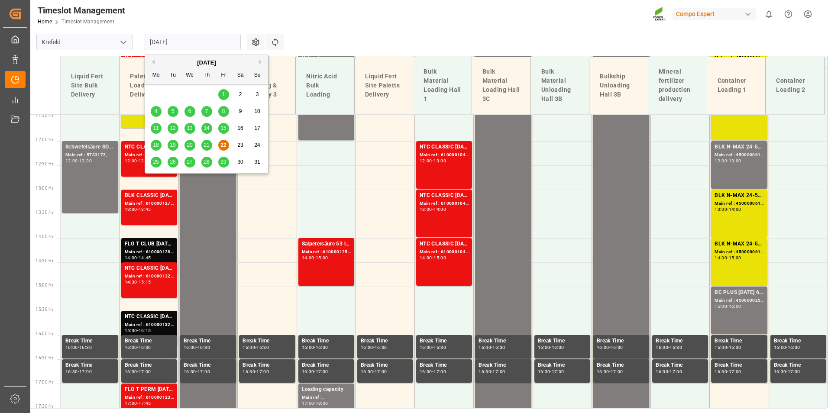
click at [172, 165] on span "26" at bounding box center [173, 162] width 6 height 6
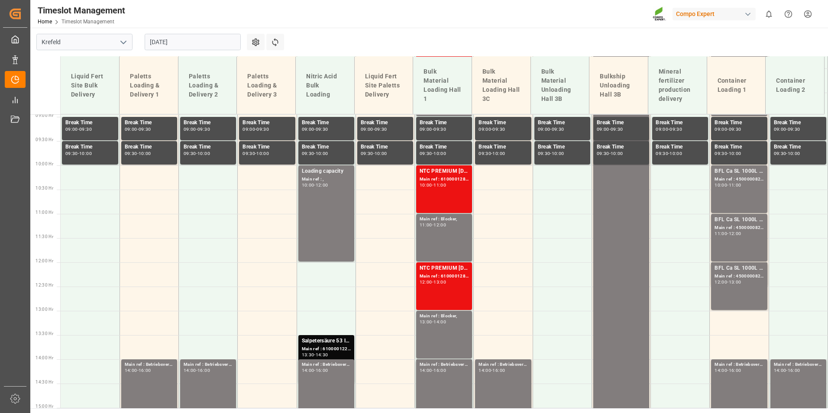
scroll to position [425, 0]
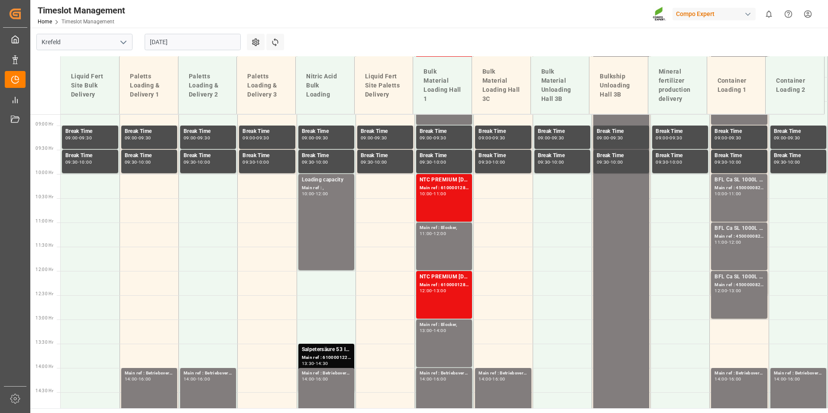
click at [220, 48] on input "[DATE]" at bounding box center [193, 42] width 96 height 16
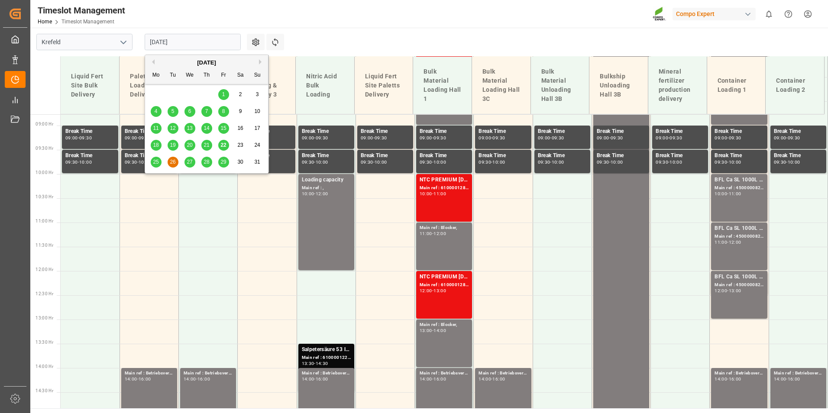
click at [191, 162] on span "27" at bounding box center [190, 162] width 6 height 6
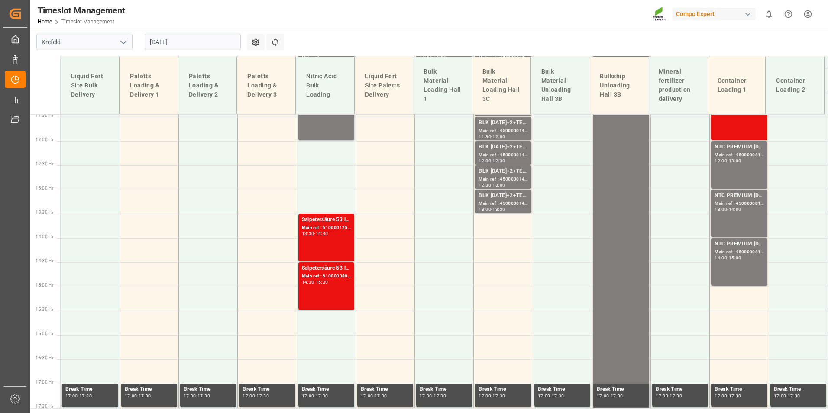
scroll to position [685, 0]
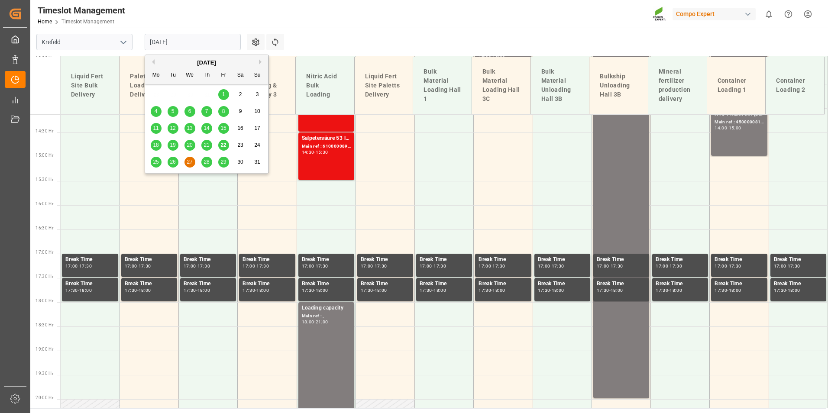
click at [207, 35] on input "[DATE]" at bounding box center [193, 42] width 96 height 16
click at [209, 165] on span "28" at bounding box center [207, 162] width 6 height 6
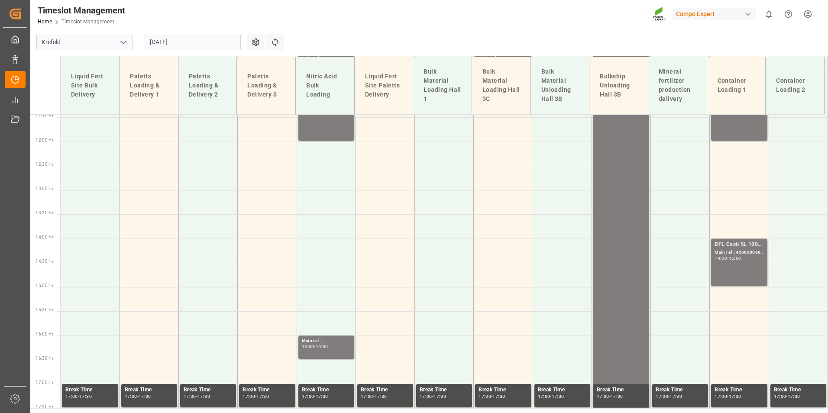
scroll to position [555, 0]
click at [181, 39] on input "[DATE]" at bounding box center [193, 42] width 96 height 16
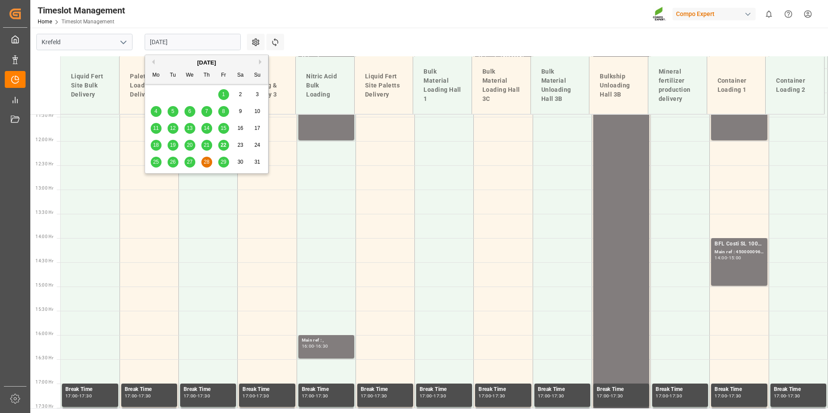
click at [219, 145] on div "22" at bounding box center [223, 145] width 11 height 10
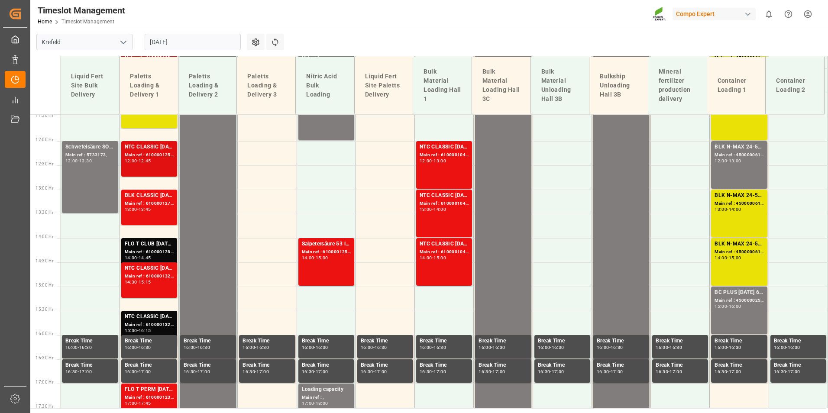
scroll to position [512, 0]
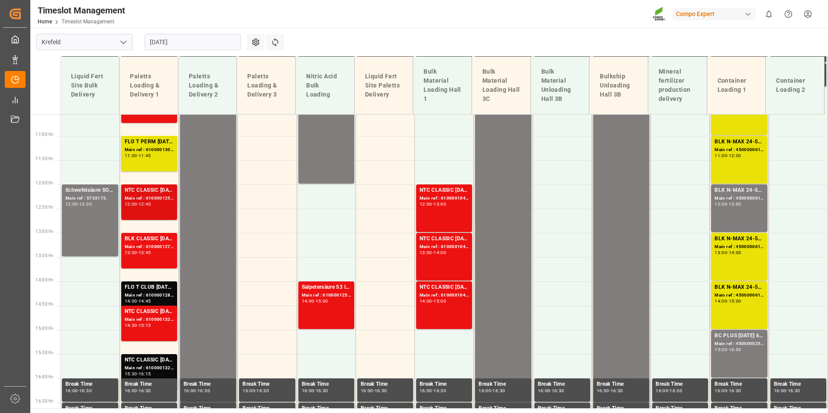
click at [161, 192] on div "NTC CLASSIC [DATE]+3+TE 600kg BB;" at bounding box center [149, 190] width 49 height 9
click at [727, 300] on div "-" at bounding box center [727, 301] width 1 height 4
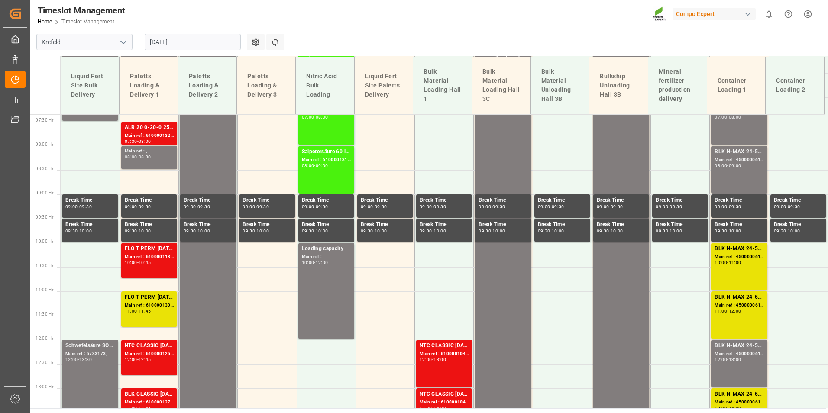
scroll to position [339, 0]
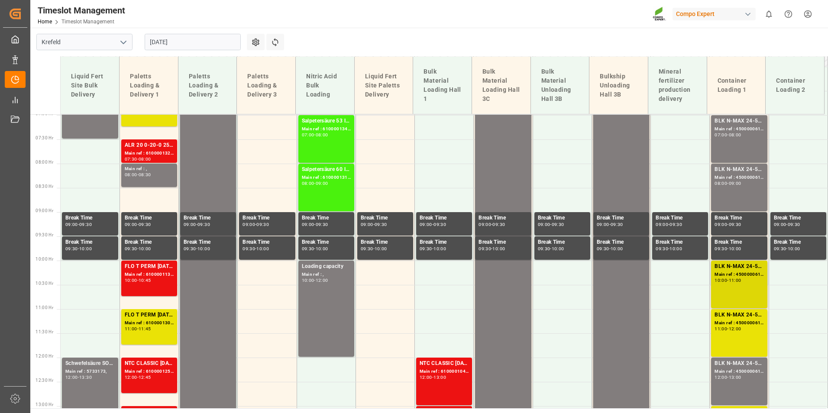
click at [730, 284] on div "BLK N-MAX 24-5-5 25KG (x42) INT MTO; Main ref : 4500000612, 2000000562; 10:00 -…" at bounding box center [738, 284] width 49 height 44
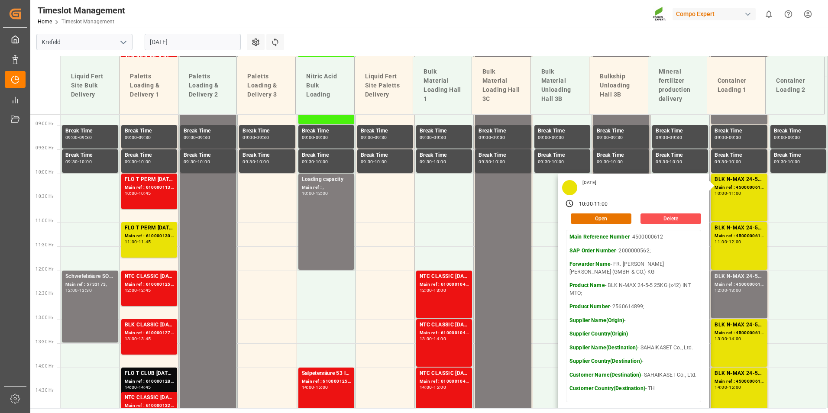
scroll to position [512, 0]
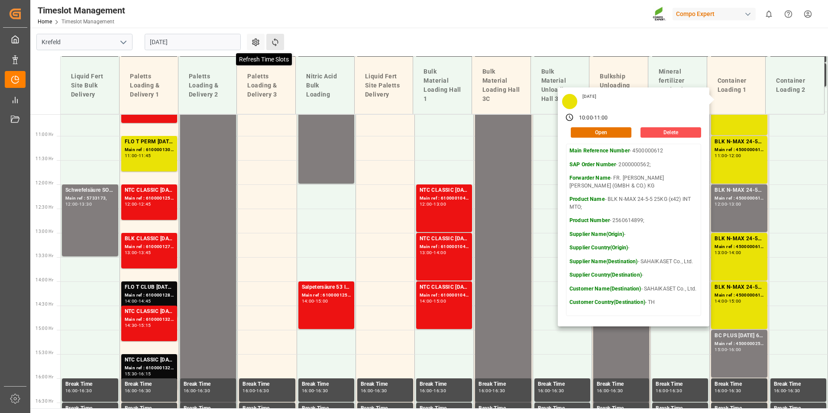
click at [272, 46] on icon at bounding box center [275, 42] width 9 height 9
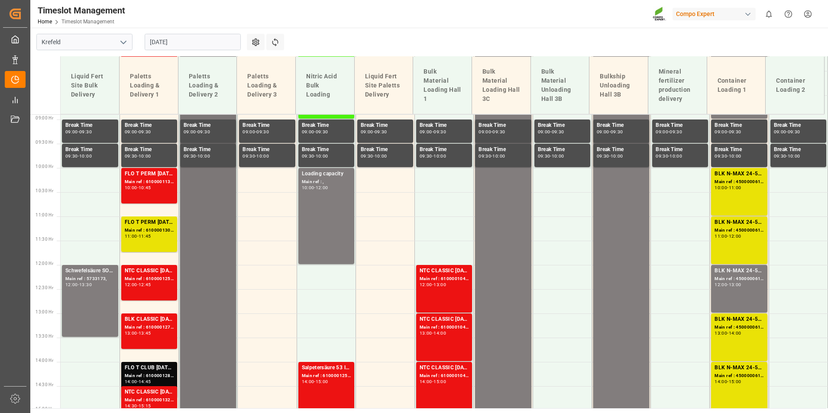
scroll to position [430, 0]
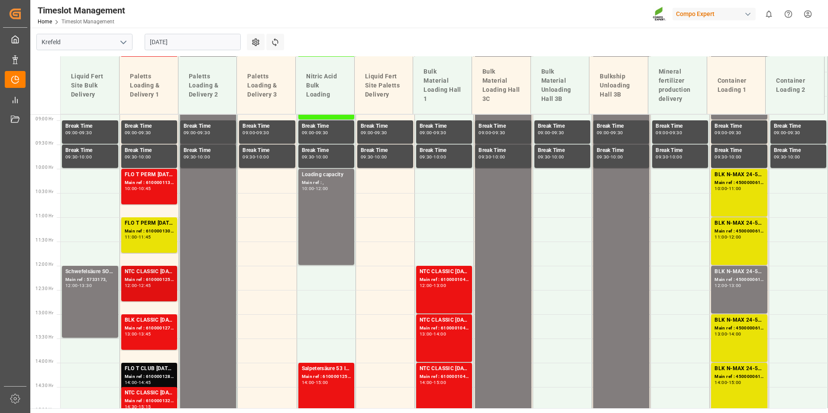
click at [142, 293] on div "NTC CLASSIC 12-8-16+3+TE 600kg BB; Main ref : 6100001252, 2000000213; 12:00 - 1…" at bounding box center [149, 284] width 49 height 32
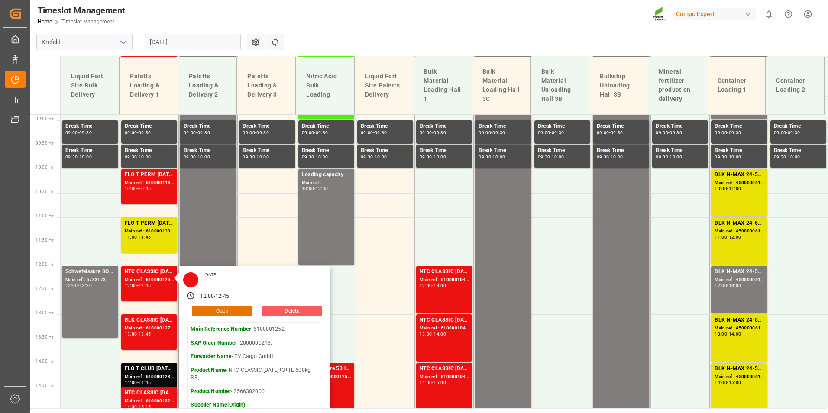
click at [304, 312] on button "Delete" at bounding box center [292, 311] width 61 height 10
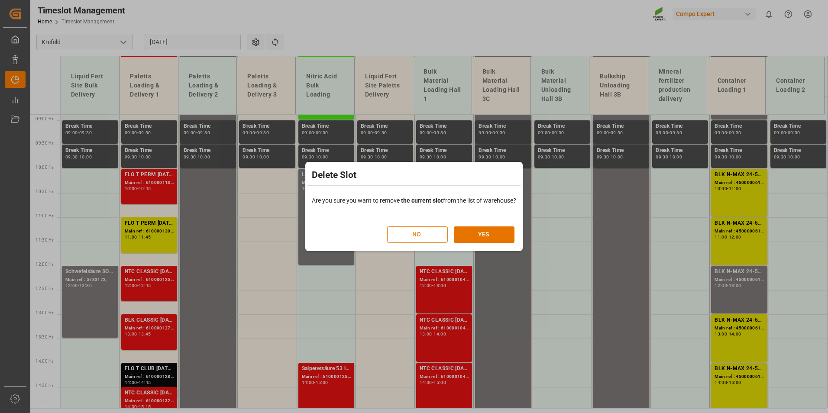
click at [420, 242] on button "NO" at bounding box center [417, 234] width 61 height 16
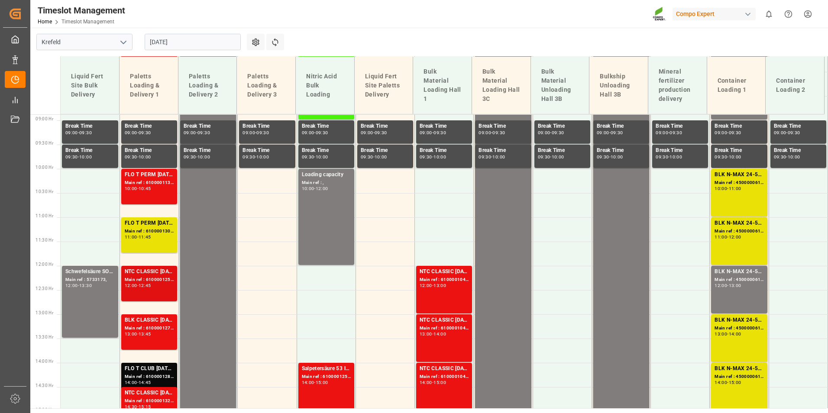
click at [134, 279] on div "Main ref : 6100001252, 2000000213;" at bounding box center [149, 279] width 49 height 7
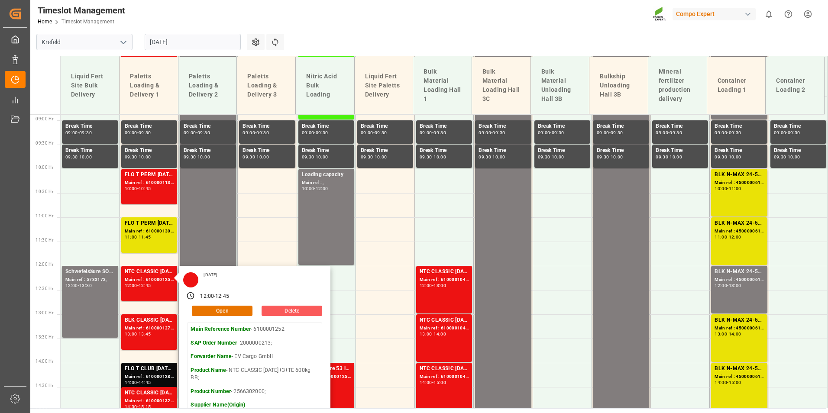
click at [301, 310] on button "Delete" at bounding box center [292, 311] width 61 height 10
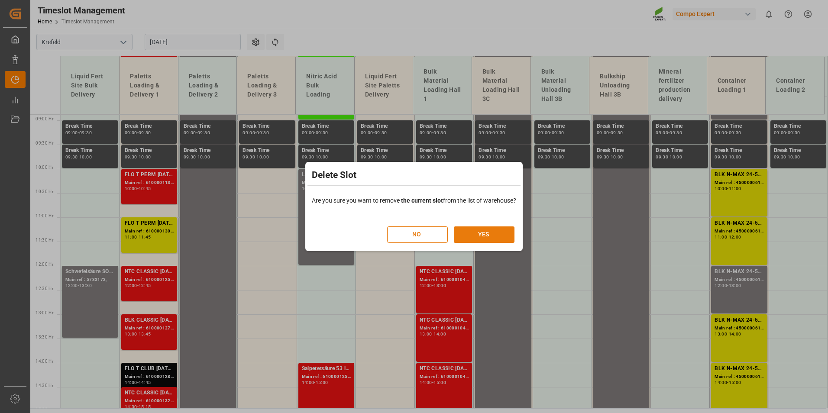
click at [475, 235] on button "YES" at bounding box center [484, 234] width 61 height 16
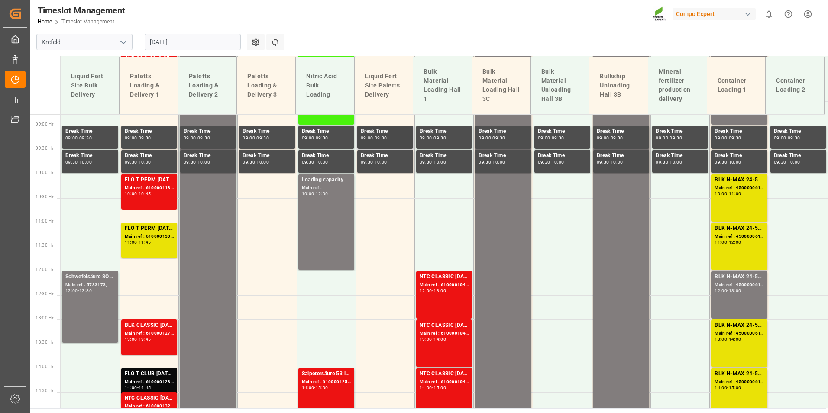
scroll to position [209, 0]
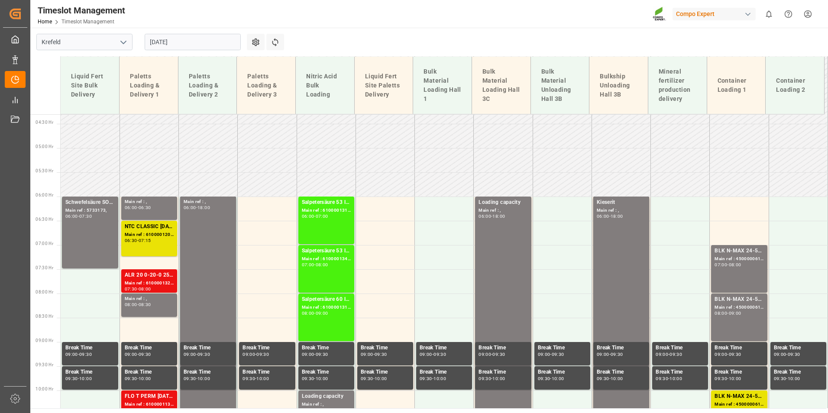
click at [211, 37] on input "[DATE]" at bounding box center [193, 42] width 96 height 16
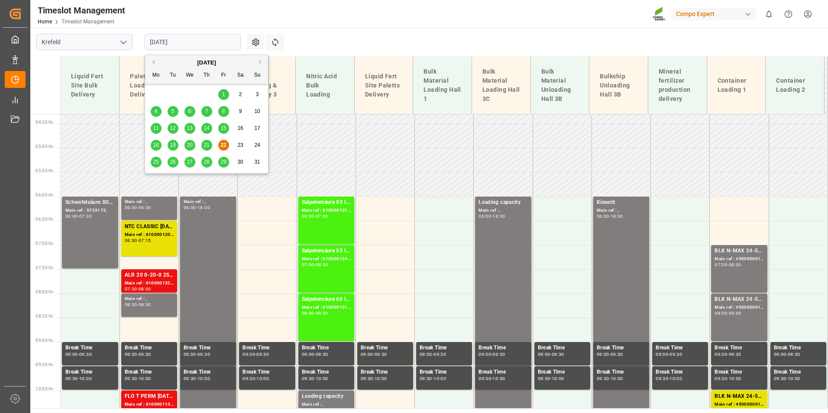
click at [152, 162] on div "25" at bounding box center [156, 162] width 11 height 10
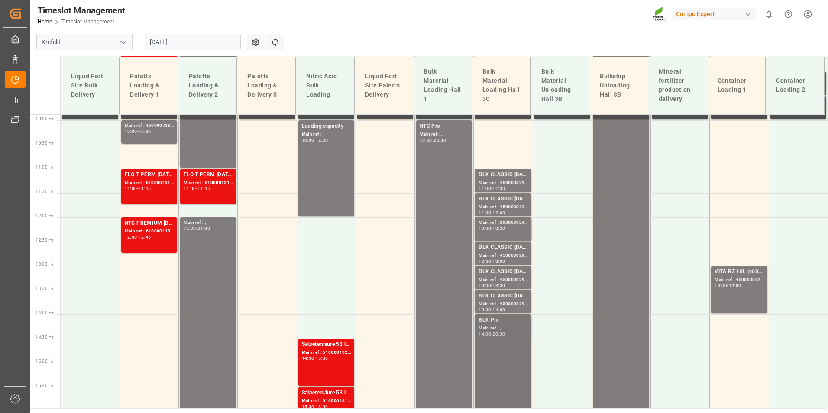
scroll to position [474, 0]
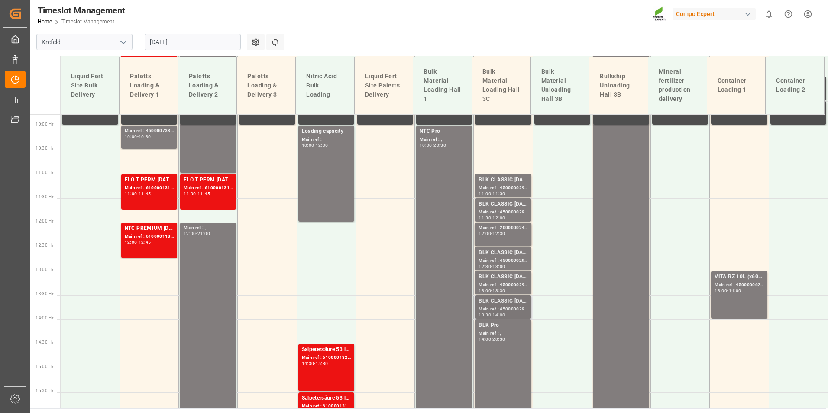
click at [507, 304] on div "BLK CLASSIC [DATE]+3+TE BULK;" at bounding box center [502, 301] width 49 height 9
click at [493, 189] on div "Main ref : 4500000293, 2000000240;" at bounding box center [502, 187] width 49 height 7
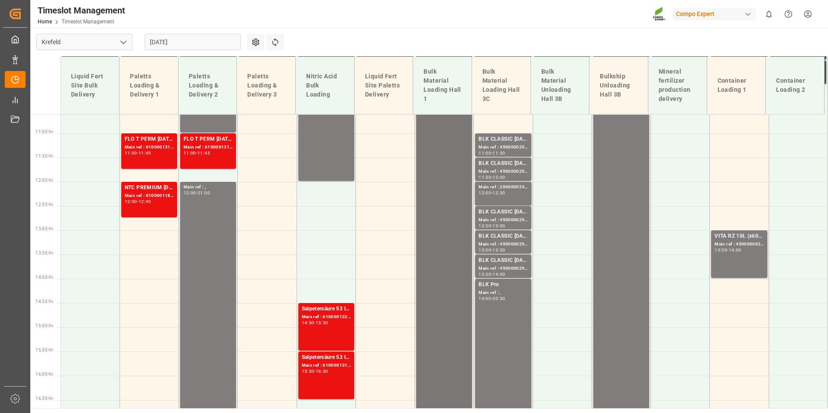
scroll to position [517, 0]
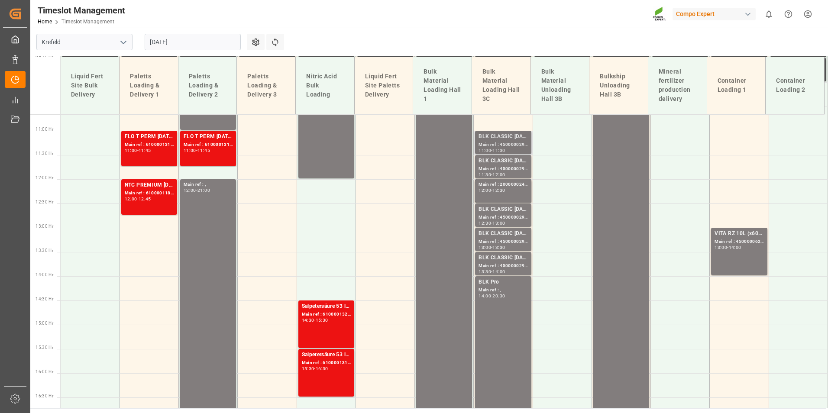
click at [518, 138] on div "BLK CLASSIC [DATE]+3+TE BULK;" at bounding box center [502, 137] width 49 height 9
